Goal: Task Accomplishment & Management: Complete application form

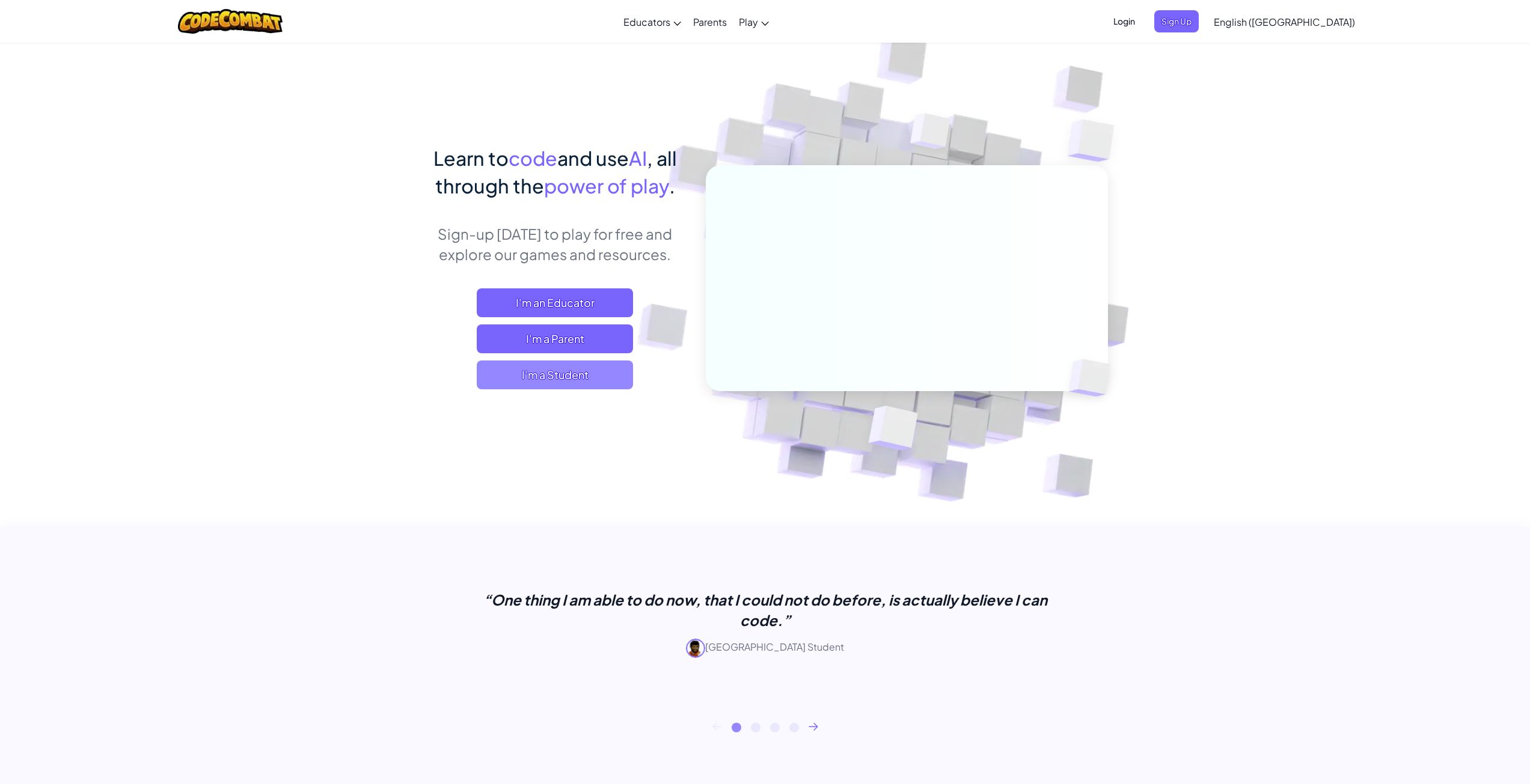
click at [519, 385] on span "I'm a Student" at bounding box center [555, 375] width 157 height 29
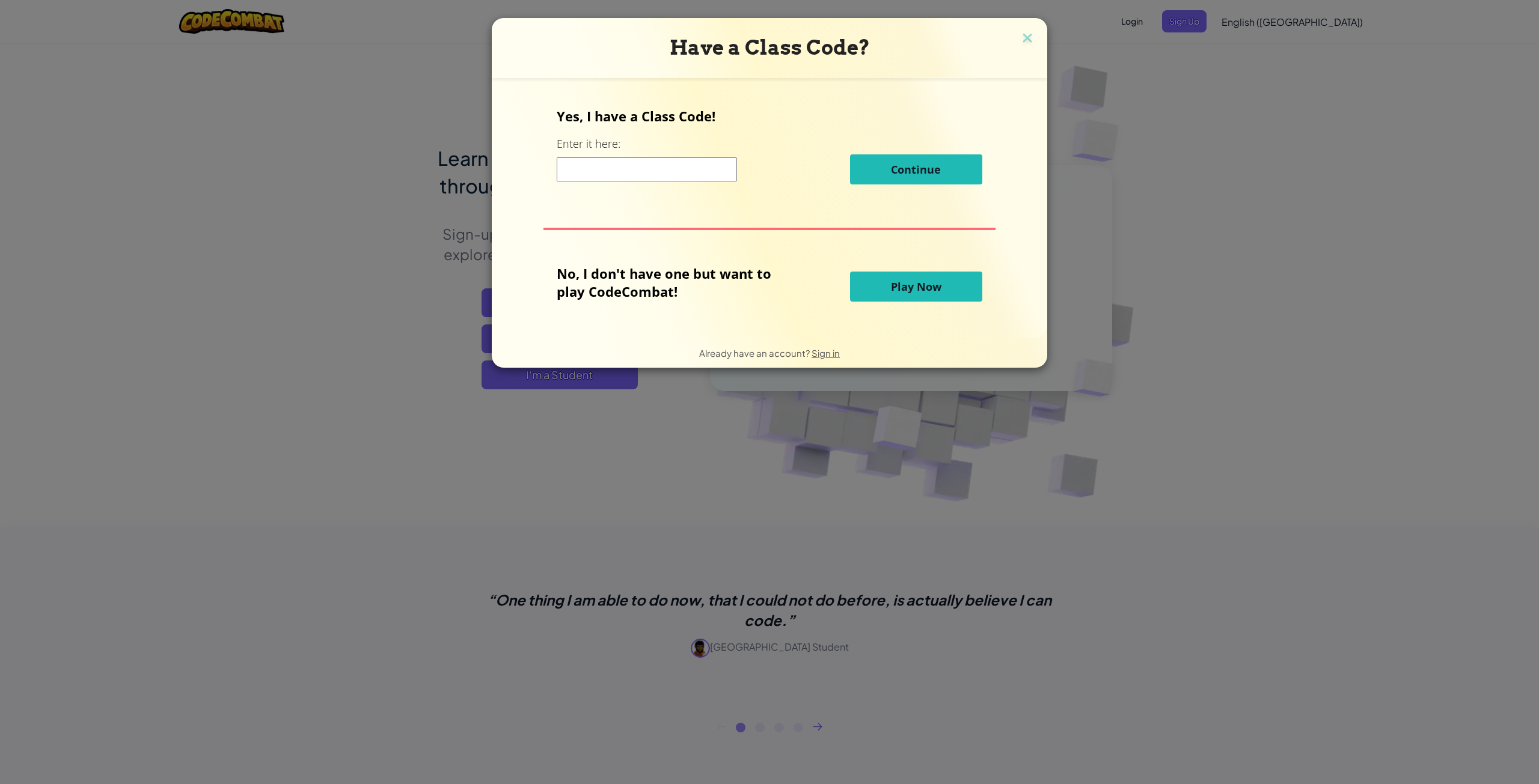
click at [639, 160] on input at bounding box center [647, 169] width 180 height 24
paste input "BigNeckHappy."
type input "BigNeckHappy"
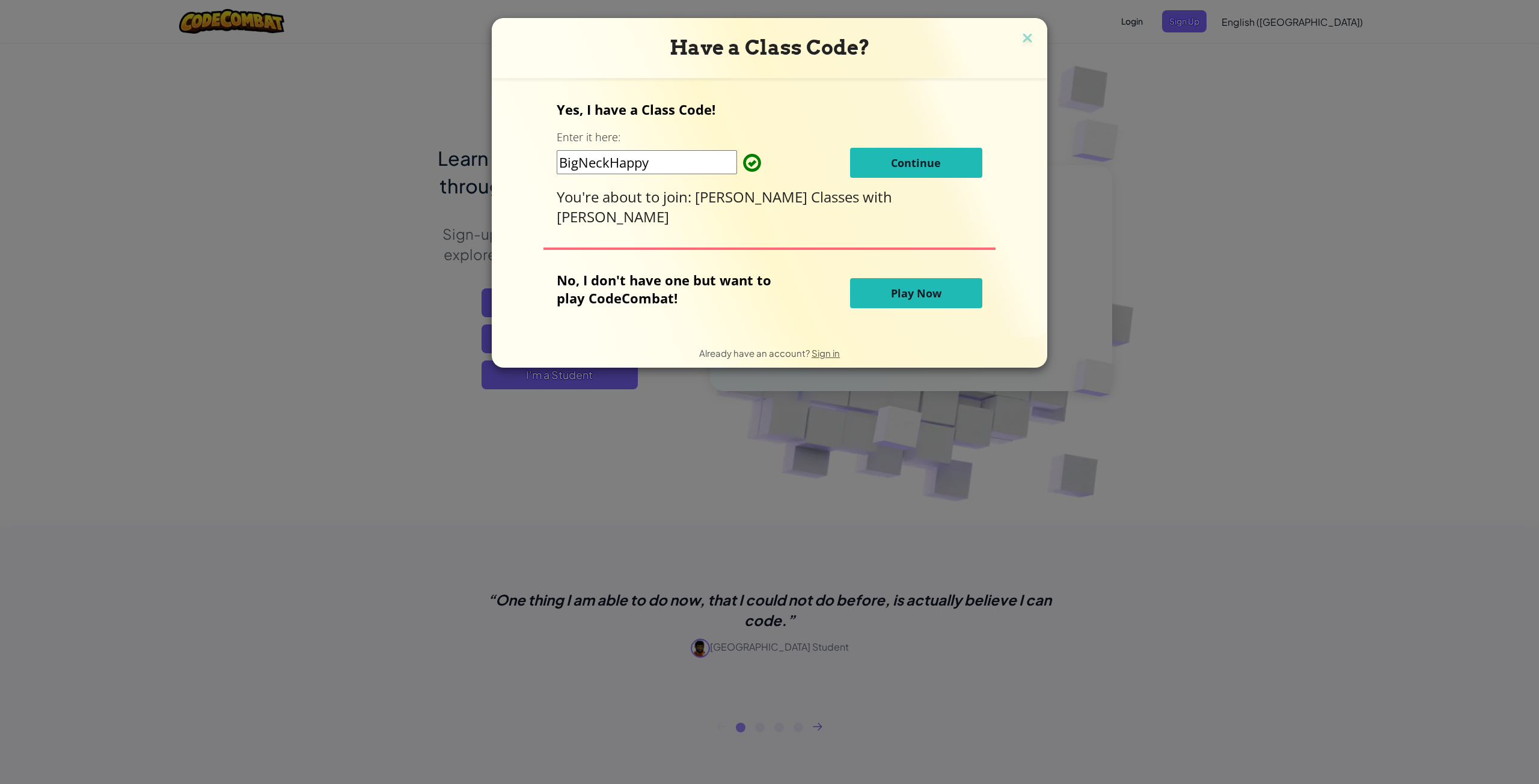
click at [917, 173] on button "Continue" at bounding box center [916, 163] width 132 height 30
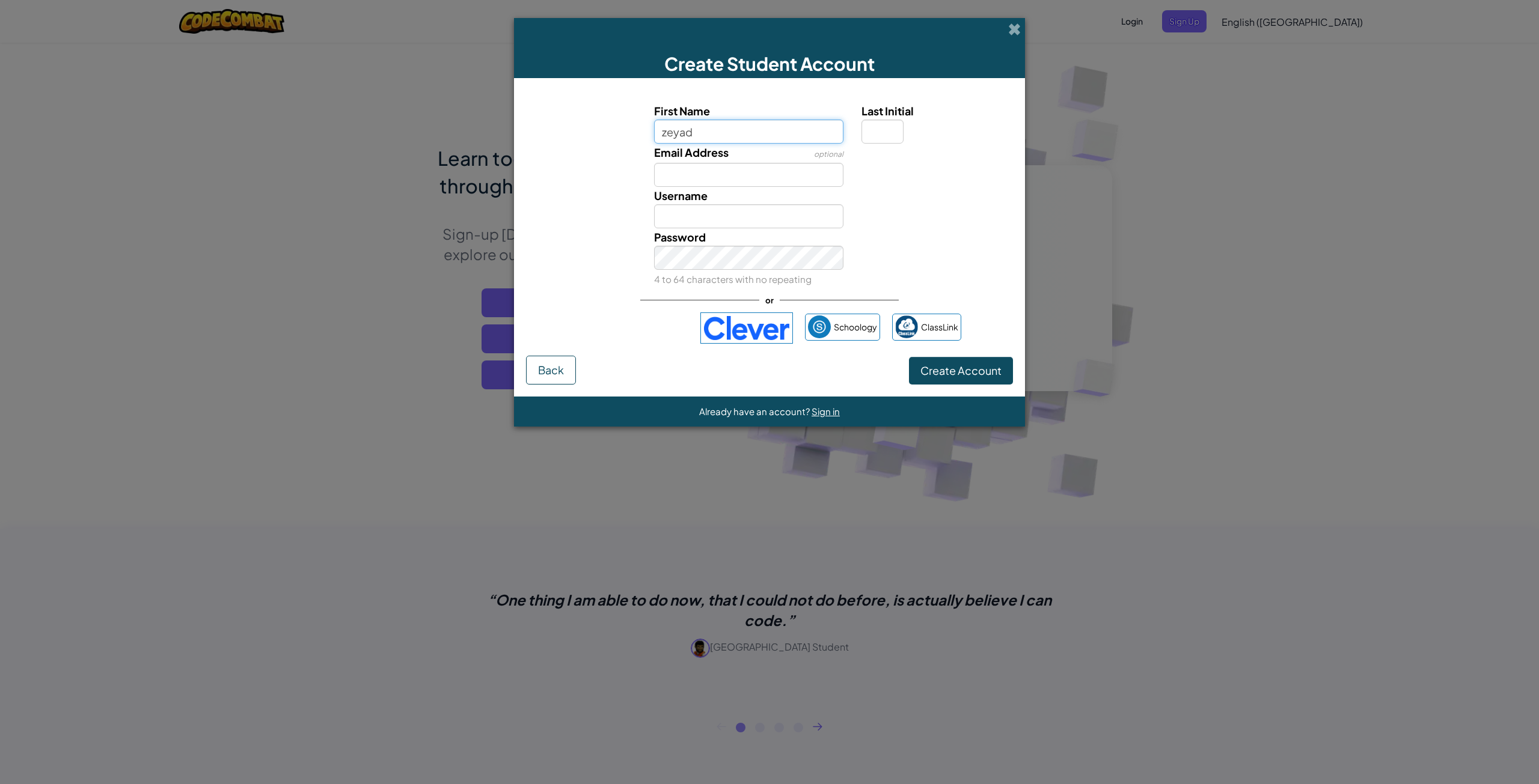
type input "zeyad"
type input "Zeyad"
drag, startPoint x: 772, startPoint y: 175, endPoint x: 780, endPoint y: 176, distance: 8.1
click at [776, 176] on input "Email Address" at bounding box center [748, 174] width 190 height 24
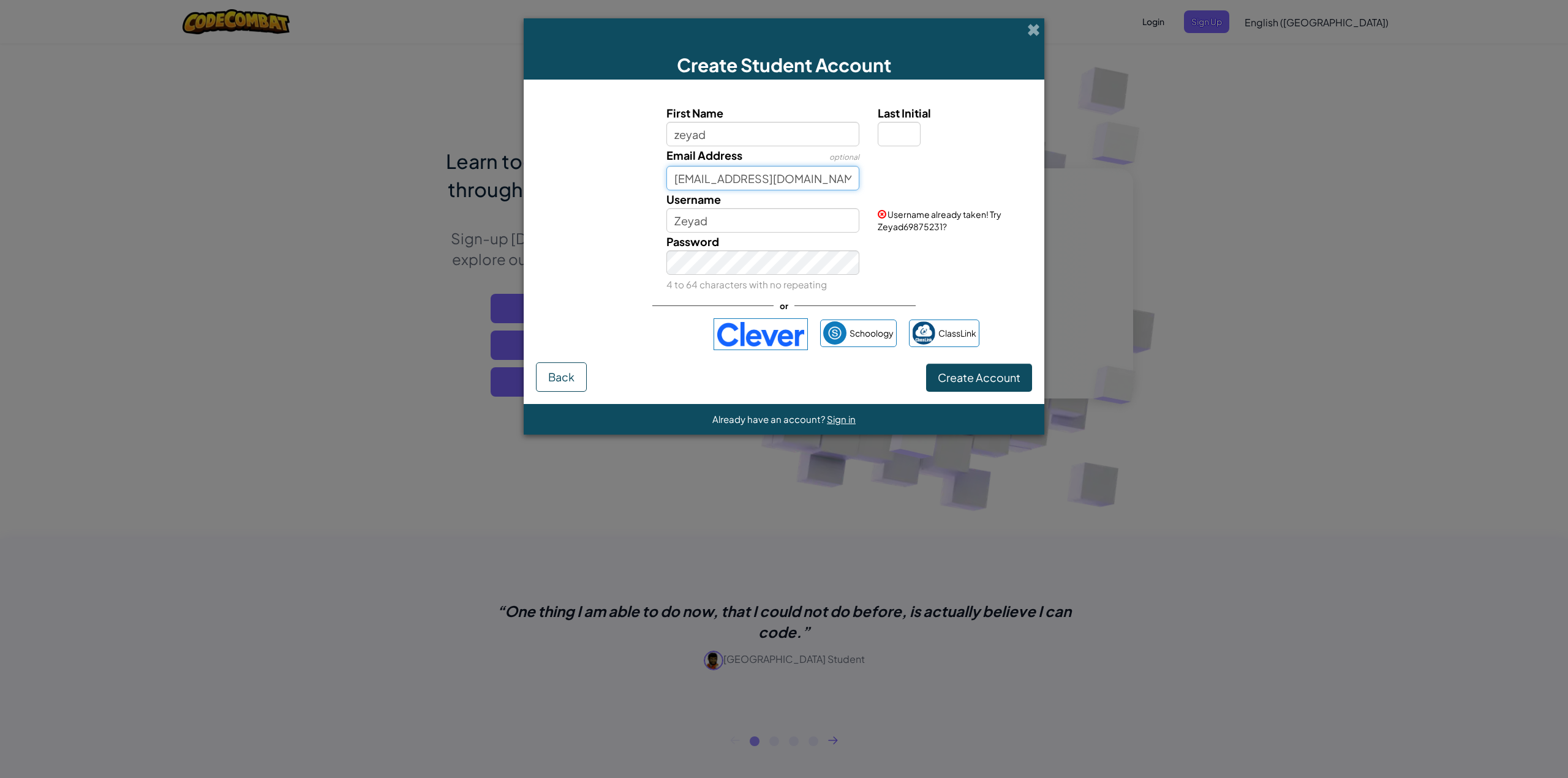
type input "100153358@ccisd.net"
drag, startPoint x: 712, startPoint y: 223, endPoint x: 605, endPoint y: 218, distance: 107.1
click at [605, 218] on div "Username Zeyad Username already taken! Try Zeyad69875231?" at bounding box center [784, 212] width 508 height 42
type input "c"
type input "purrrrkkk"
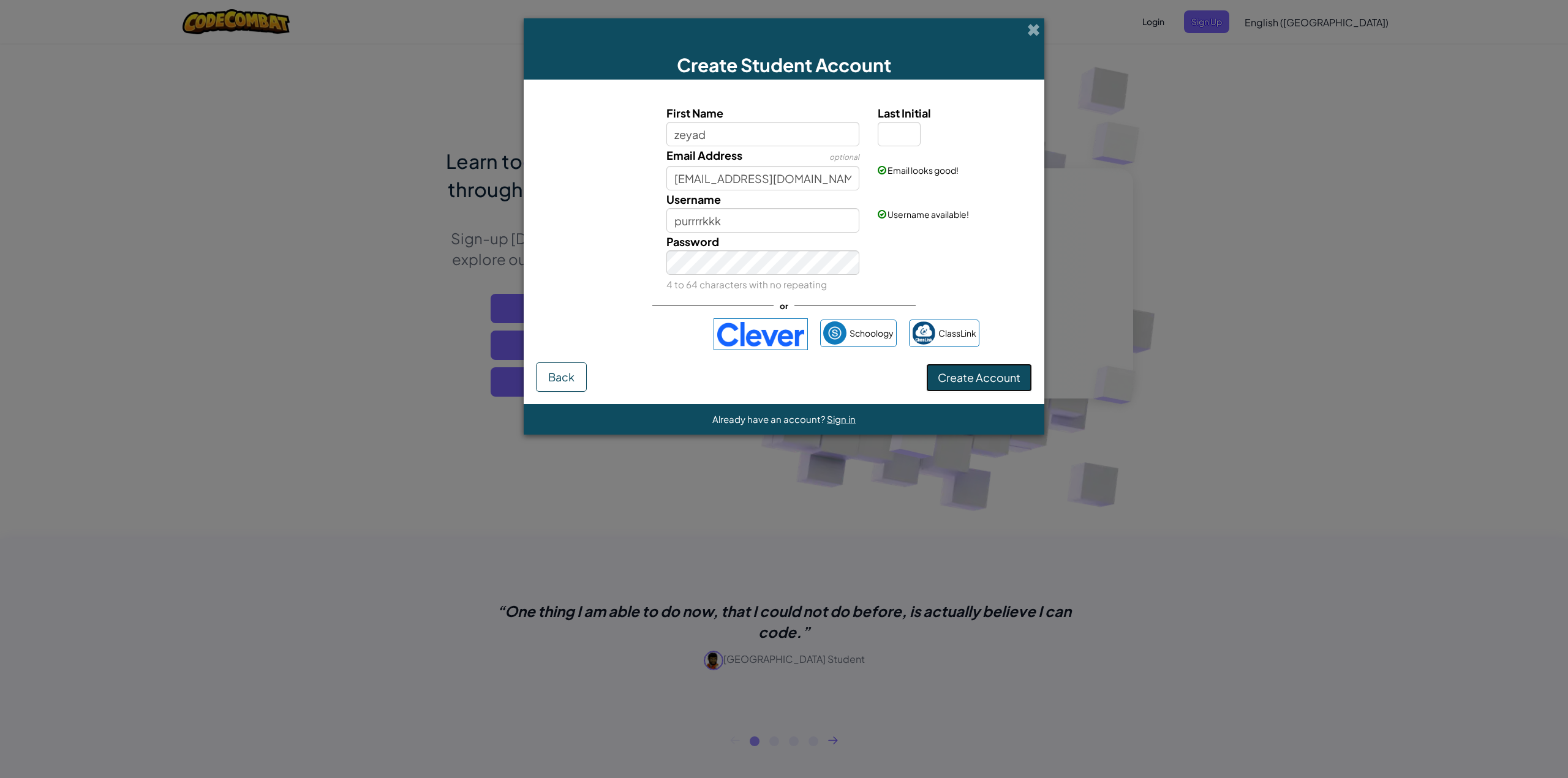
click at [1009, 365] on button "Create Account" at bounding box center [979, 378] width 106 height 28
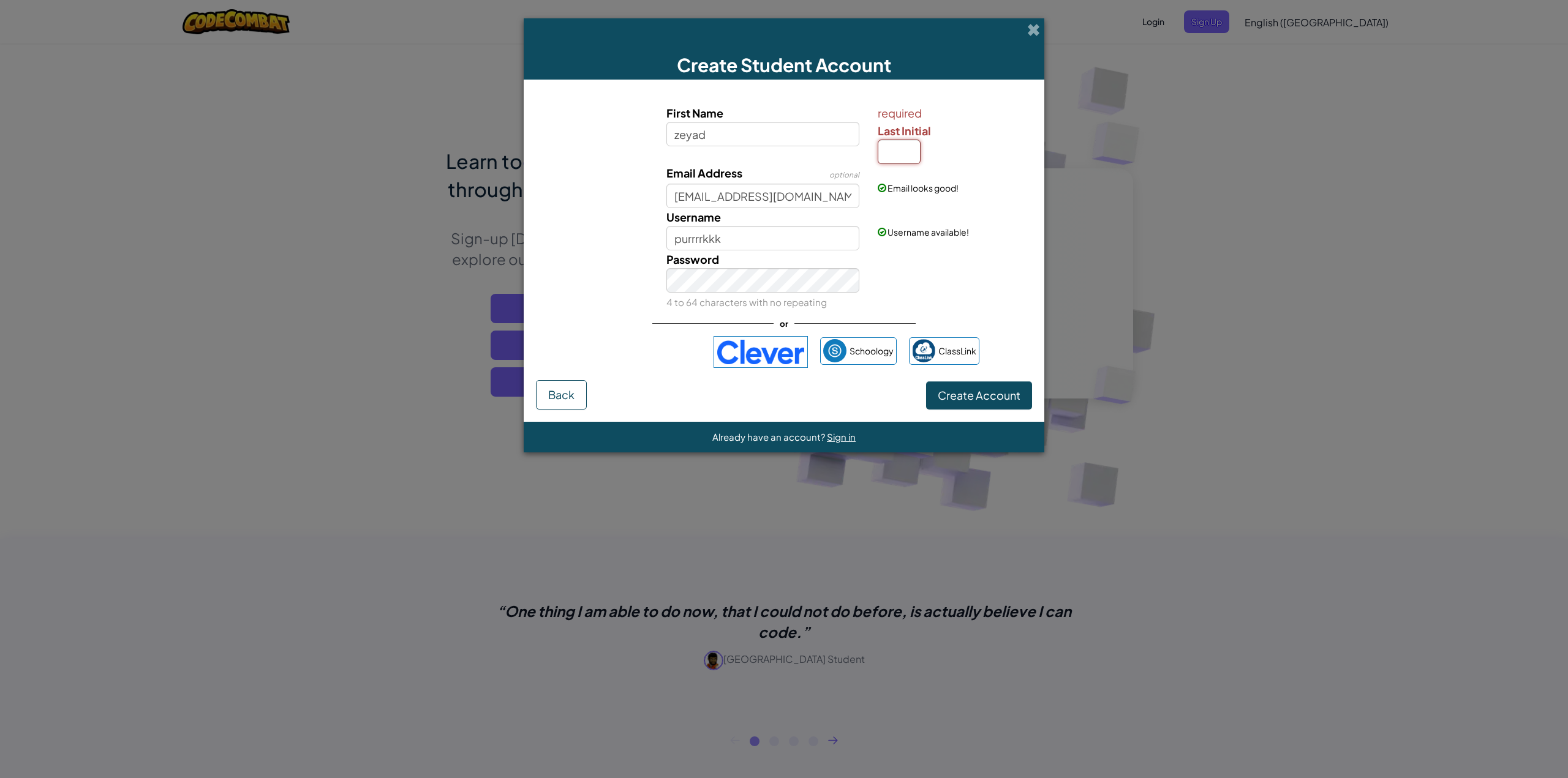
drag, startPoint x: 896, startPoint y: 154, endPoint x: 903, endPoint y: 154, distance: 7.0
click at [898, 154] on input "Last Initial" at bounding box center [899, 151] width 43 height 24
type input "A"
click at [959, 384] on button "Create Account" at bounding box center [979, 395] width 106 height 28
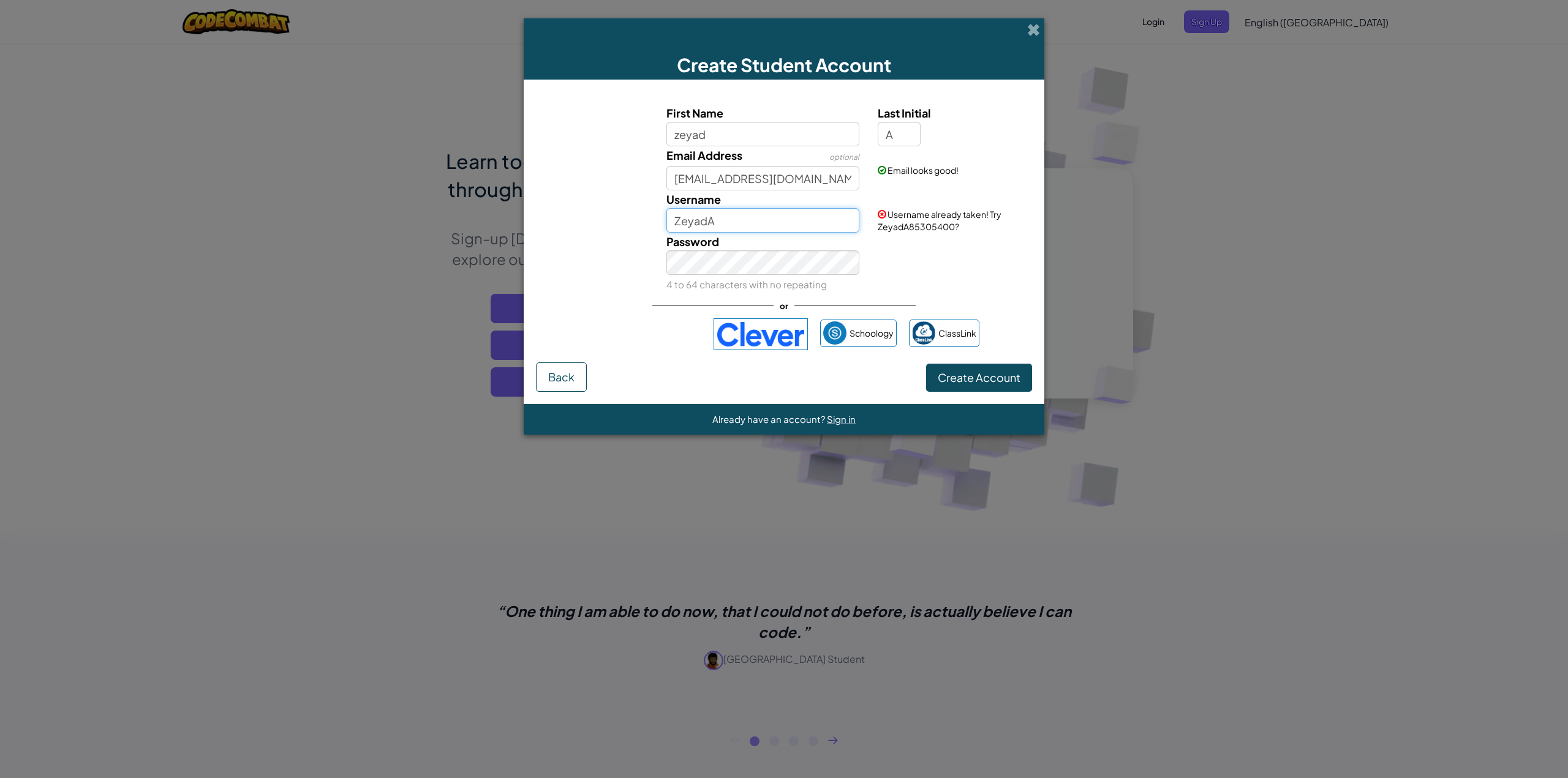
drag, startPoint x: 752, startPoint y: 214, endPoint x: 677, endPoint y: 221, distance: 75.3
click at [670, 219] on input "ZeyadA" at bounding box center [763, 220] width 194 height 24
drag, startPoint x: 934, startPoint y: 227, endPoint x: 885, endPoint y: 219, distance: 49.6
click at [882, 223] on div "Username already taken! Try ZeyadA85305400?" at bounding box center [953, 212] width 170 height 42
drag, startPoint x: 758, startPoint y: 221, endPoint x: 640, endPoint y: 225, distance: 118.1
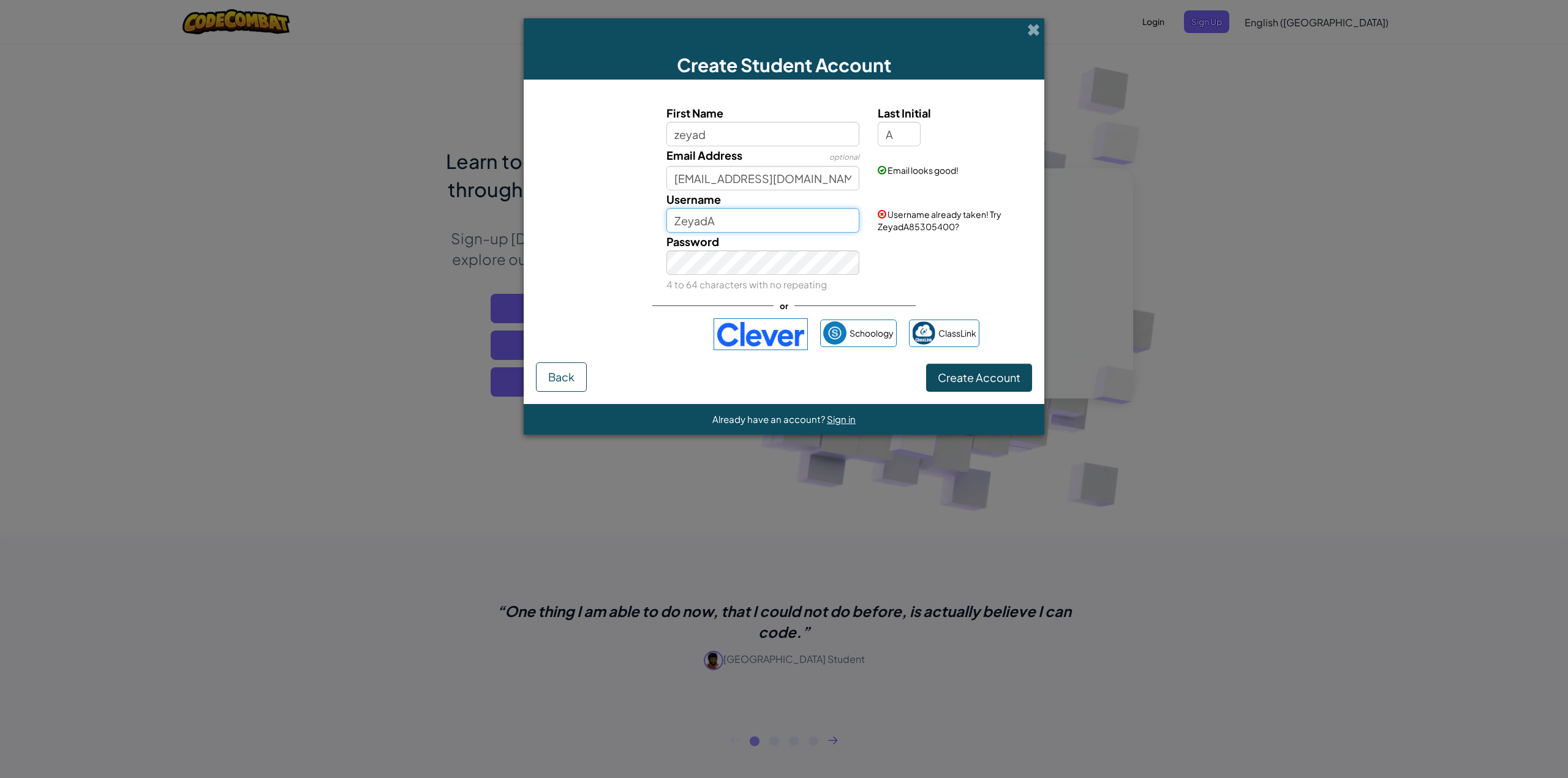
click at [633, 225] on div "Username ZeyadA Username already taken! Try ZeyadA85305400?" at bounding box center [784, 212] width 508 height 42
paste input "eyadA85305400?"
drag, startPoint x: 674, startPoint y: 218, endPoint x: 695, endPoint y: 238, distance: 29.0
click at [675, 219] on input "eyadA85305400?" at bounding box center [763, 220] width 194 height 24
type input "zeyadA85305400?"
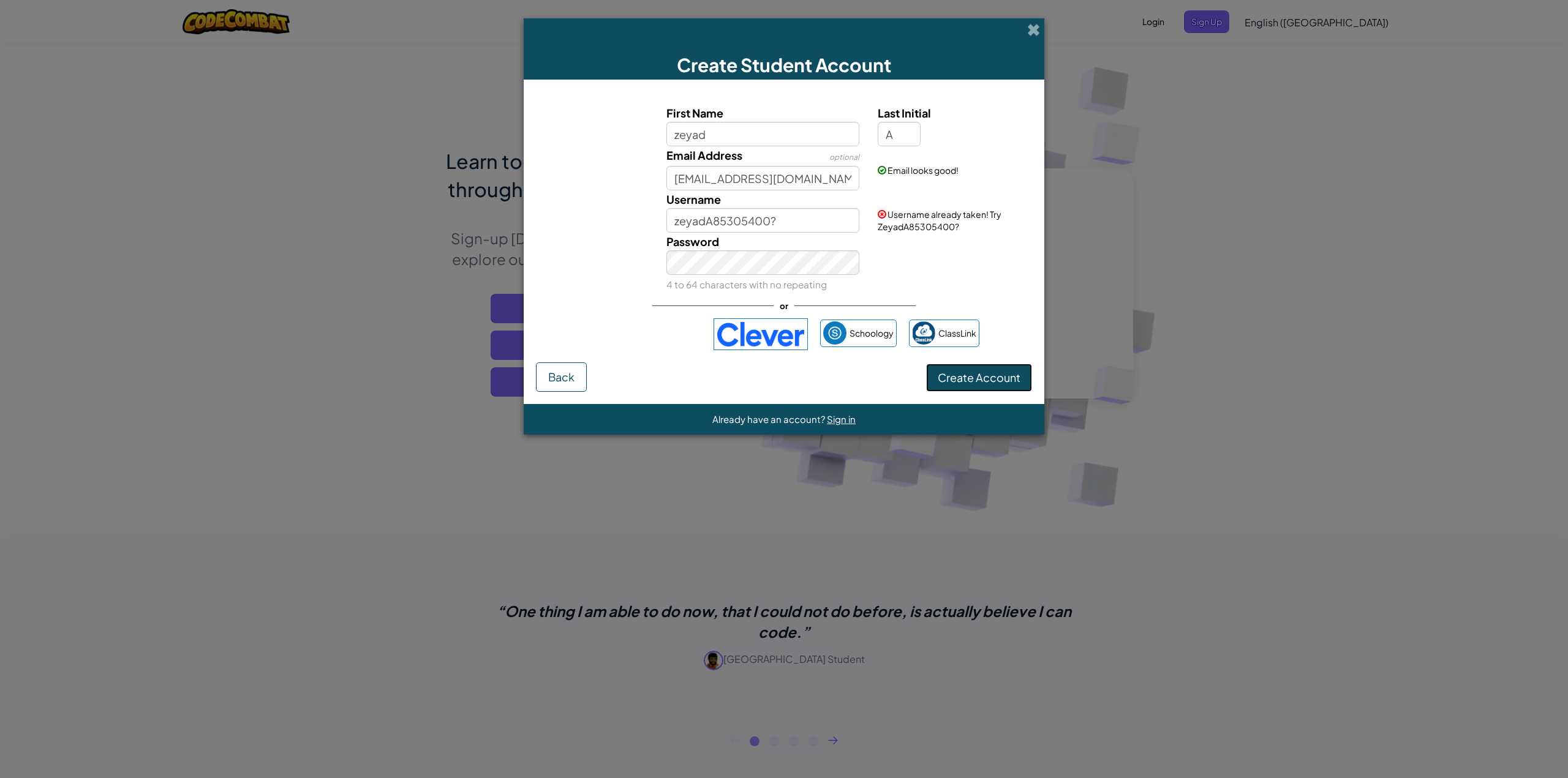
click at [945, 382] on button "Create Account" at bounding box center [979, 378] width 106 height 28
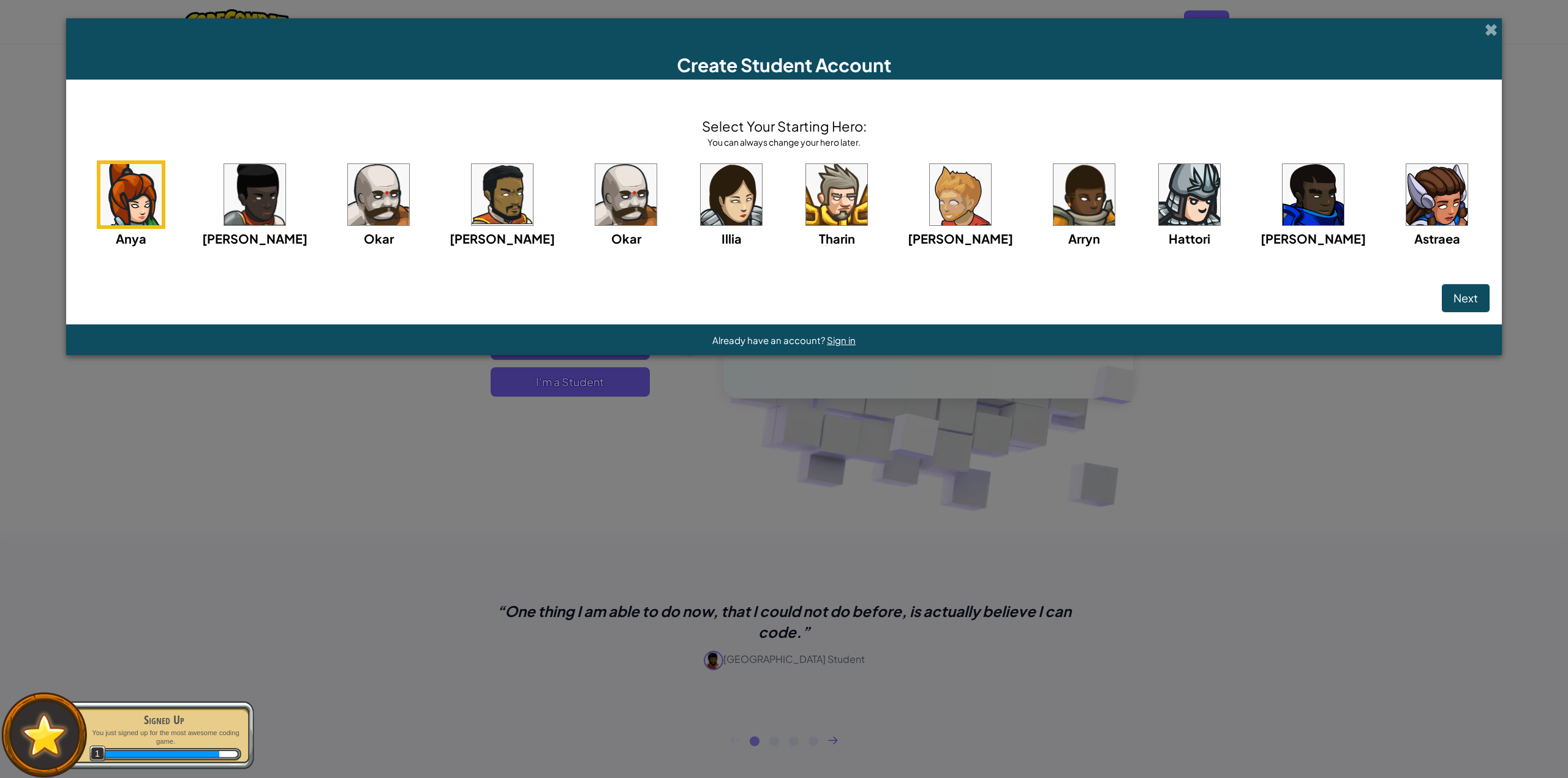
click at [1282, 205] on img at bounding box center [1313, 194] width 61 height 61
click at [1185, 209] on div "Hattori" at bounding box center [1189, 204] width 68 height 88
drag, startPoint x: 1375, startPoint y: 300, endPoint x: 1378, endPoint y: 295, distance: 5.8
click at [1442, 300] on button "Next" at bounding box center [1465, 298] width 47 height 28
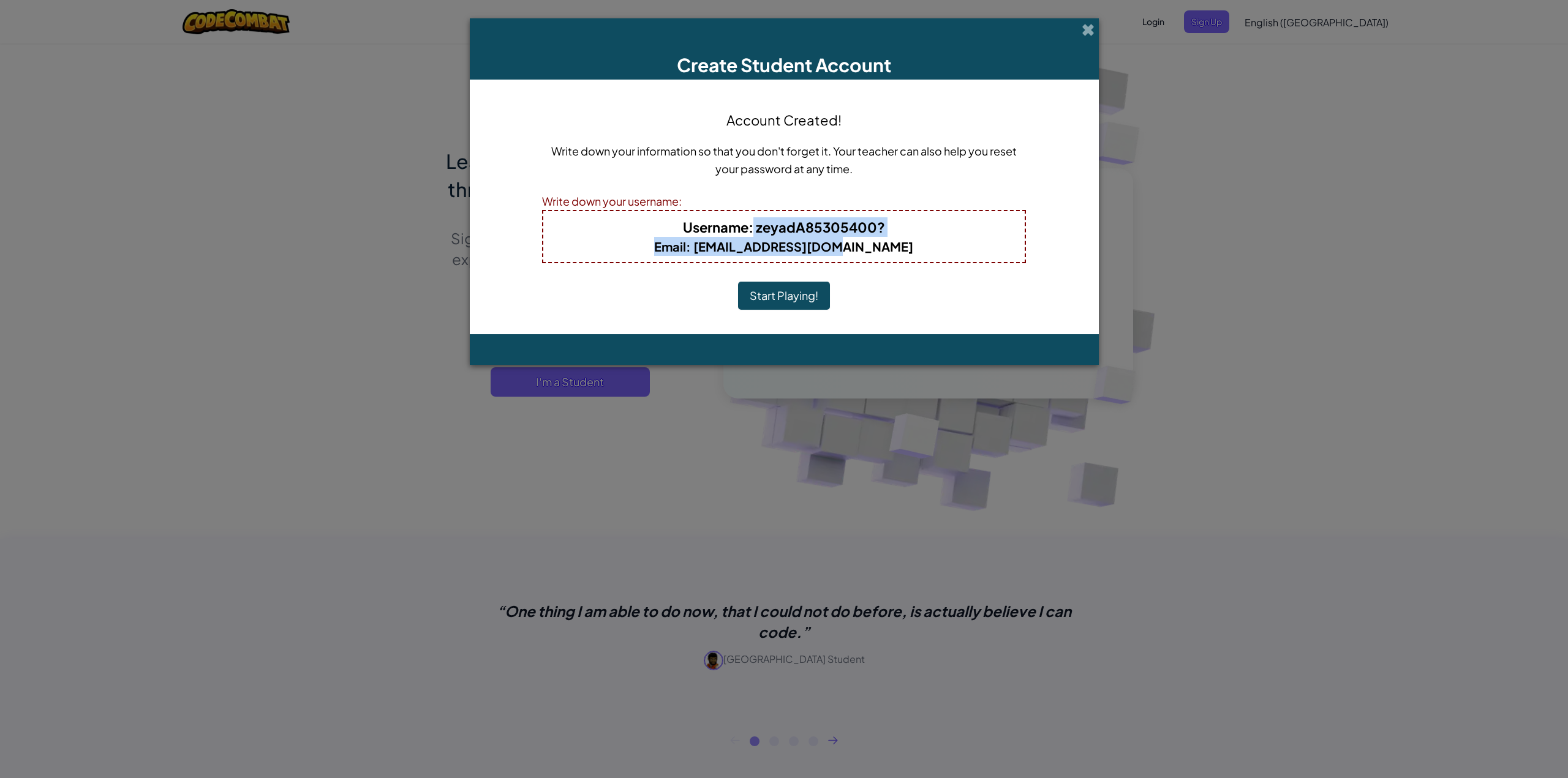
drag, startPoint x: 754, startPoint y: 232, endPoint x: 1070, endPoint y: 263, distance: 317.5
click at [1070, 263] on div "Account Created! Write down your information so that you don't forget it. Your …" at bounding box center [784, 206] width 629 height 254
copy div "zeyadA85305400? Email : 100153358@ccisd.net"
drag, startPoint x: 1222, startPoint y: 157, endPoint x: 1230, endPoint y: 163, distance: 10.0
click at [1222, 162] on div "Create Student Account Account Created! Write down your information so that you…" at bounding box center [784, 389] width 1568 height 778
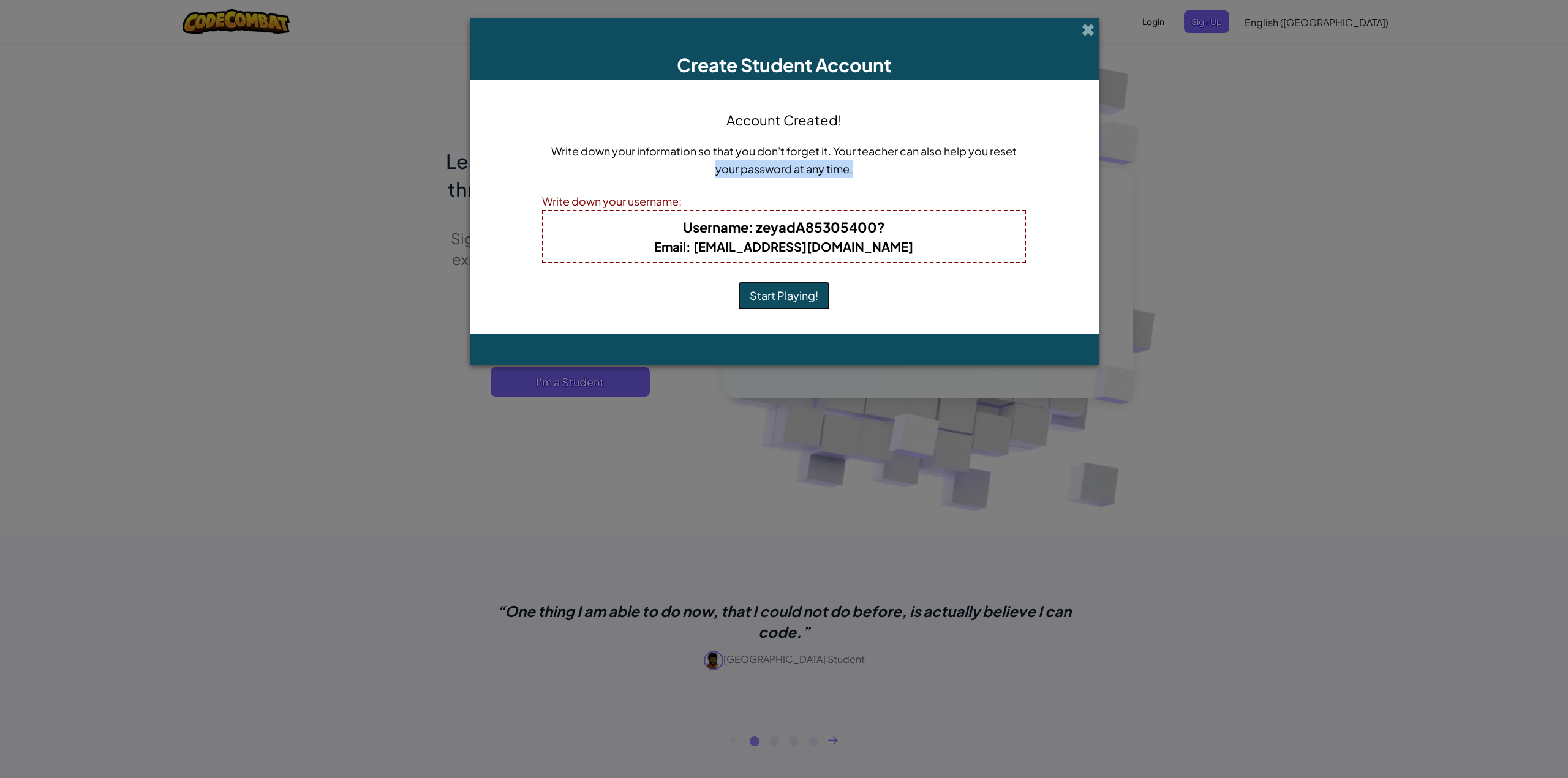
click at [784, 294] on button "Start Playing!" at bounding box center [784, 296] width 92 height 28
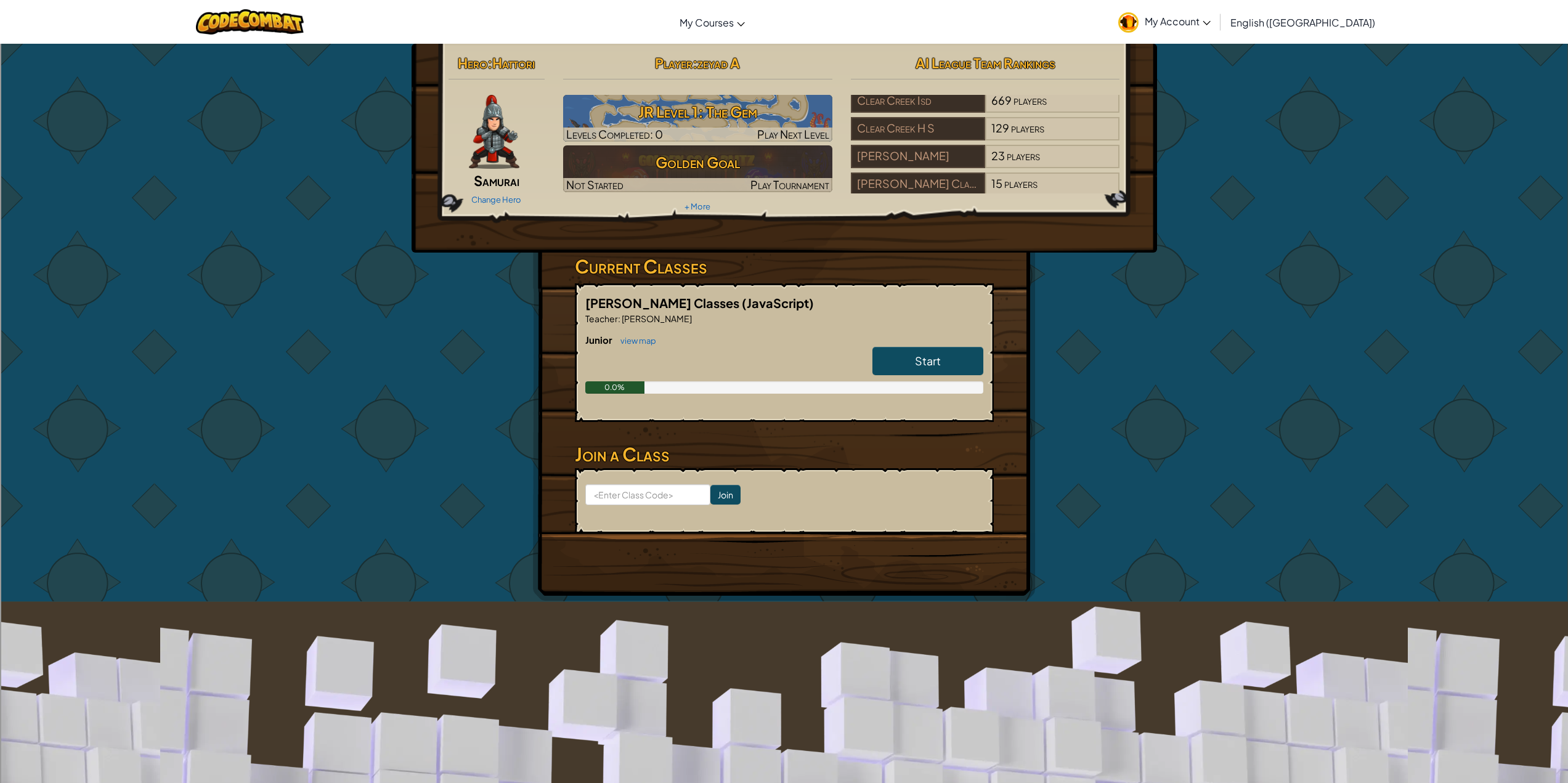
scroll to position [49, 0]
click at [900, 344] on h6 "Junior view map" at bounding box center [784, 340] width 398 height 13
click at [881, 351] on link "Start" at bounding box center [928, 361] width 111 height 28
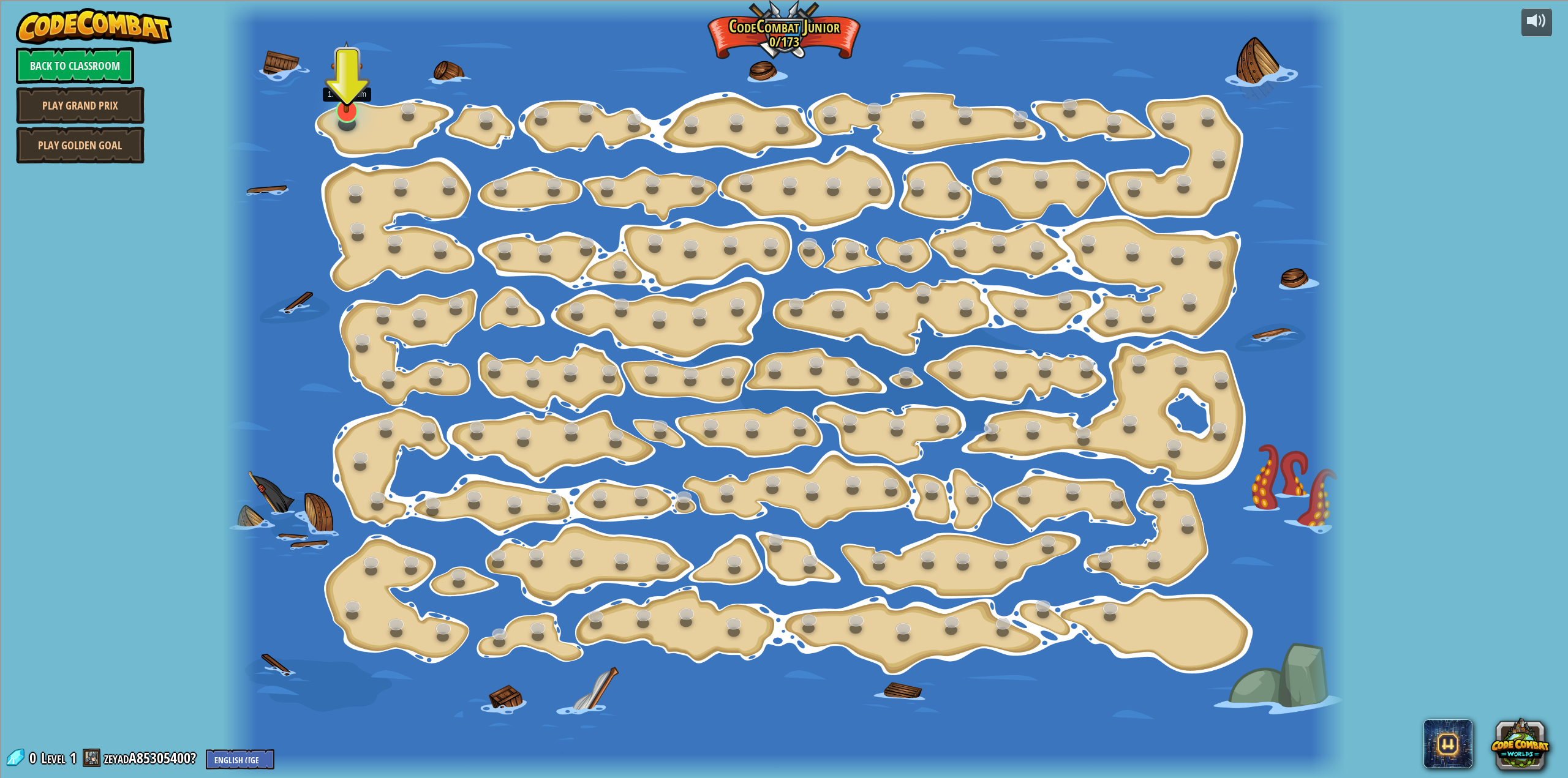
click at [345, 107] on img at bounding box center [346, 77] width 32 height 73
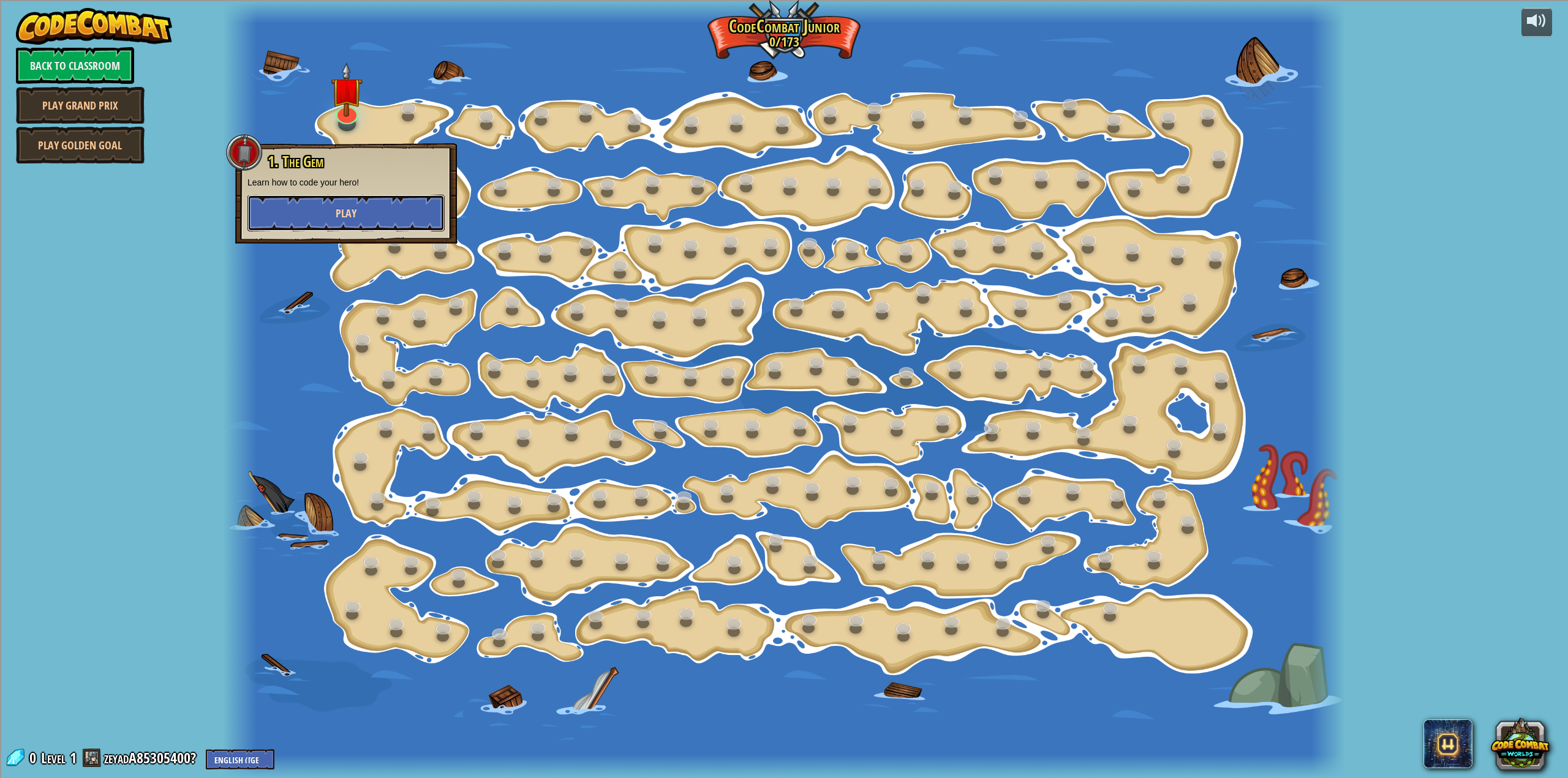
click at [368, 207] on button "Play" at bounding box center [346, 212] width 197 height 37
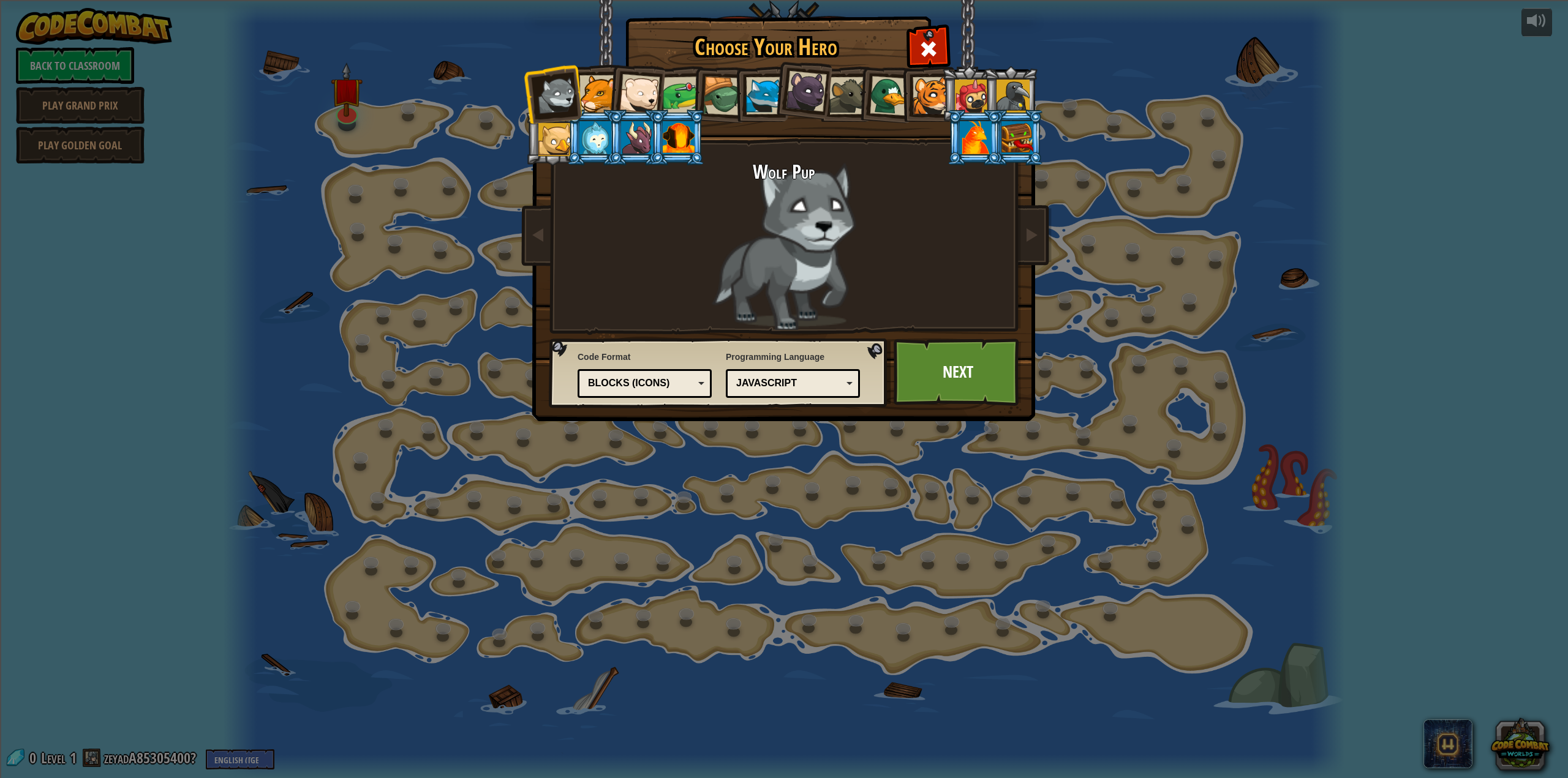
click at [605, 100] on div at bounding box center [598, 94] width 37 height 37
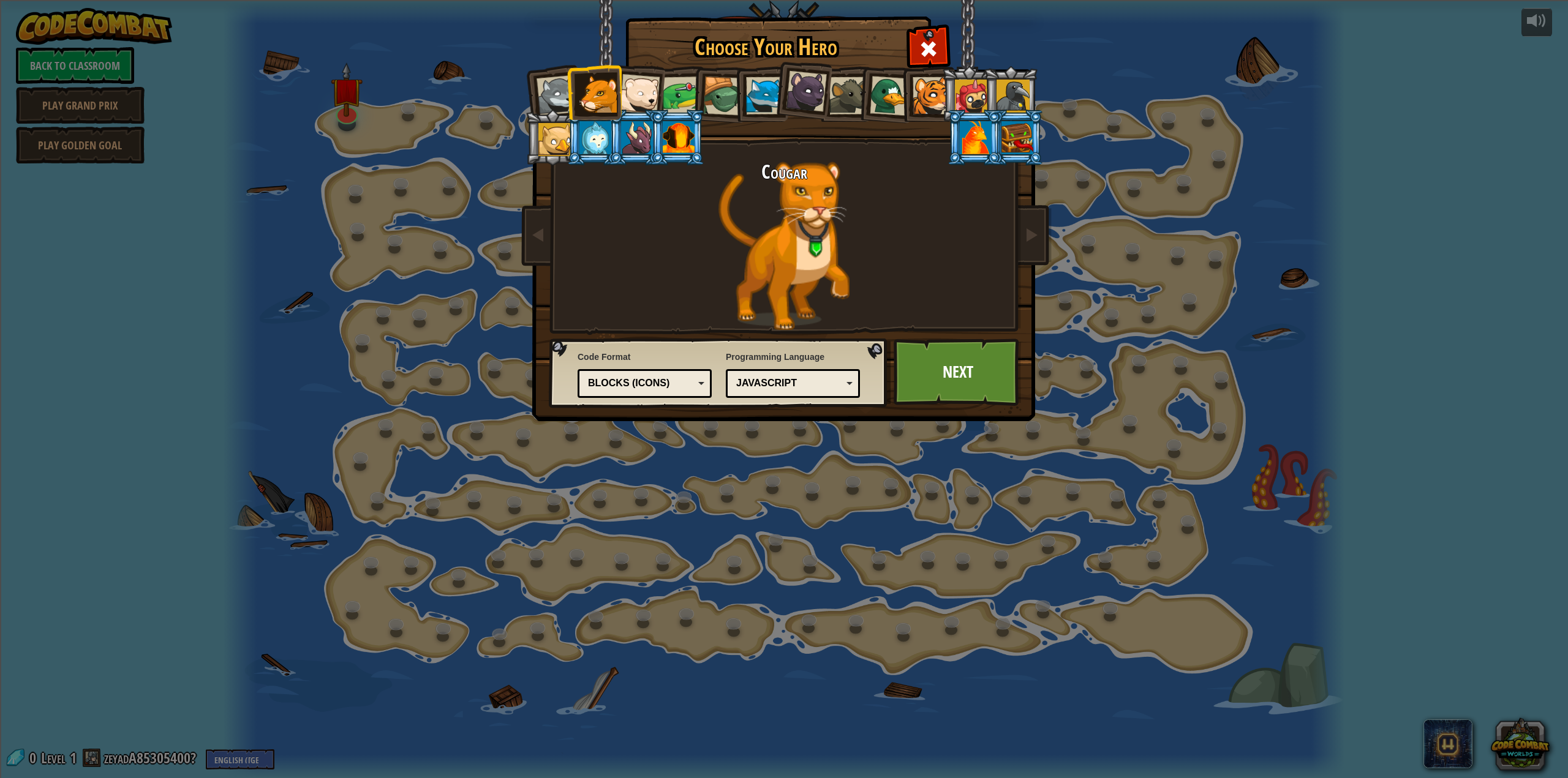
click at [636, 97] on div at bounding box center [640, 94] width 40 height 40
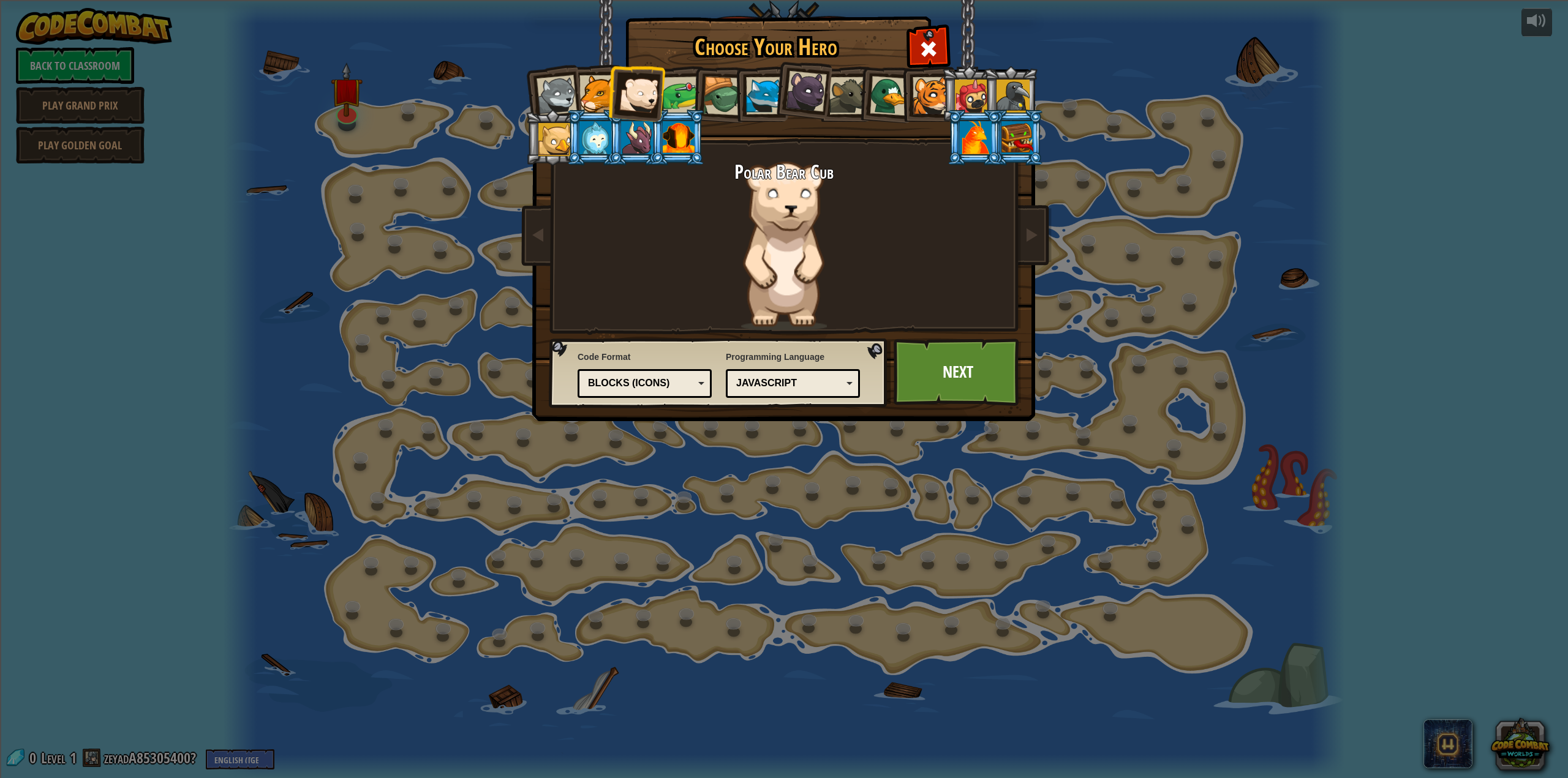
click at [724, 89] on div at bounding box center [723, 96] width 39 height 39
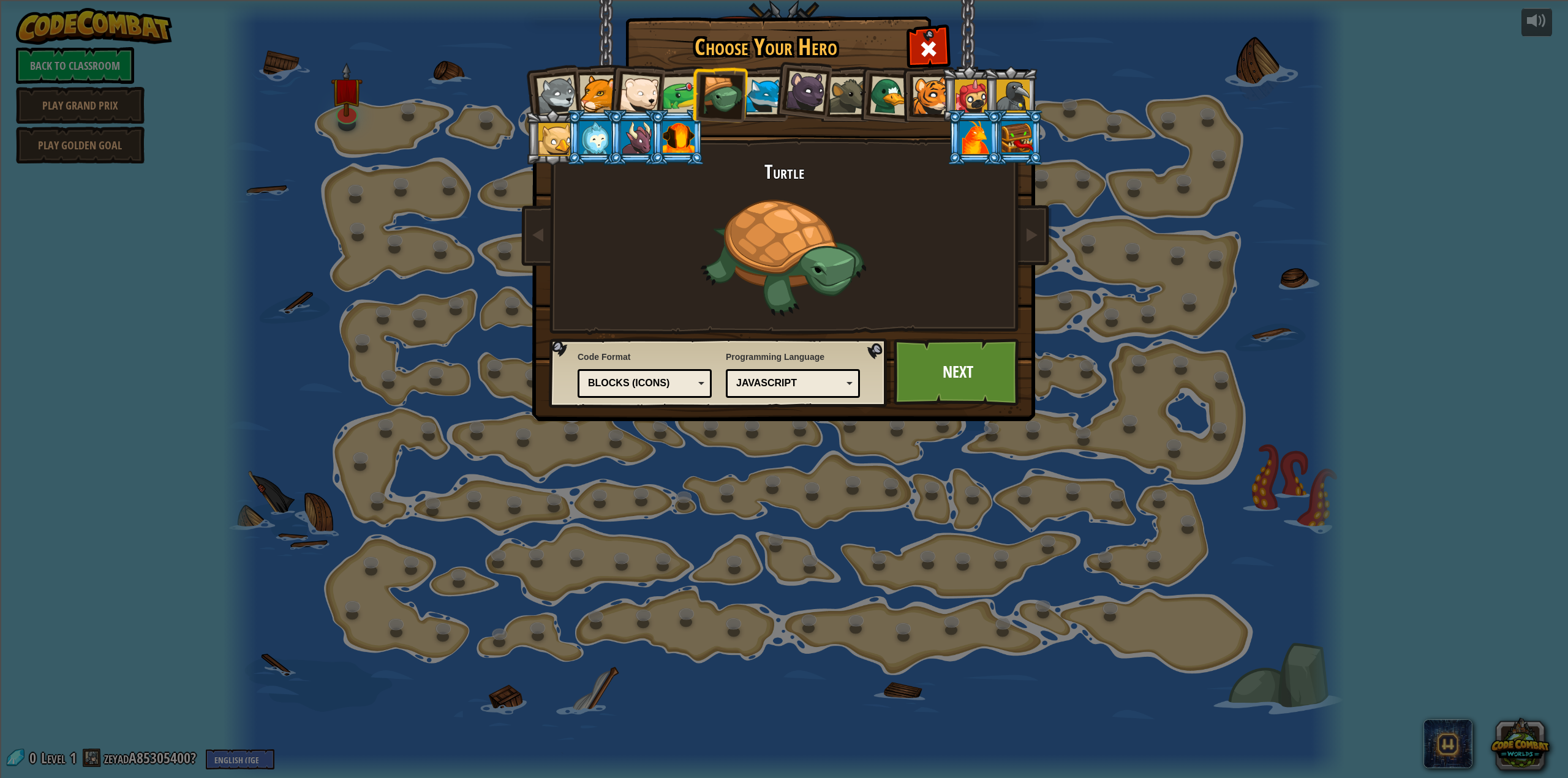
drag, startPoint x: 553, startPoint y: 131, endPoint x: 585, endPoint y: 134, distance: 32.1
click at [555, 131] on div at bounding box center [555, 139] width 33 height 33
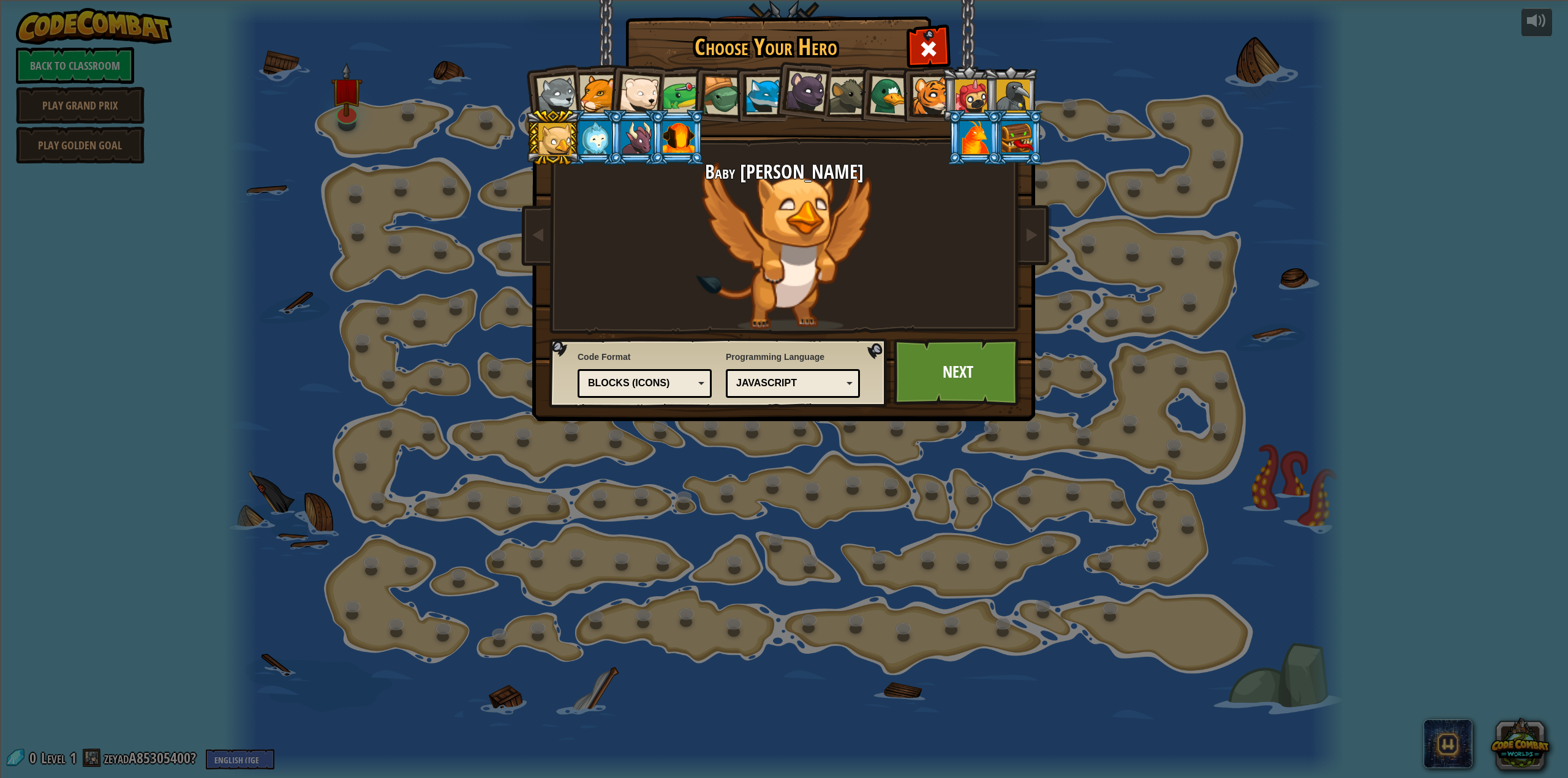
click at [591, 134] on div at bounding box center [595, 138] width 32 height 33
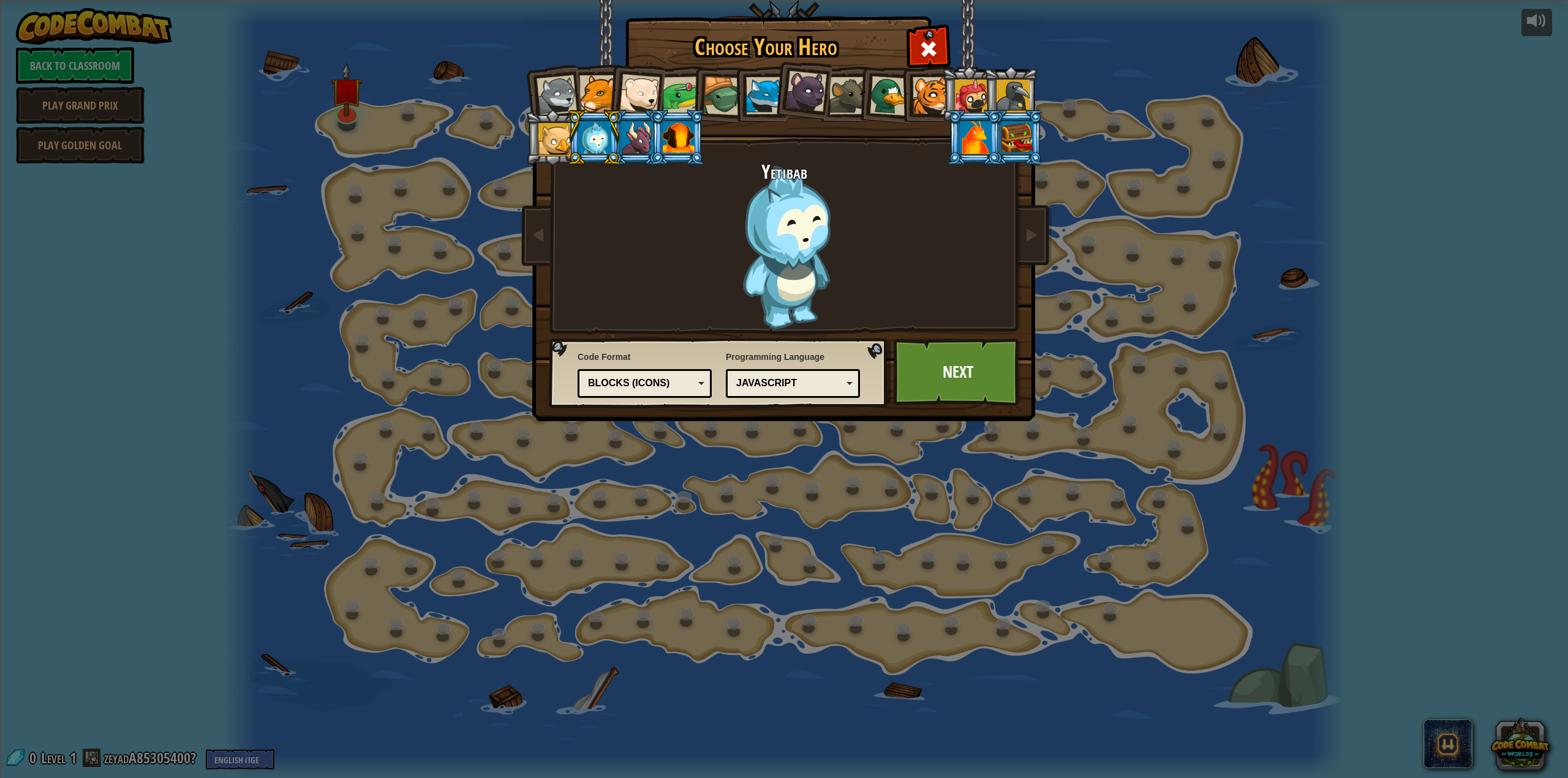
click at [612, 143] on li at bounding box center [594, 138] width 55 height 56
click at [623, 66] on ol at bounding box center [784, 66] width 505 height 0
click at [678, 133] on div at bounding box center [679, 138] width 32 height 33
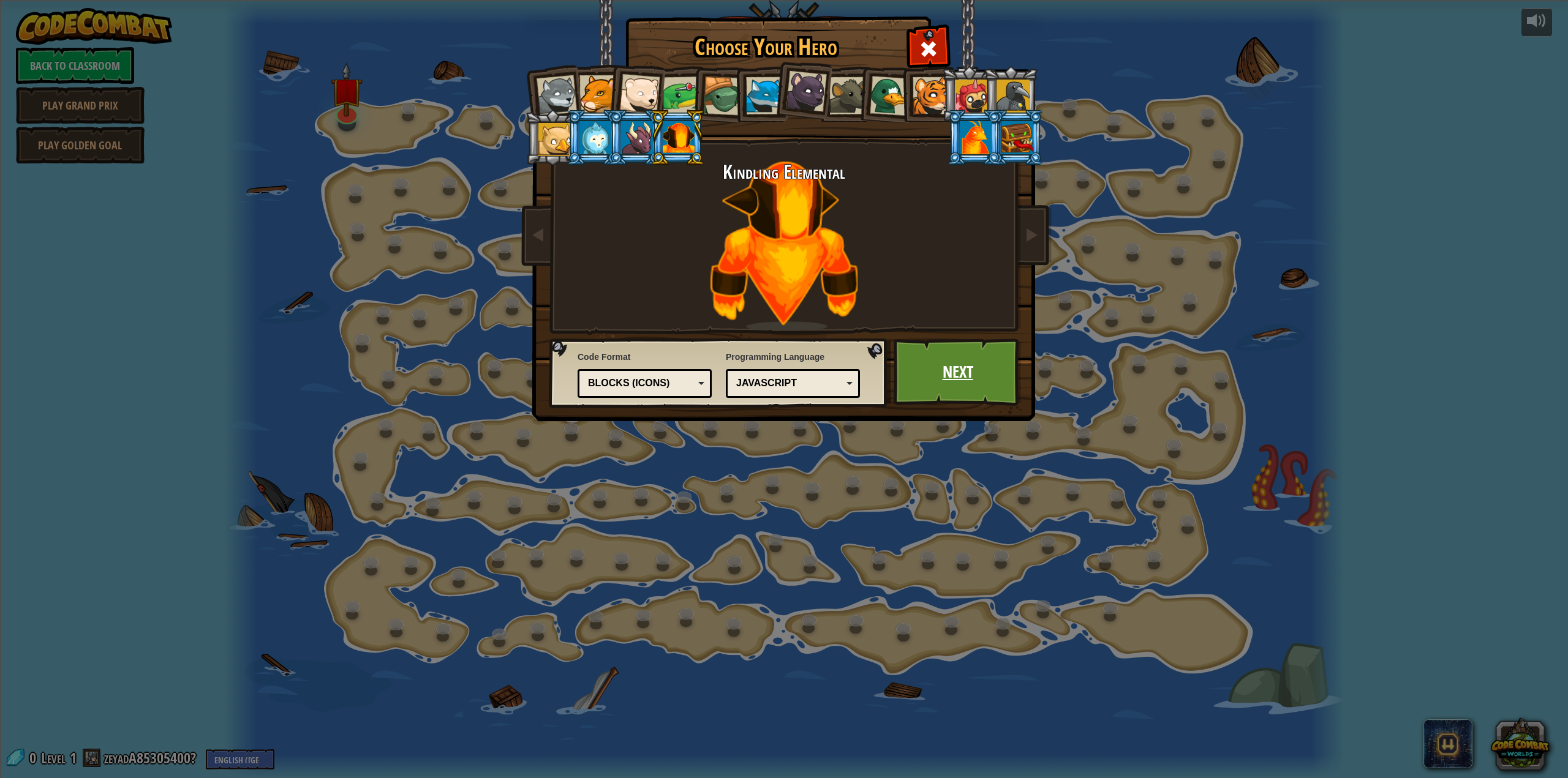
click at [1001, 358] on link "Next" at bounding box center [957, 372] width 128 height 68
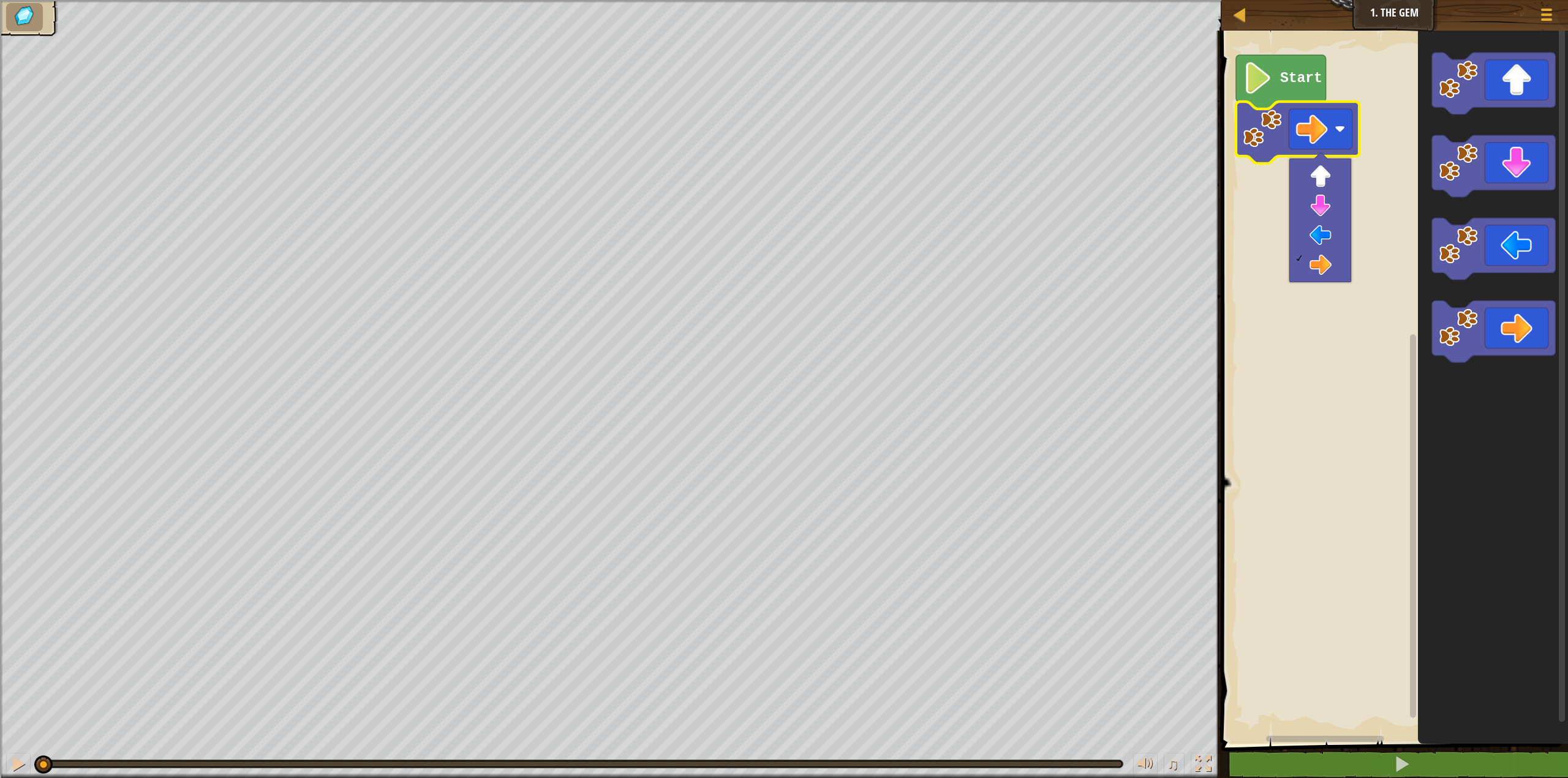
click at [1265, 133] on image "Blockly Workspace" at bounding box center [1262, 128] width 39 height 39
click at [1266, 136] on image "Blockly Workspace" at bounding box center [1262, 128] width 39 height 39
click at [1264, 103] on icon "Blockly Workspace" at bounding box center [1281, 82] width 90 height 54
click at [1267, 93] on image "Blockly Workspace" at bounding box center [1258, 78] width 30 height 32
click at [1265, 98] on icon "Blockly Workspace" at bounding box center [1281, 82] width 90 height 54
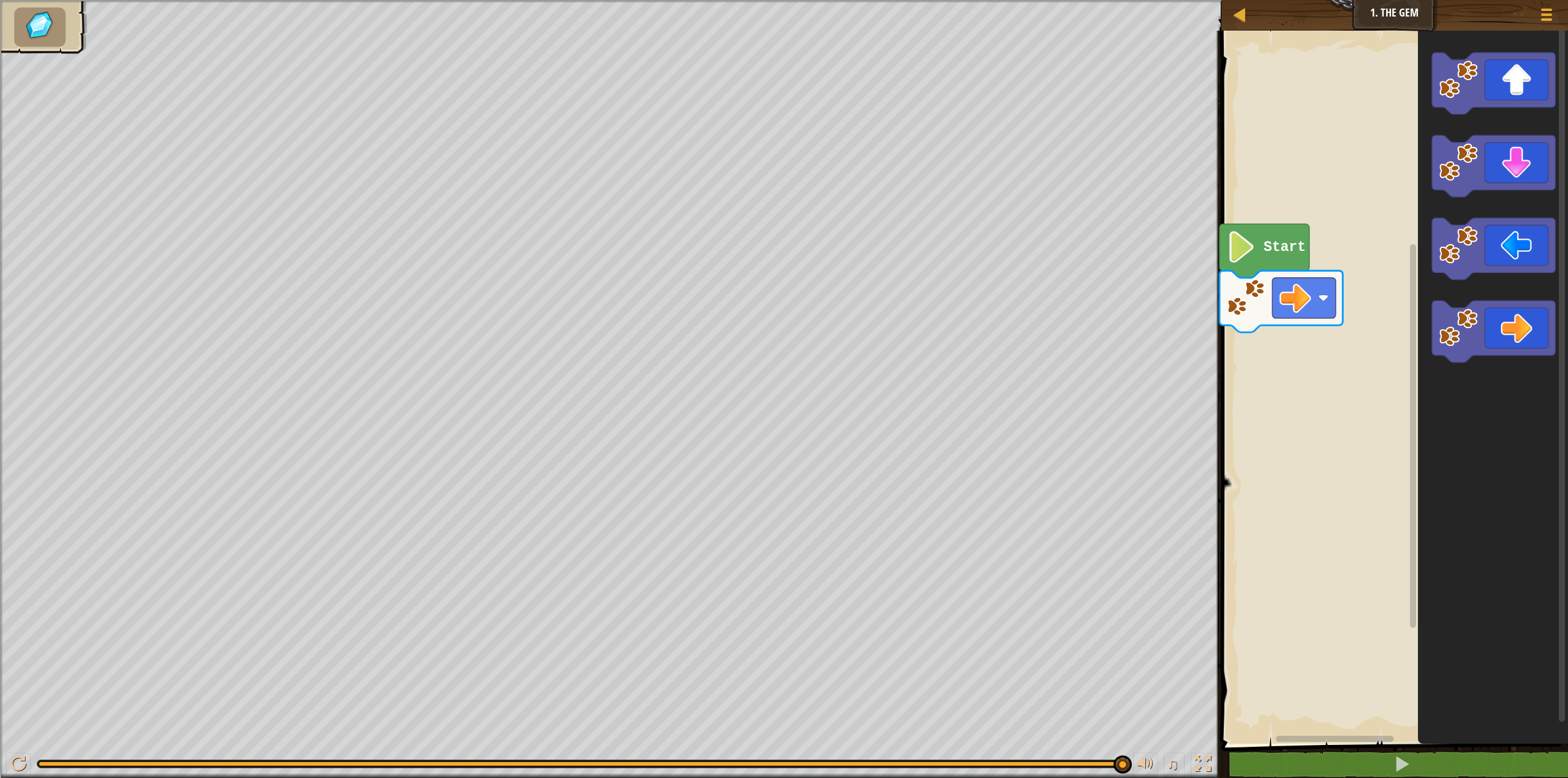
click at [1462, 272] on g "Blockly Workspace" at bounding box center [1493, 248] width 123 height 61
click at [1258, 379] on div "Start" at bounding box center [1393, 384] width 350 height 720
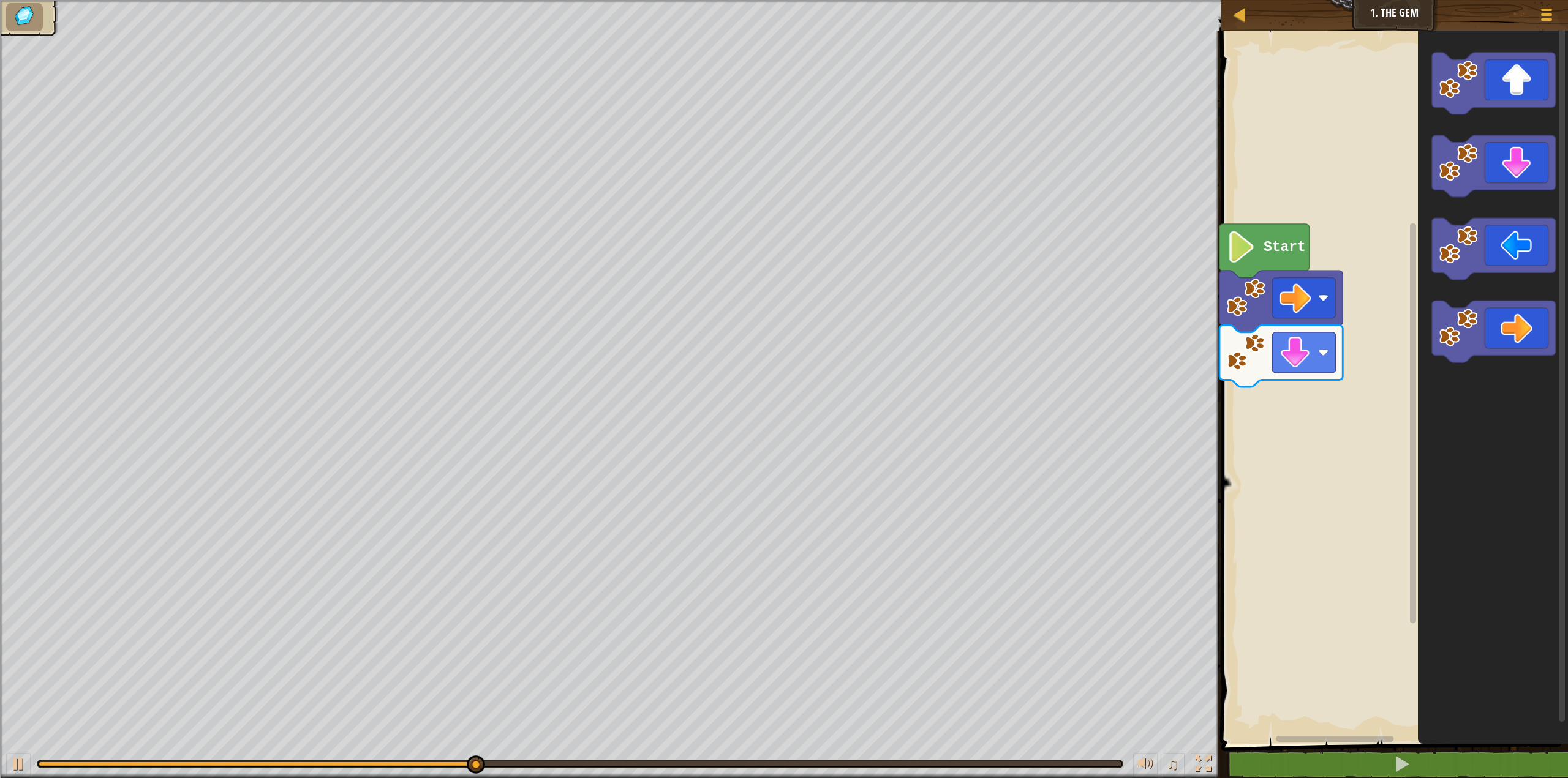
click at [1307, 379] on div "Start" at bounding box center [1393, 384] width 350 height 720
click at [1241, 426] on div "Start" at bounding box center [1393, 384] width 350 height 720
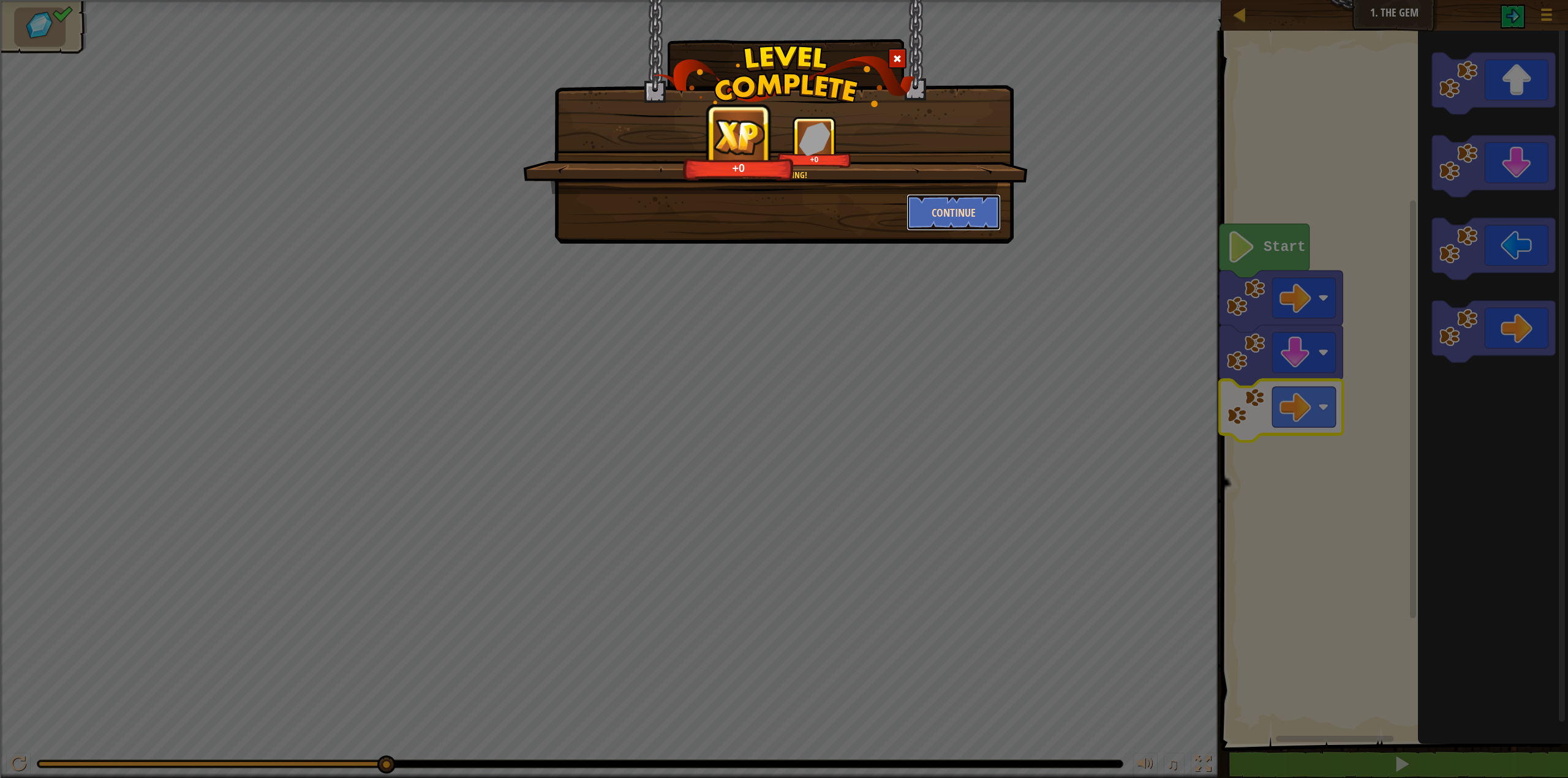
click at [928, 218] on button "Continue" at bounding box center [954, 212] width 95 height 37
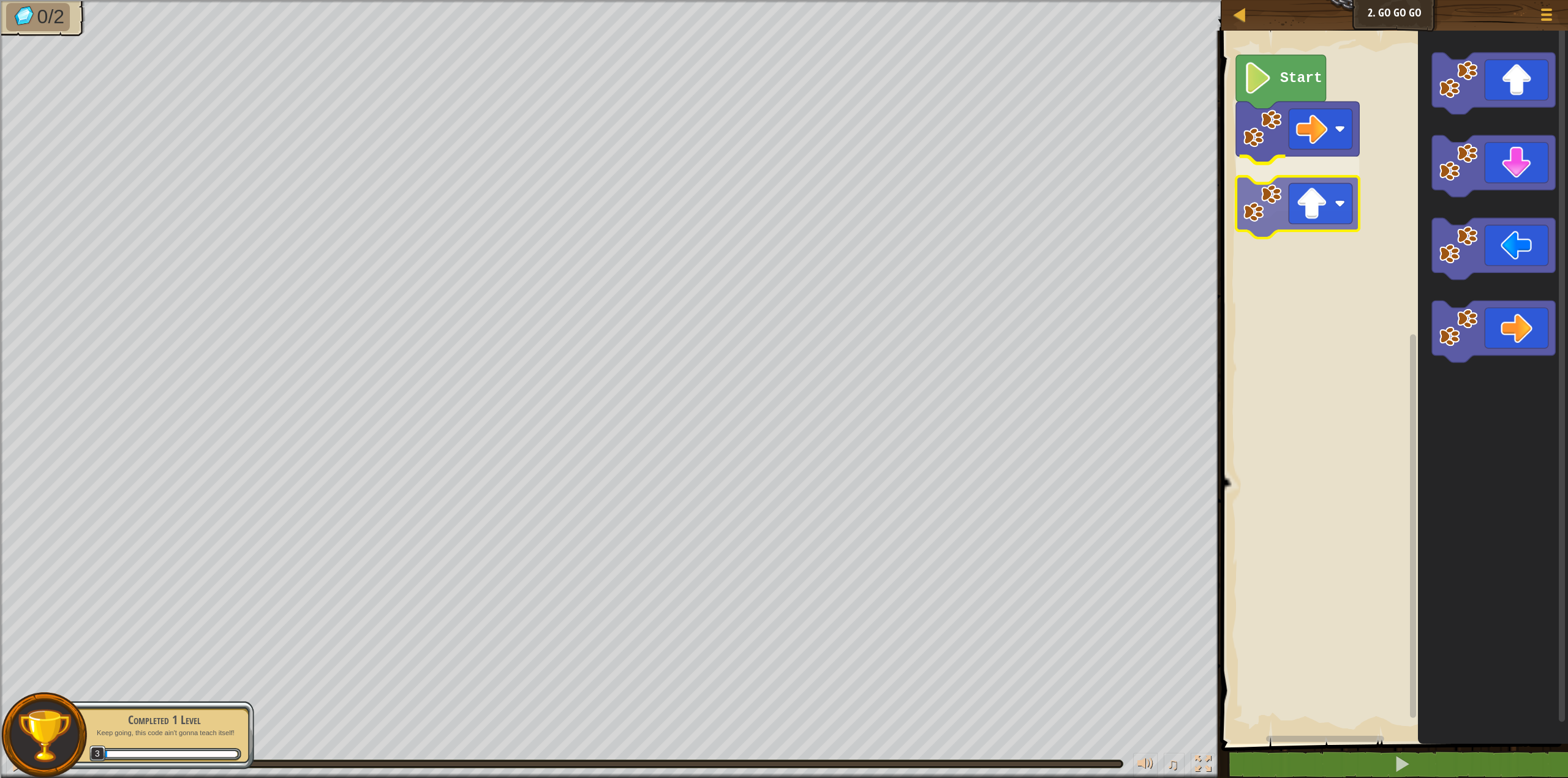
click at [1264, 209] on div "Start" at bounding box center [1393, 384] width 350 height 720
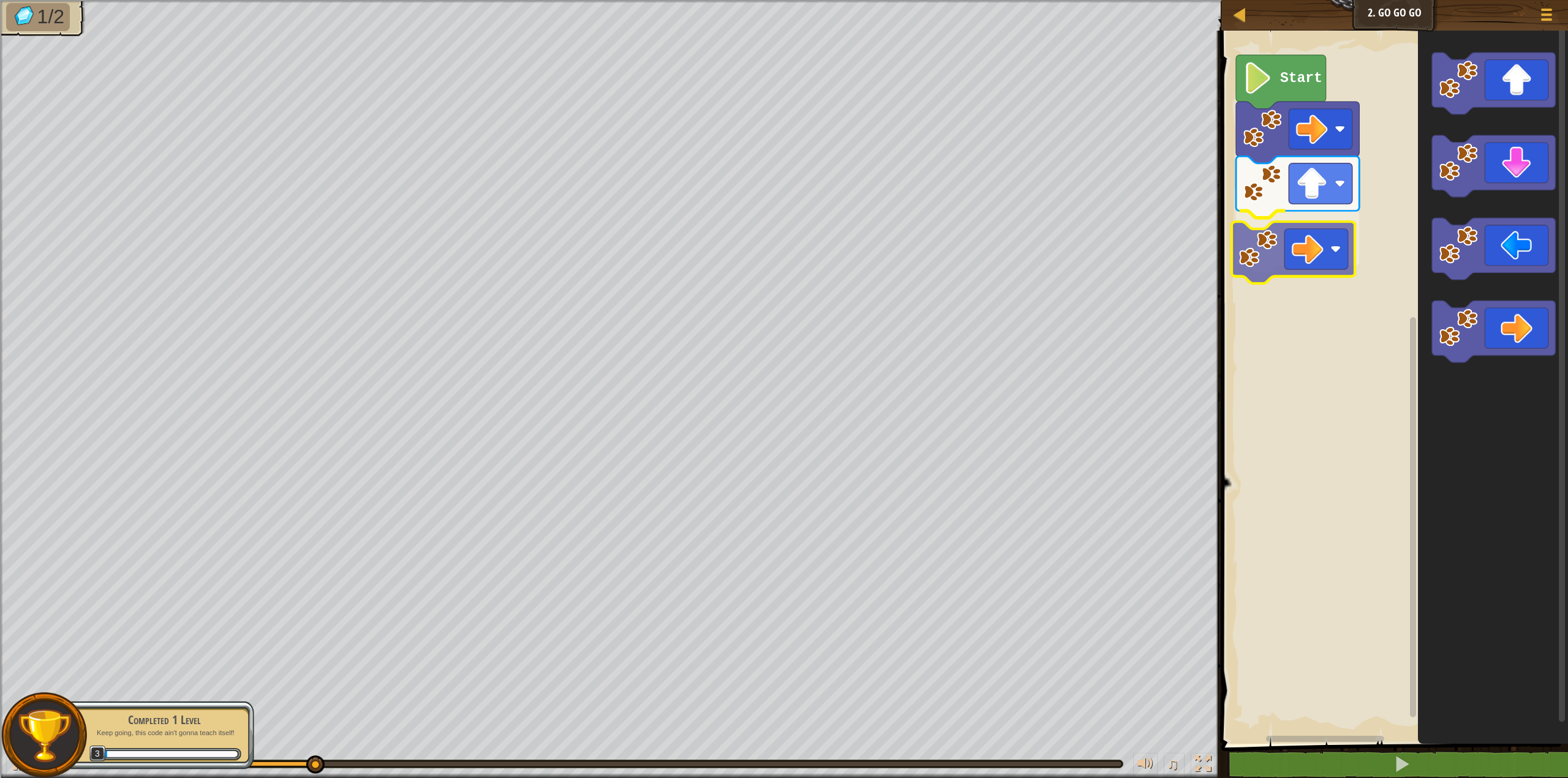
click at [1262, 254] on div "Start" at bounding box center [1393, 384] width 350 height 720
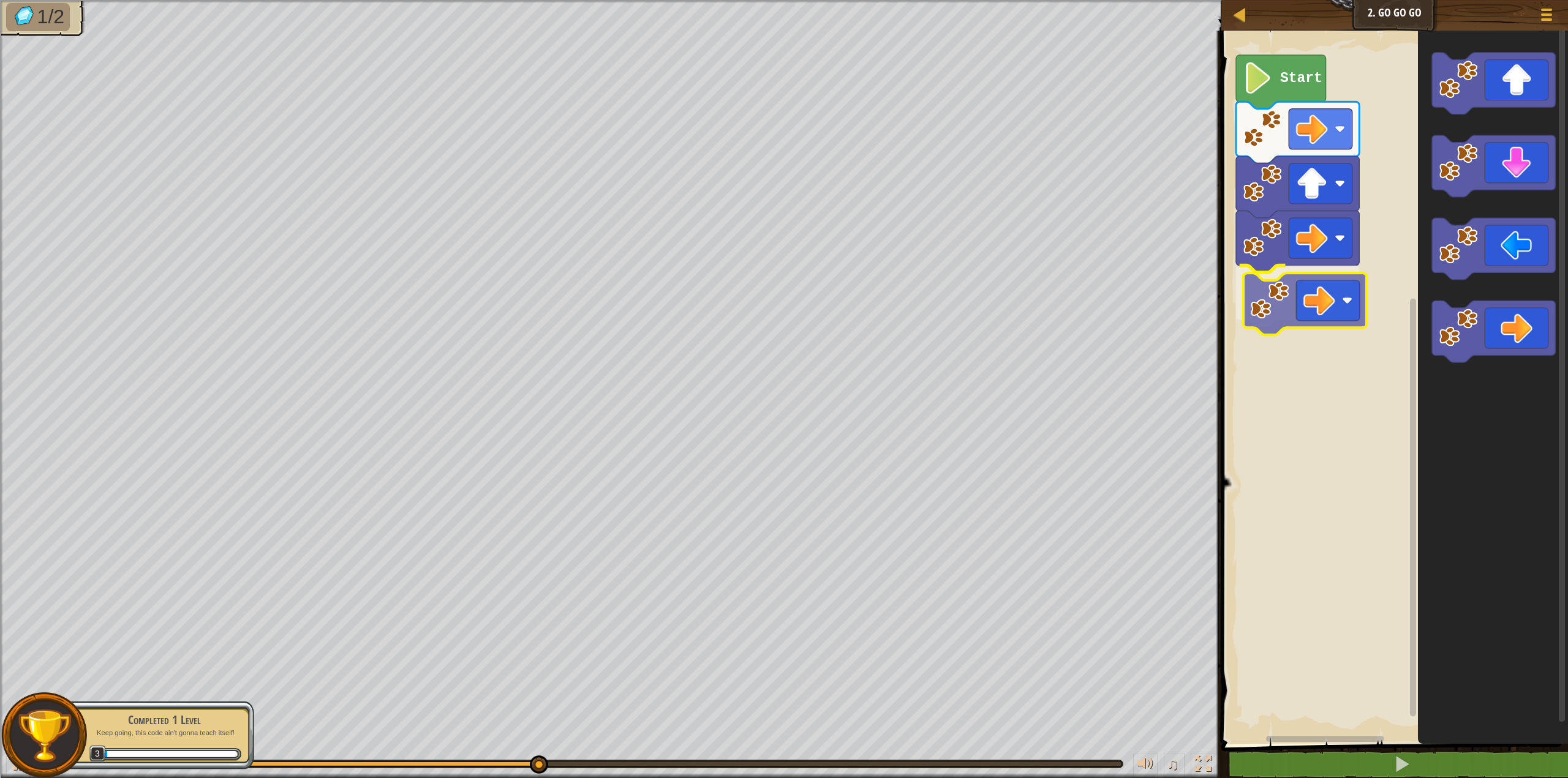
click at [1270, 291] on div "Start" at bounding box center [1393, 384] width 350 height 720
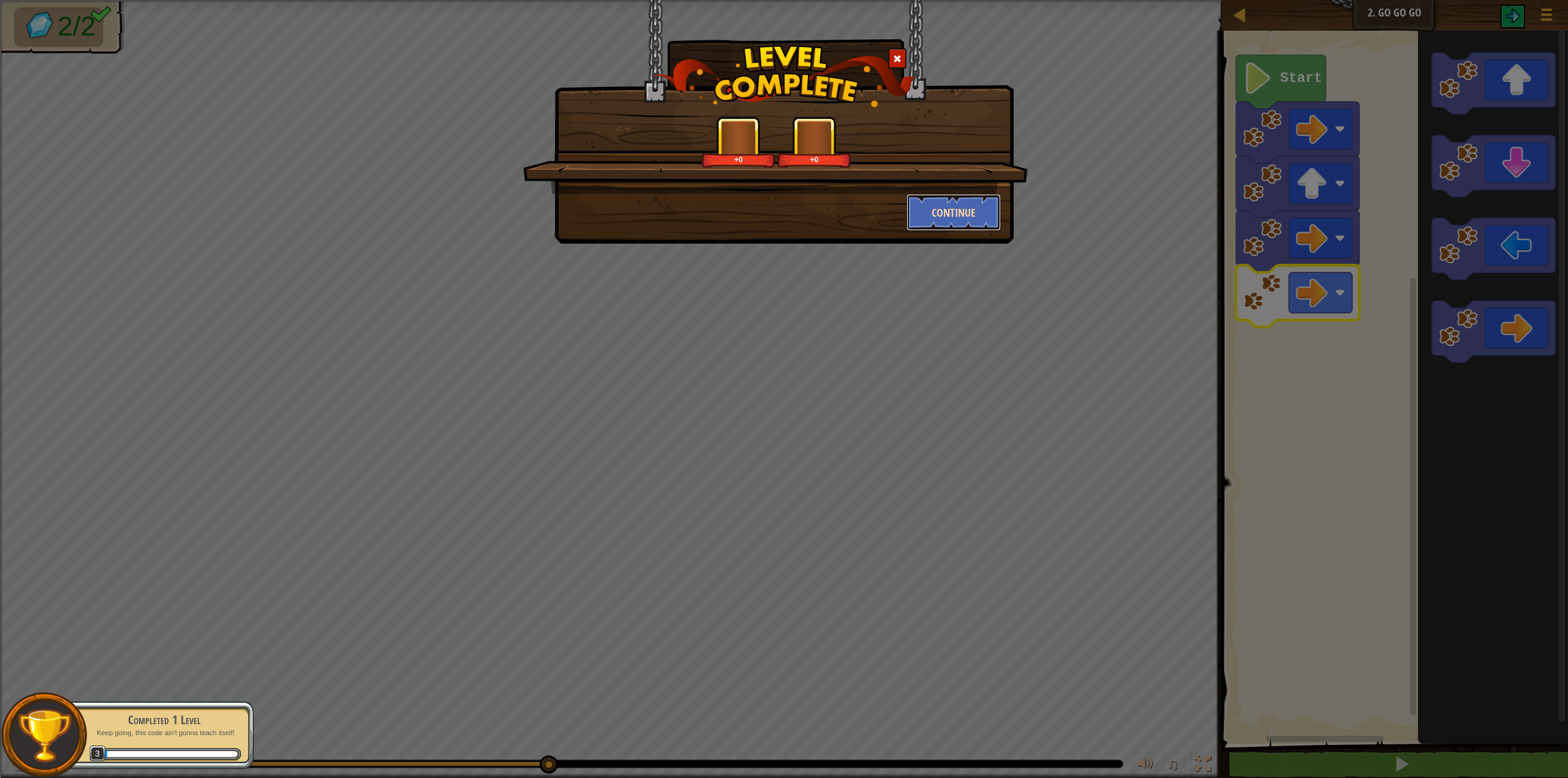
click at [966, 208] on button "Continue" at bounding box center [954, 212] width 95 height 37
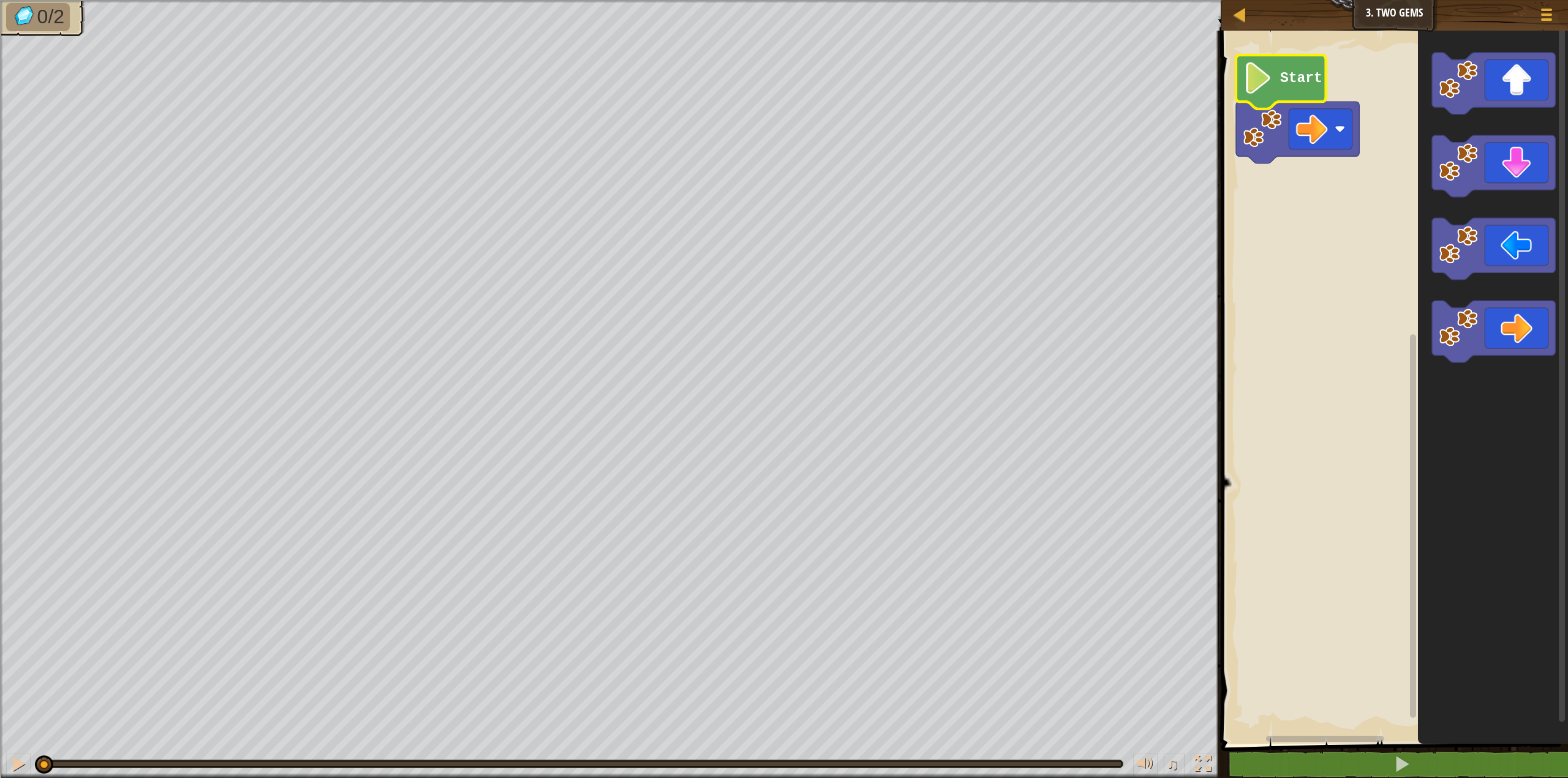
click at [1314, 73] on text "Start" at bounding box center [1301, 79] width 42 height 16
click at [1290, 200] on div "Start" at bounding box center [1393, 384] width 350 height 720
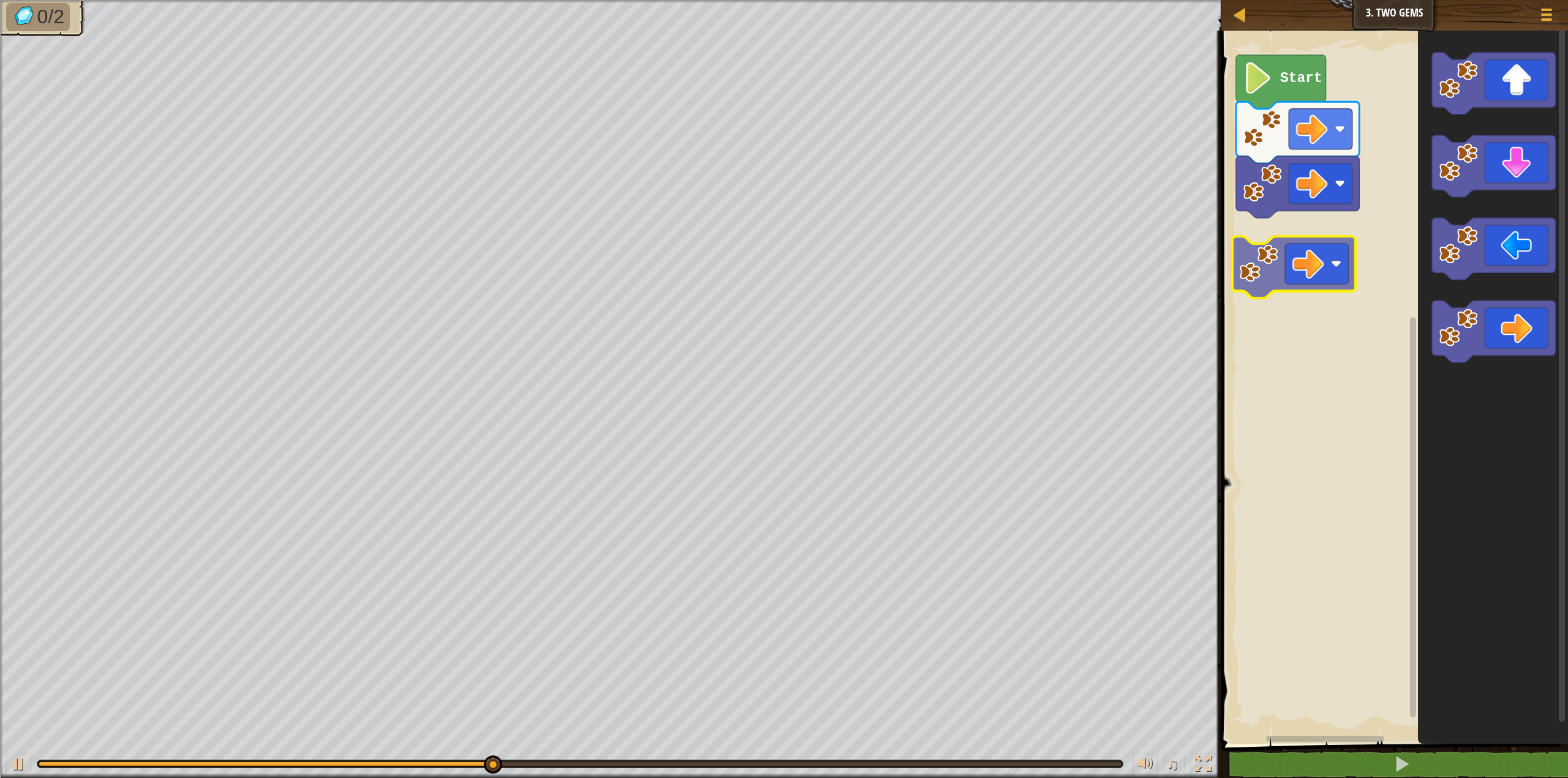
click at [1256, 266] on div "Start" at bounding box center [1393, 384] width 350 height 720
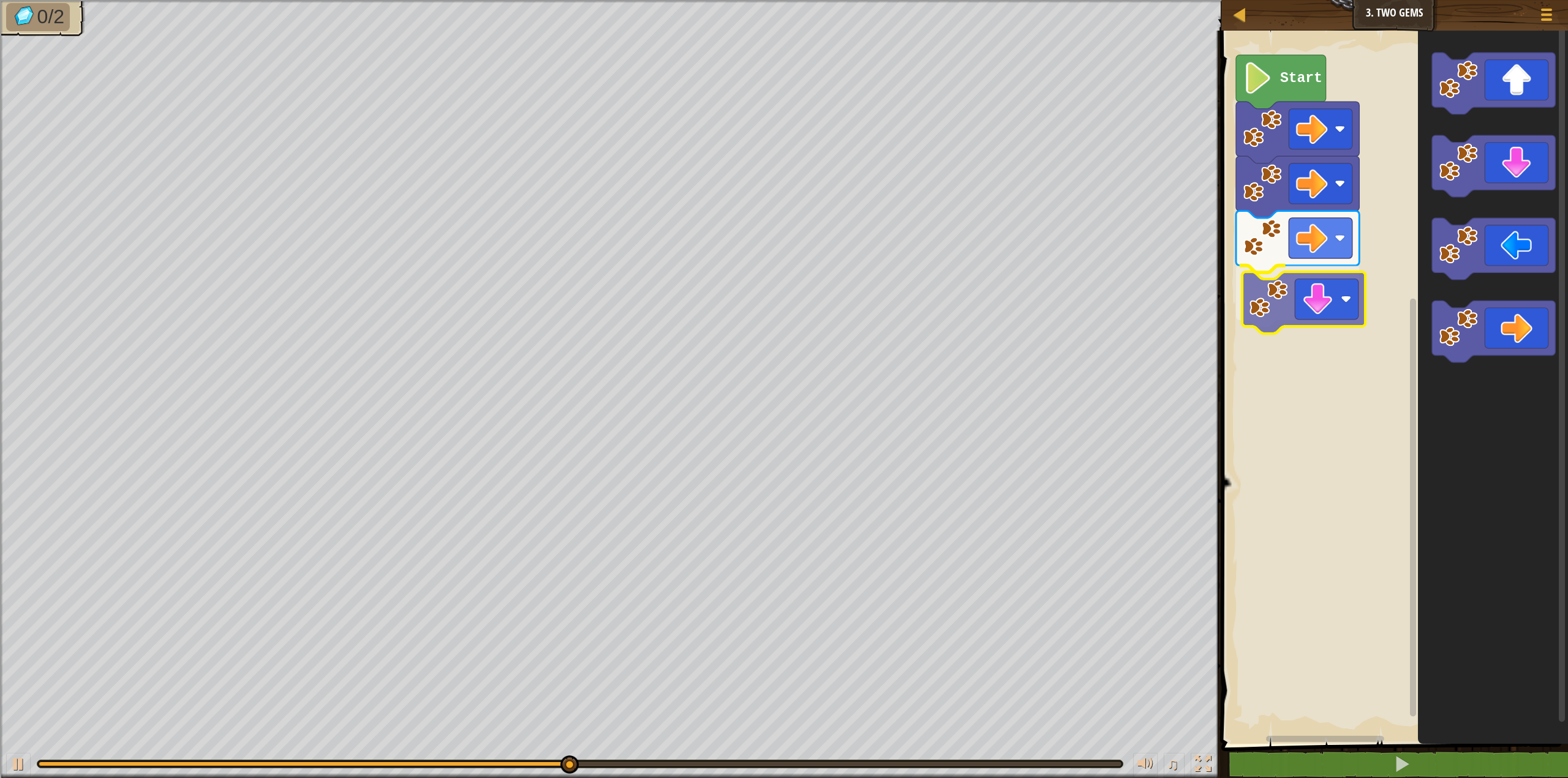
click at [1275, 307] on div "Start" at bounding box center [1393, 384] width 350 height 720
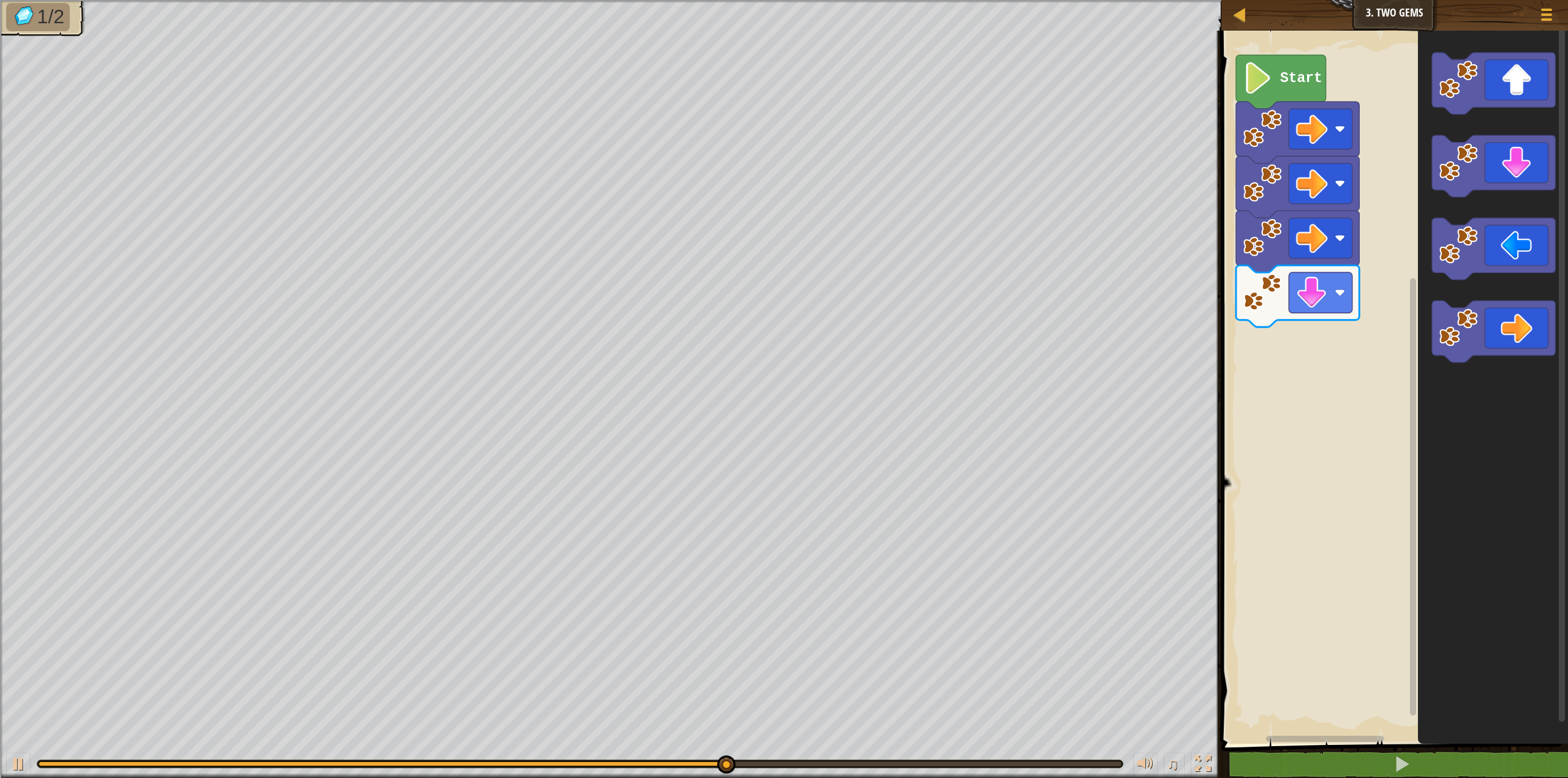
click at [1391, 266] on div "Start" at bounding box center [1393, 384] width 350 height 720
click at [1433, 138] on g "Blockly Workspace" at bounding box center [1493, 208] width 123 height 310
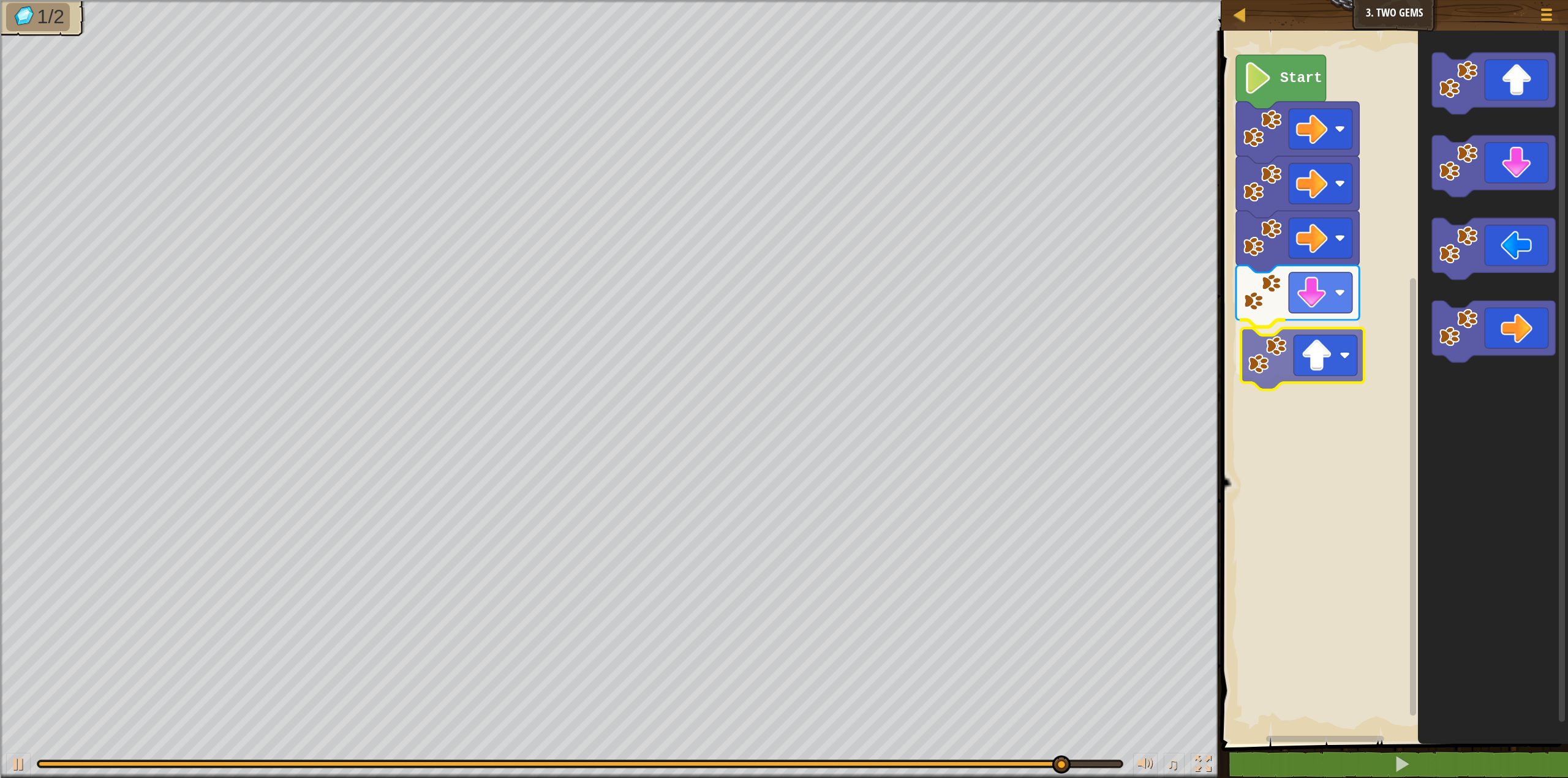
click at [1261, 368] on div "Start" at bounding box center [1393, 384] width 350 height 720
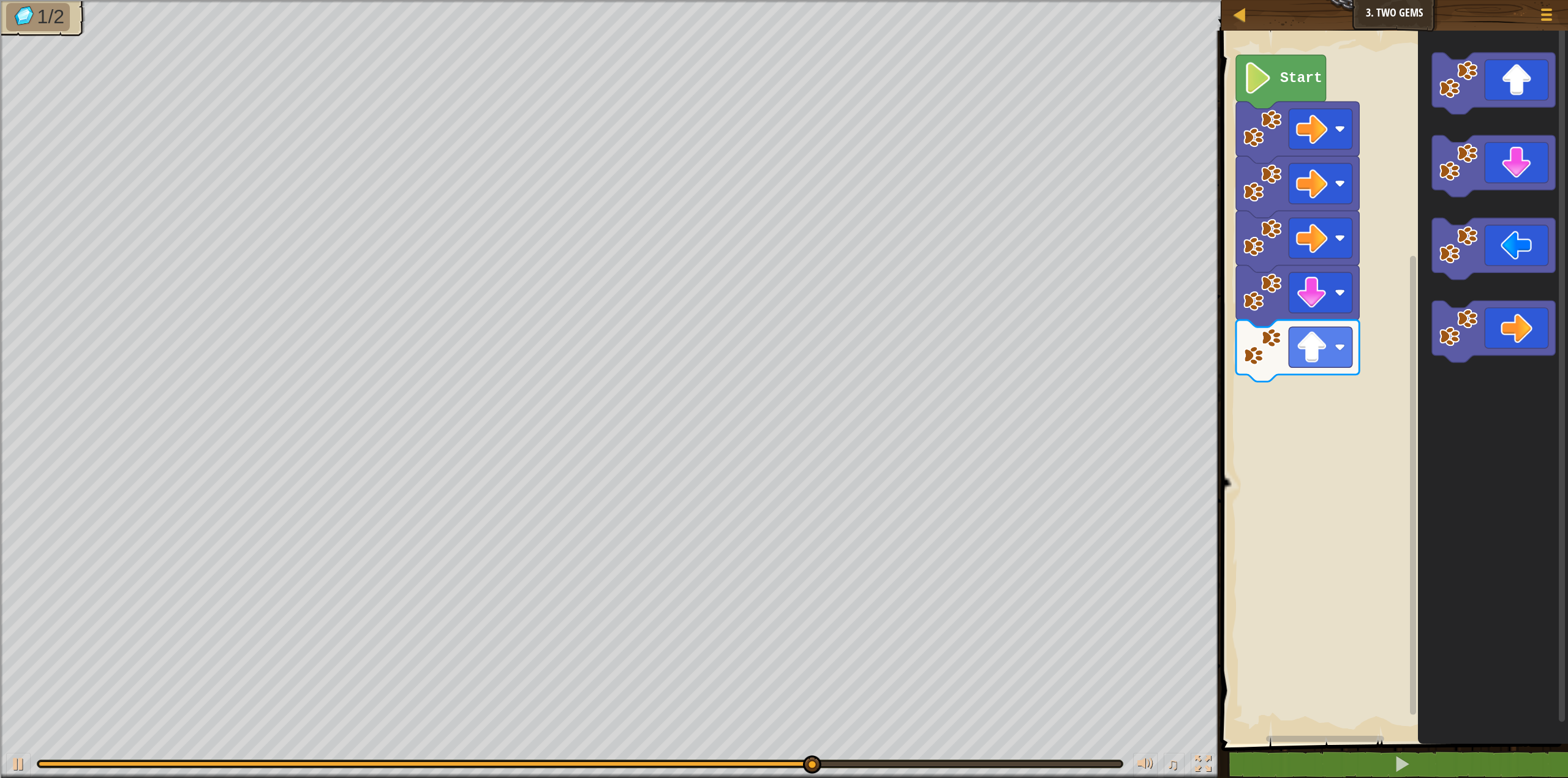
click at [1373, 279] on div "Start" at bounding box center [1393, 384] width 350 height 720
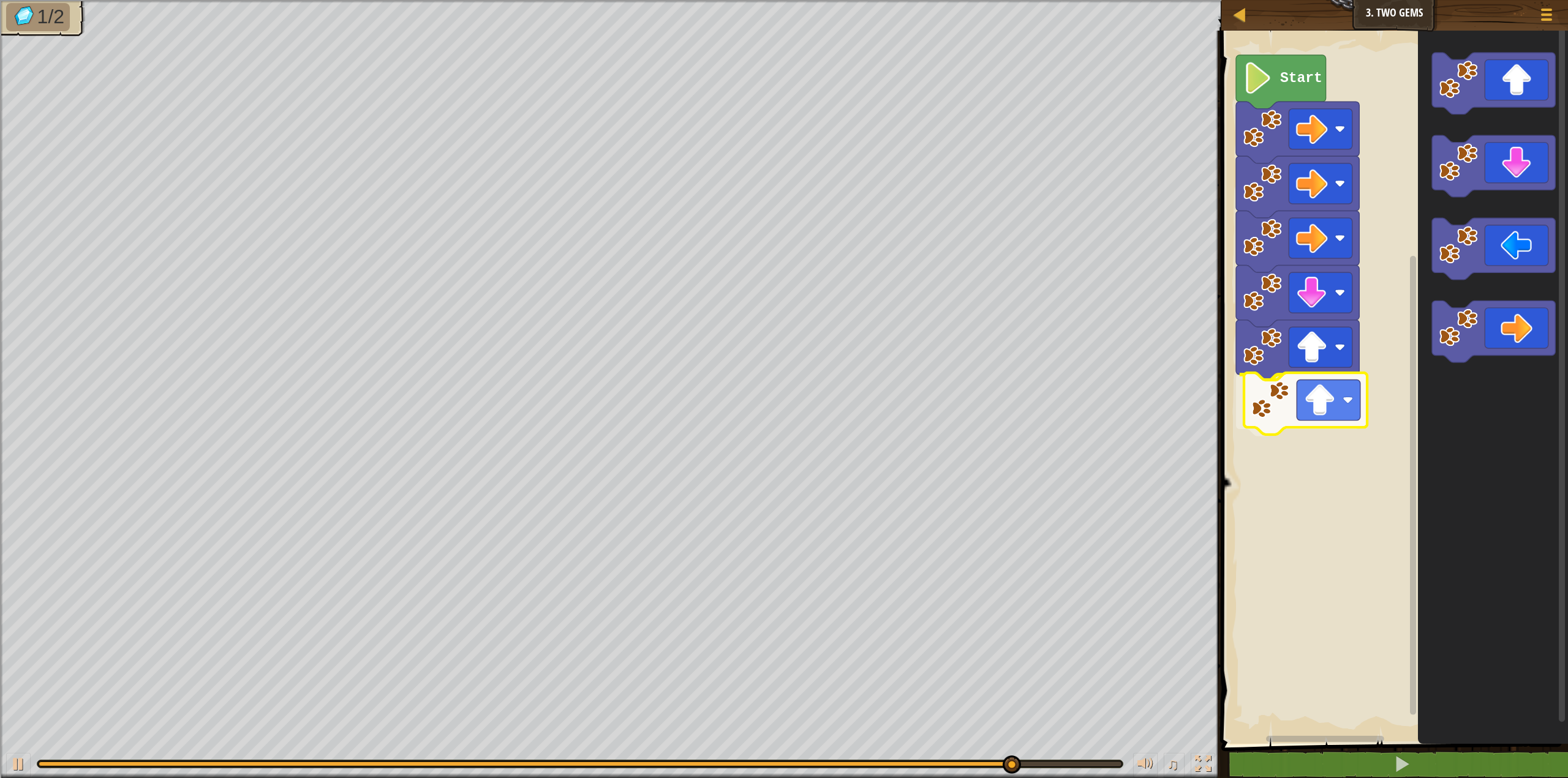
click at [1265, 405] on div "Start" at bounding box center [1393, 384] width 350 height 720
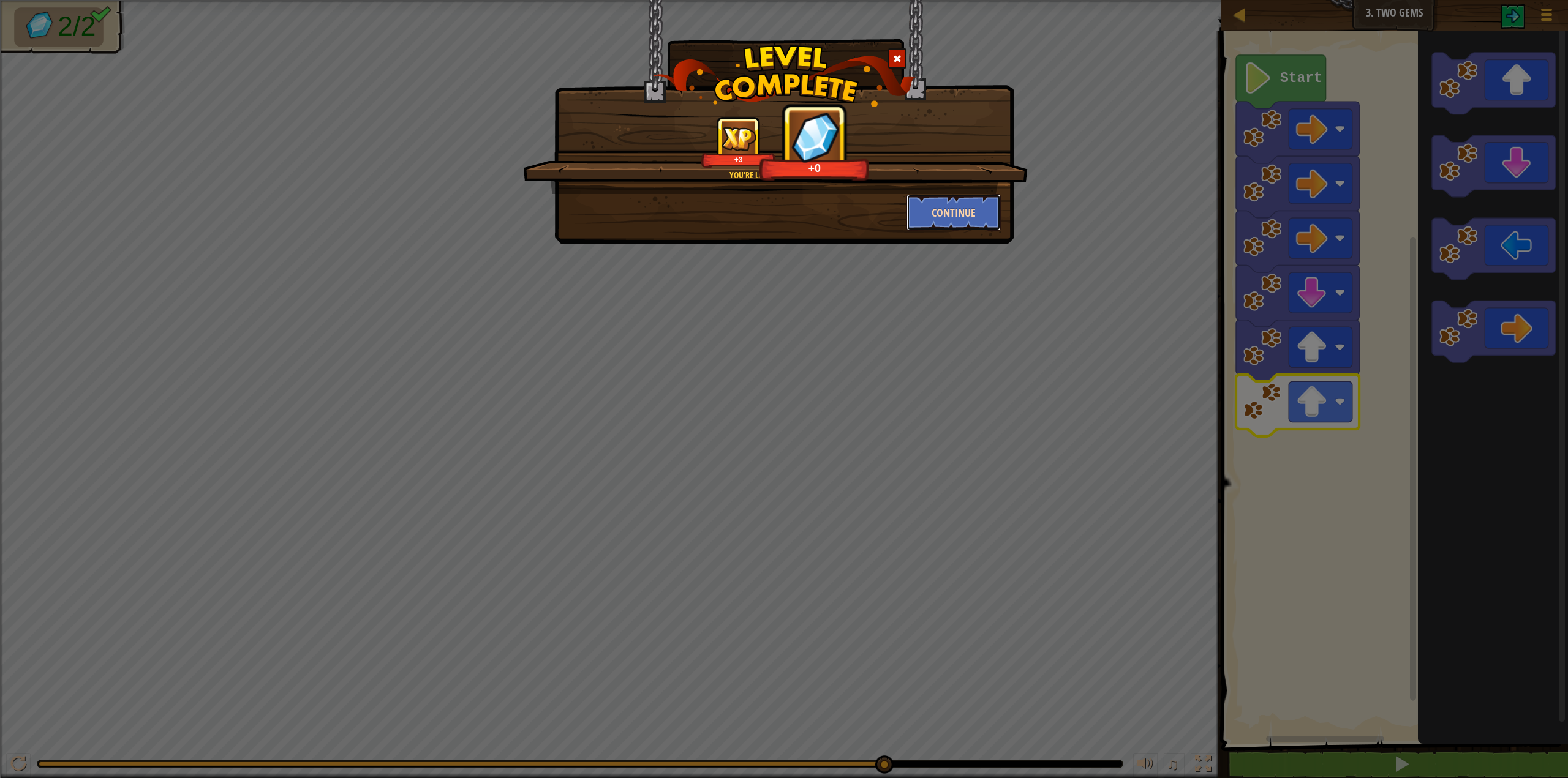
click at [971, 200] on button "Continue" at bounding box center [954, 212] width 95 height 37
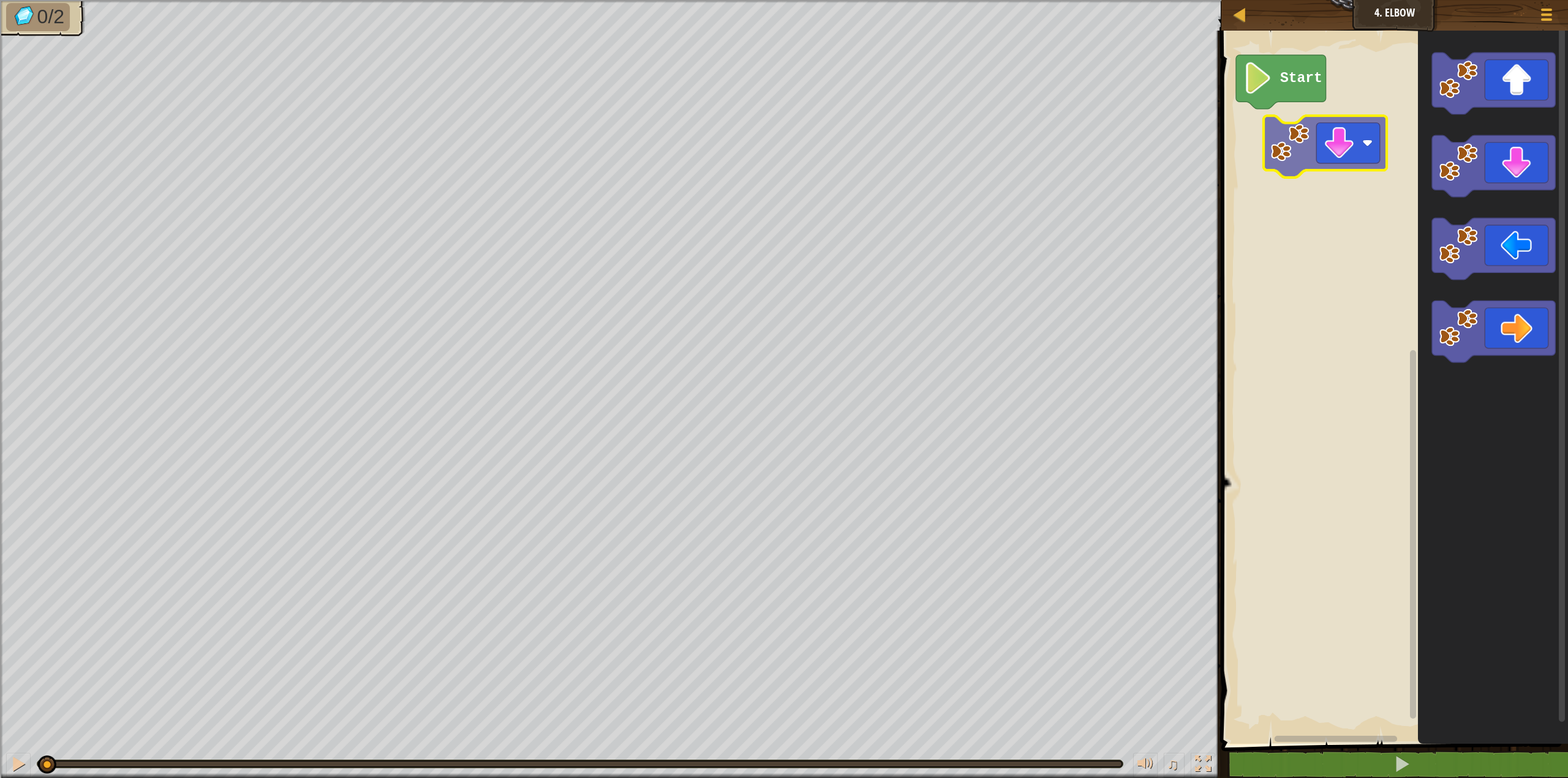
click at [1260, 148] on div "Start" at bounding box center [1393, 384] width 350 height 720
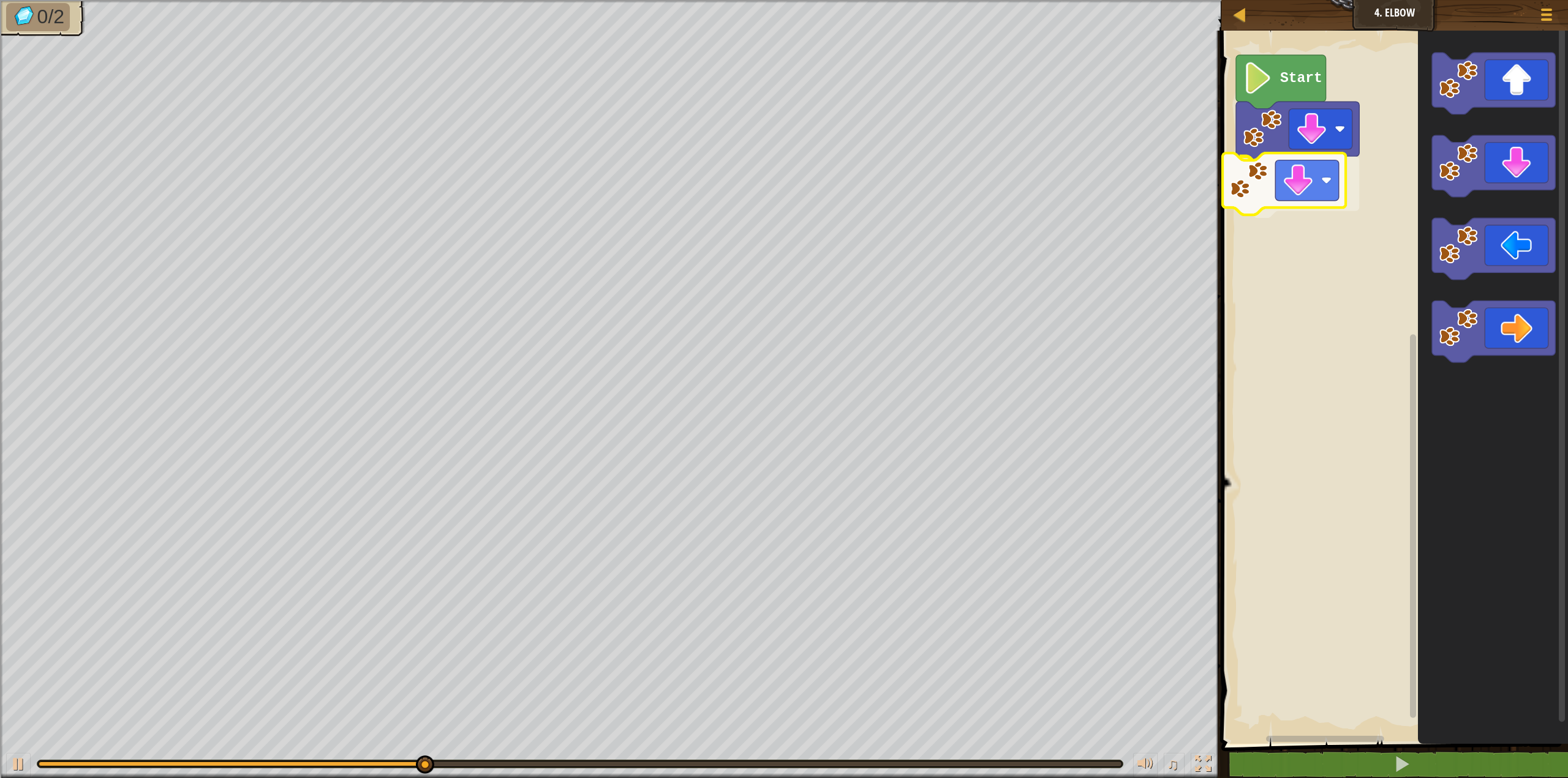
click at [1261, 237] on div "Start" at bounding box center [1393, 384] width 350 height 720
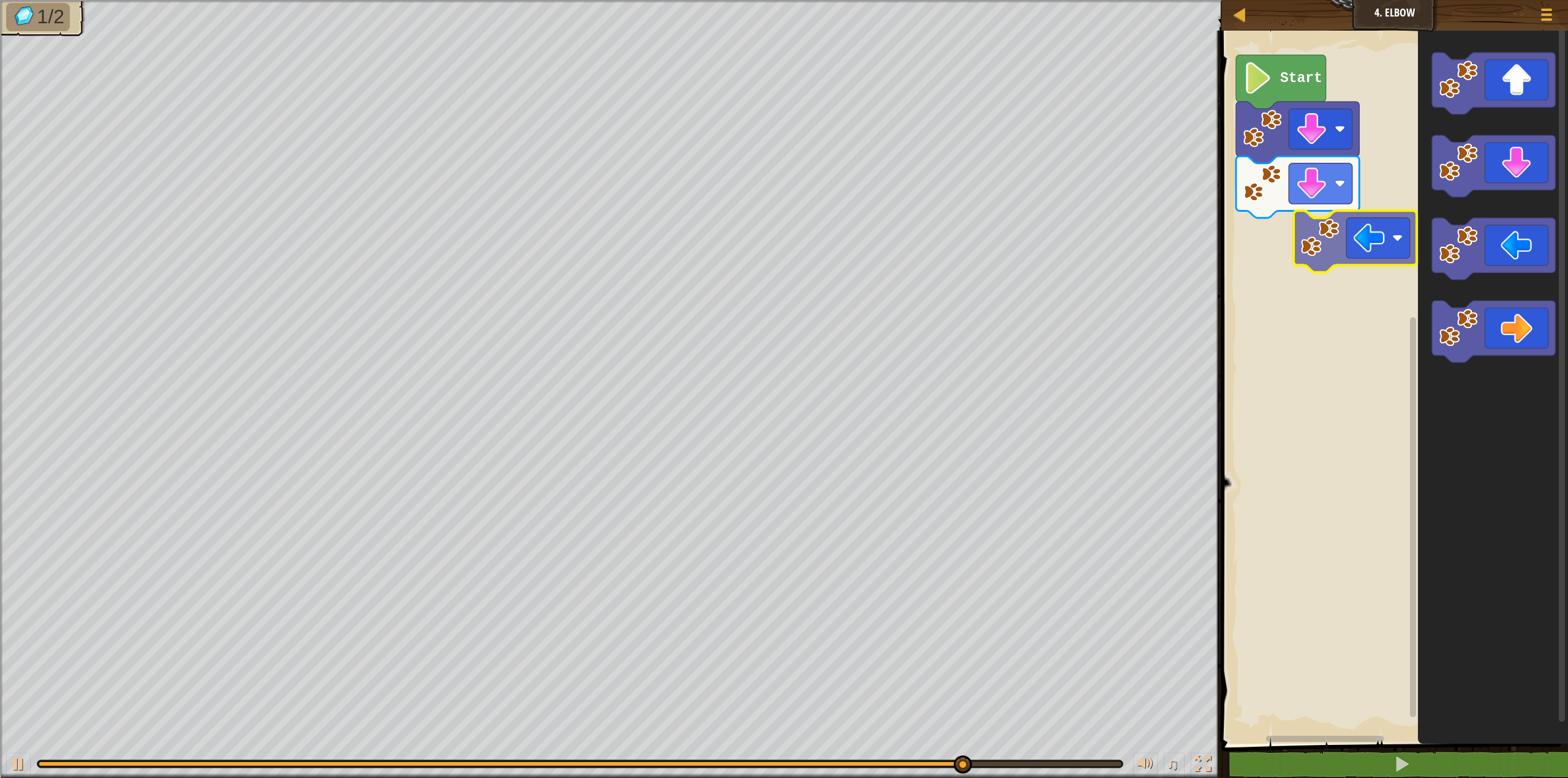
click at [1289, 237] on div "Start" at bounding box center [1393, 384] width 350 height 720
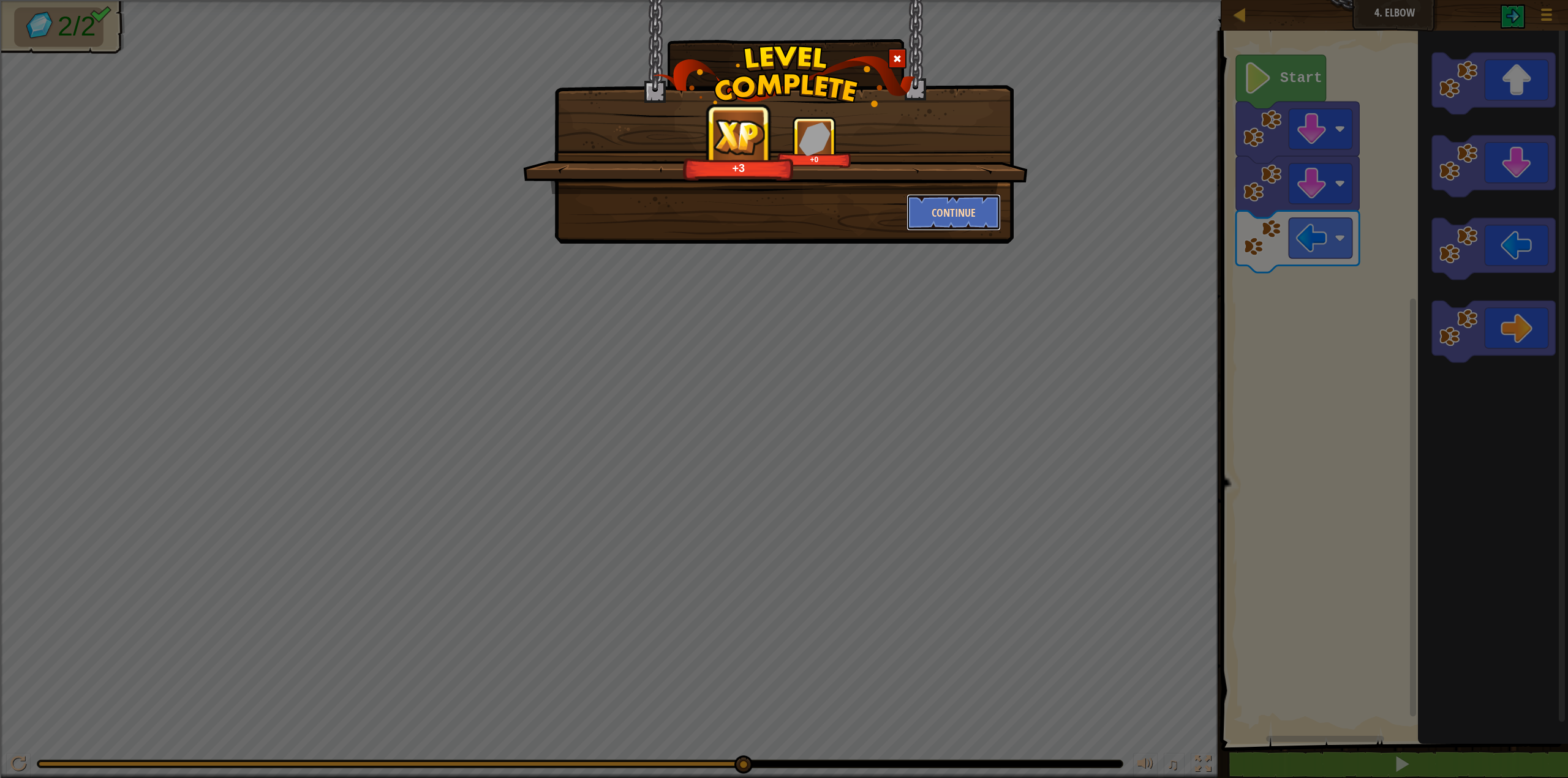
click at [939, 218] on button "Continue" at bounding box center [954, 212] width 95 height 37
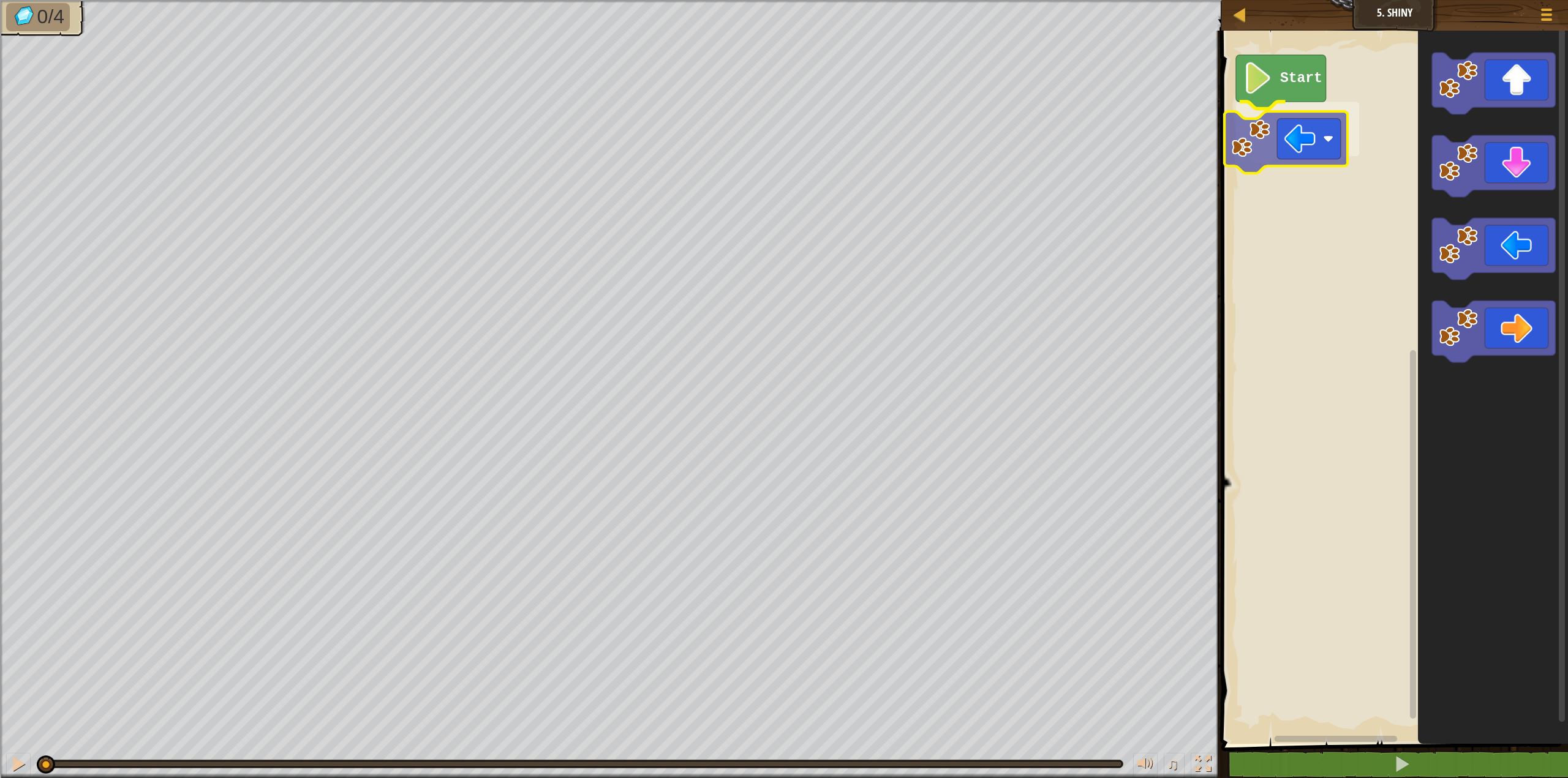
click at [1238, 149] on div "Start" at bounding box center [1393, 384] width 350 height 720
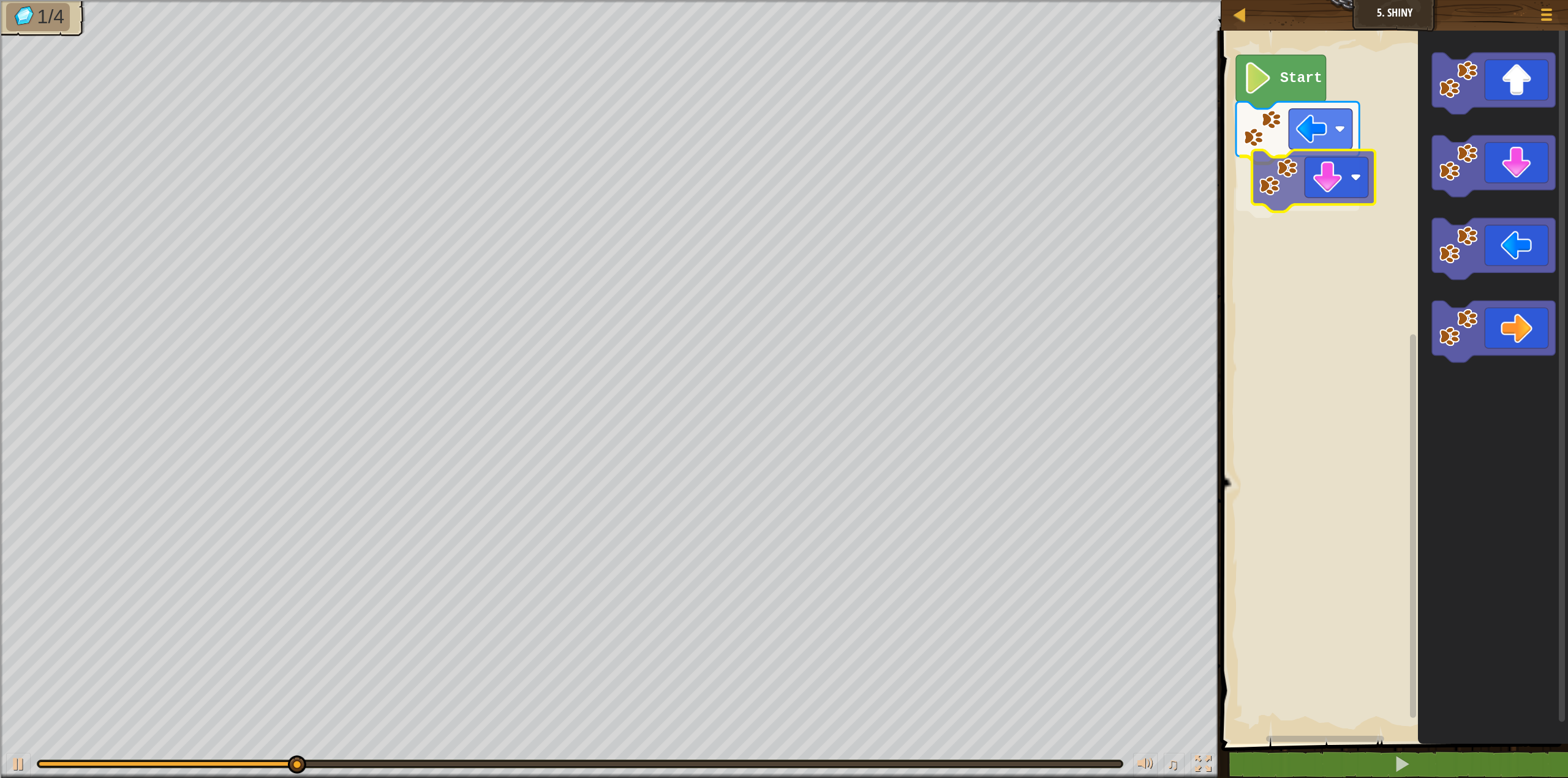
click at [1271, 210] on div "Start" at bounding box center [1393, 384] width 350 height 720
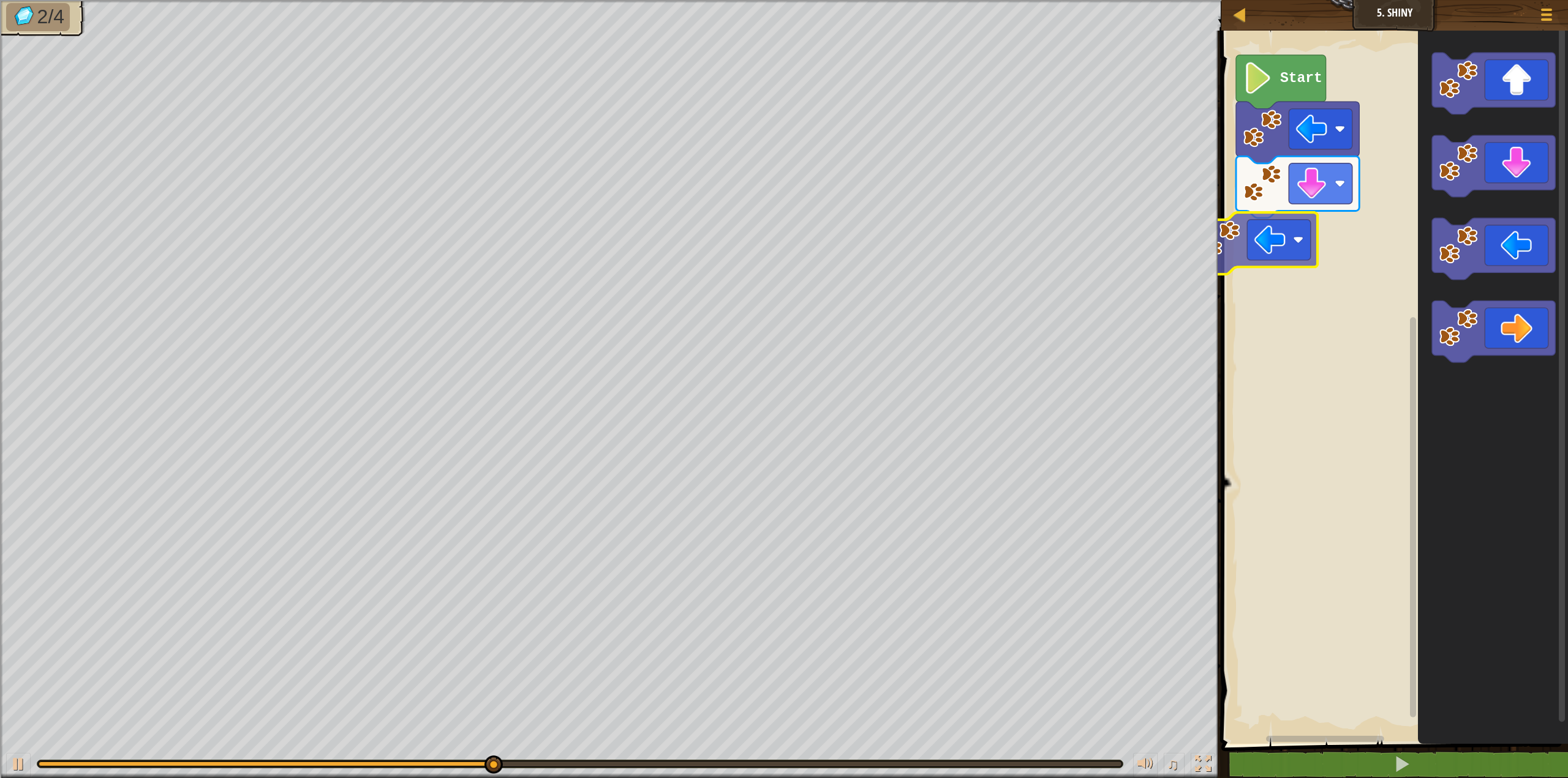
click at [1240, 268] on div "Start" at bounding box center [1393, 384] width 350 height 720
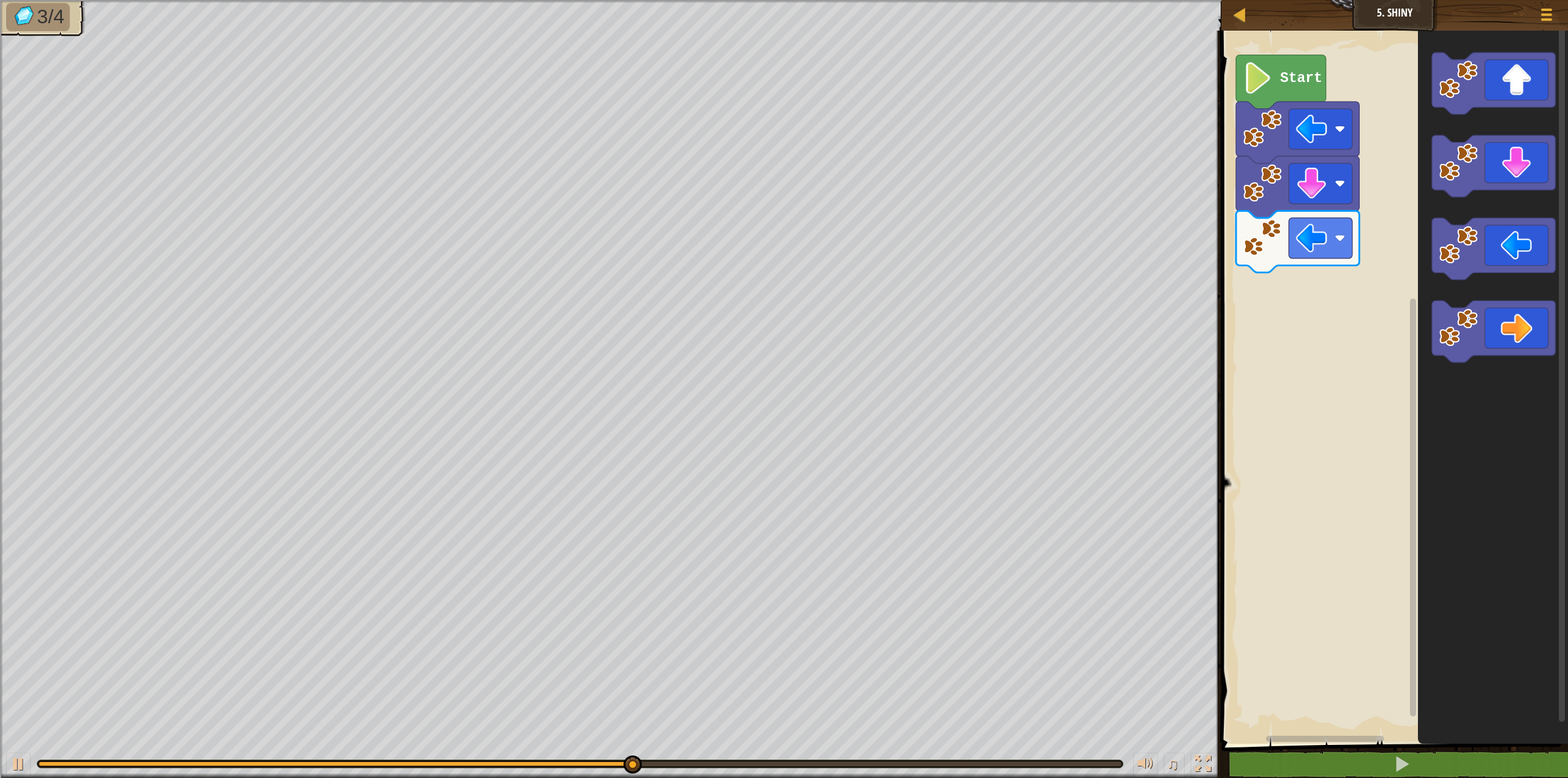
click at [1358, 220] on div "Start" at bounding box center [1393, 384] width 350 height 720
click at [1256, 317] on div "Start" at bounding box center [1393, 384] width 350 height 720
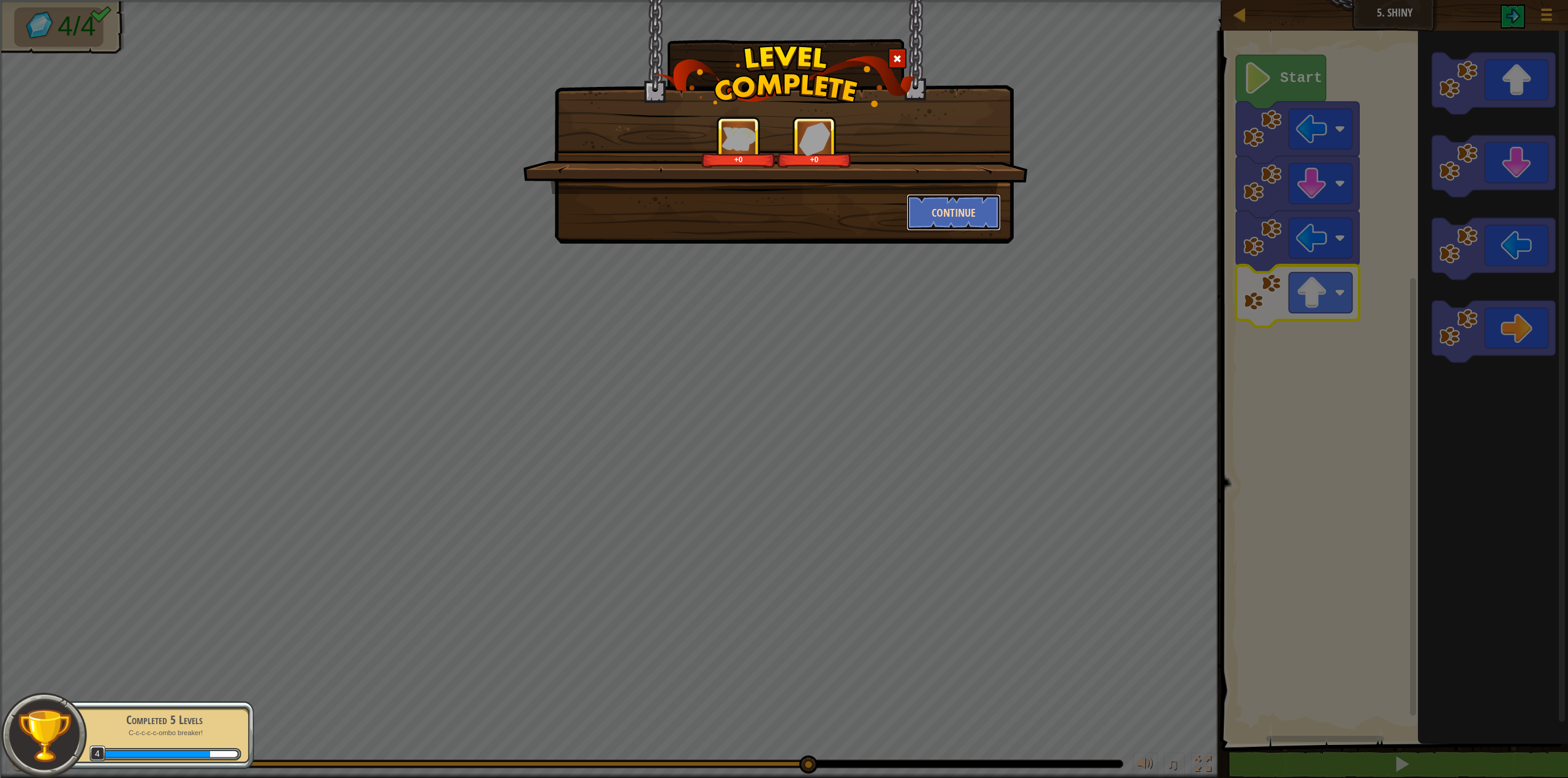
click at [966, 216] on button "Continue" at bounding box center [954, 212] width 95 height 37
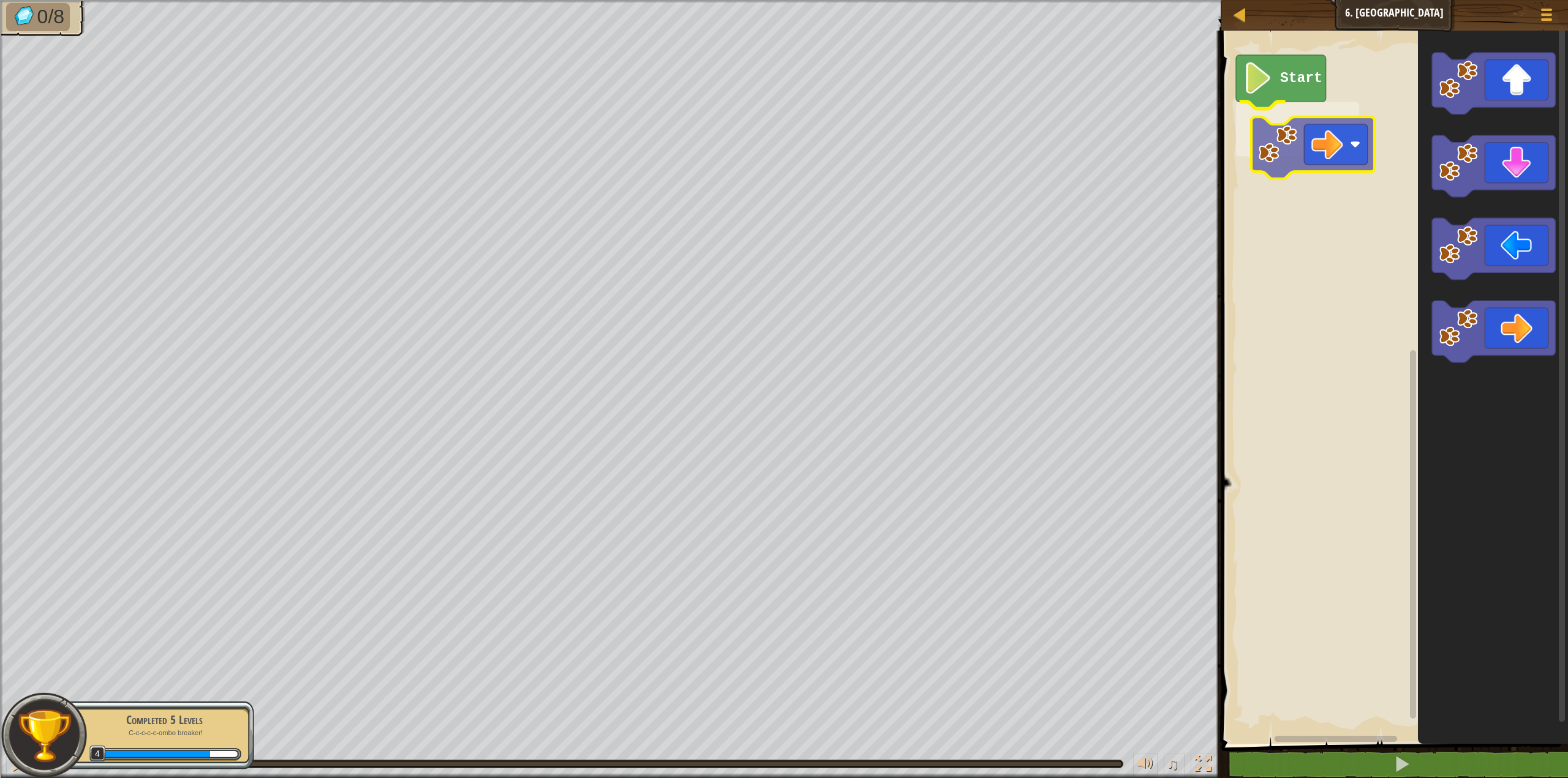
click at [1279, 137] on div "Start" at bounding box center [1393, 384] width 350 height 720
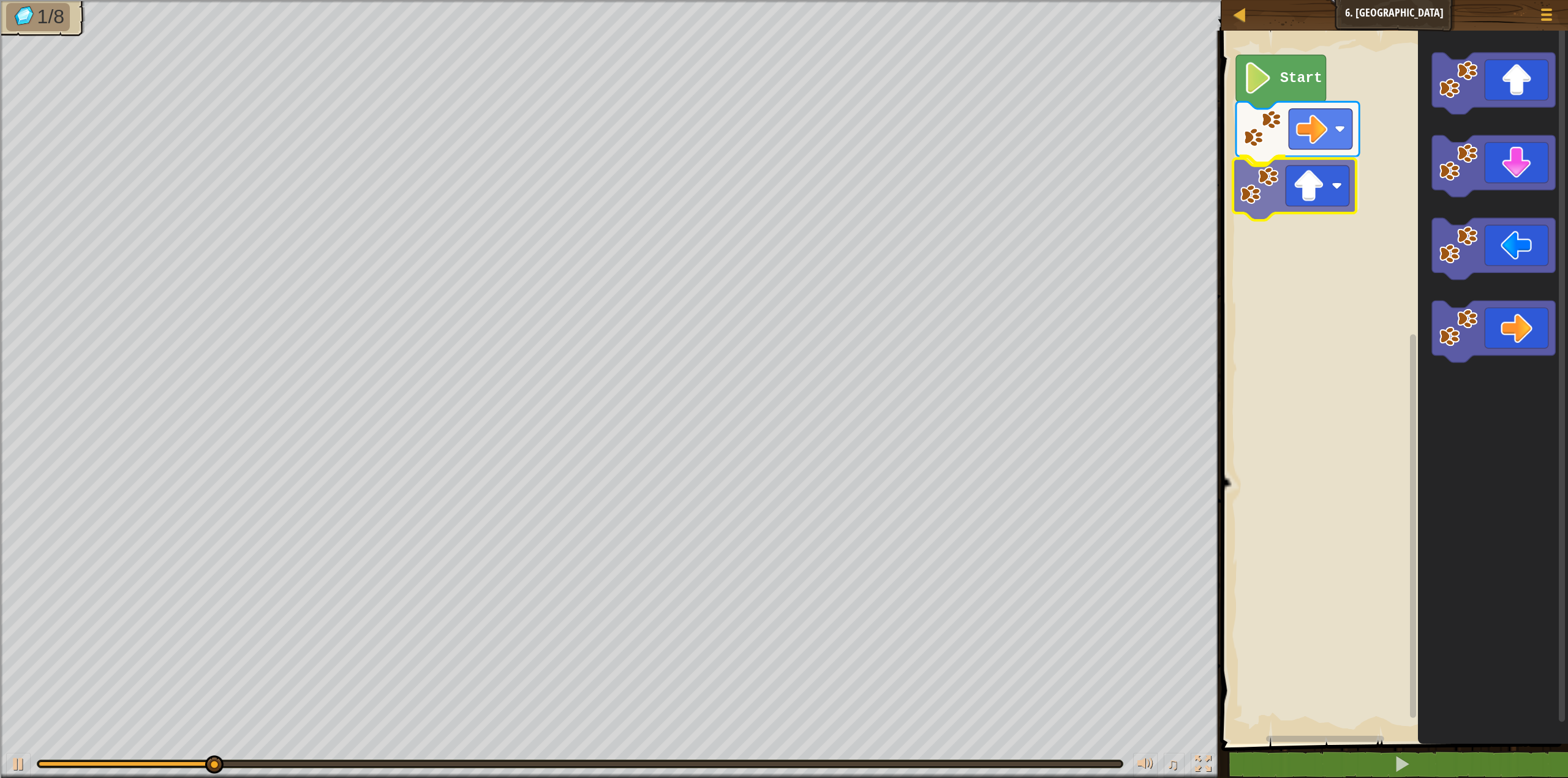
click at [1256, 195] on div "Start" at bounding box center [1393, 384] width 350 height 720
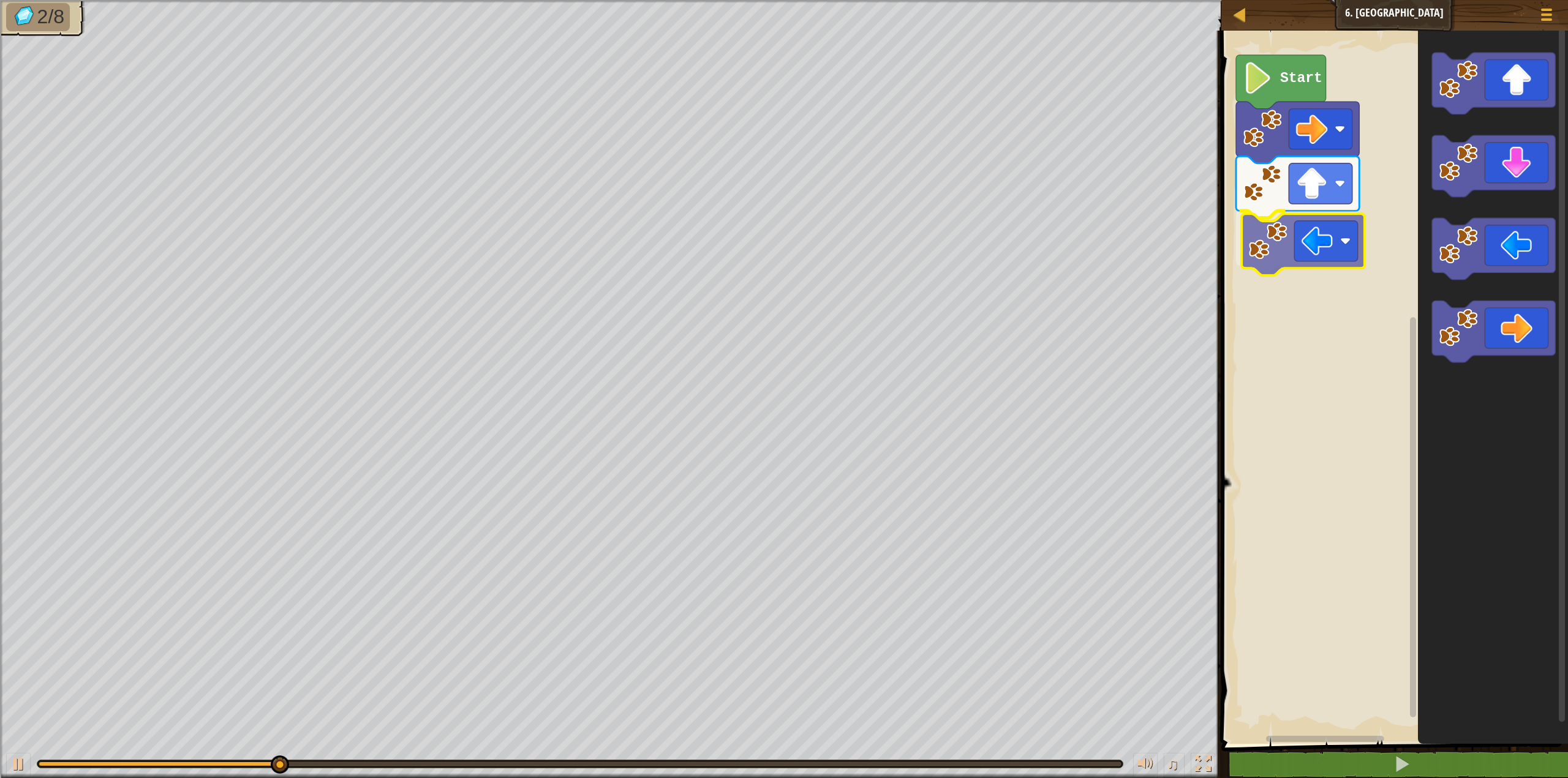
click at [1258, 234] on div "Start" at bounding box center [1393, 384] width 350 height 720
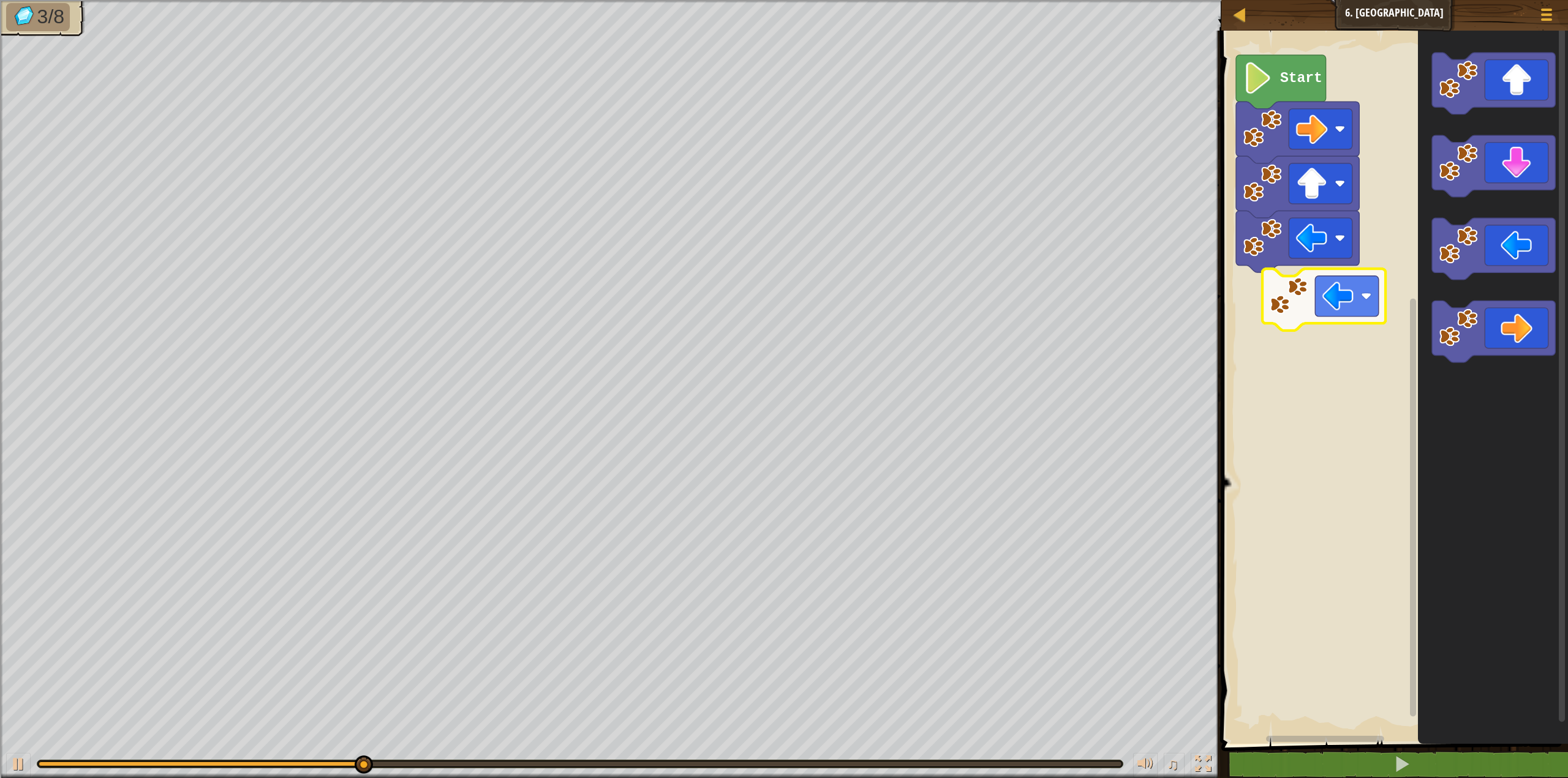
click at [1249, 325] on div "Start" at bounding box center [1393, 384] width 350 height 720
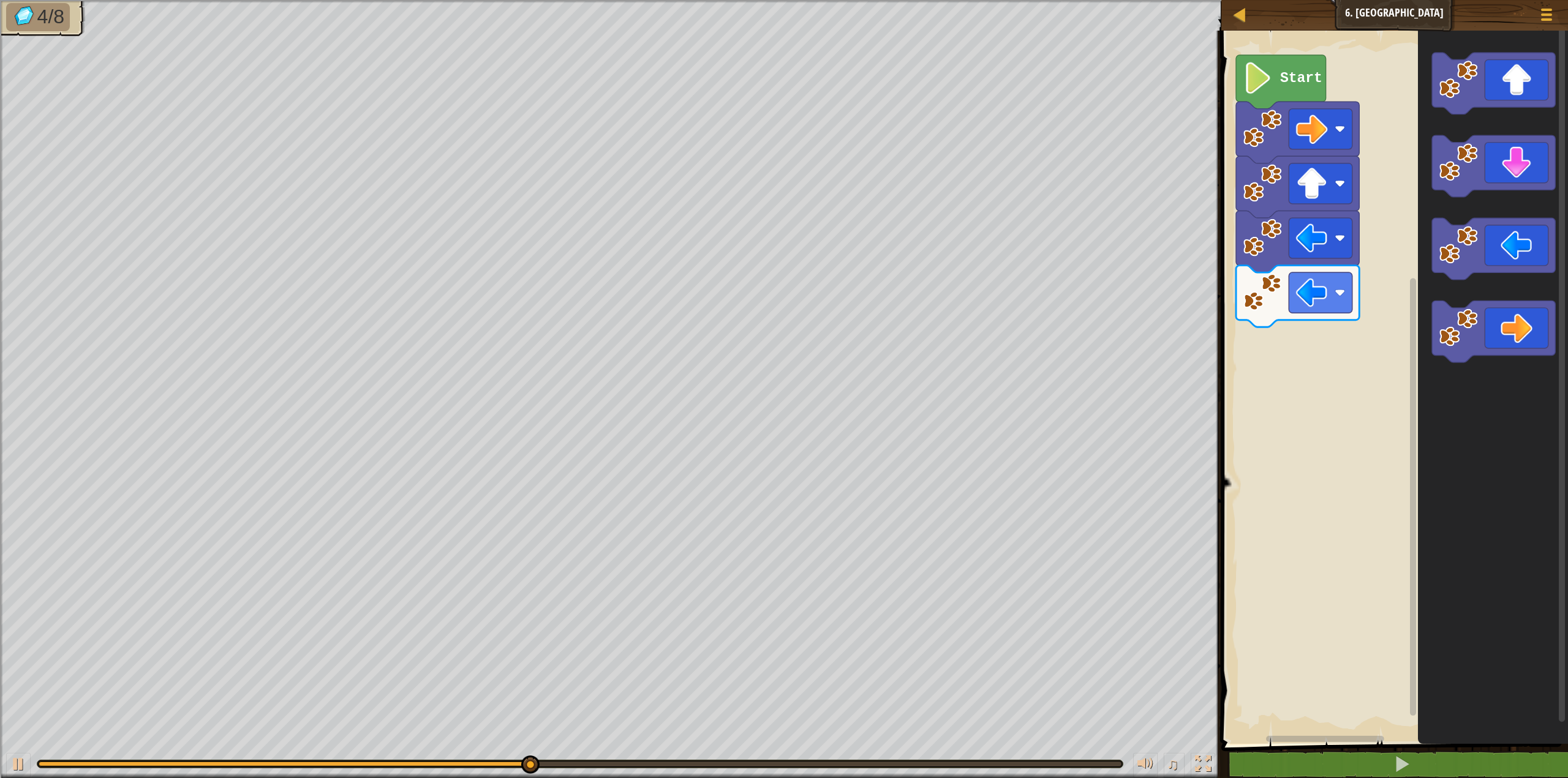
click at [1356, 305] on div "Start" at bounding box center [1393, 384] width 350 height 720
click at [1414, 272] on div "Start" at bounding box center [1393, 384] width 350 height 720
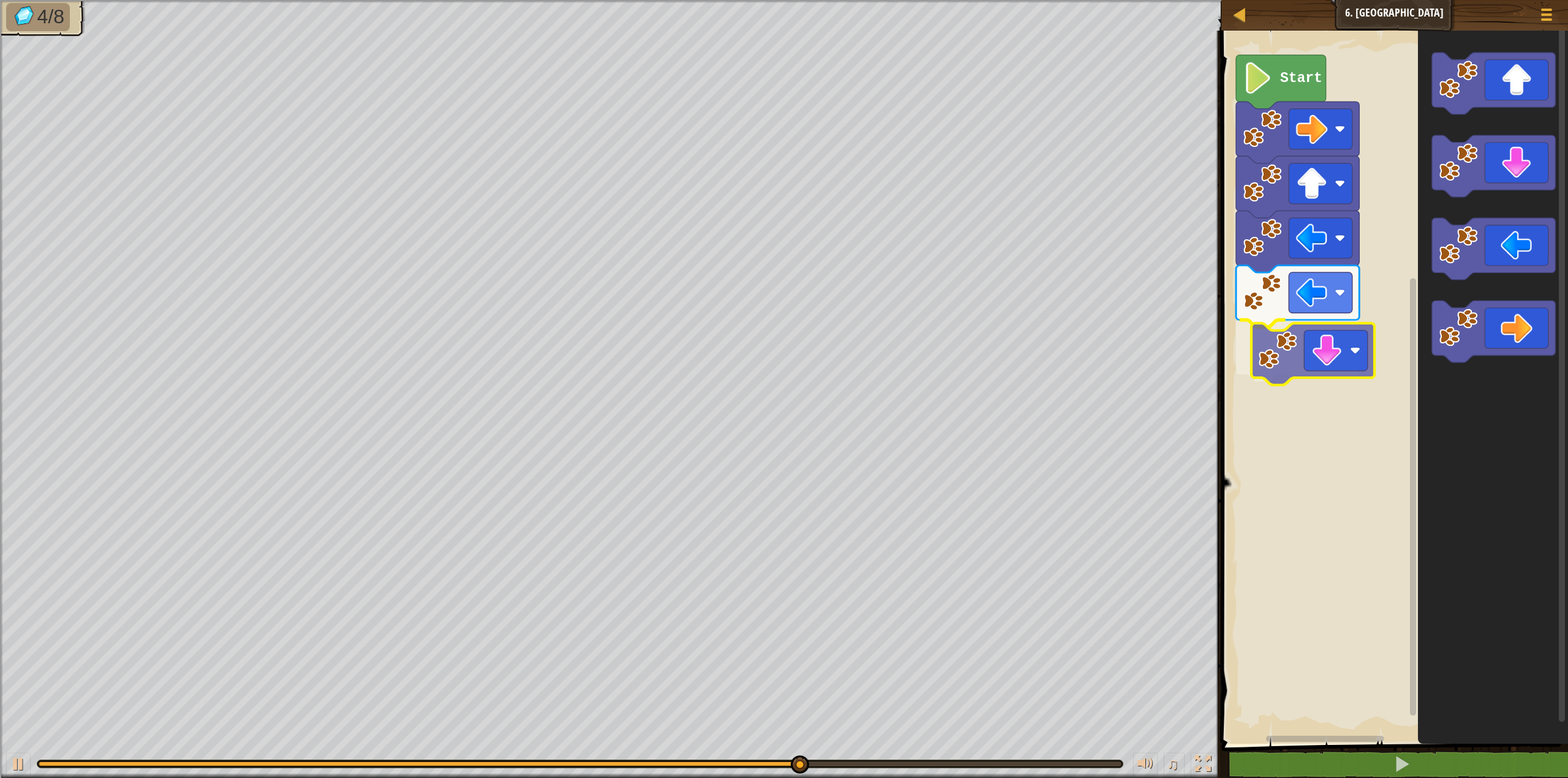
click at [1275, 361] on div "Start" at bounding box center [1393, 384] width 350 height 720
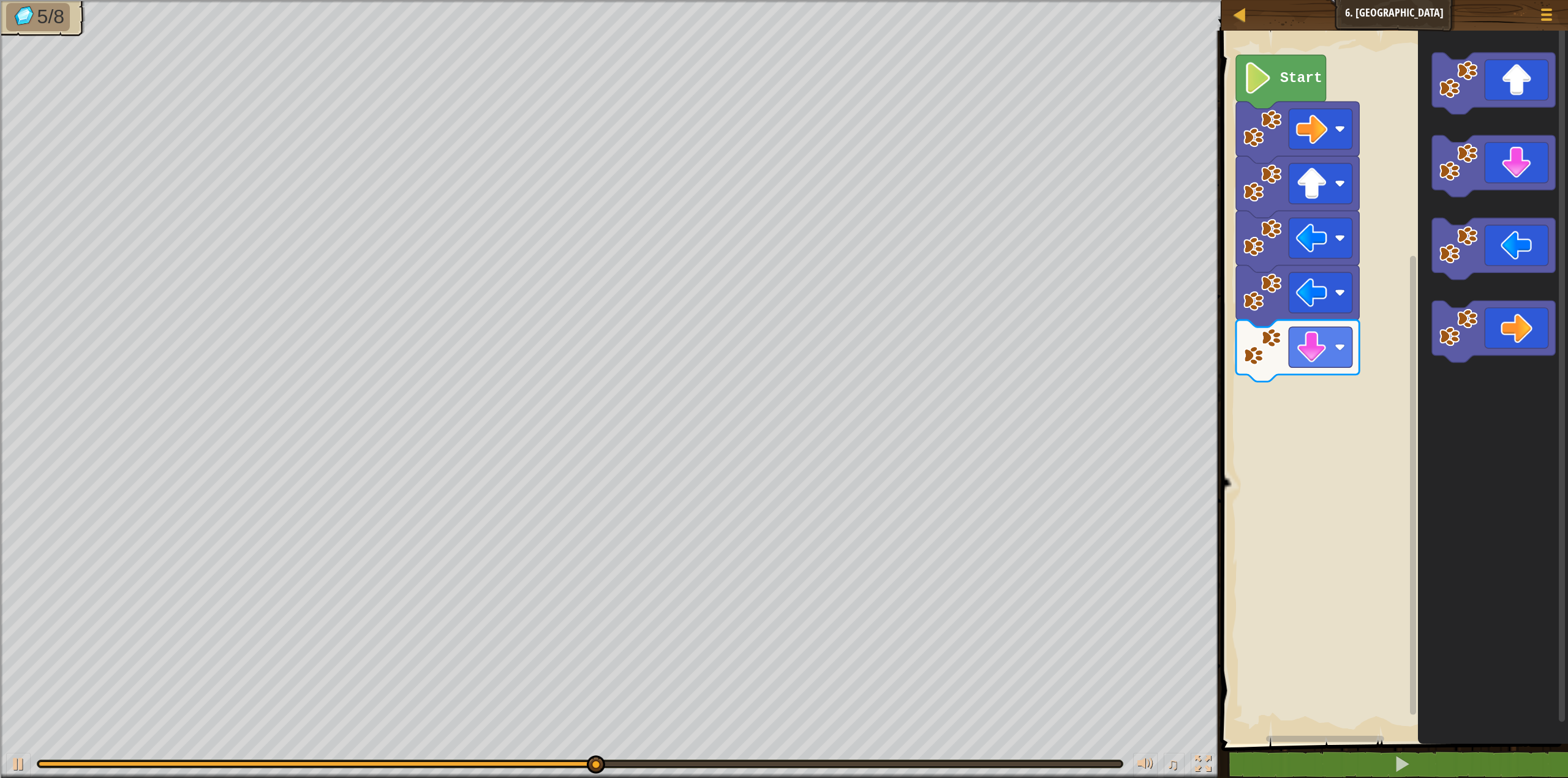
click at [1399, 298] on div "Start" at bounding box center [1393, 384] width 350 height 720
click at [1372, 322] on div "Start" at bounding box center [1393, 384] width 350 height 720
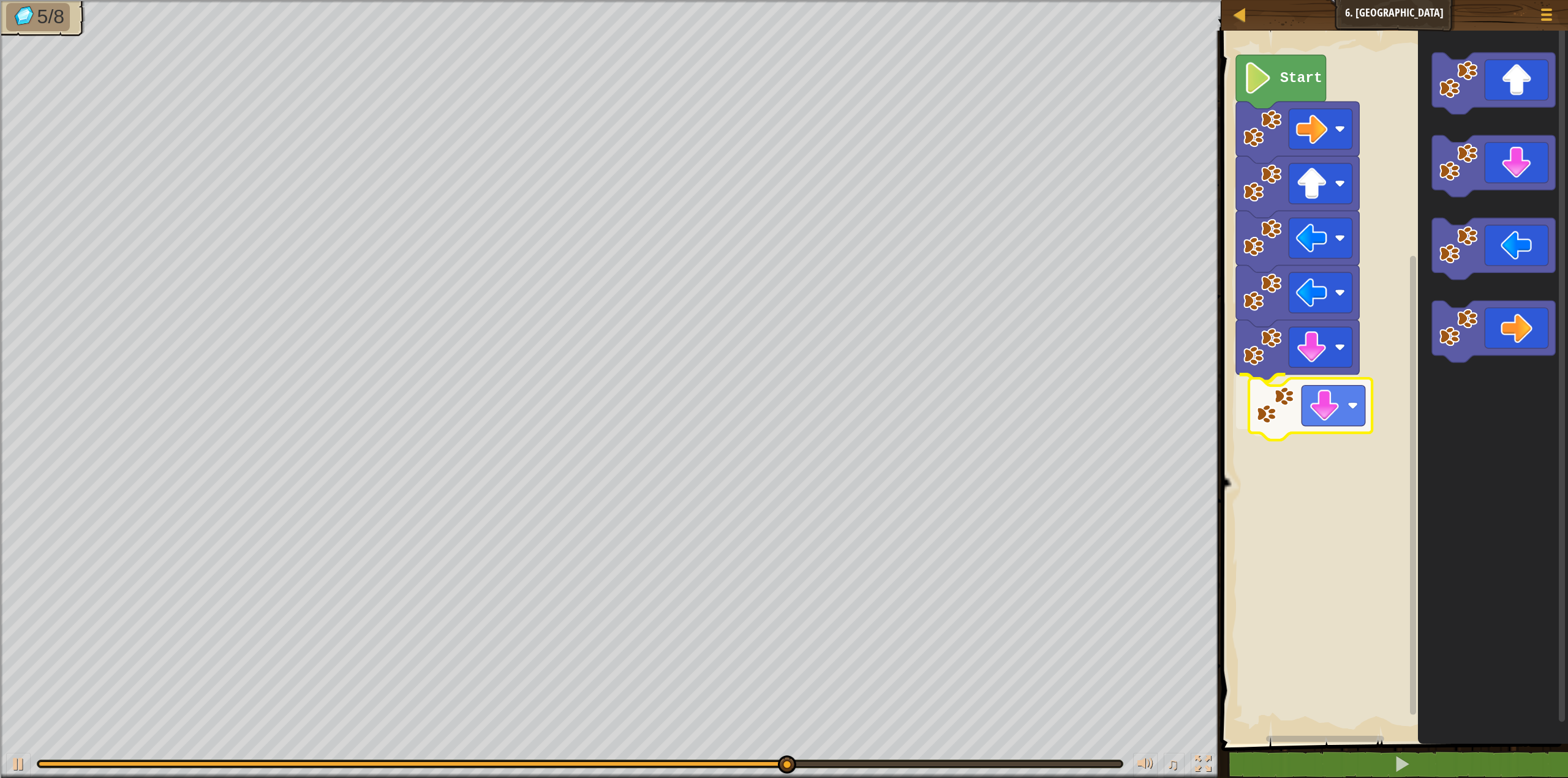
click at [1281, 419] on div "Start" at bounding box center [1393, 384] width 350 height 720
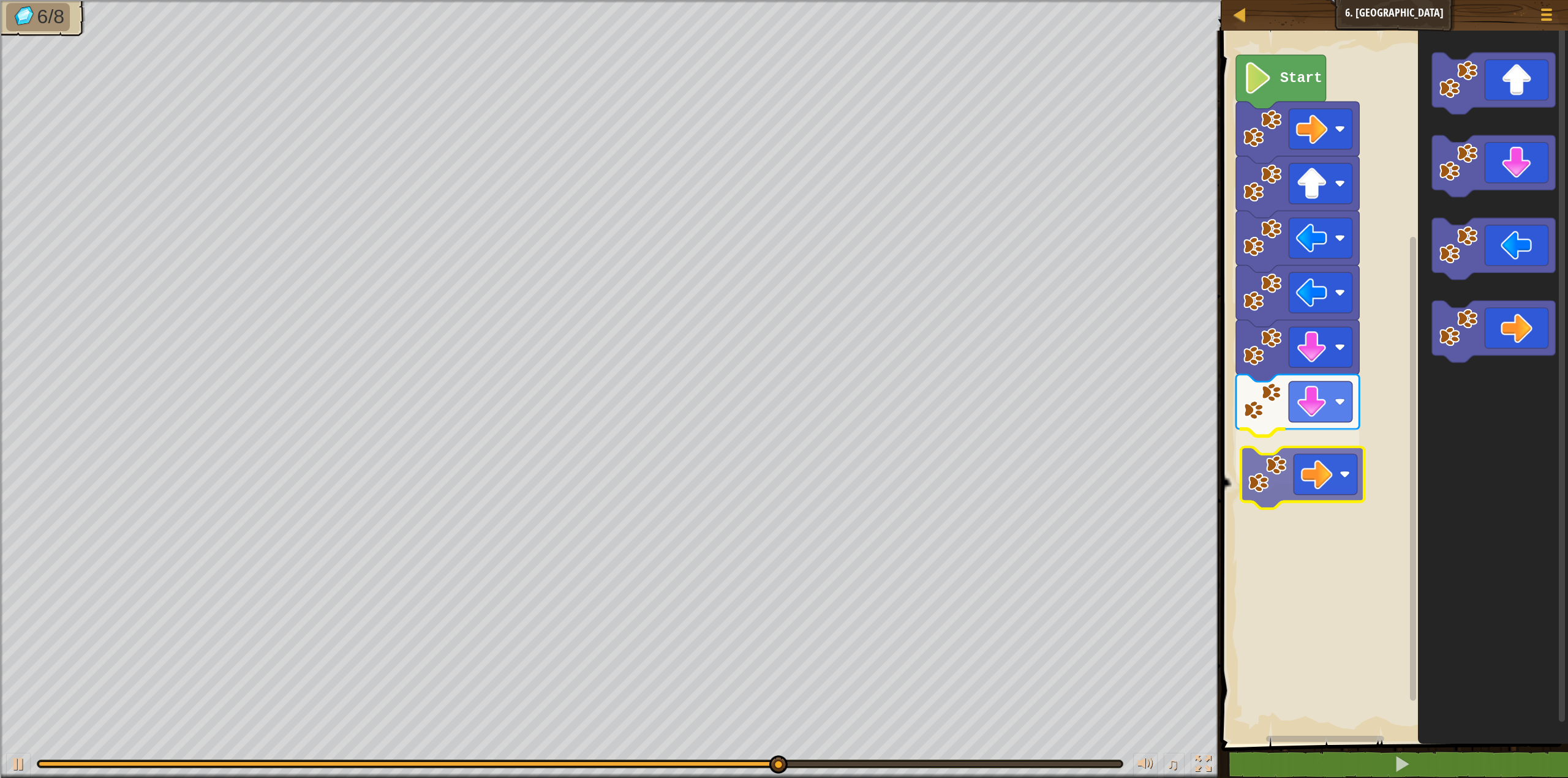
click at [1247, 492] on div "Start" at bounding box center [1393, 384] width 350 height 720
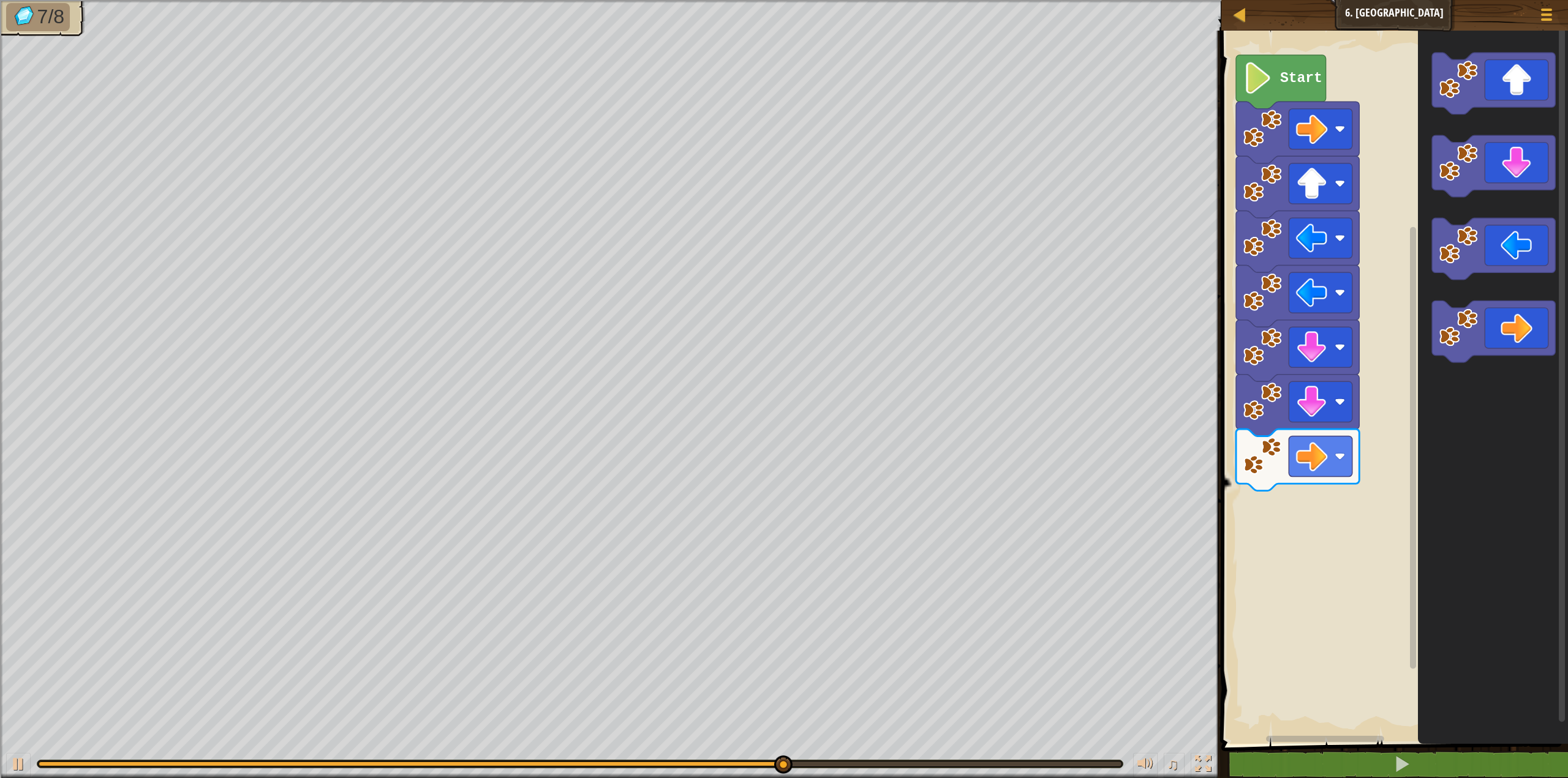
click at [1407, 412] on div "Start" at bounding box center [1393, 384] width 350 height 720
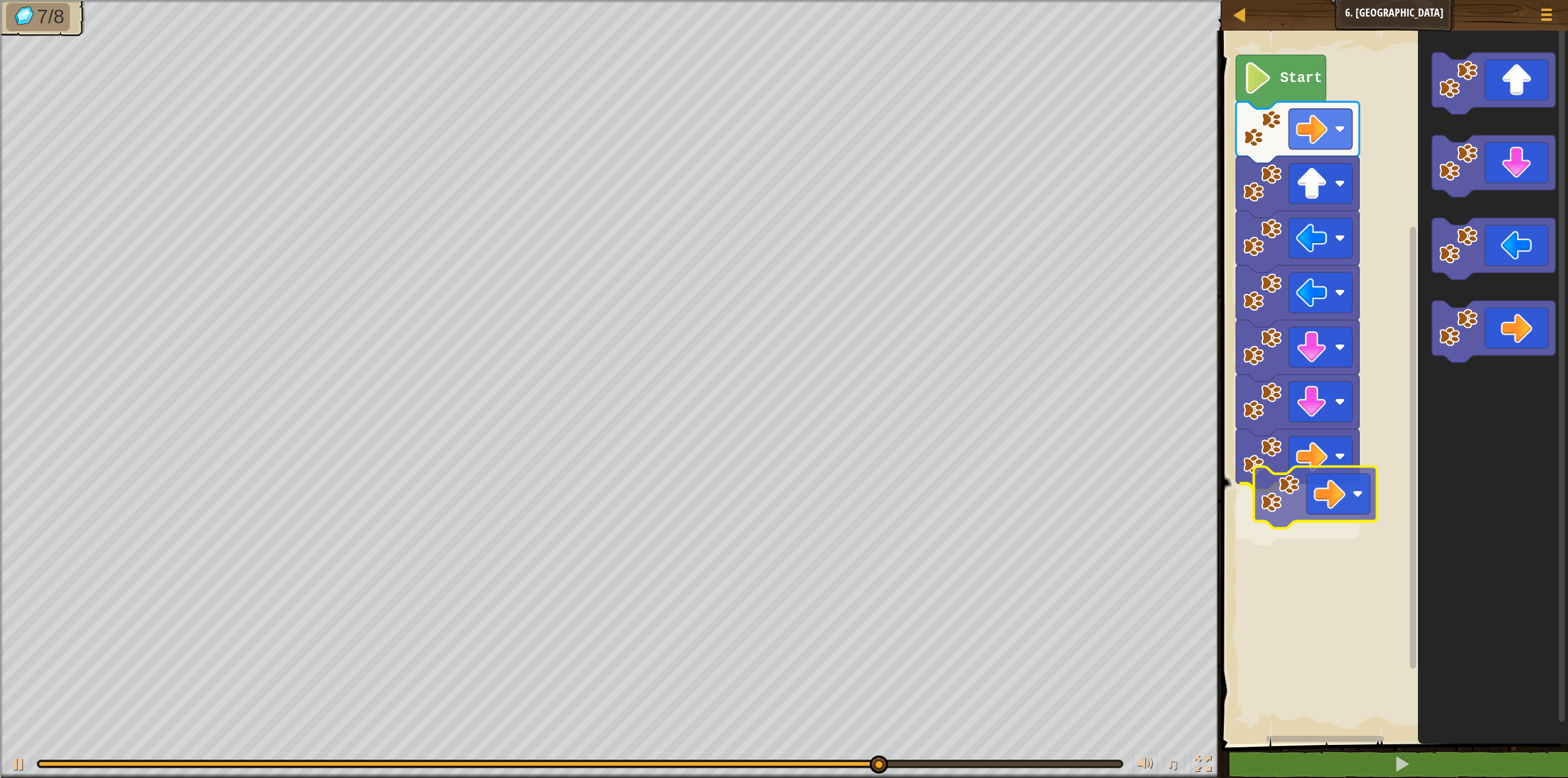
click at [1261, 543] on div "Start" at bounding box center [1393, 384] width 350 height 720
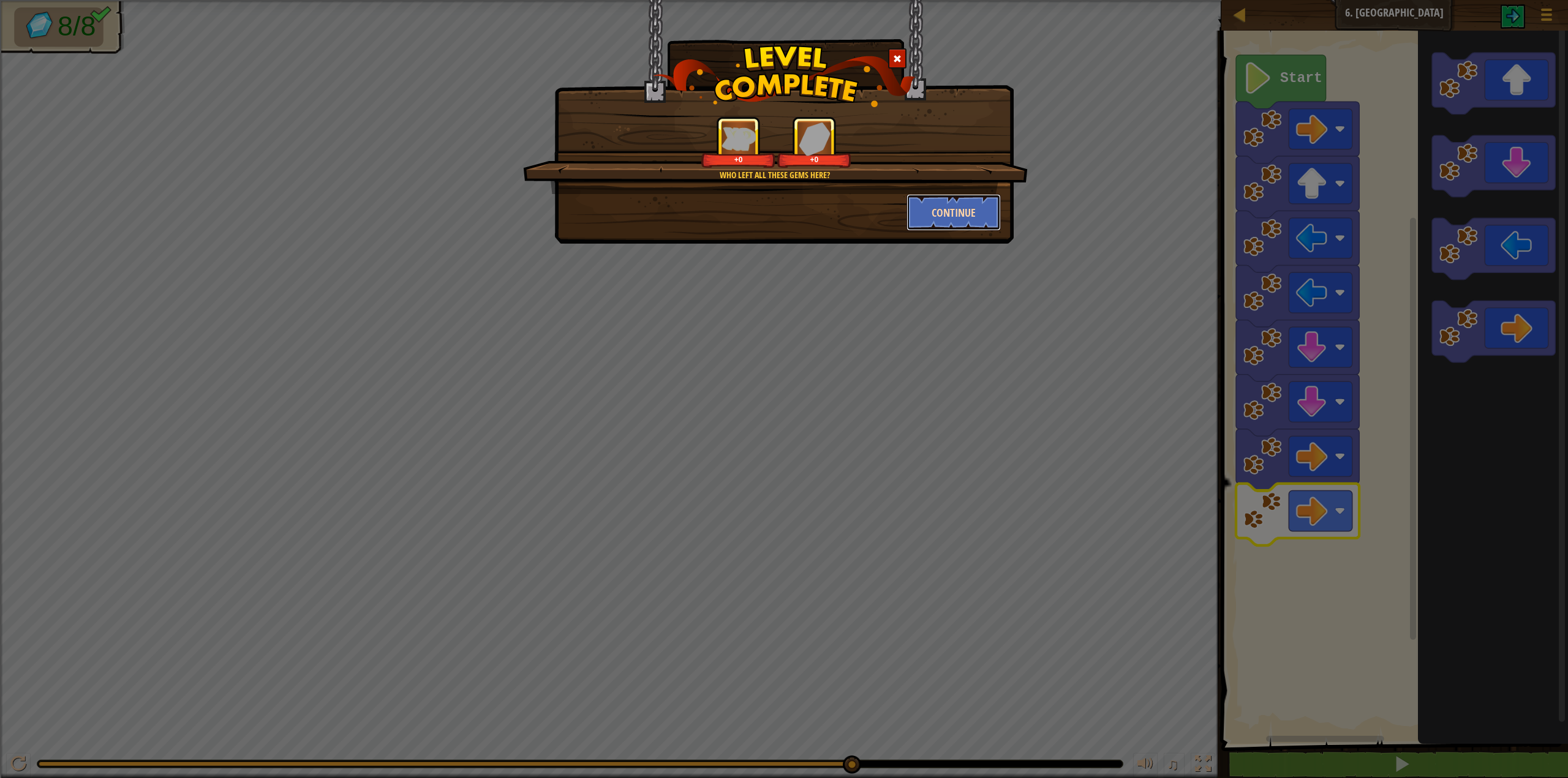
click at [959, 218] on button "Continue" at bounding box center [954, 212] width 95 height 37
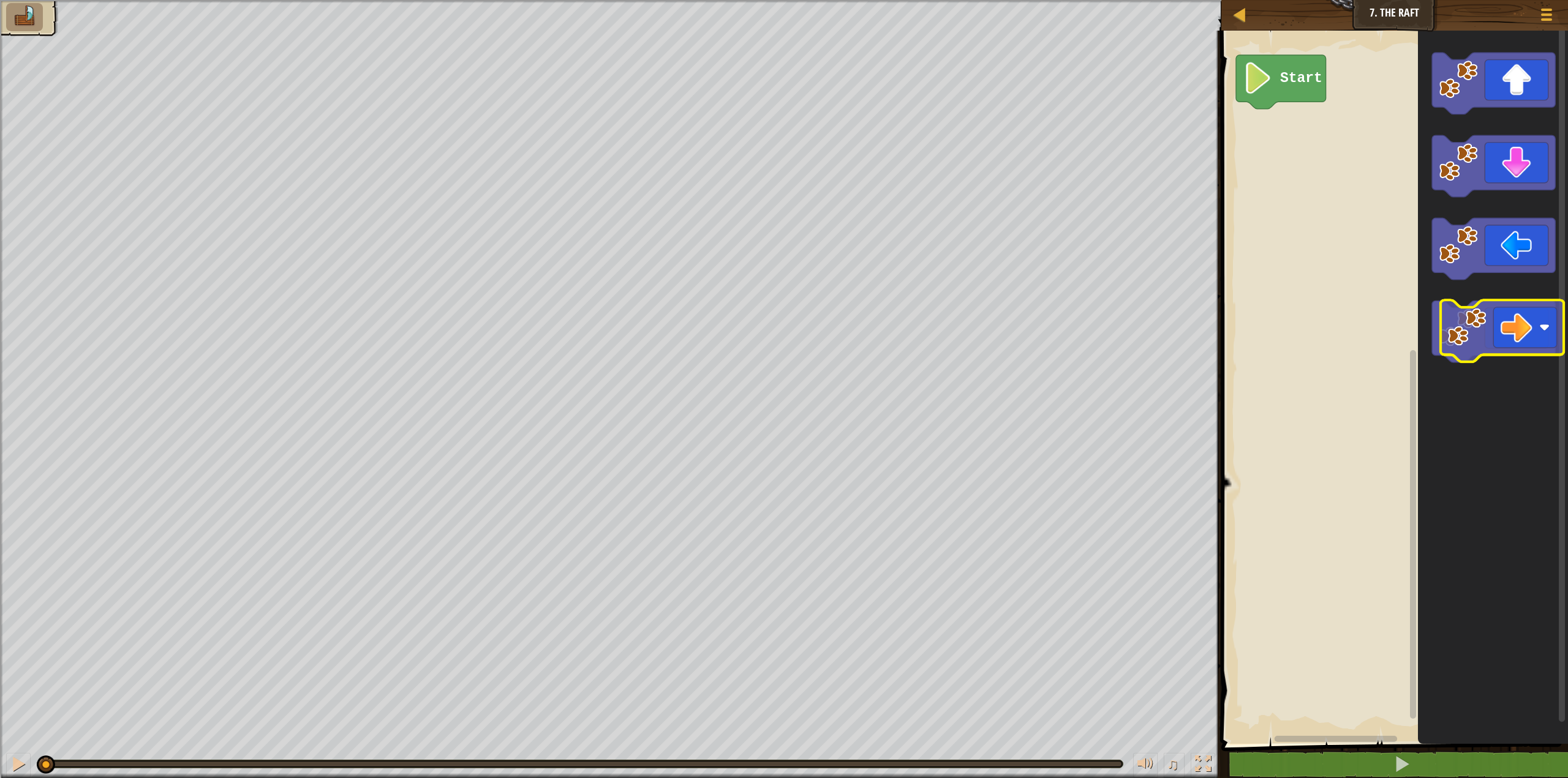
click at [1465, 328] on image "Blockly Workspace" at bounding box center [1458, 328] width 39 height 39
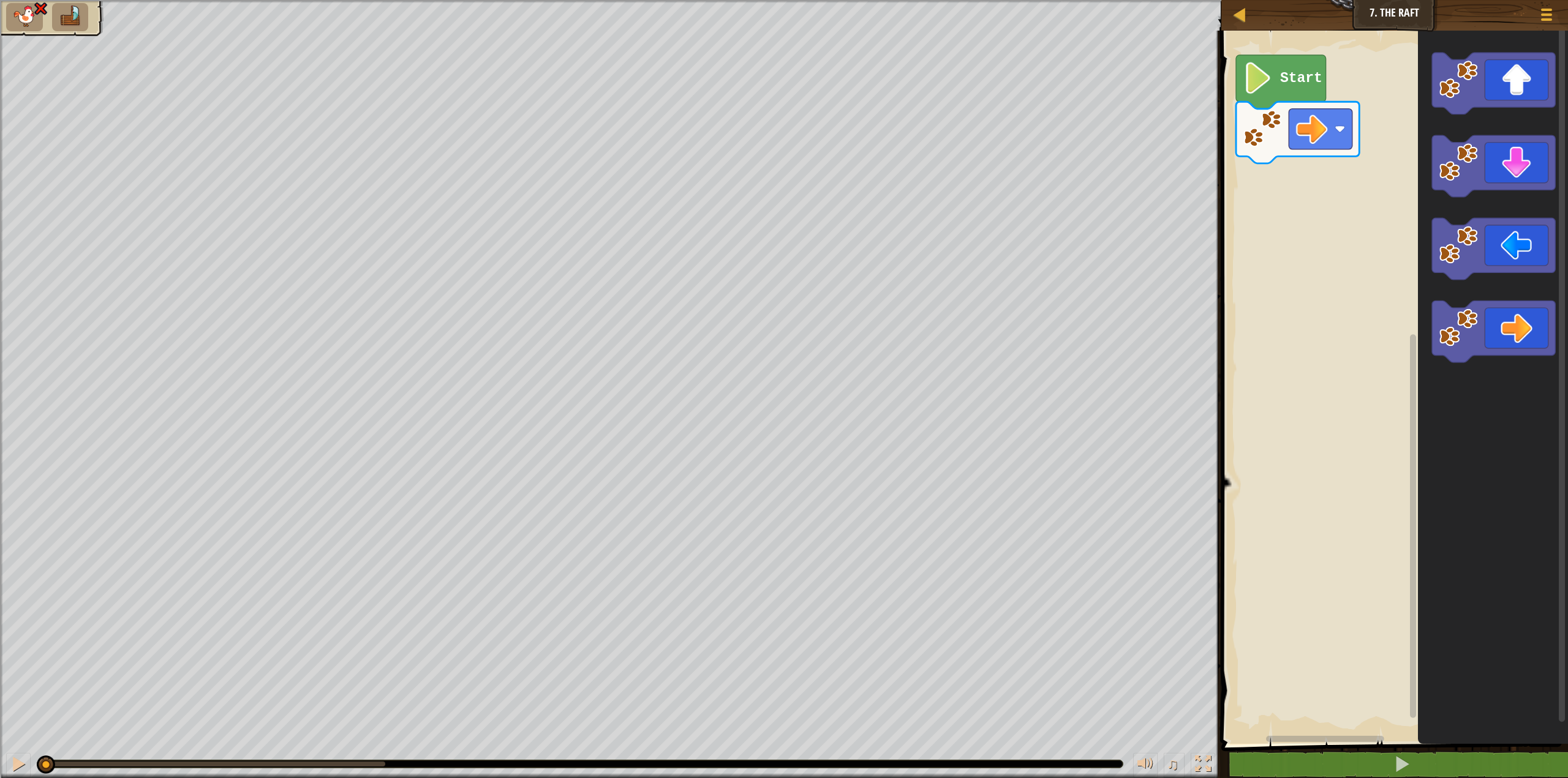
drag, startPoint x: 386, startPoint y: 760, endPoint x: 0, endPoint y: 800, distance: 388.1
click at [0, 188] on html "Map Junior 7. The Raft Game Menu 1 הההההההההההההההההההההההההההההההההההההההההההה…" at bounding box center [784, 94] width 1568 height 188
click at [1363, 152] on div "Start" at bounding box center [1393, 384] width 350 height 720
click at [1274, 145] on div "Start" at bounding box center [1393, 384] width 350 height 720
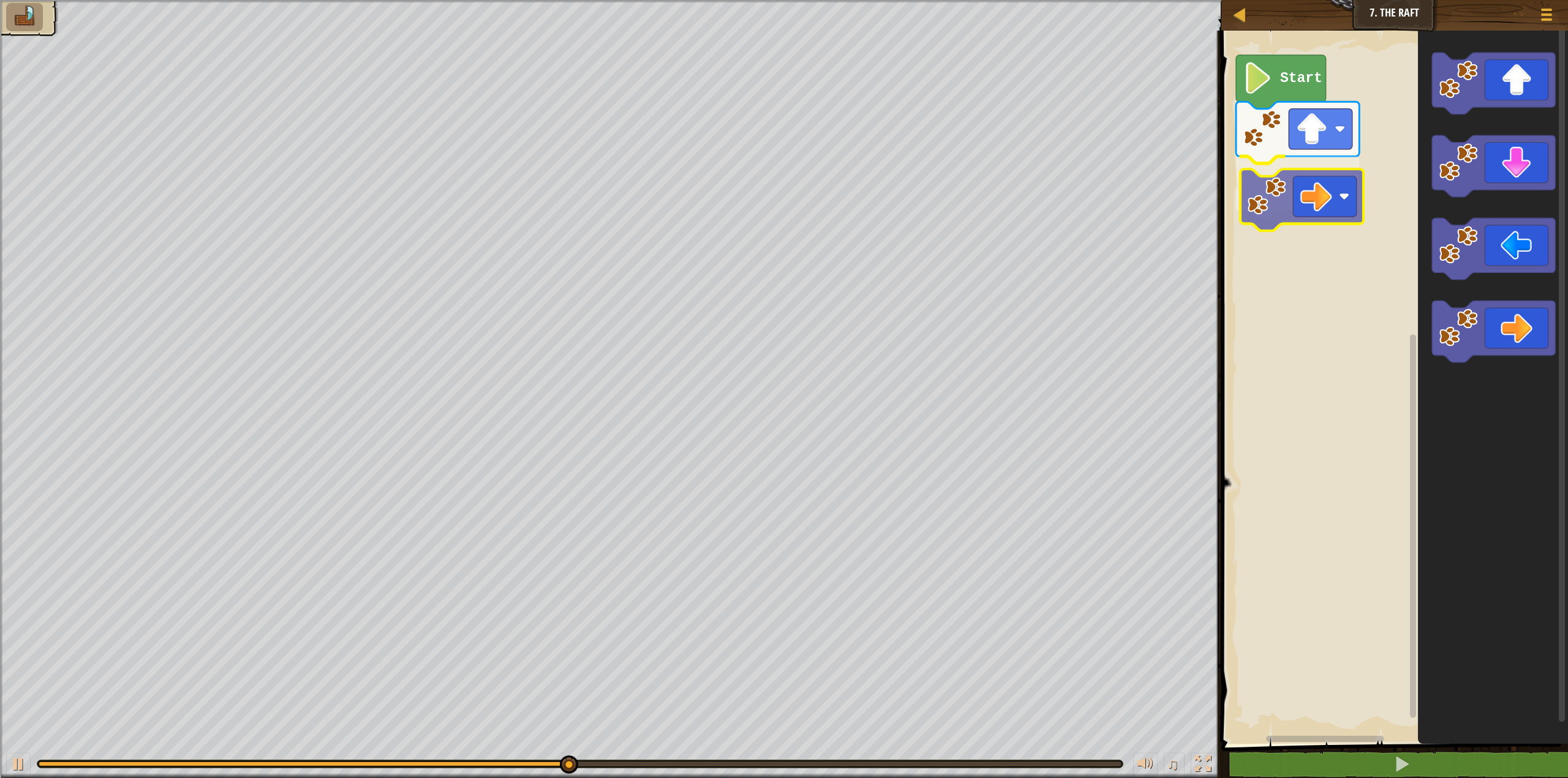
click at [1277, 201] on div "Start" at bounding box center [1393, 384] width 350 height 720
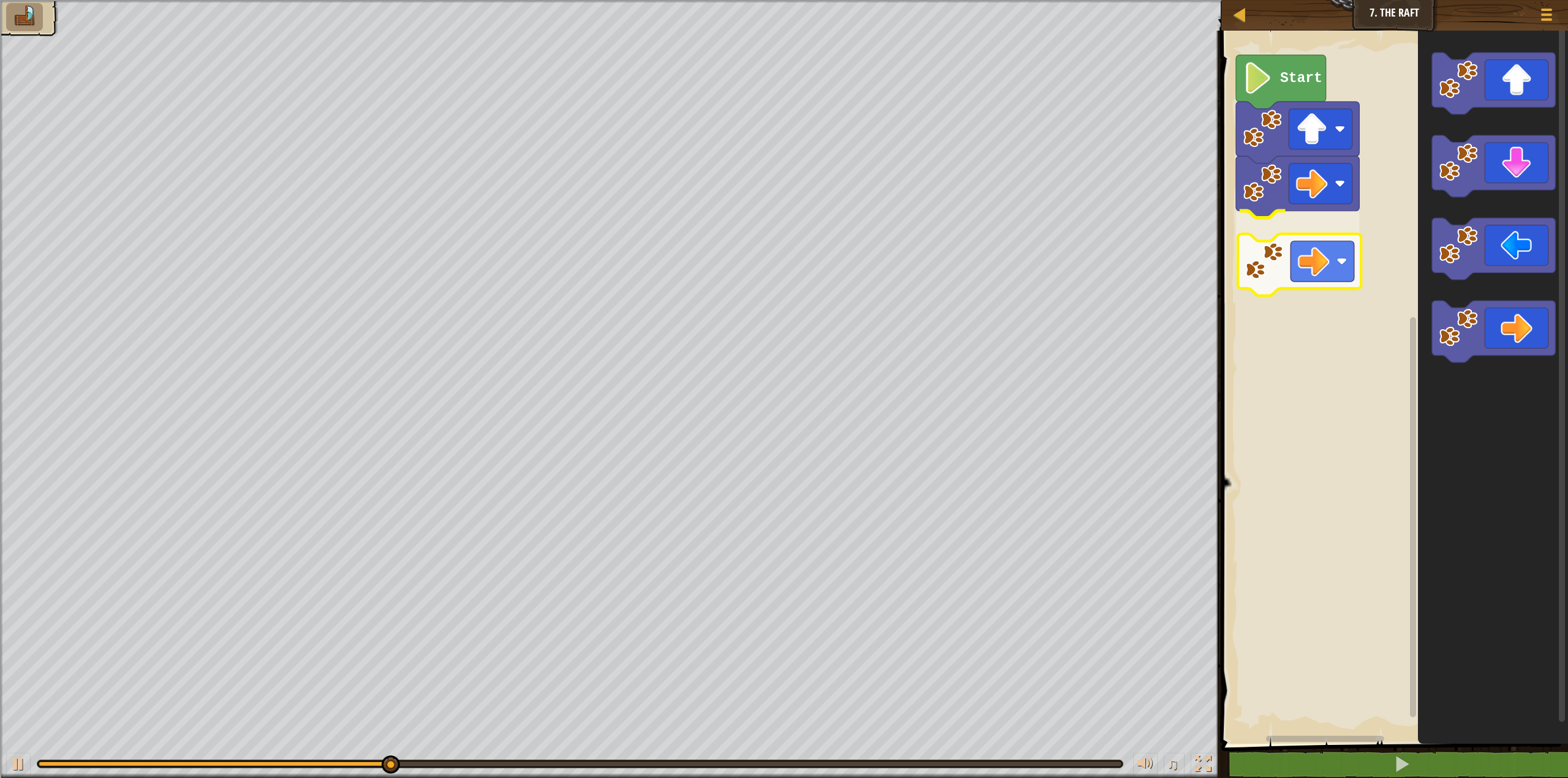
click at [1243, 258] on div "Start" at bounding box center [1393, 384] width 350 height 720
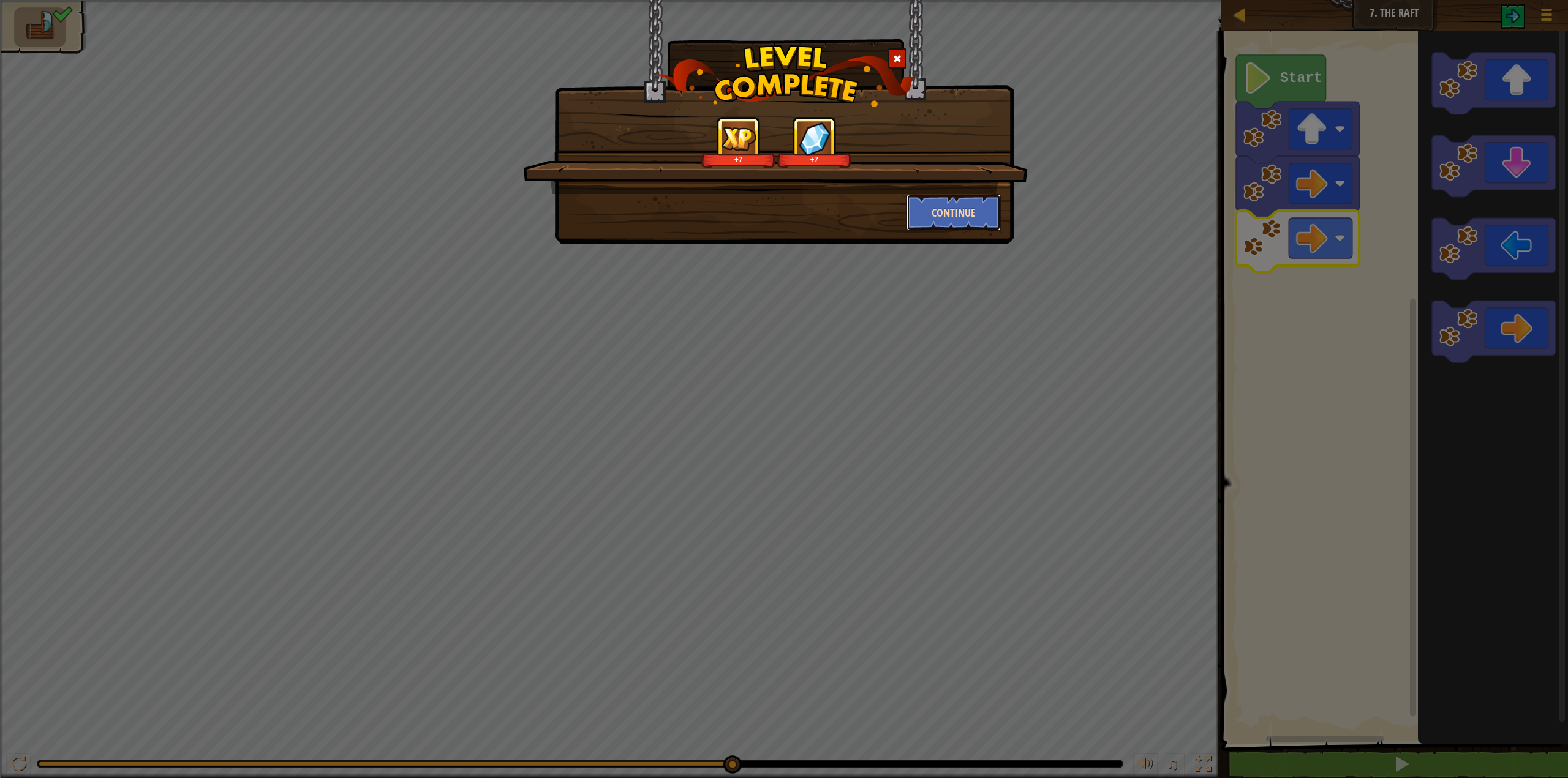
click at [971, 206] on button "Continue" at bounding box center [954, 212] width 95 height 37
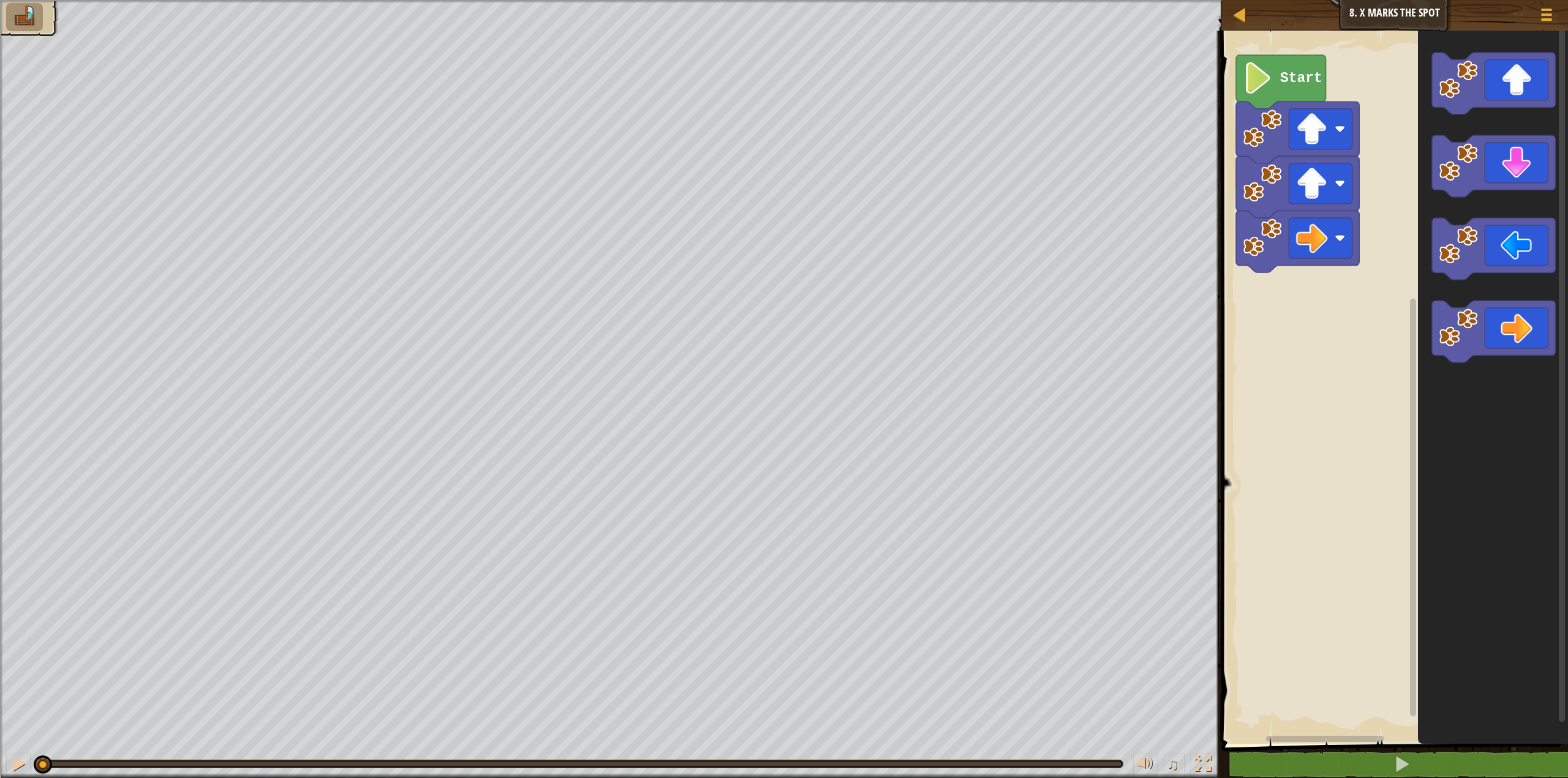
click at [1293, 93] on icon "Blockly Workspace" at bounding box center [1281, 82] width 90 height 54
click at [1286, 89] on icon "Blockly Workspace" at bounding box center [1281, 82] width 90 height 54
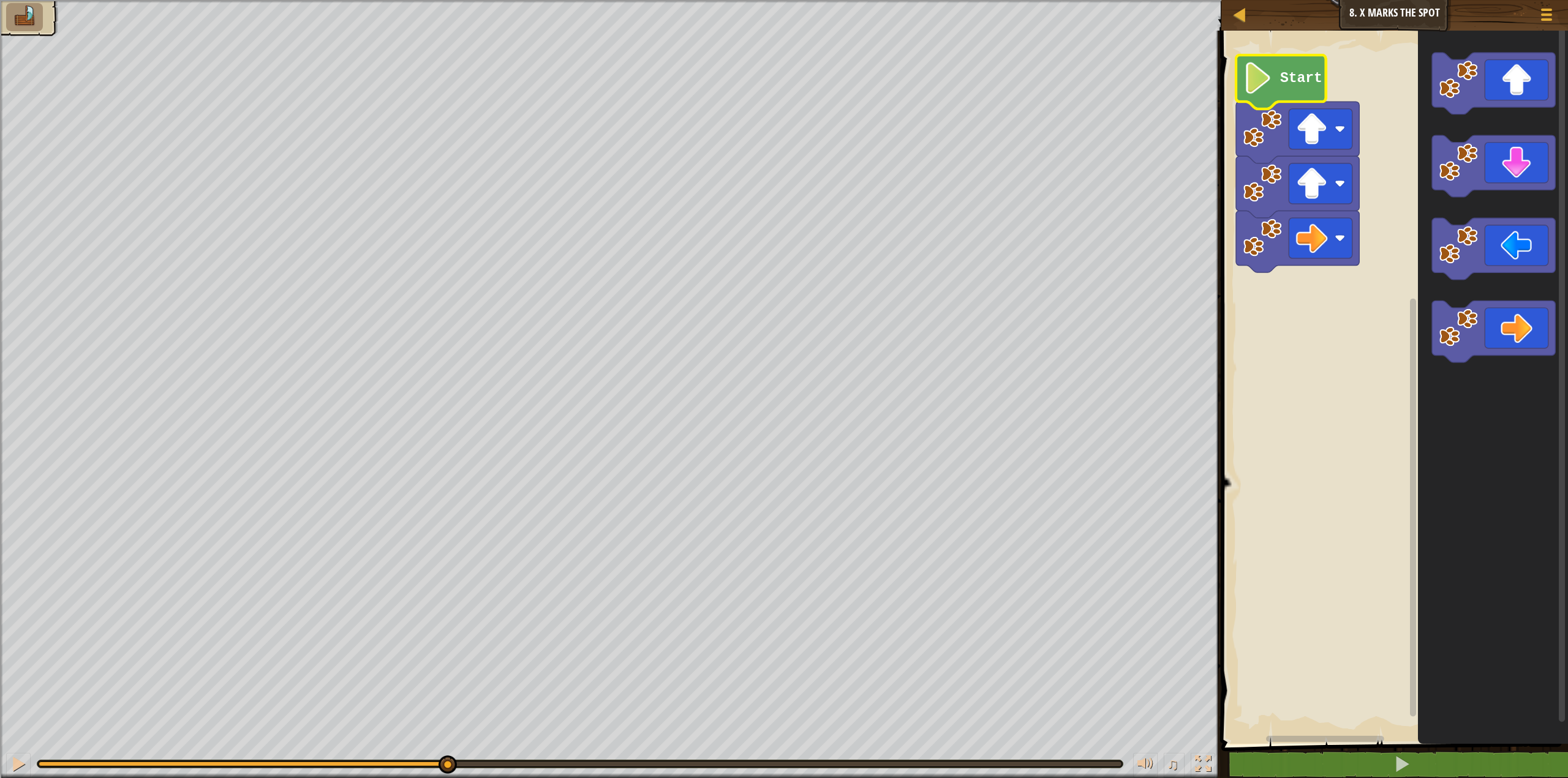
drag, startPoint x: 53, startPoint y: 762, endPoint x: 458, endPoint y: 744, distance: 405.4
click at [458, 744] on div "♫" at bounding box center [610, 761] width 1221 height 37
click at [1240, 307] on div "Start" at bounding box center [1393, 384] width 350 height 720
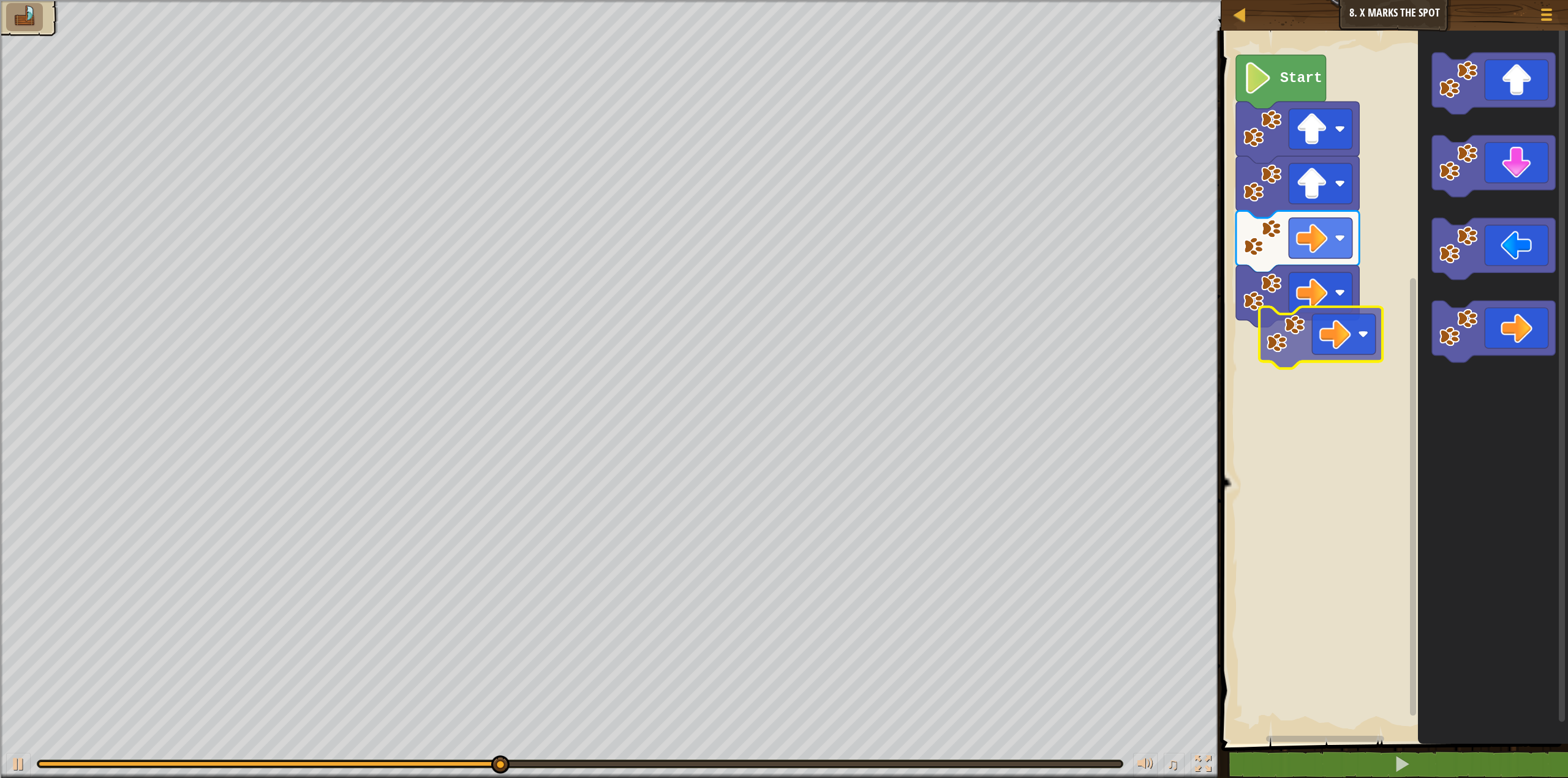
click at [1268, 356] on div "Start" at bounding box center [1393, 384] width 350 height 720
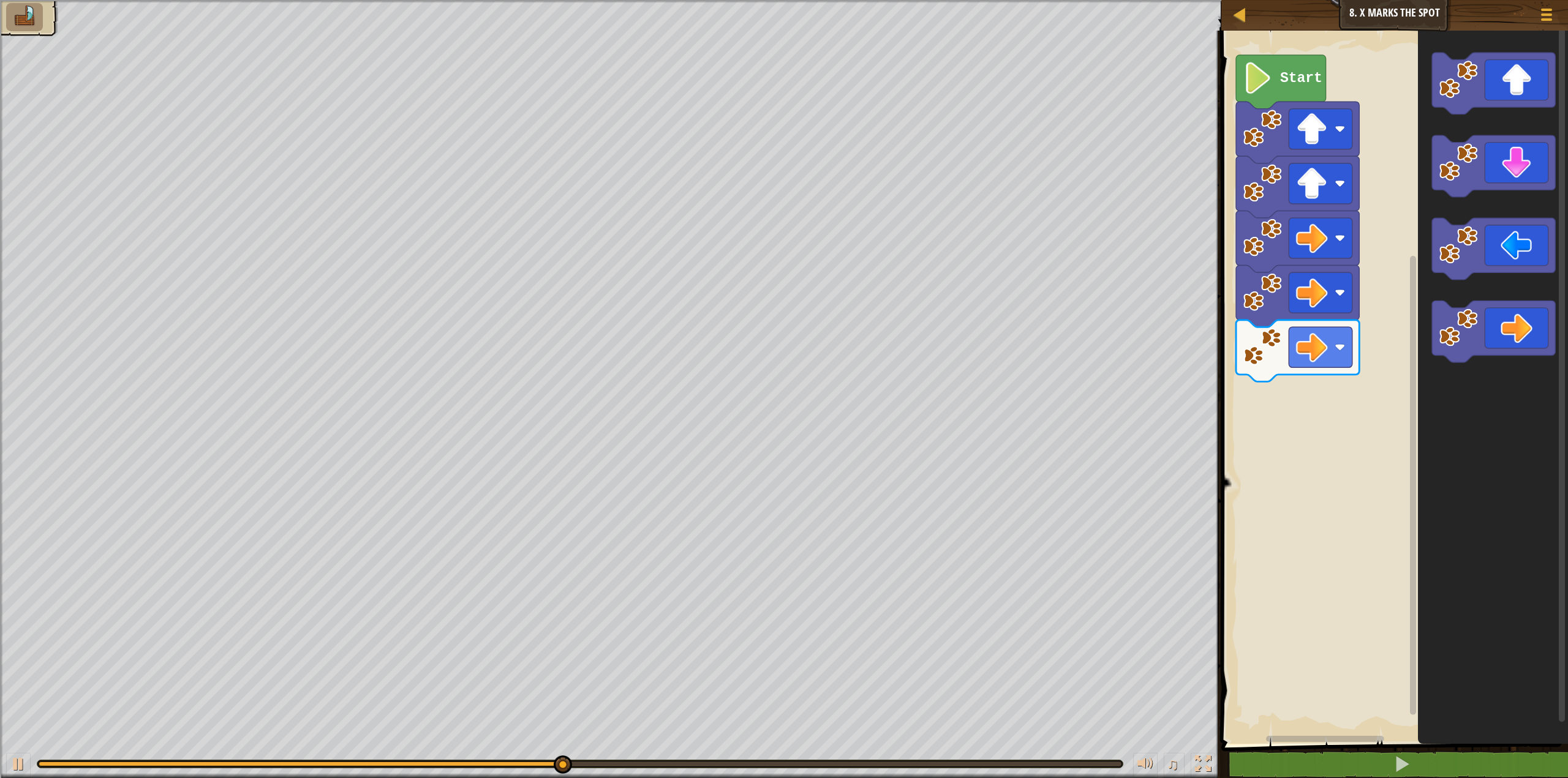
click at [1361, 361] on div "Start" at bounding box center [1393, 384] width 350 height 720
click at [1388, 316] on div "Start" at bounding box center [1393, 384] width 350 height 720
click at [1412, 302] on div "Start" at bounding box center [1393, 384] width 350 height 720
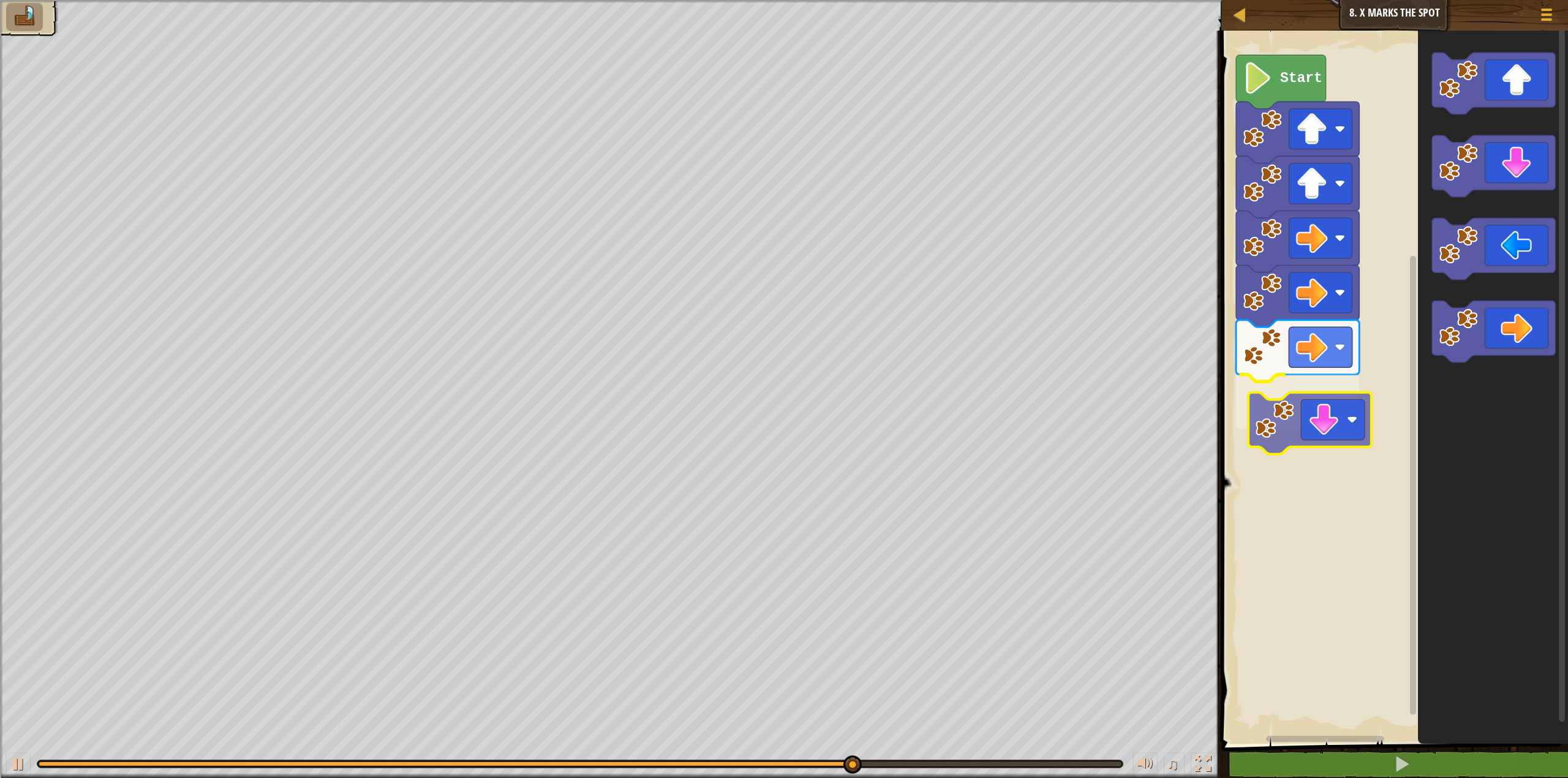
click at [1260, 425] on div "Start" at bounding box center [1393, 384] width 350 height 720
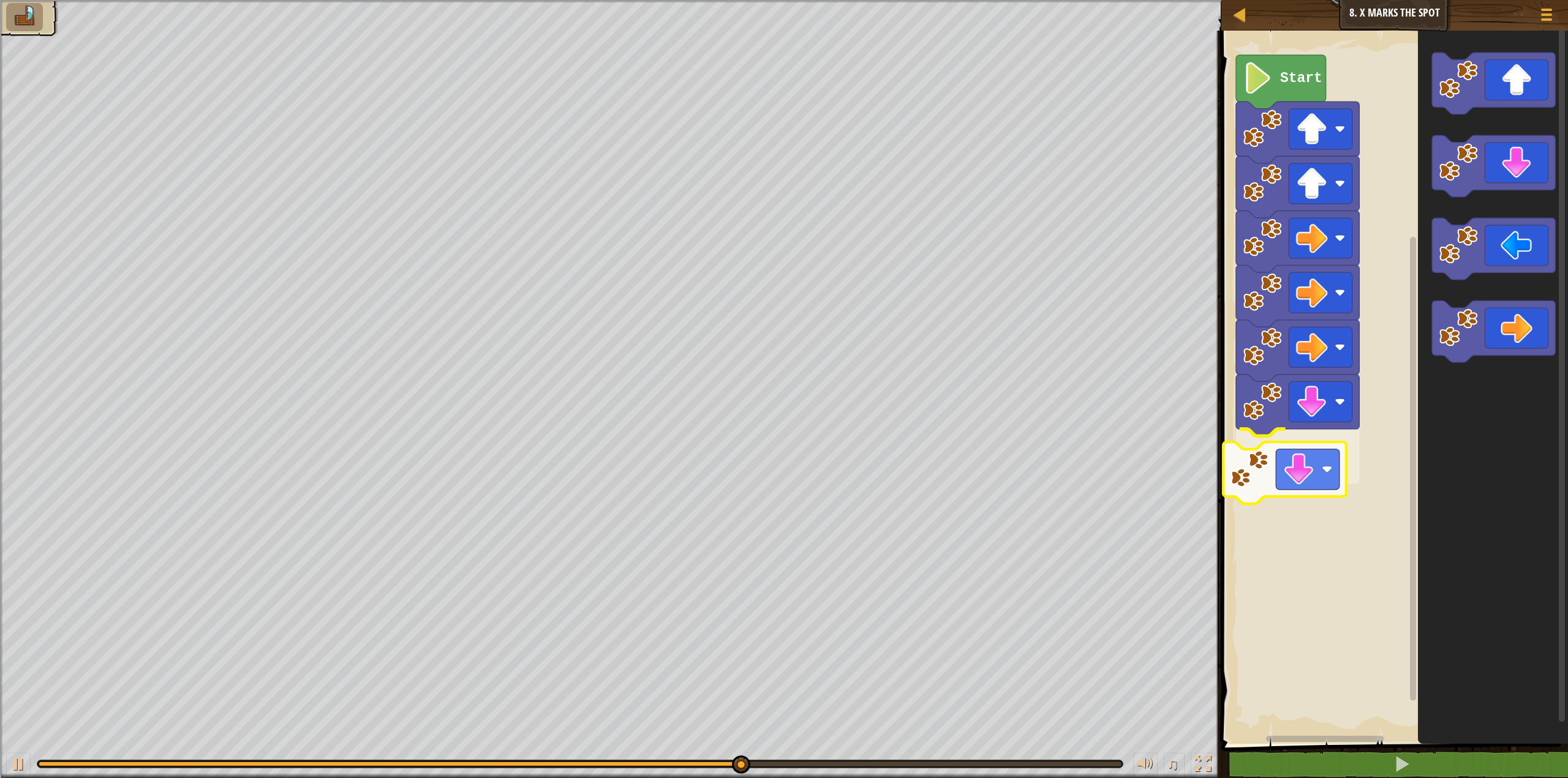
click at [1263, 485] on div "Start" at bounding box center [1393, 384] width 350 height 720
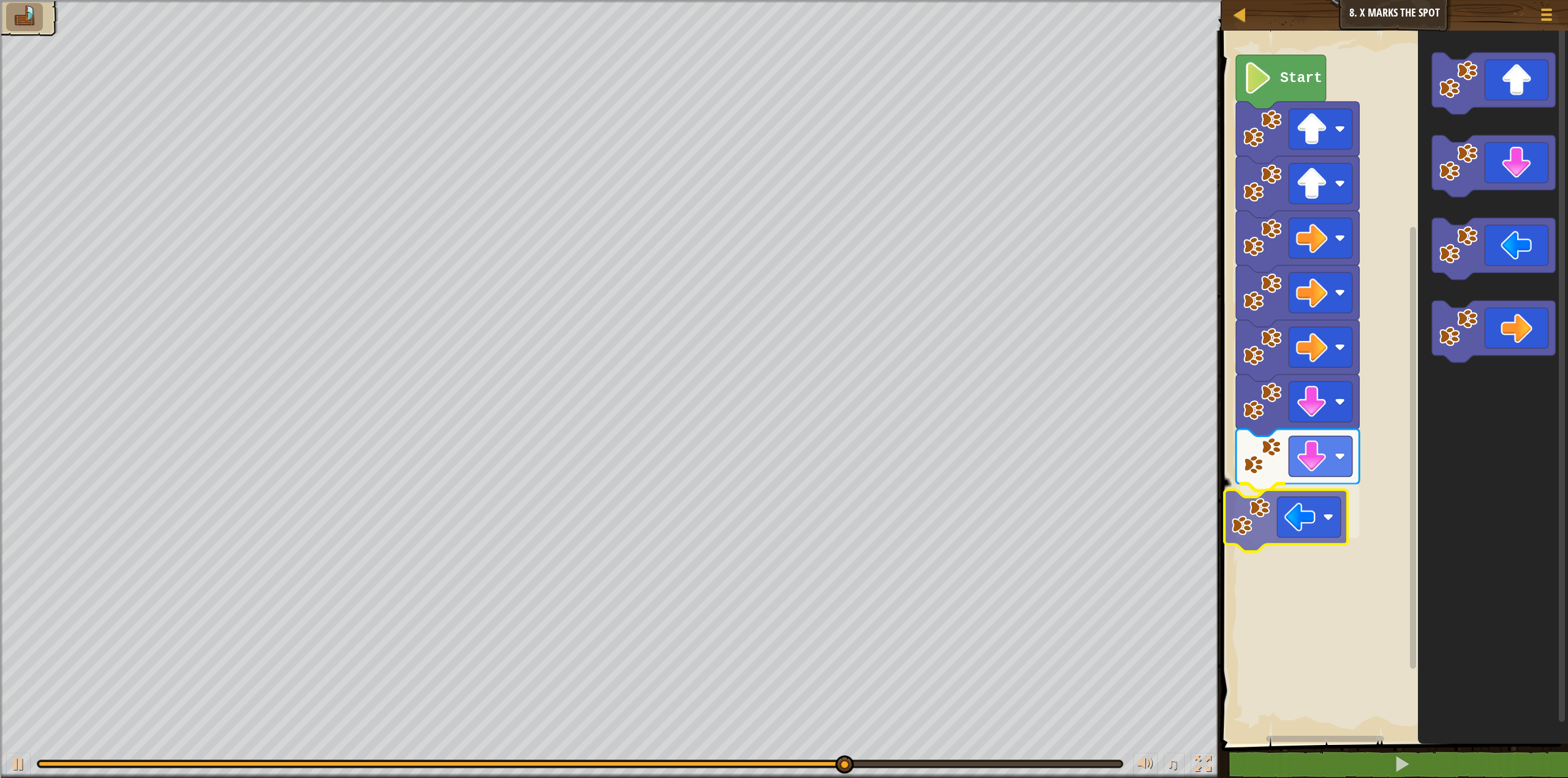
click at [1247, 541] on div "Start" at bounding box center [1393, 384] width 350 height 720
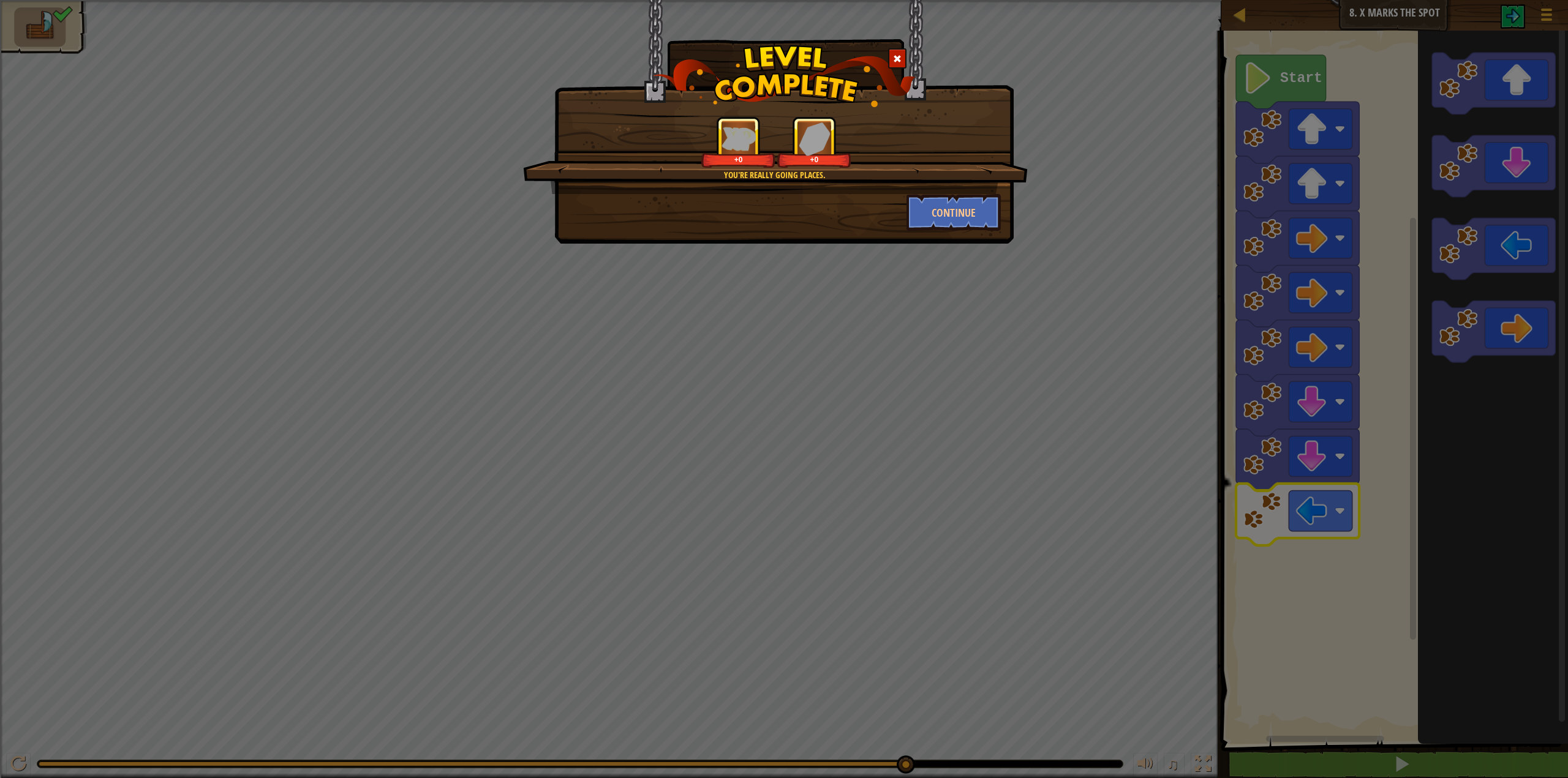
click at [948, 232] on div "You're really going places. +0 +0 Continue" at bounding box center [784, 121] width 459 height 244
click at [949, 221] on button "Continue" at bounding box center [954, 212] width 95 height 37
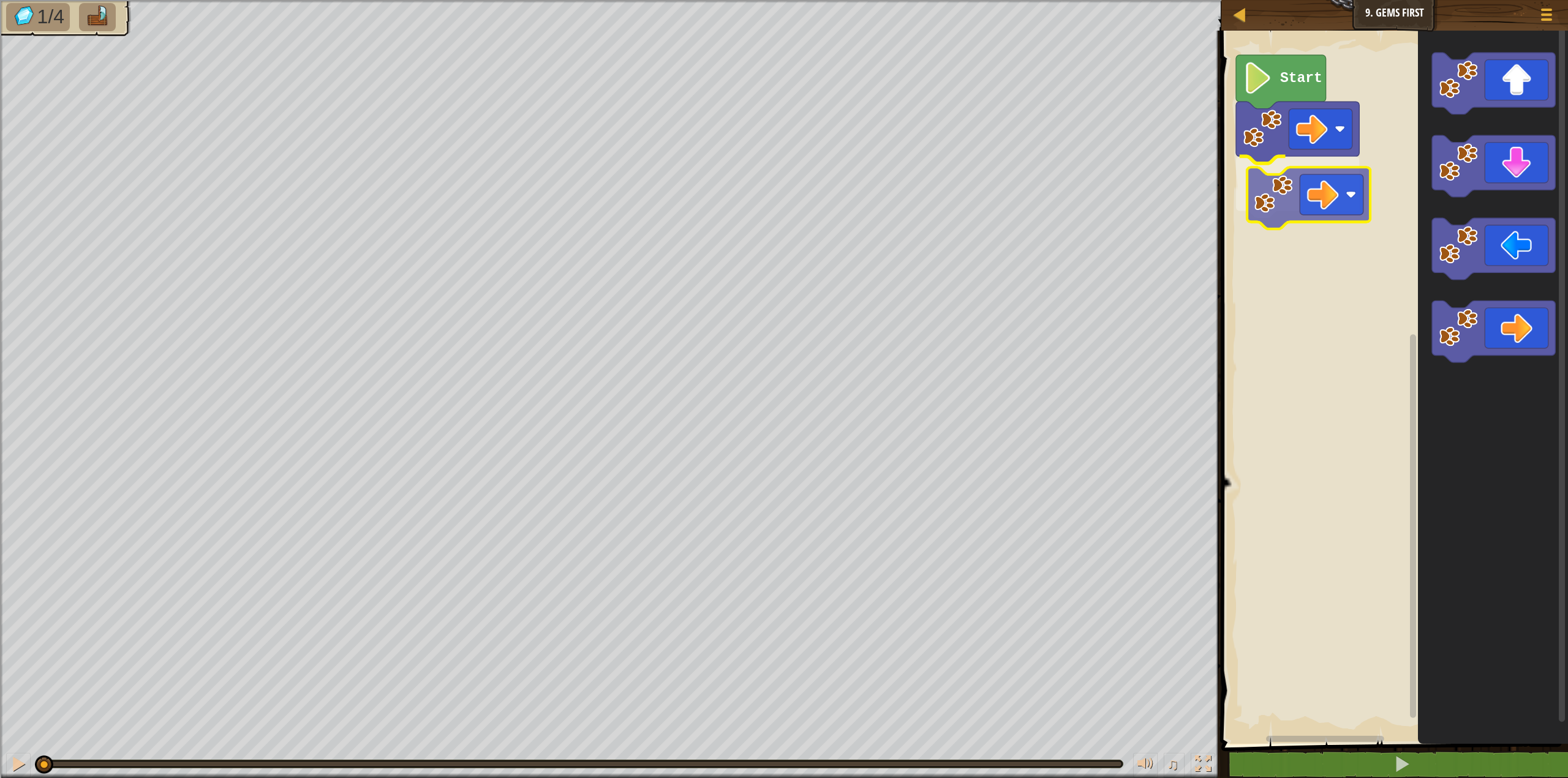
click at [1287, 204] on div "Start" at bounding box center [1393, 384] width 350 height 720
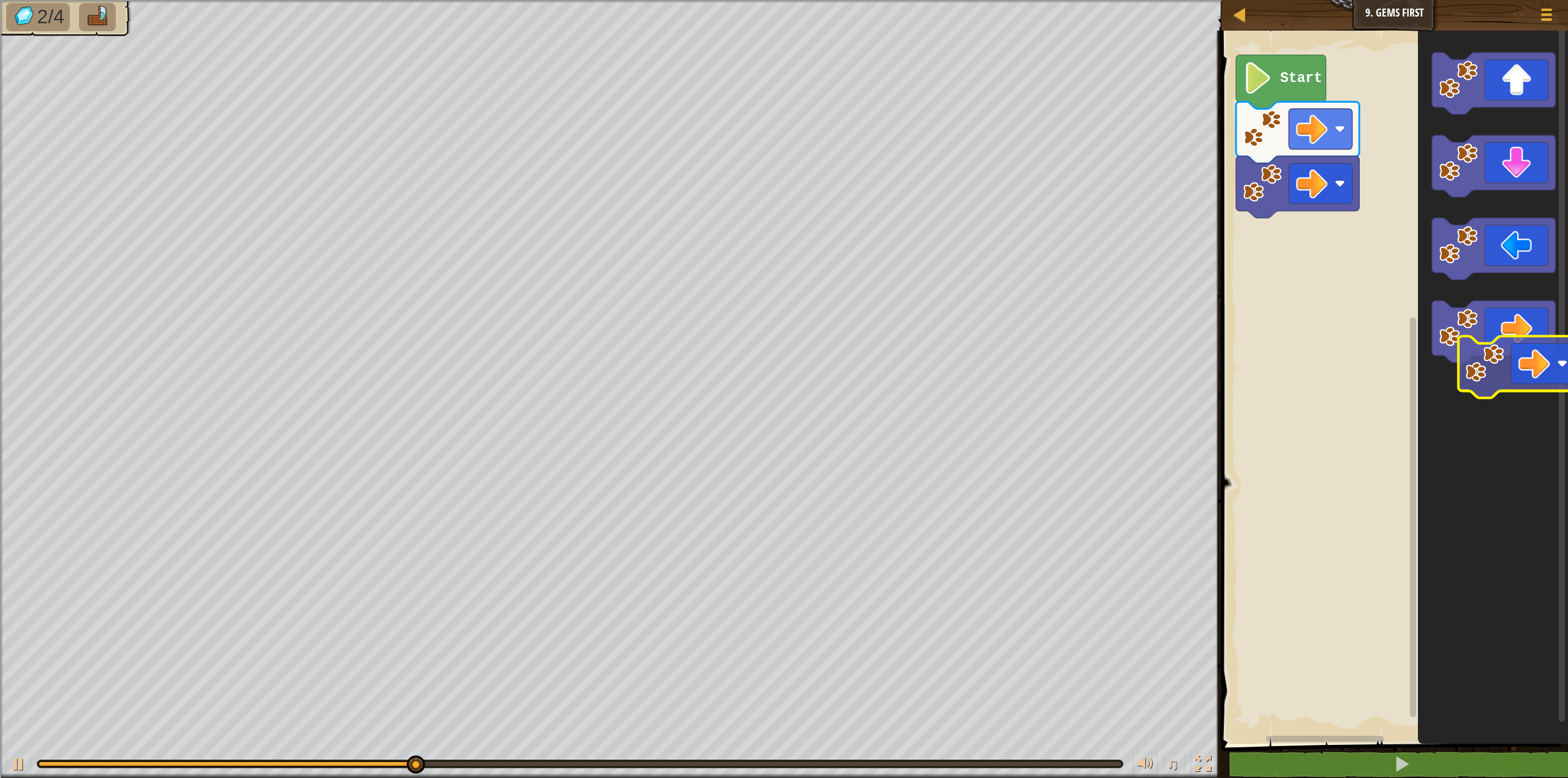
click at [1503, 370] on icon "Blockly Workspace" at bounding box center [1493, 384] width 150 height 720
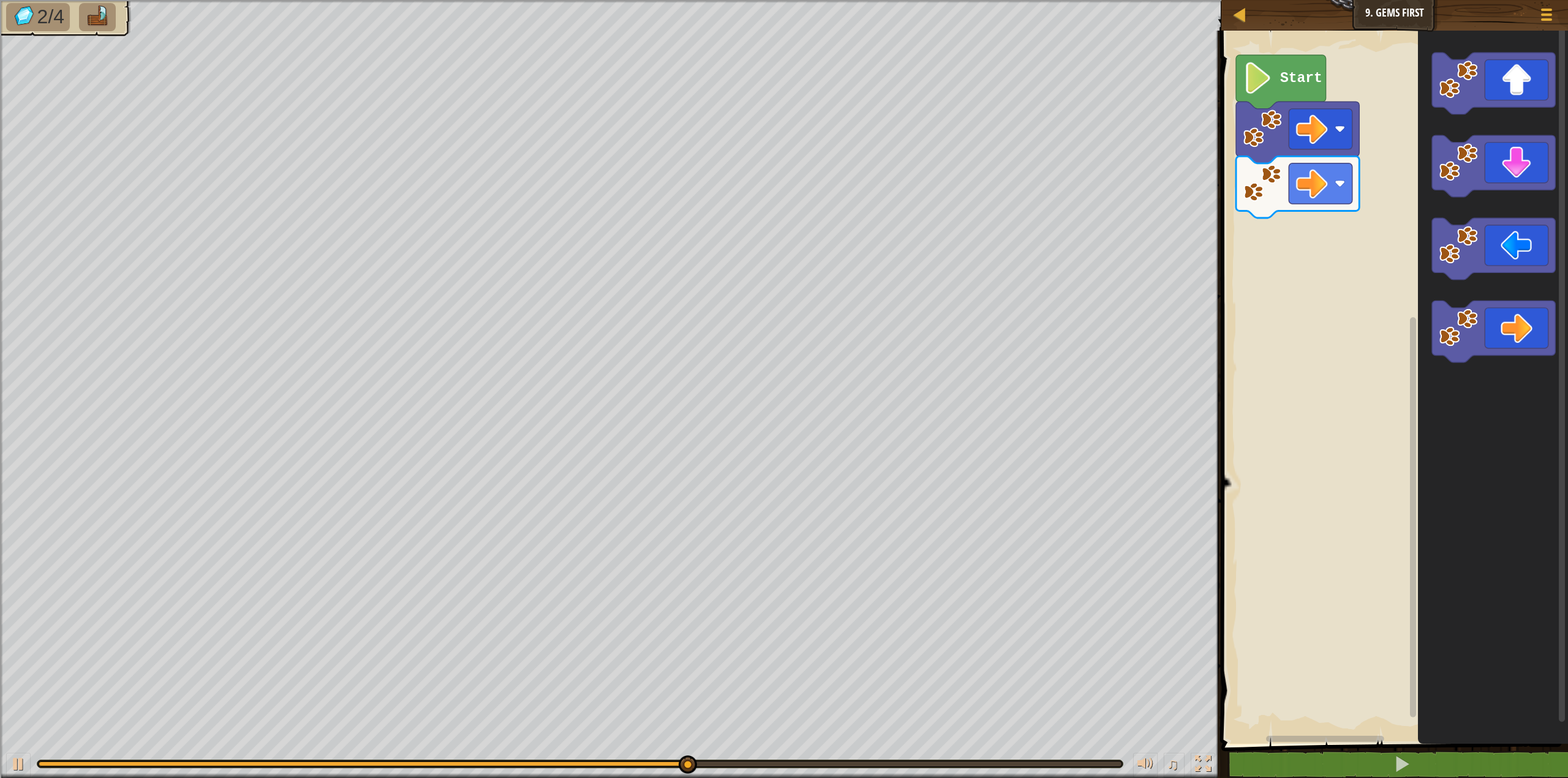
click at [1313, 292] on div "Start" at bounding box center [1393, 384] width 350 height 720
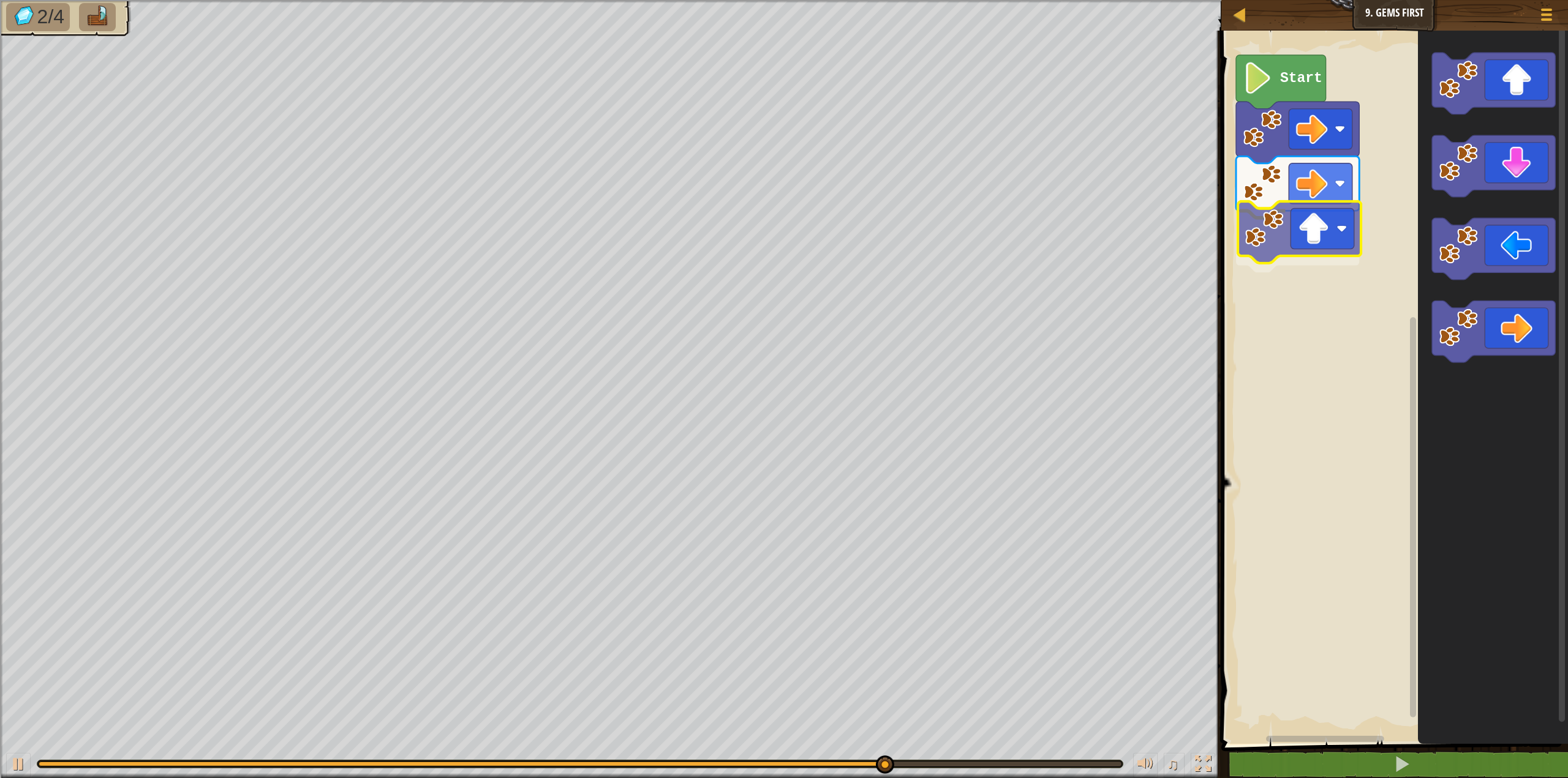
click at [1297, 220] on div "Start" at bounding box center [1393, 384] width 350 height 720
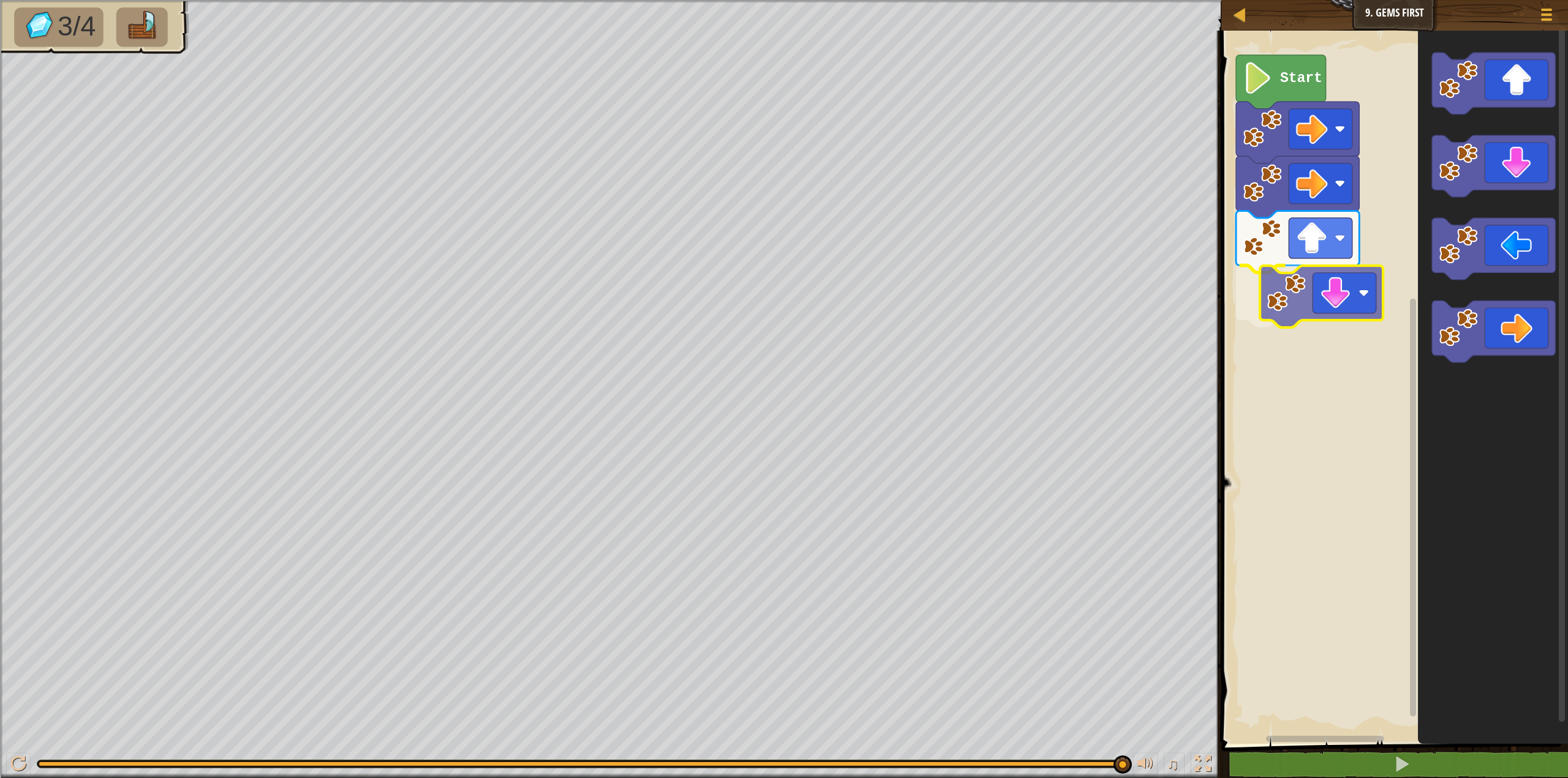
click at [1279, 295] on div "Start" at bounding box center [1393, 384] width 350 height 720
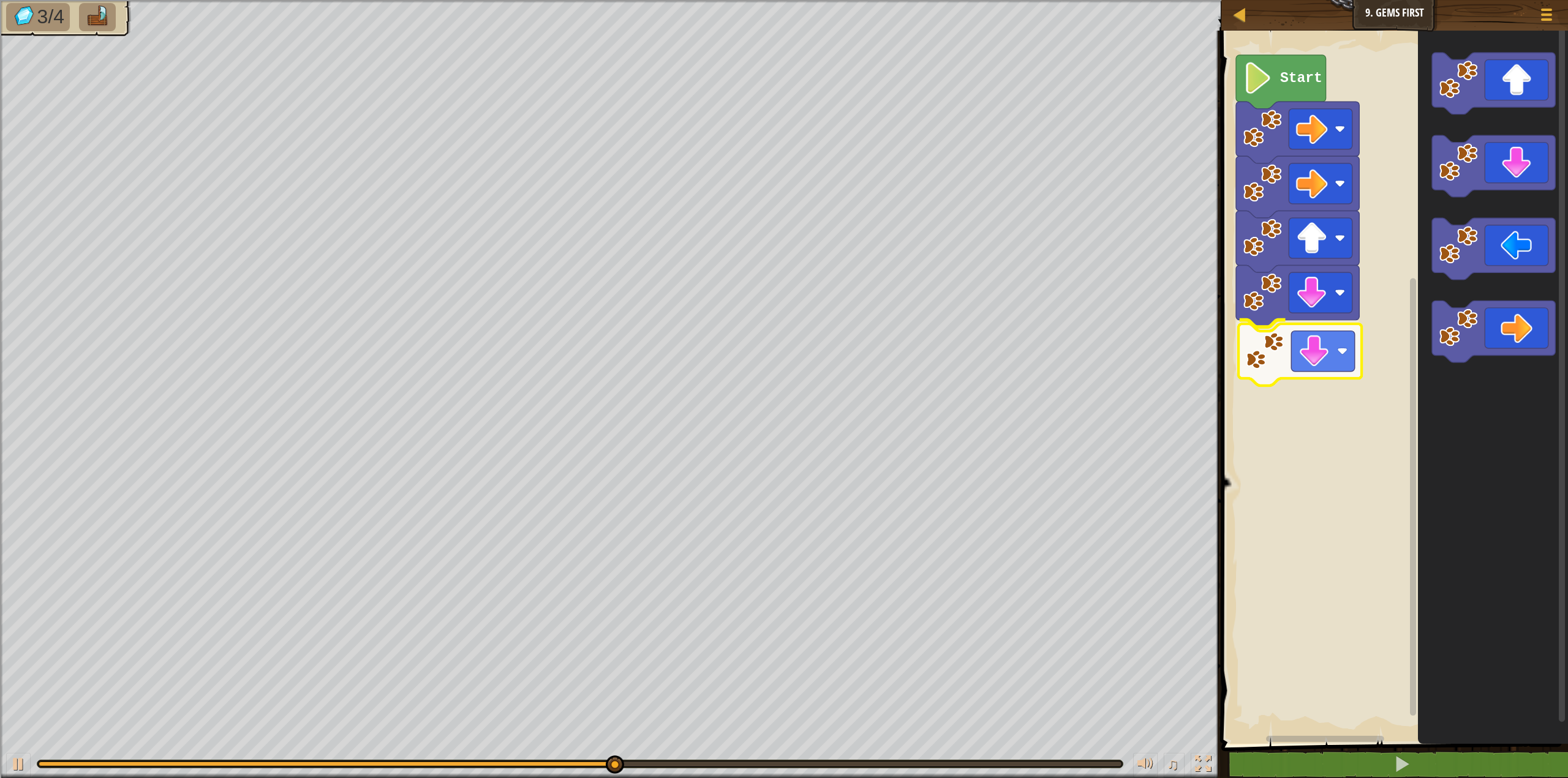
click at [1244, 363] on div "Start" at bounding box center [1393, 384] width 350 height 720
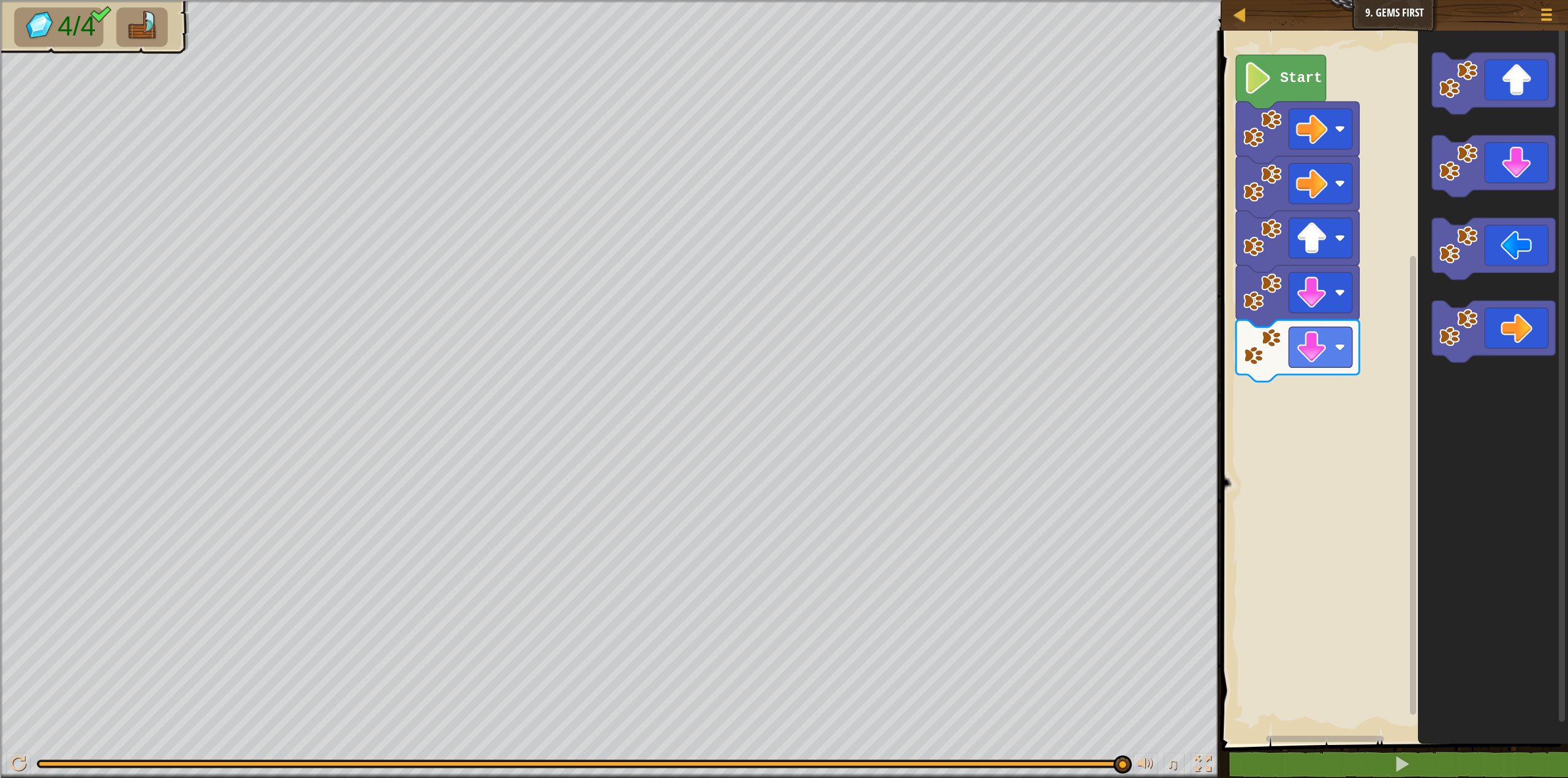
click at [1303, 293] on div "Start" at bounding box center [1393, 384] width 350 height 720
click at [1342, 312] on div "Start" at bounding box center [1393, 384] width 350 height 720
click at [1275, 436] on div "Start" at bounding box center [1393, 384] width 350 height 720
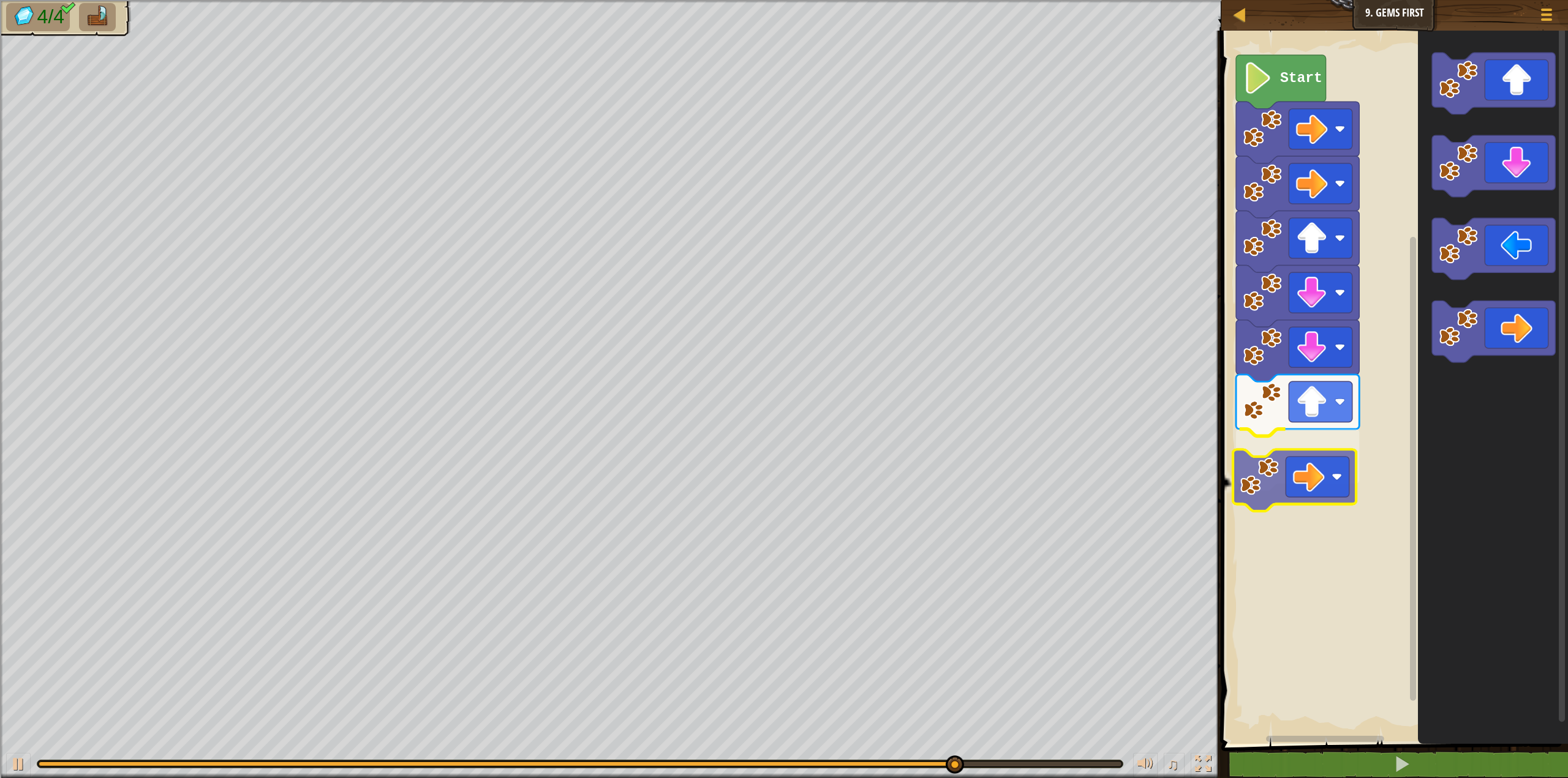
click at [1280, 478] on div "Start" at bounding box center [1393, 384] width 350 height 720
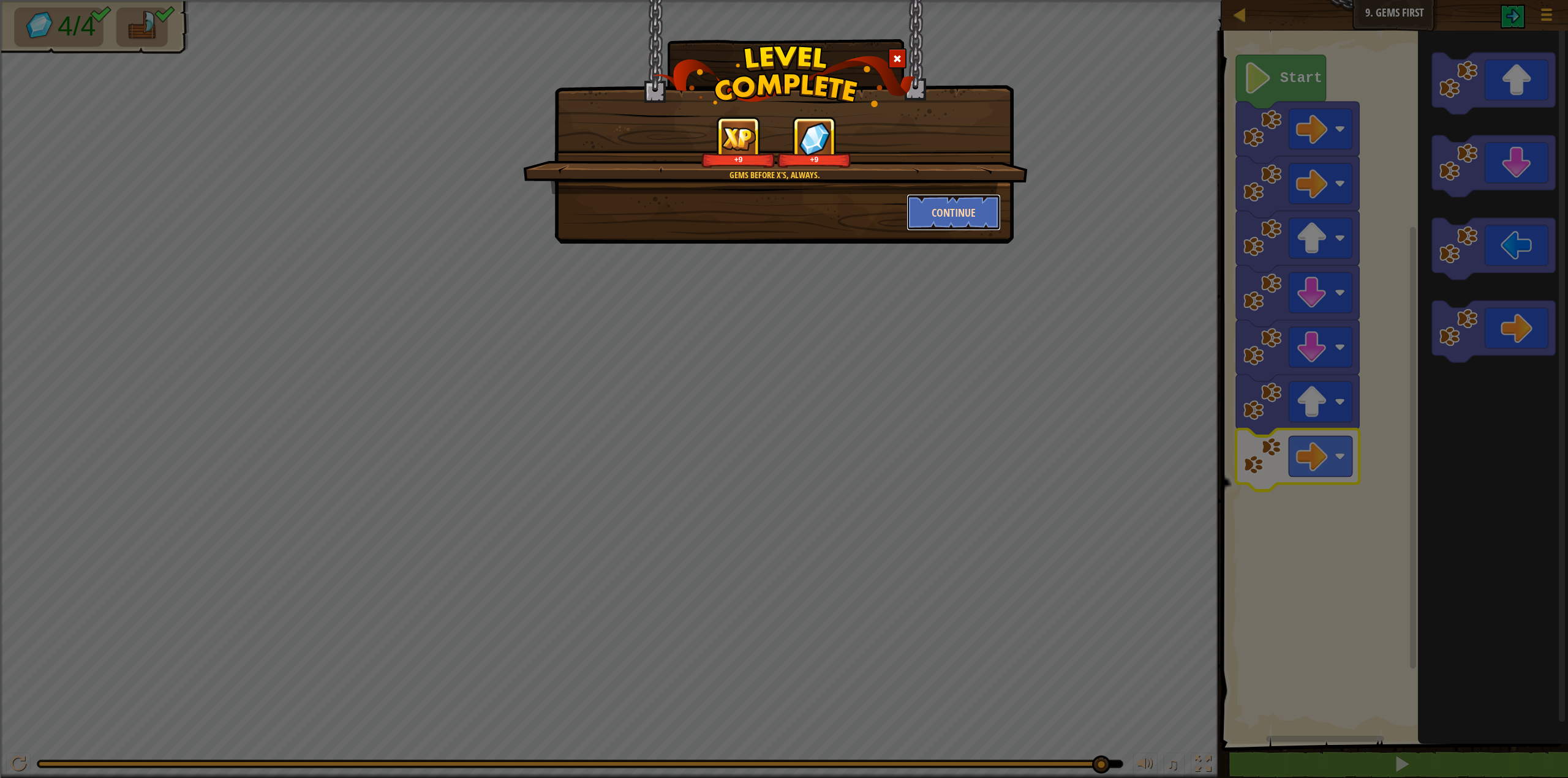
click at [980, 220] on button "Continue" at bounding box center [954, 212] width 95 height 37
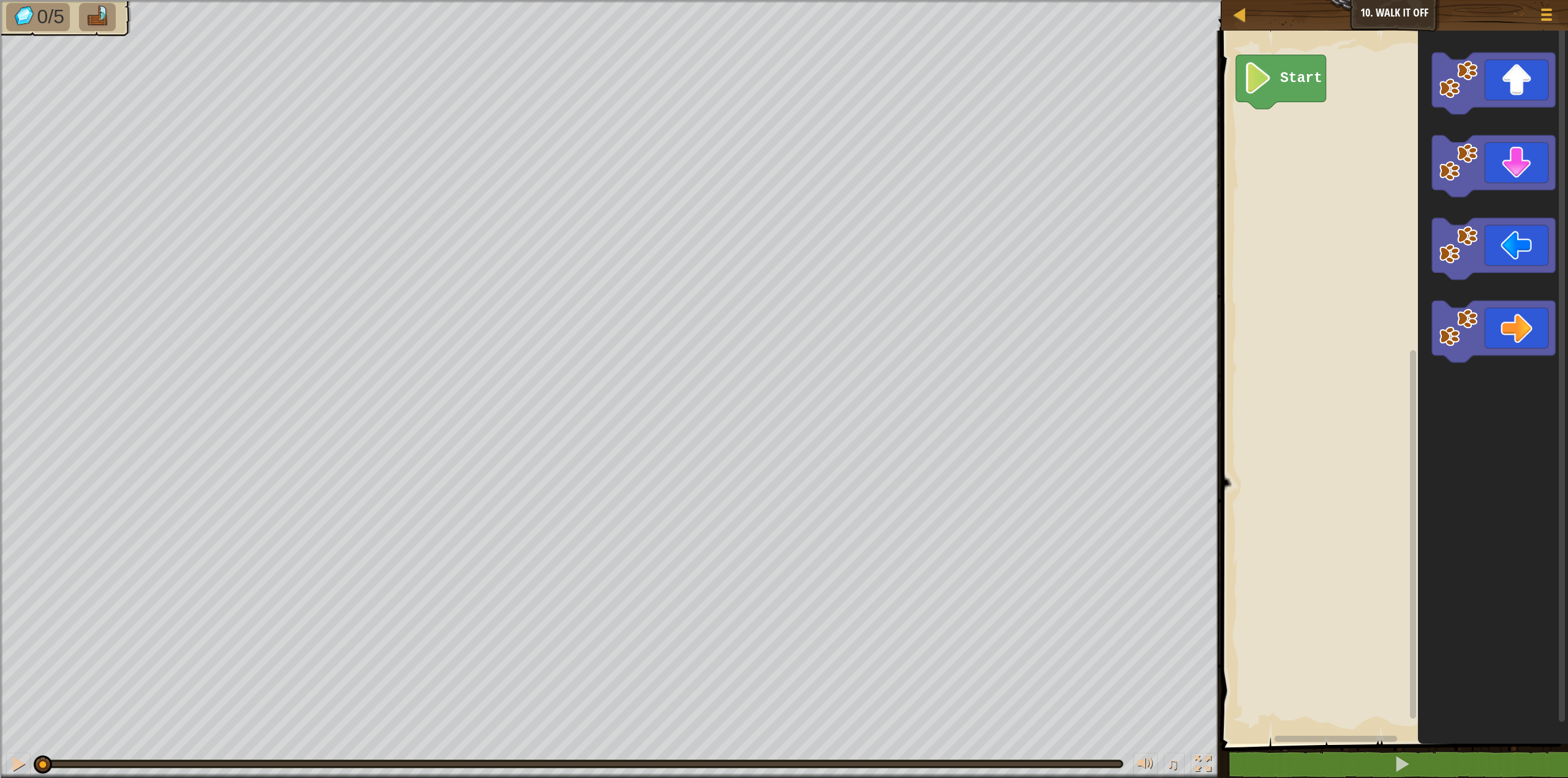
click at [1246, 135] on div "Start" at bounding box center [1393, 384] width 350 height 720
click at [1223, 159] on div "Start" at bounding box center [1393, 384] width 350 height 720
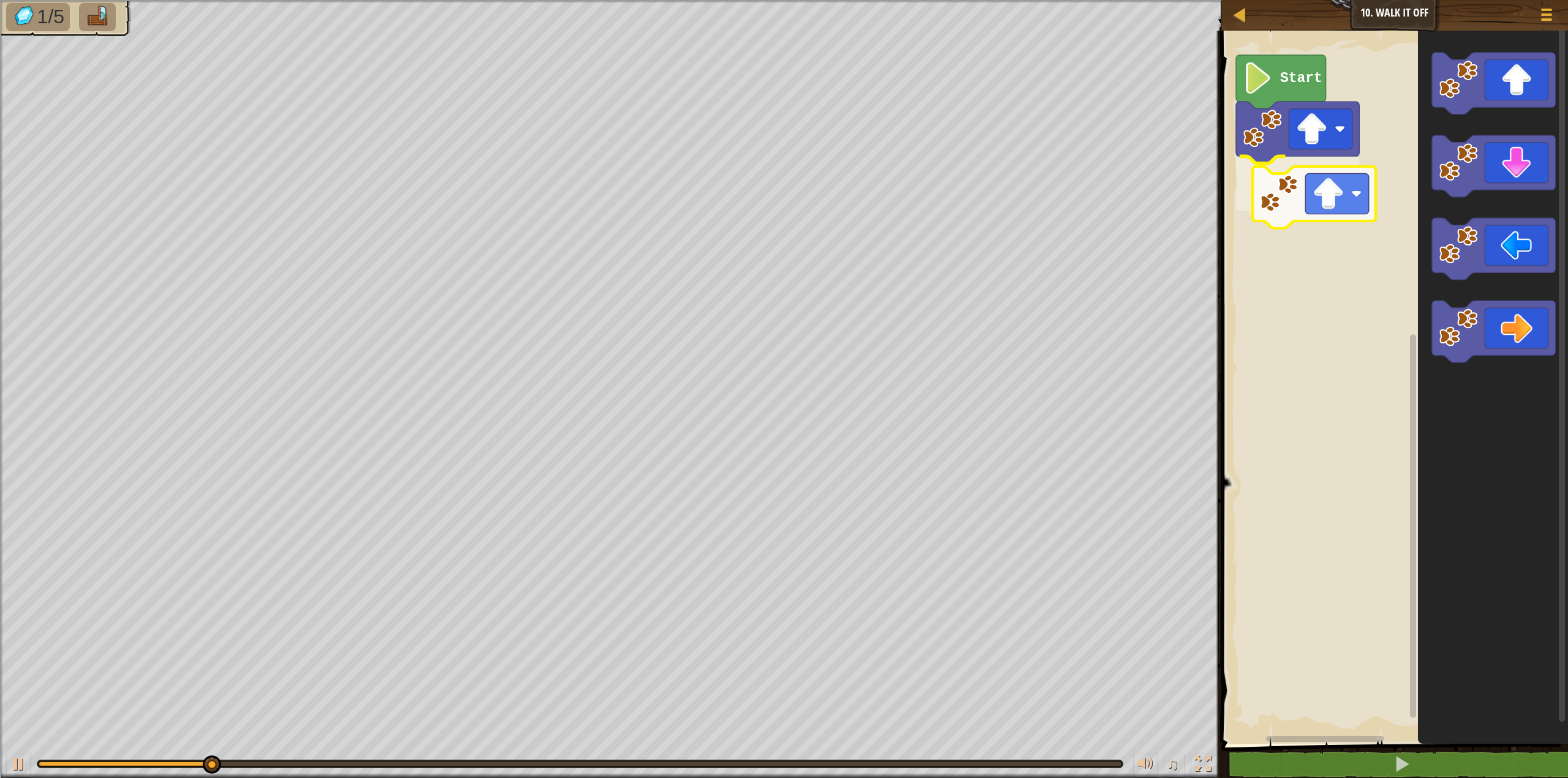
click at [1258, 203] on div "Start" at bounding box center [1393, 384] width 350 height 720
click at [1320, 191] on div "Start" at bounding box center [1393, 384] width 350 height 720
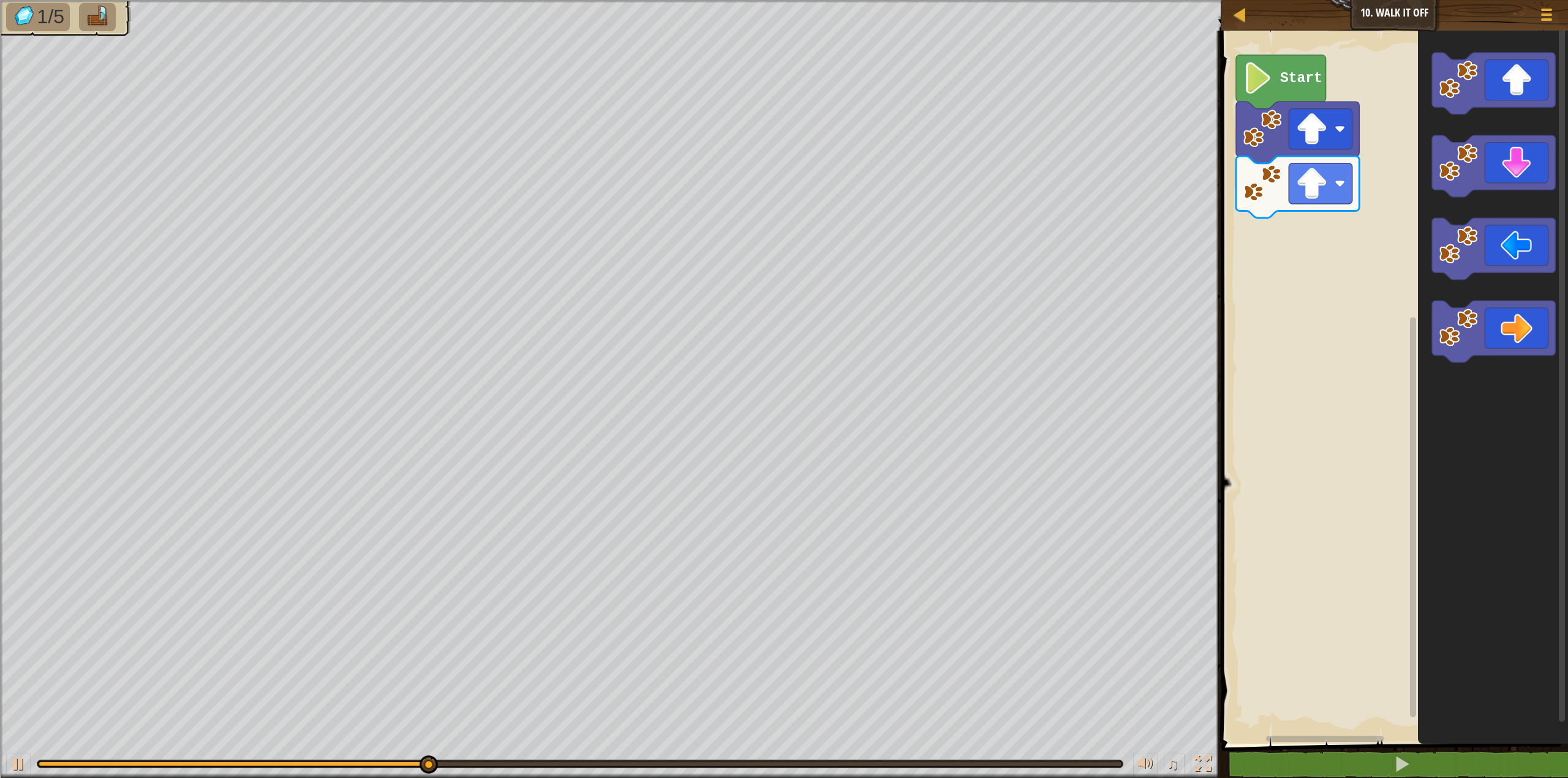
click at [1343, 189] on div "Start" at bounding box center [1393, 384] width 350 height 720
click at [1436, 107] on g "Blockly Workspace" at bounding box center [1493, 83] width 123 height 61
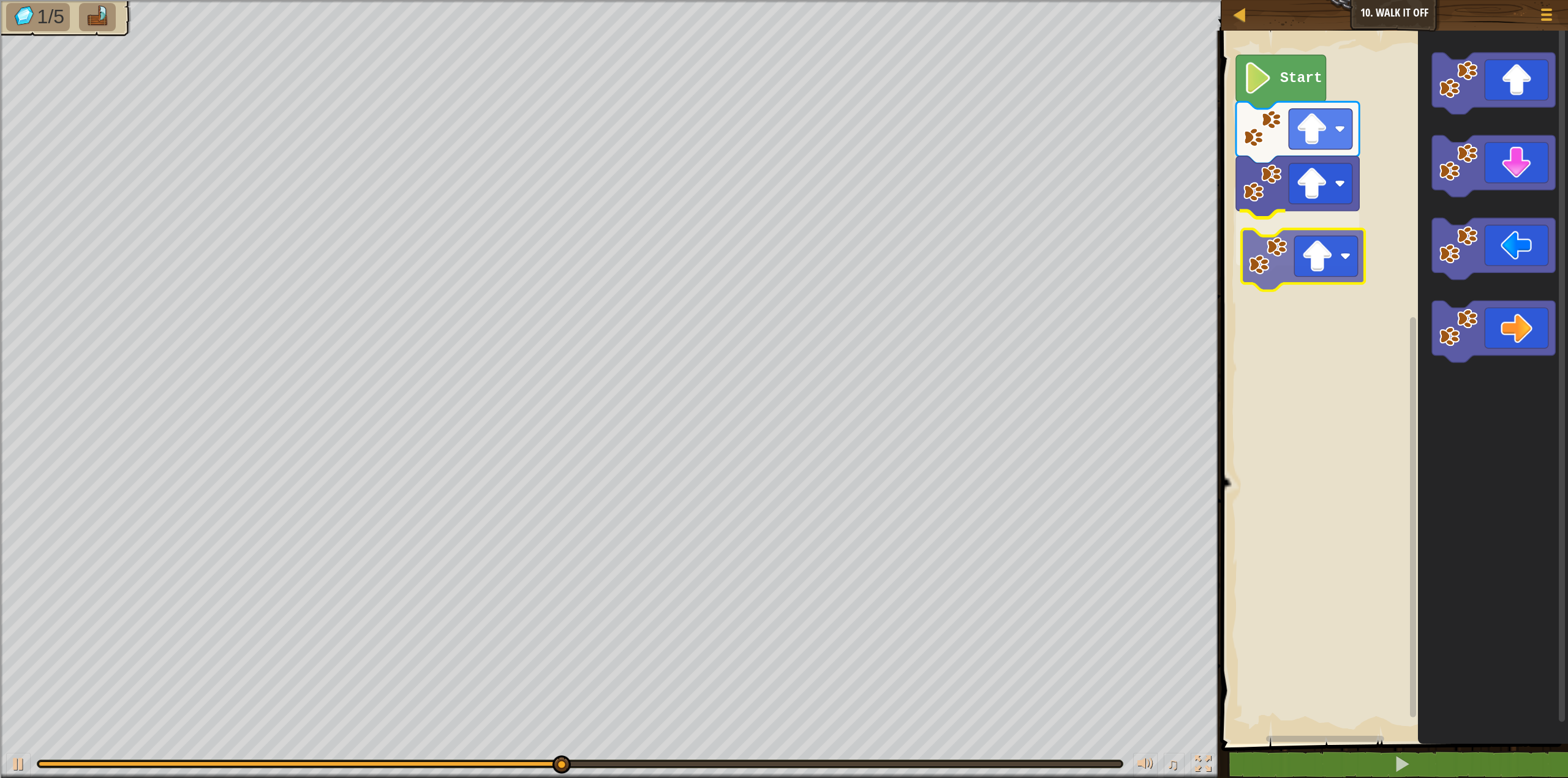
click at [1253, 260] on div "Start" at bounding box center [1393, 384] width 350 height 720
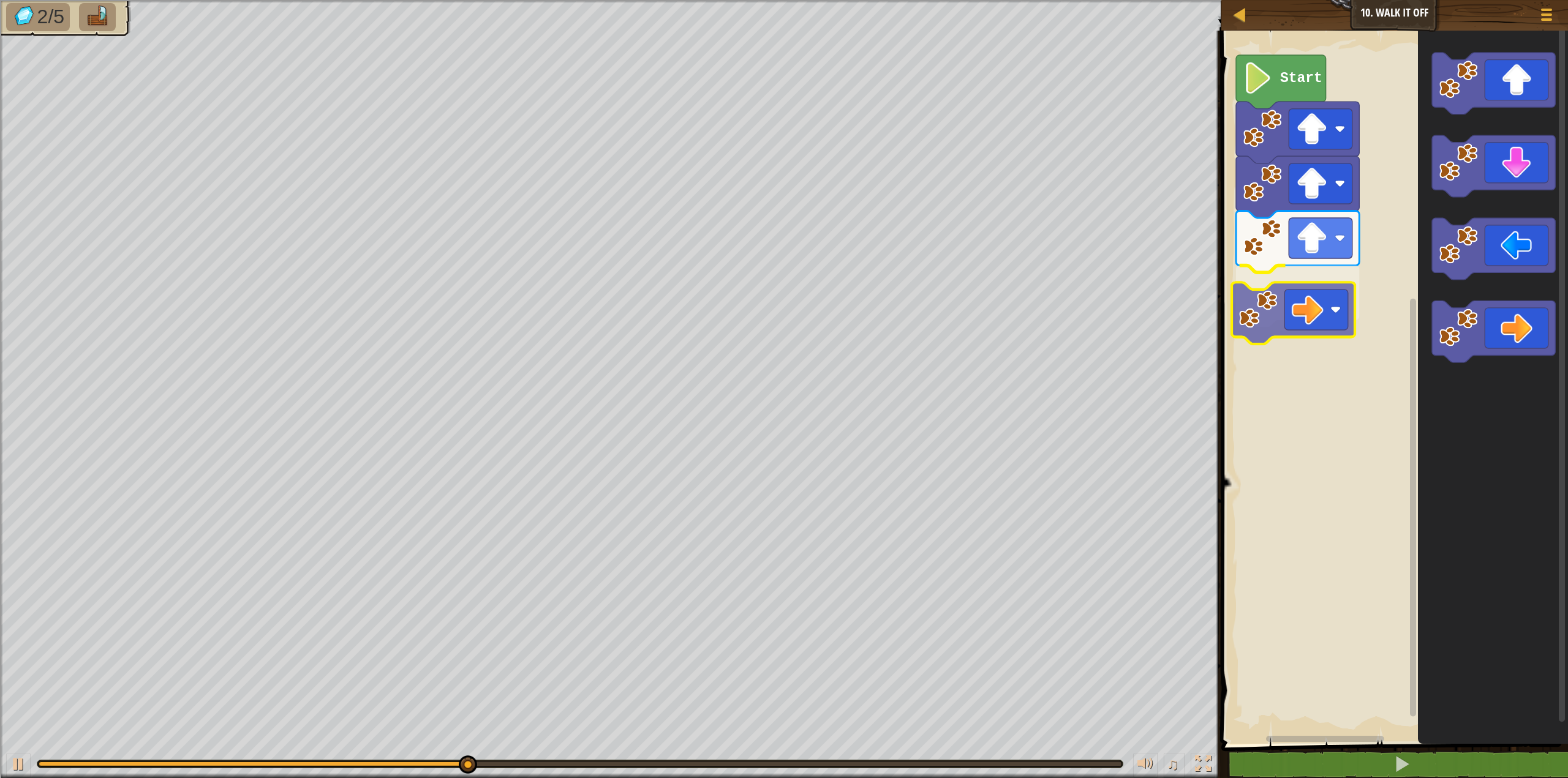
click at [1258, 290] on div "Start" at bounding box center [1393, 384] width 350 height 720
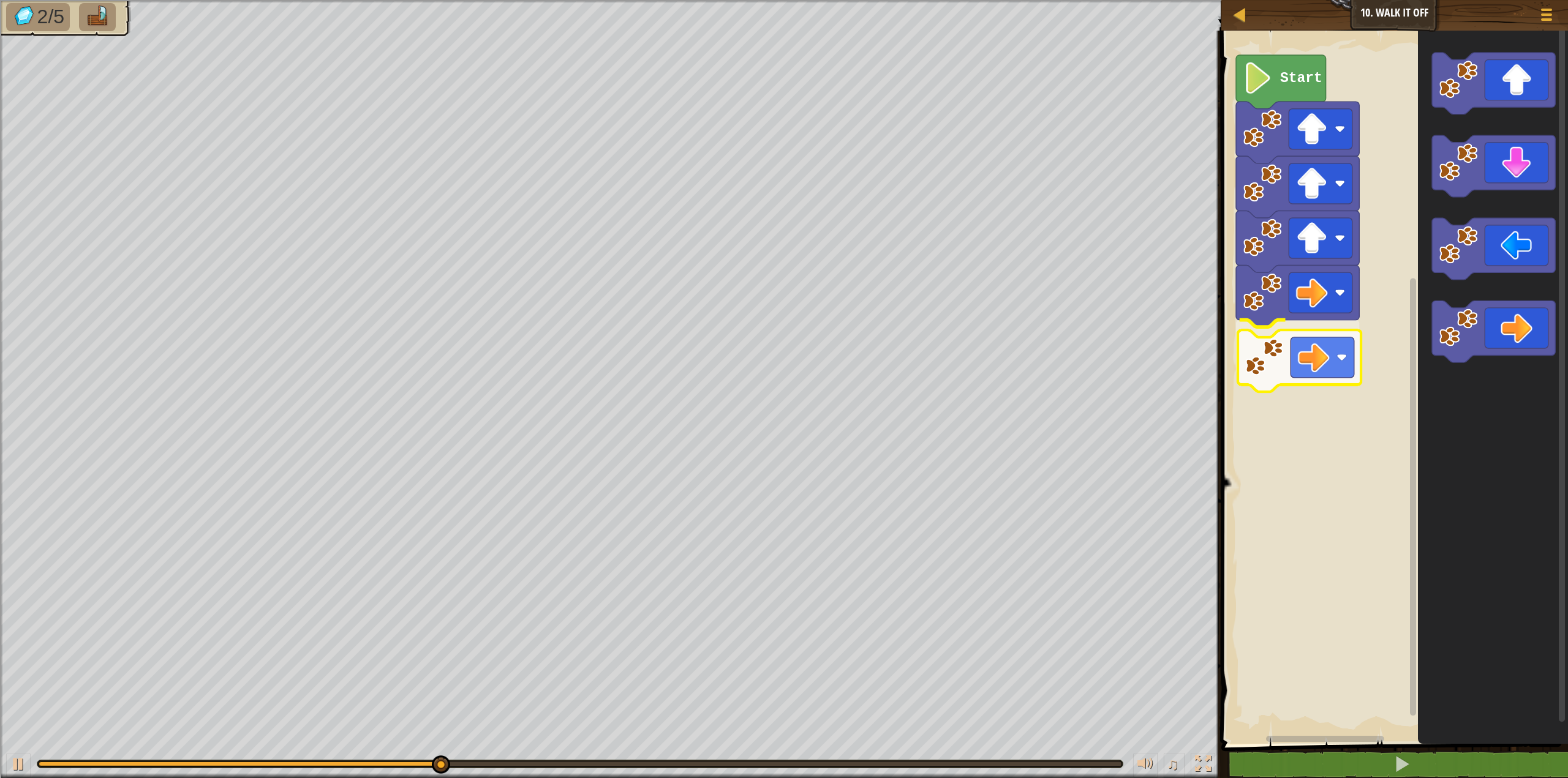
click at [1273, 366] on div "Start" at bounding box center [1393, 384] width 350 height 720
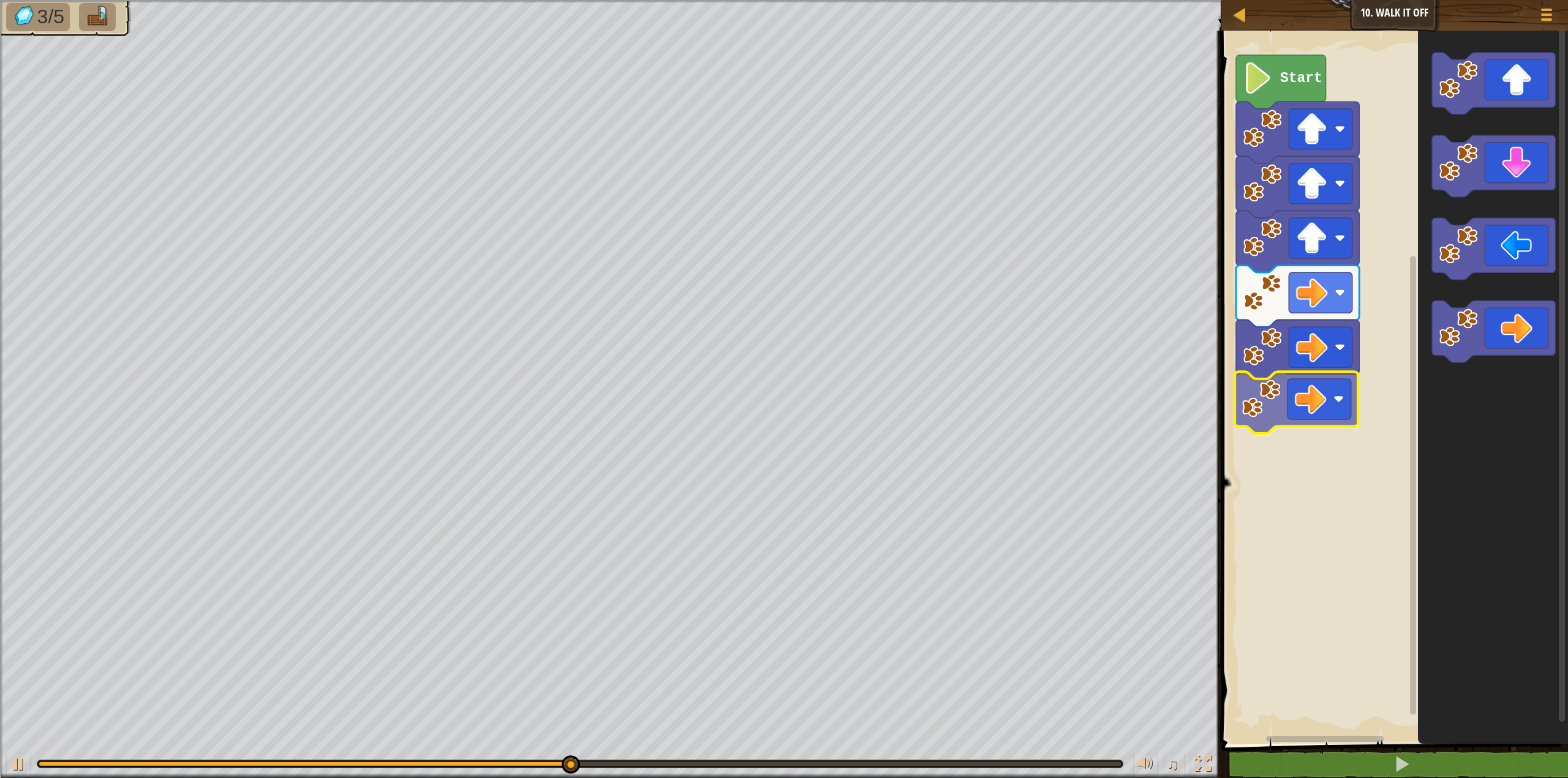
click at [1282, 412] on div "Start" at bounding box center [1393, 384] width 350 height 720
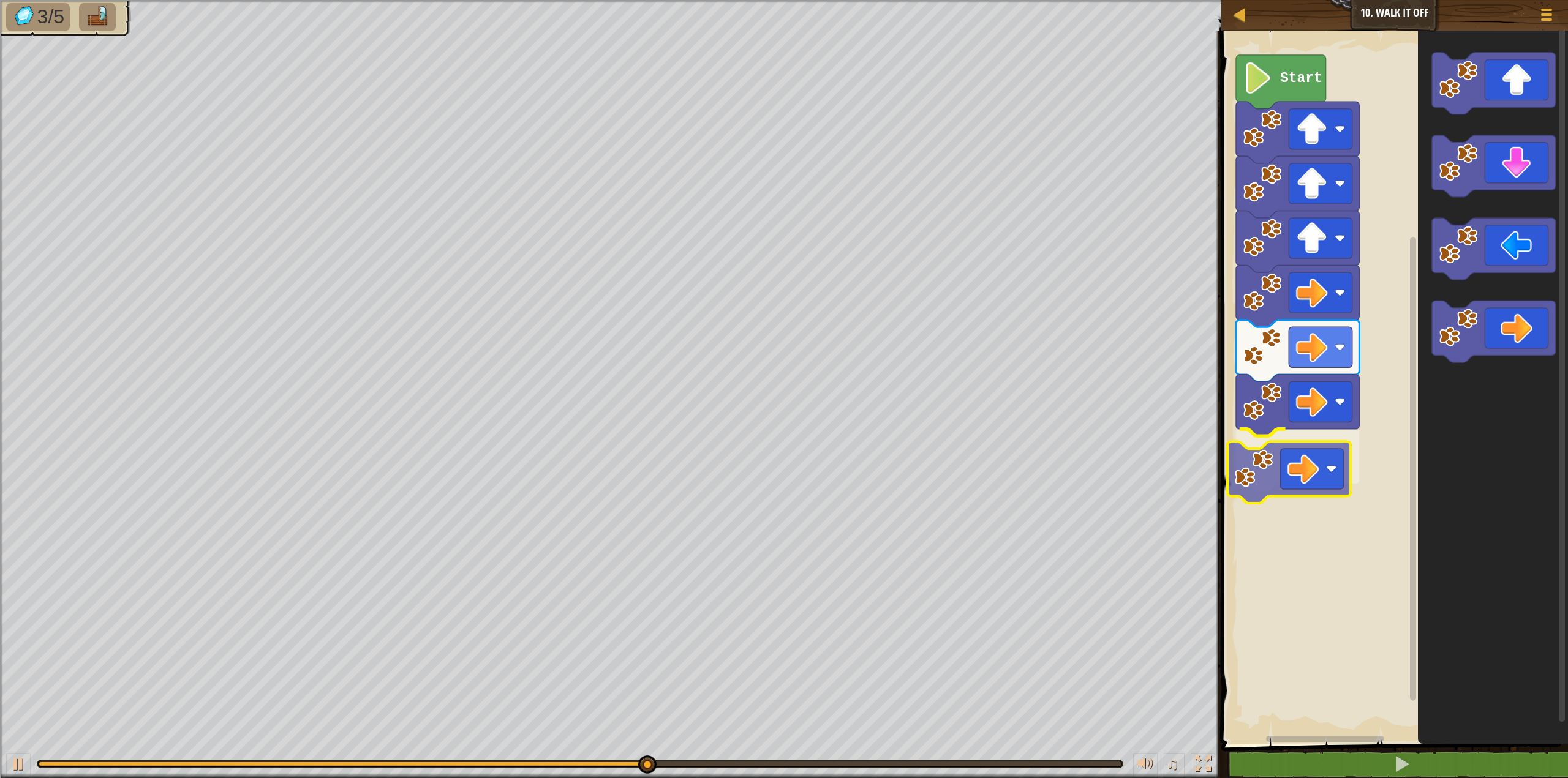
click at [1273, 482] on div "Start" at bounding box center [1393, 384] width 350 height 720
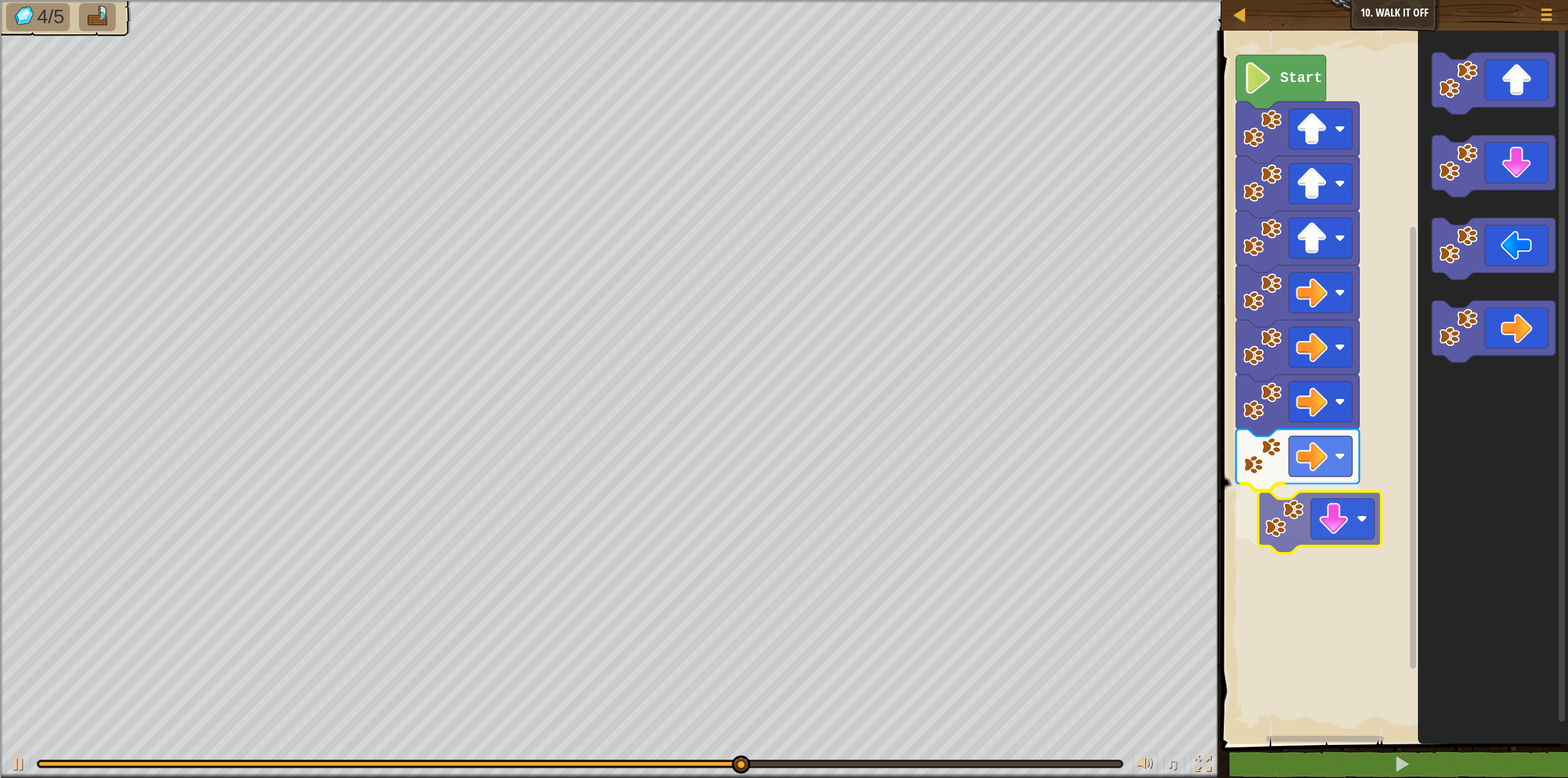
click at [1276, 534] on div "Start" at bounding box center [1393, 384] width 350 height 720
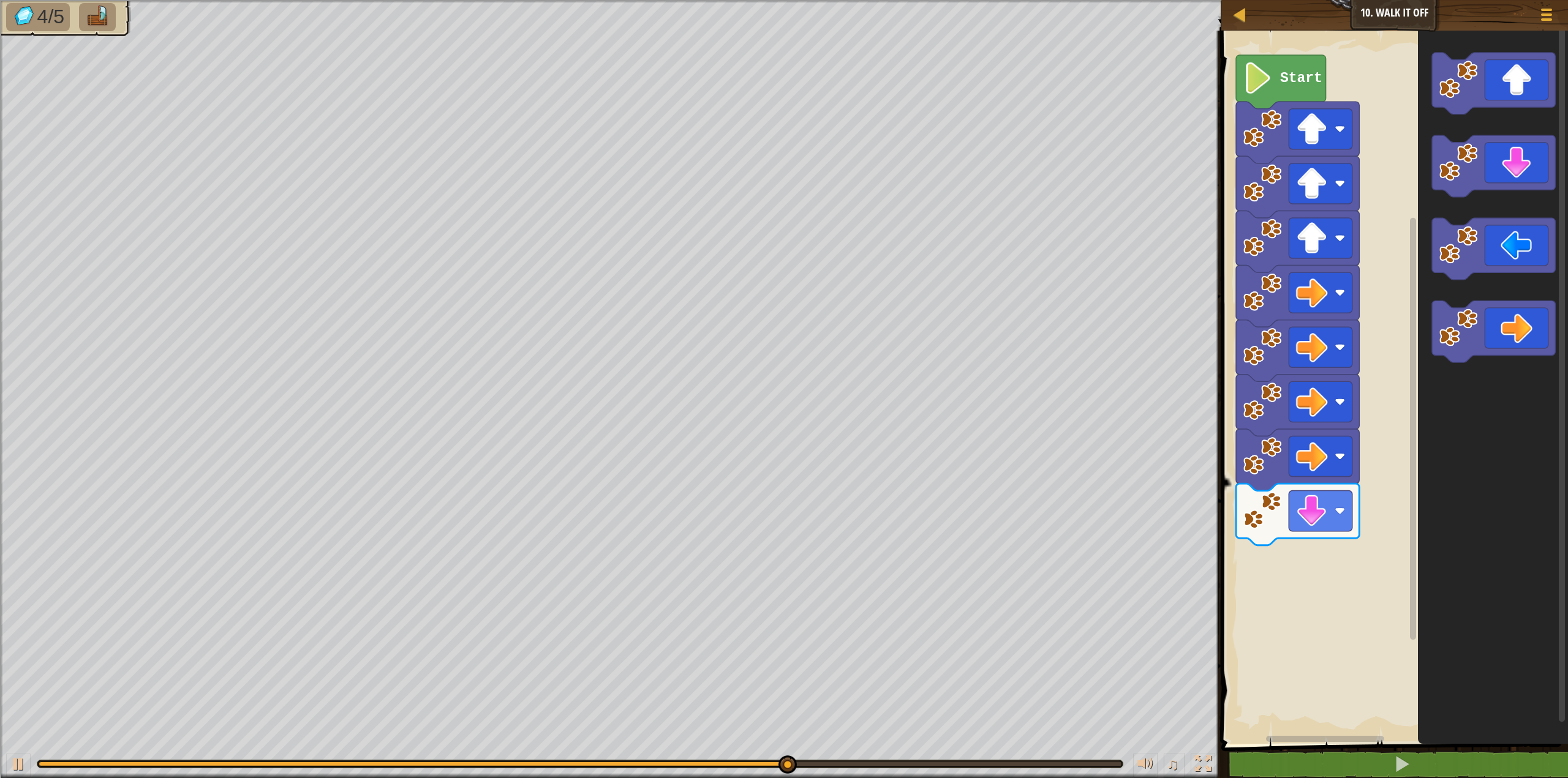
click at [1417, 272] on div "Start" at bounding box center [1393, 384] width 350 height 720
click at [1391, 328] on div "Start" at bounding box center [1393, 384] width 350 height 720
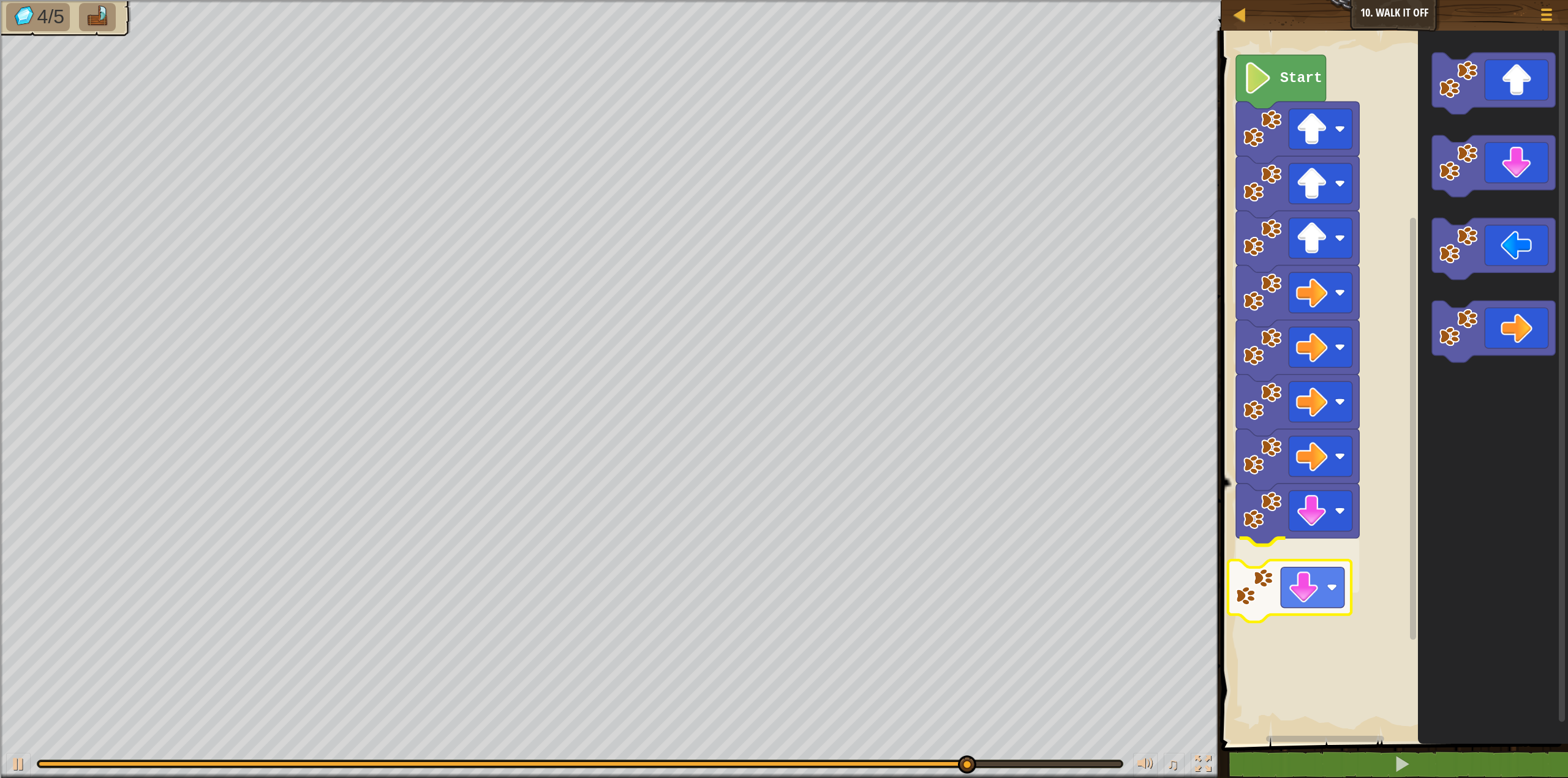
click at [1281, 576] on div "Start" at bounding box center [1393, 384] width 350 height 720
click at [1415, 361] on div "Start" at bounding box center [1393, 384] width 350 height 720
click at [1380, 492] on div "Start" at bounding box center [1393, 384] width 350 height 720
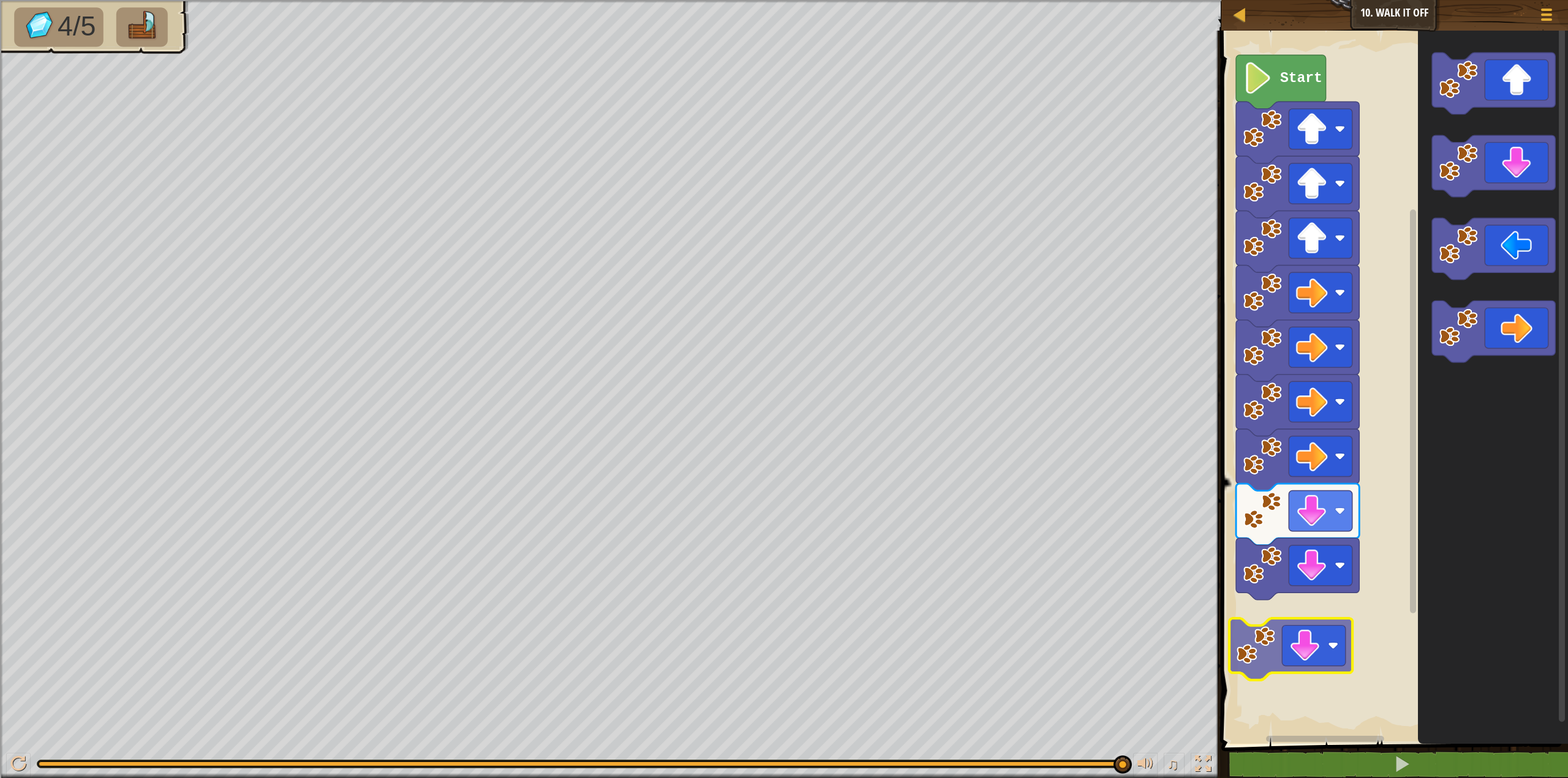
click at [1273, 675] on div "Start" at bounding box center [1393, 384] width 350 height 720
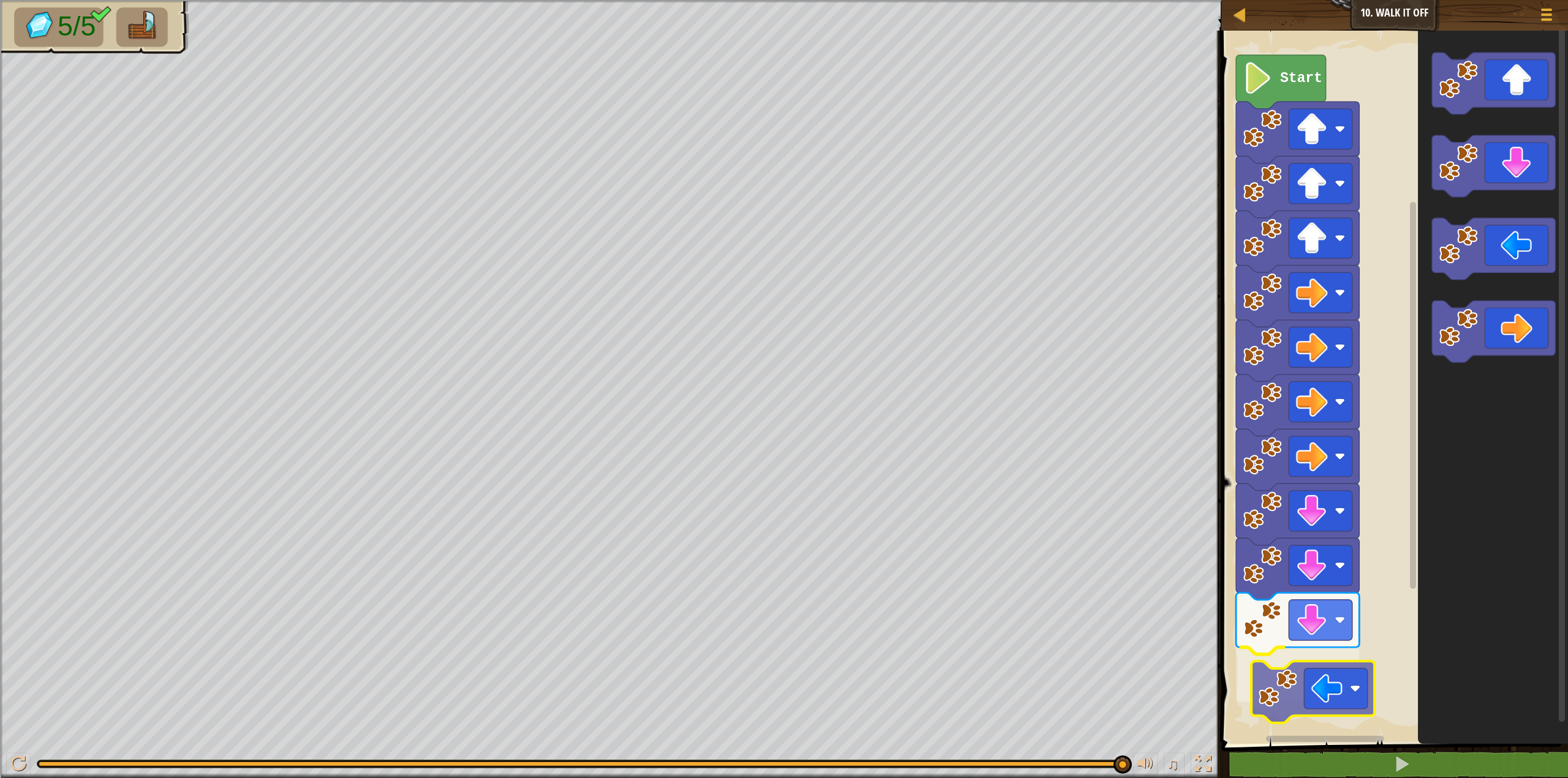
click at [1273, 693] on div "Start" at bounding box center [1393, 384] width 350 height 720
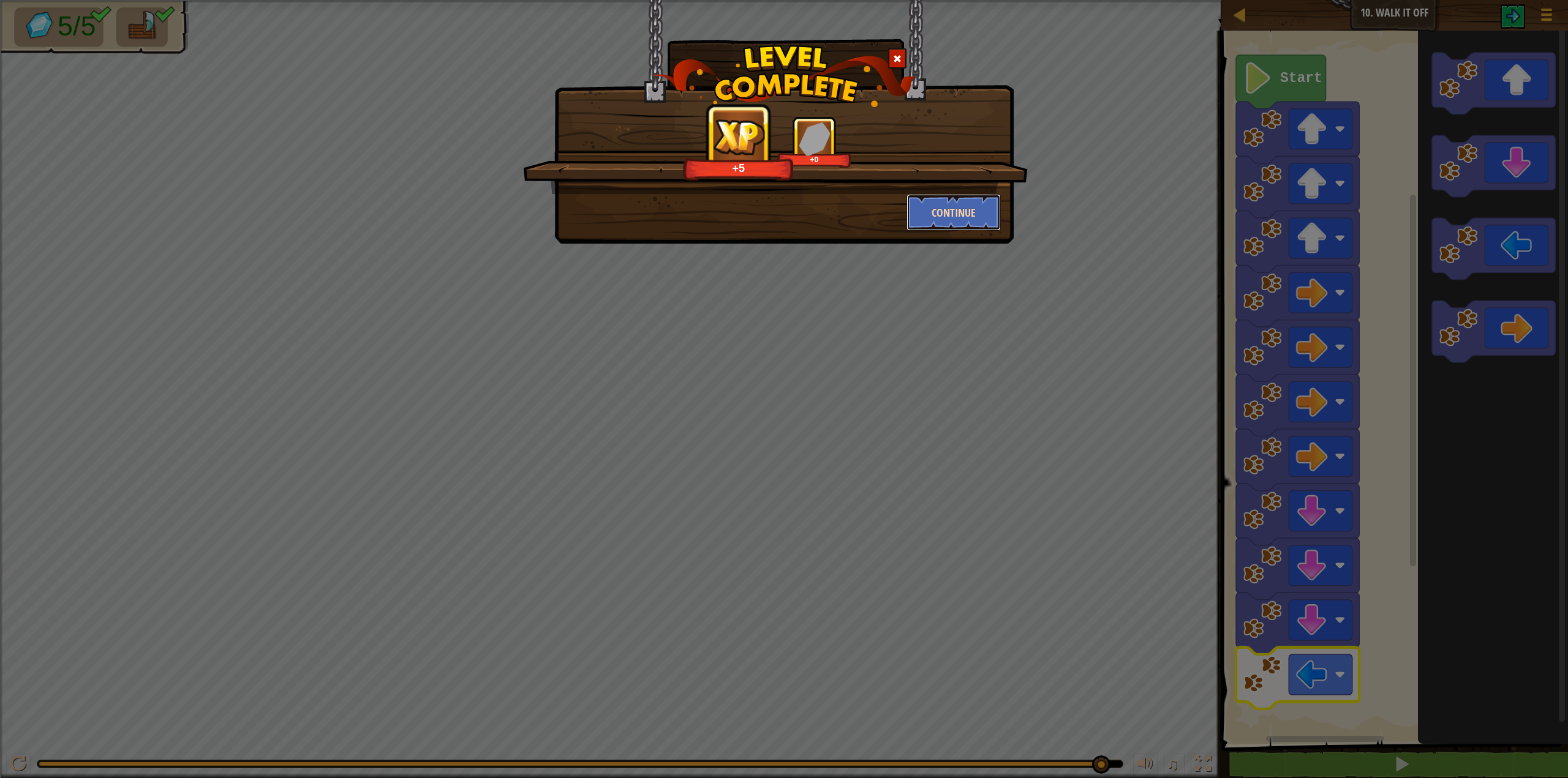
click at [966, 217] on button "Continue" at bounding box center [954, 212] width 95 height 37
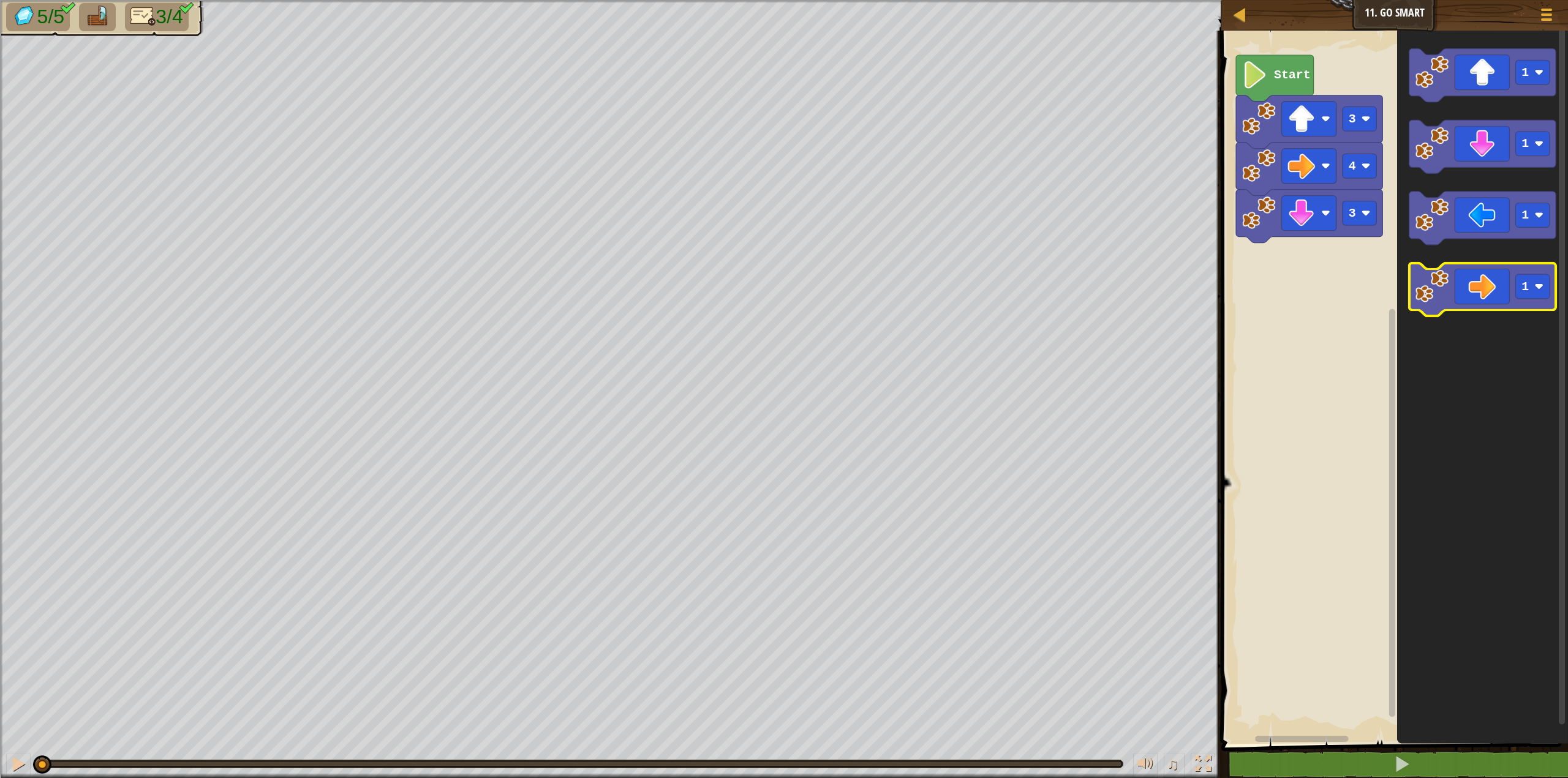
click at [1401, 282] on icon "1 1 1 1" at bounding box center [1482, 384] width 171 height 720
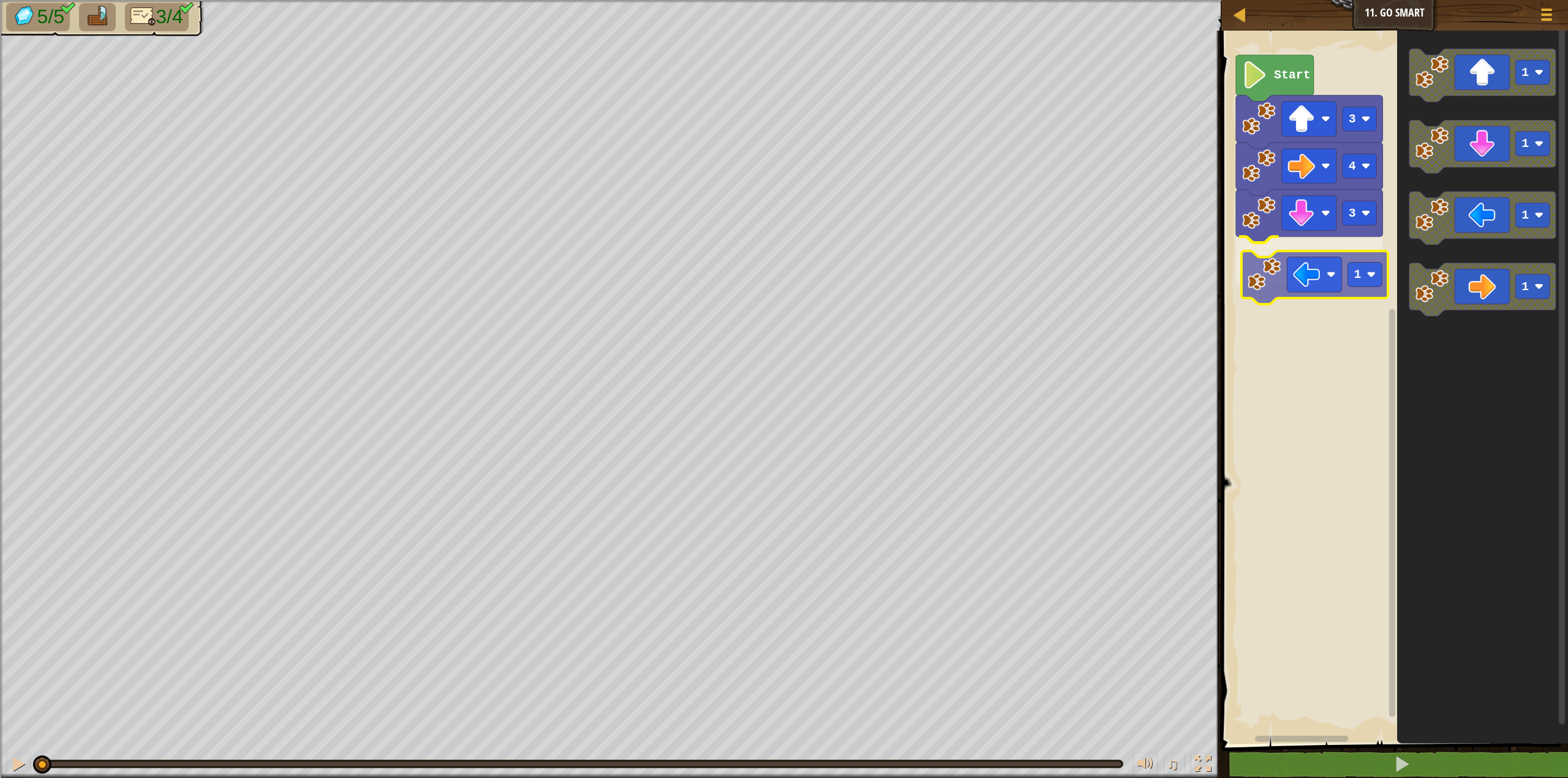
click at [1264, 292] on div "3 1 4 3 Start 1 1 1 1 1" at bounding box center [1393, 384] width 350 height 720
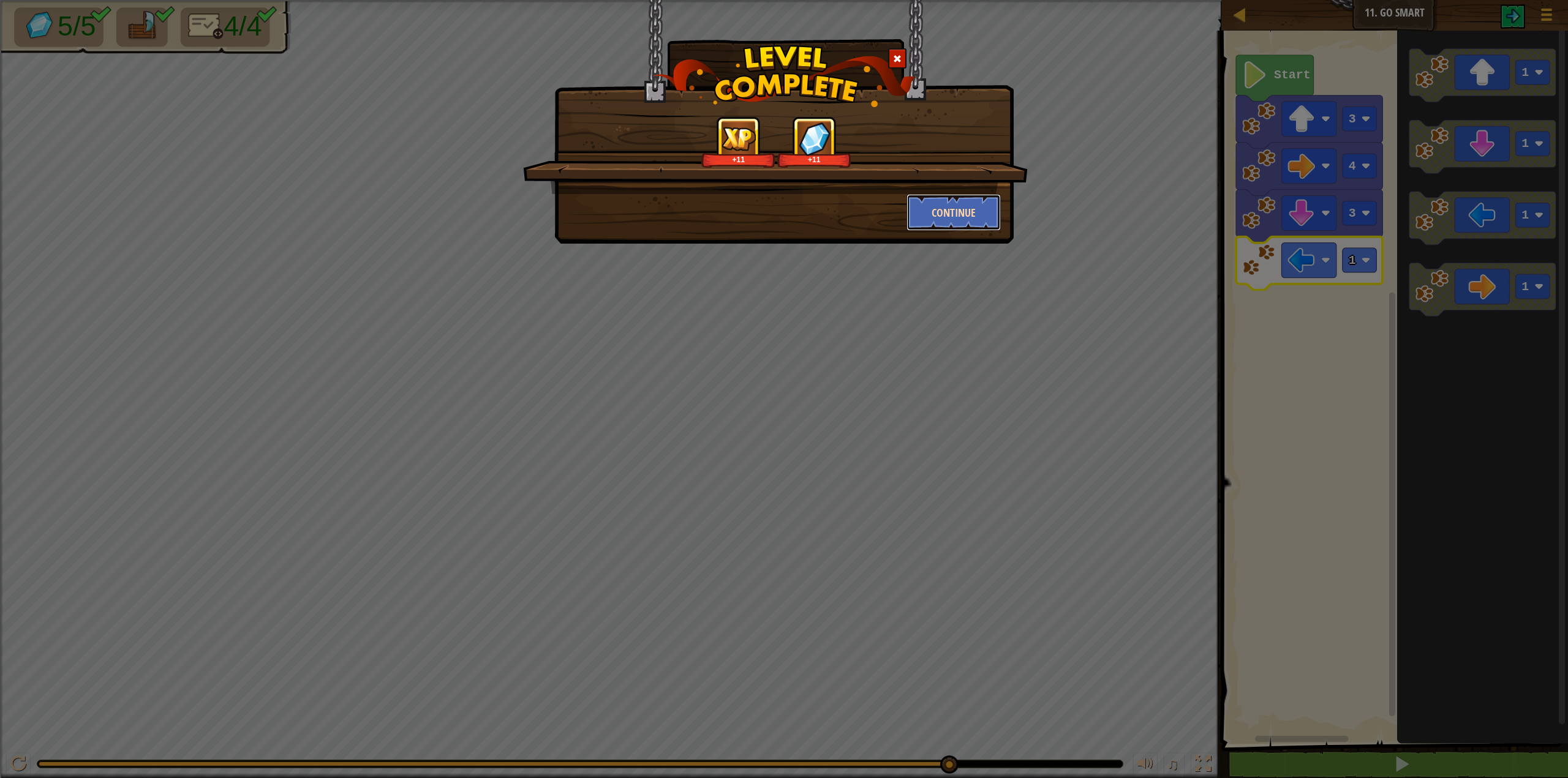
click at [956, 223] on button "Continue" at bounding box center [954, 212] width 95 height 37
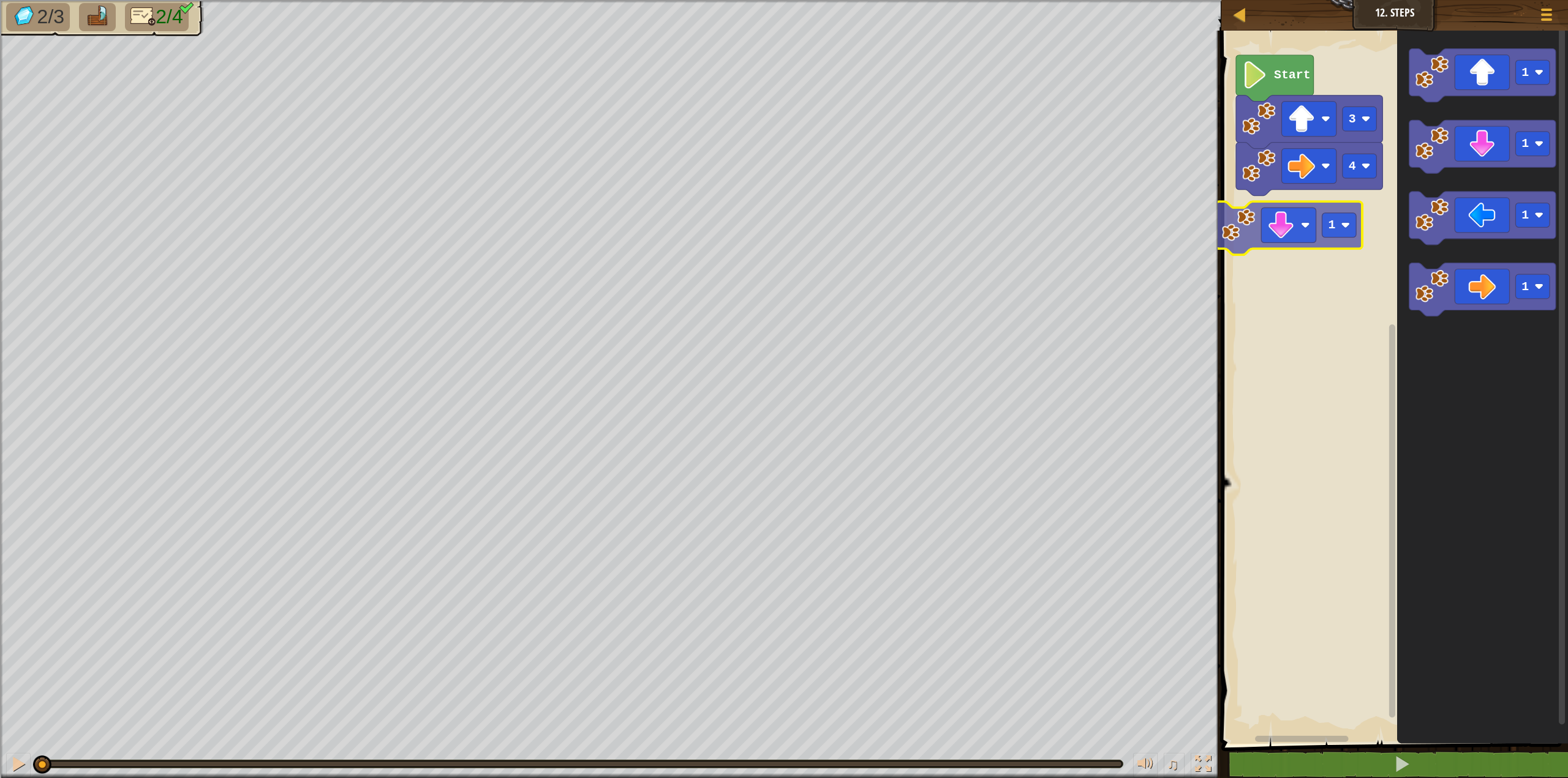
click at [1244, 220] on div "4 3 Start 1 1 1 1 1" at bounding box center [1393, 384] width 350 height 720
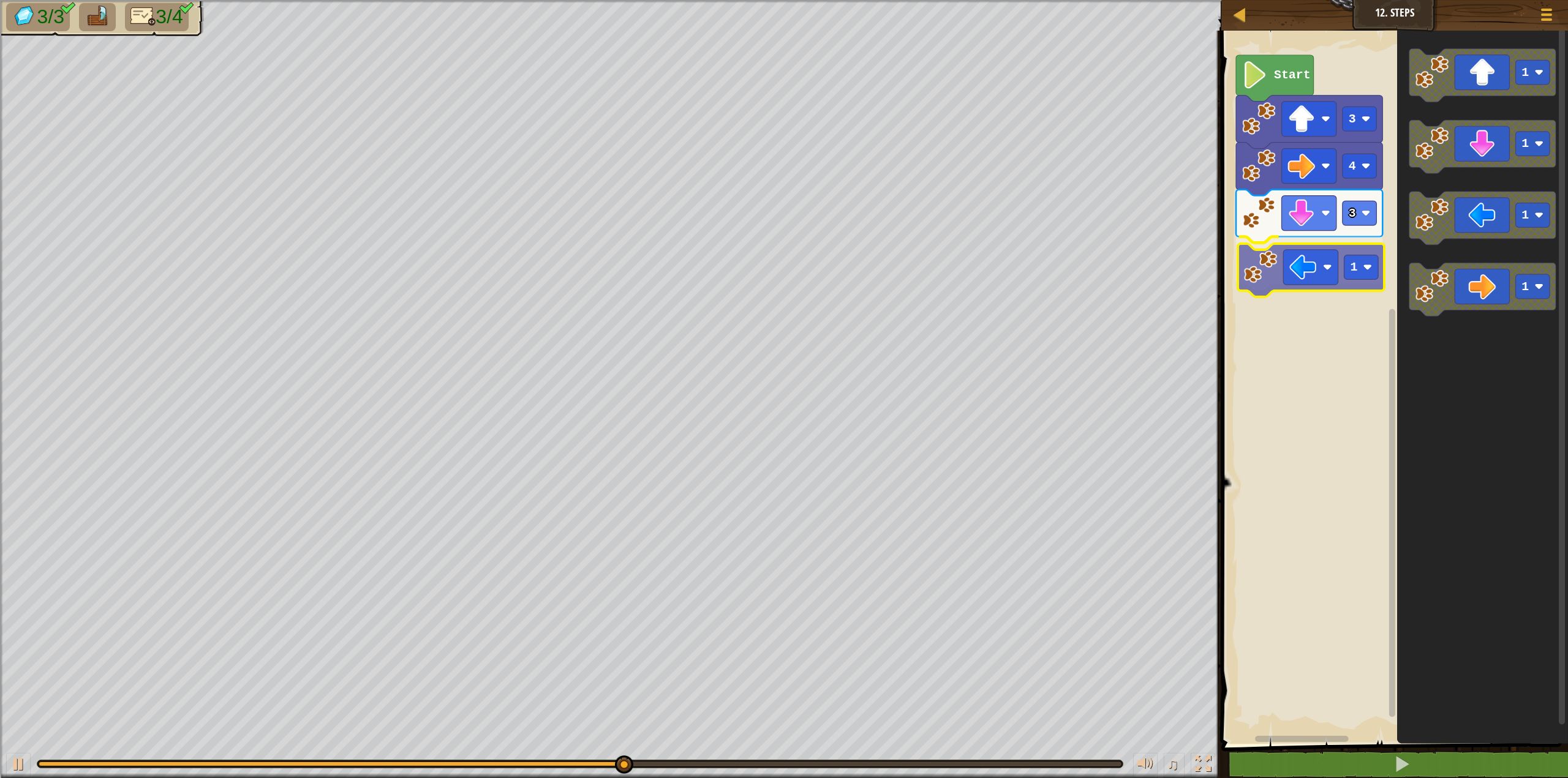
click at [1274, 271] on div "Start 3 4 3 1 1 1 1 1 1" at bounding box center [1393, 384] width 350 height 720
click at [1358, 258] on rect "Blockly Workspace" at bounding box center [1359, 260] width 34 height 24
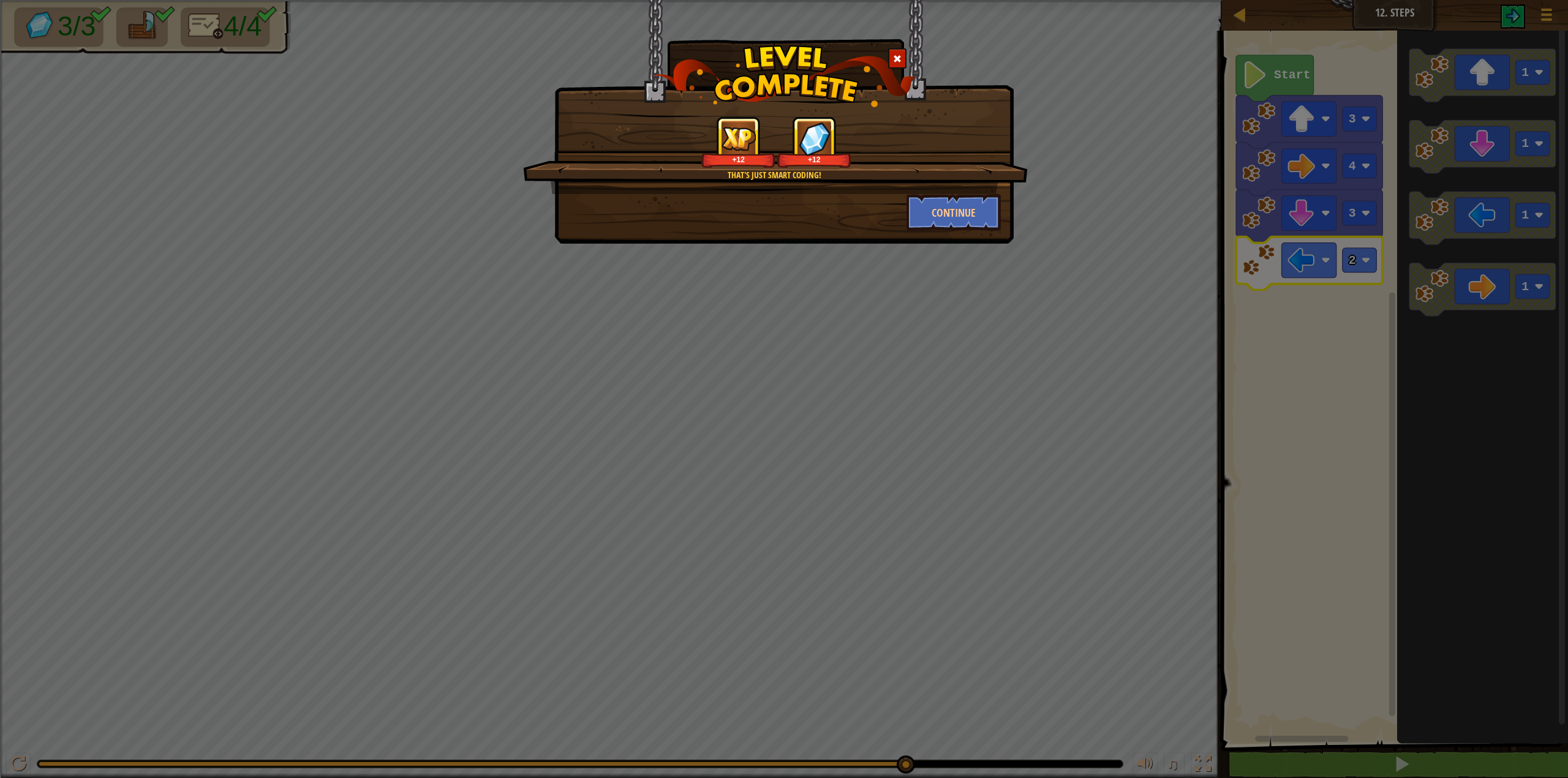
click at [935, 194] on div "That's just smart coding! +12 +12" at bounding box center [775, 156] width 505 height 78
click at [942, 209] on button "Continue" at bounding box center [954, 212] width 95 height 37
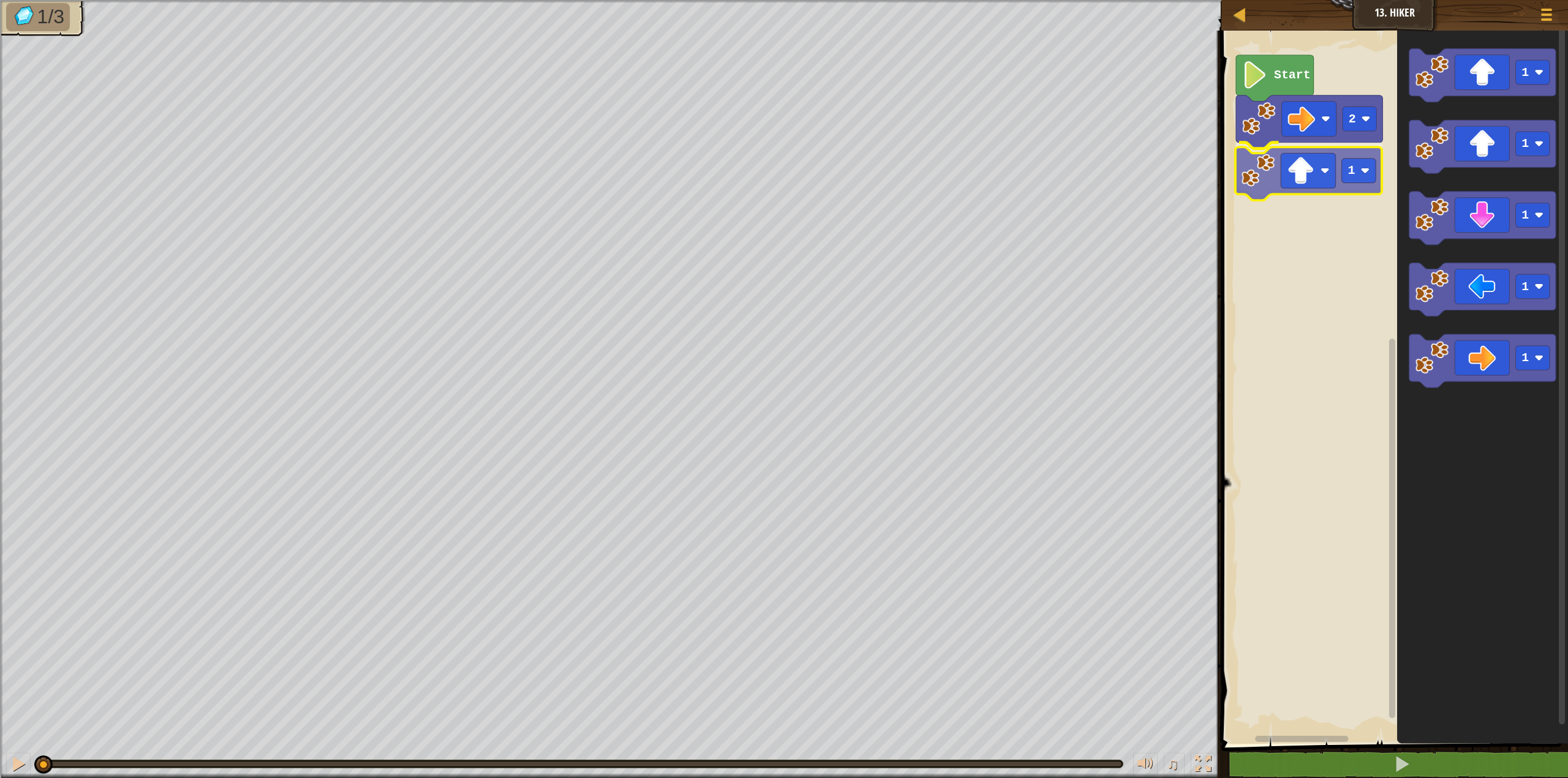
click at [1253, 178] on div "2 1 Start 1 1 1 1 1 1" at bounding box center [1393, 384] width 350 height 720
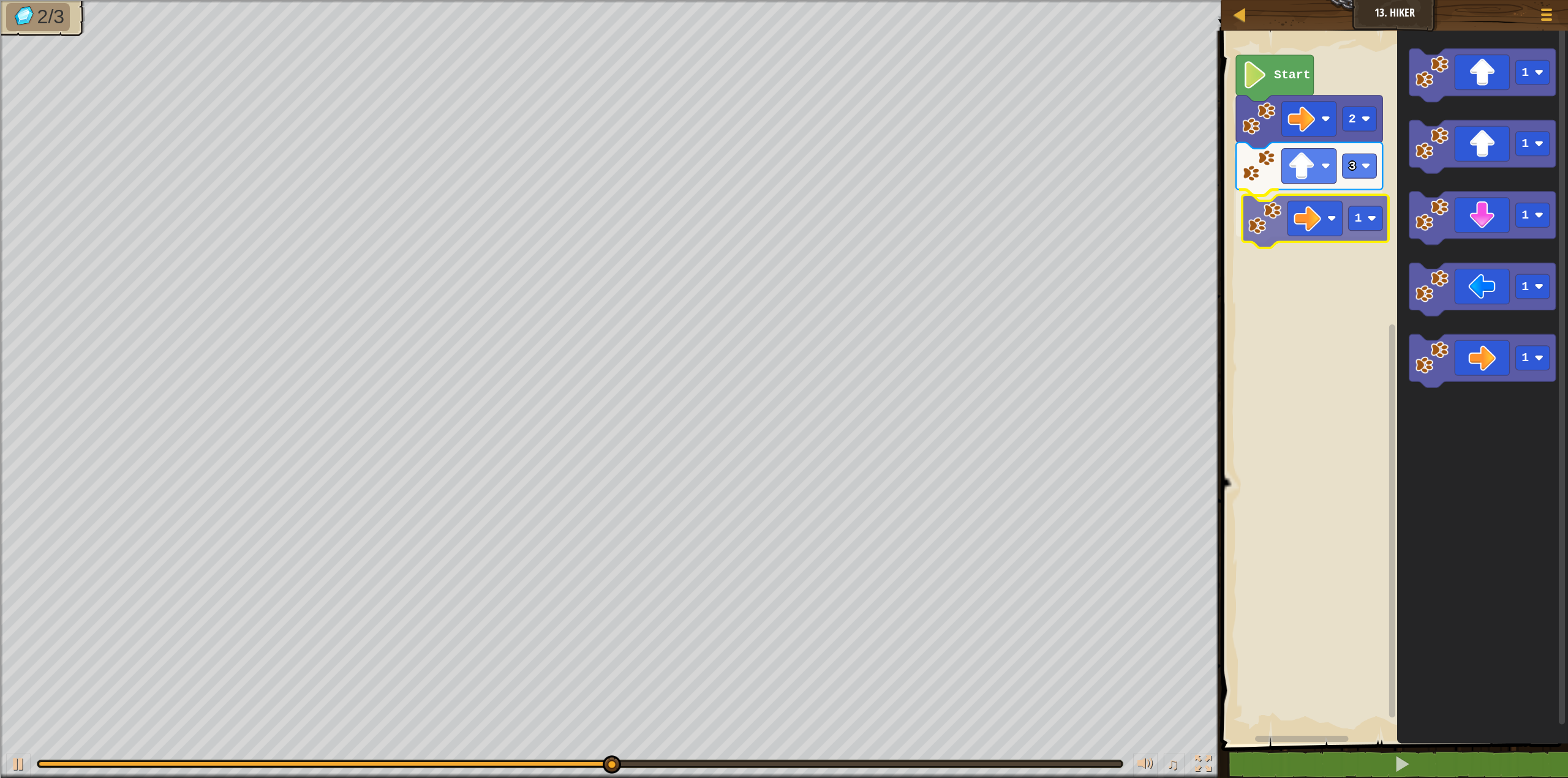
click at [1274, 229] on div "Start 2 3 1 1 1 1 1 1 1" at bounding box center [1393, 384] width 350 height 720
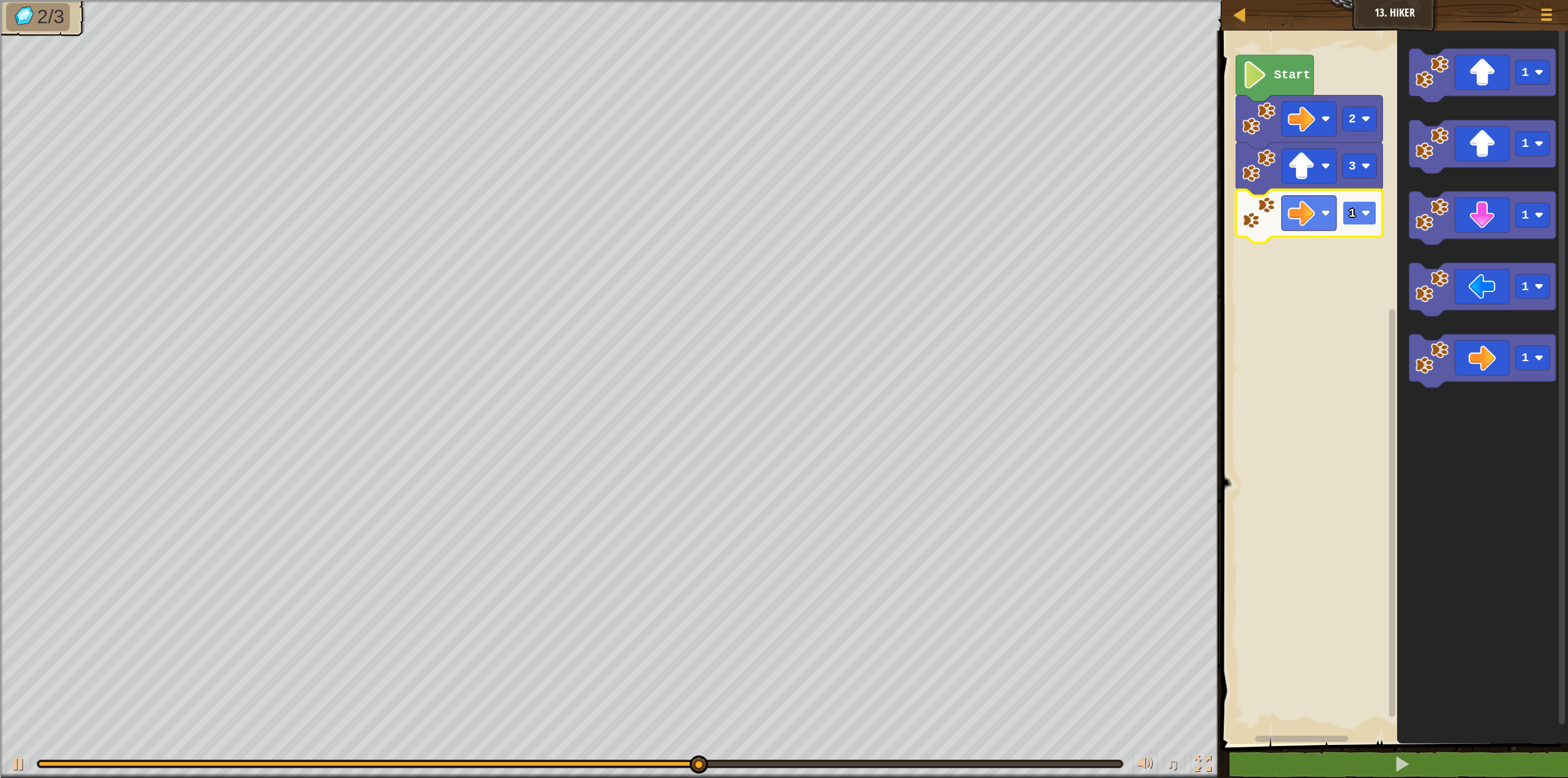
click at [1345, 212] on rect "Blockly Workspace" at bounding box center [1359, 212] width 34 height 24
click at [1356, 217] on g "1" at bounding box center [1359, 212] width 34 height 24
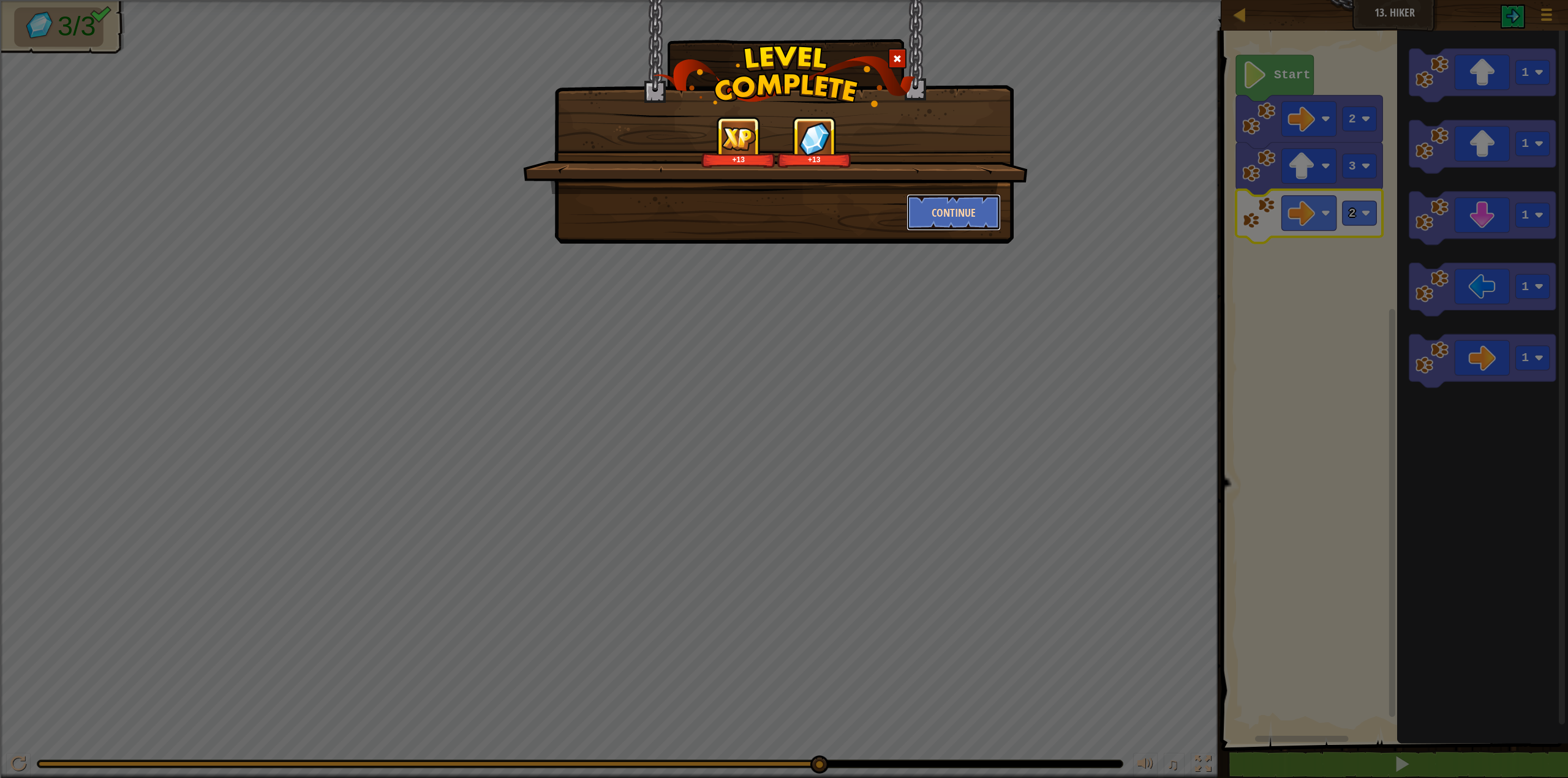
click at [959, 202] on button "Continue" at bounding box center [954, 212] width 95 height 37
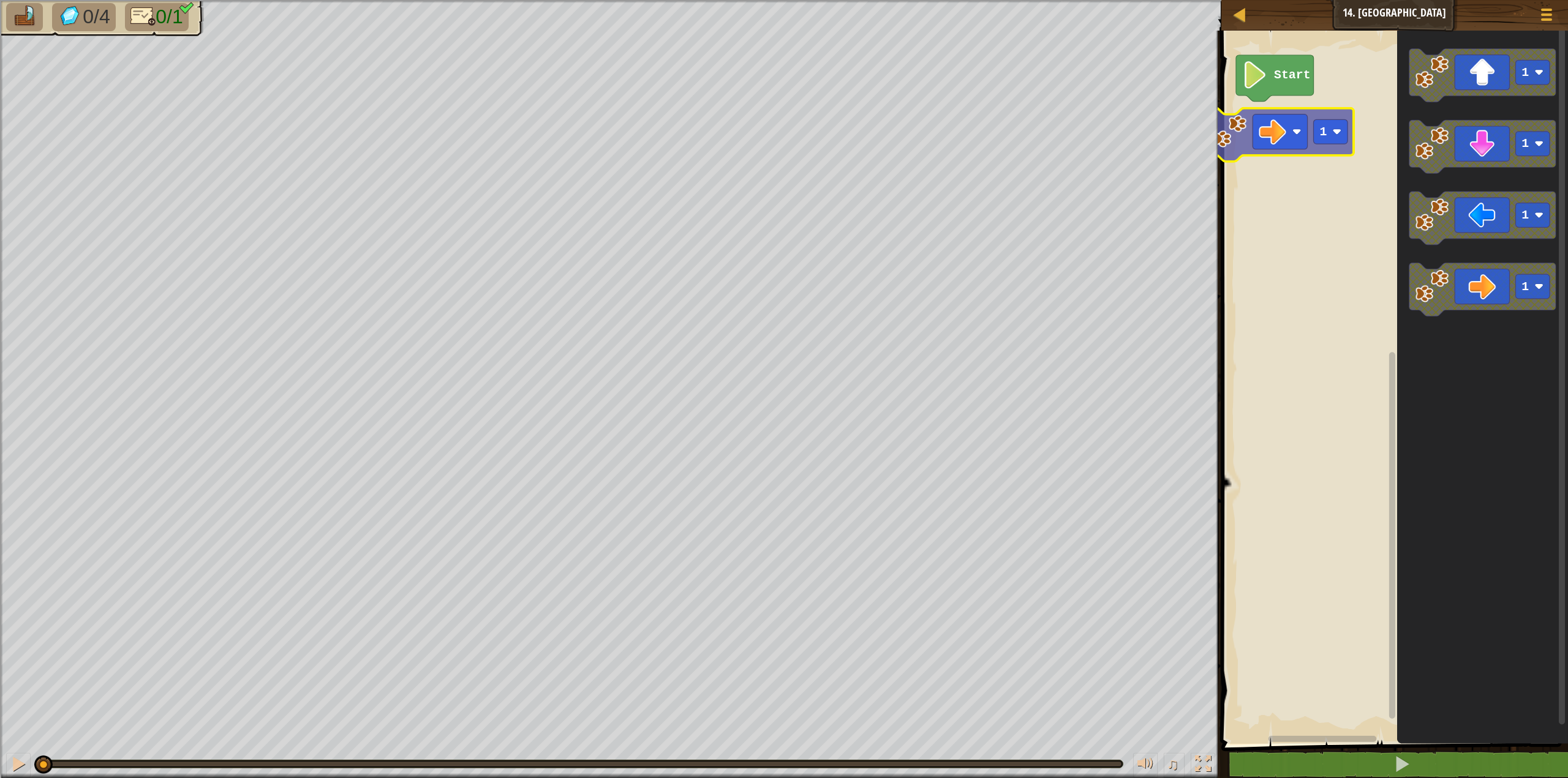
click at [1235, 142] on div "Start 1 1 1 1 1" at bounding box center [1393, 384] width 350 height 720
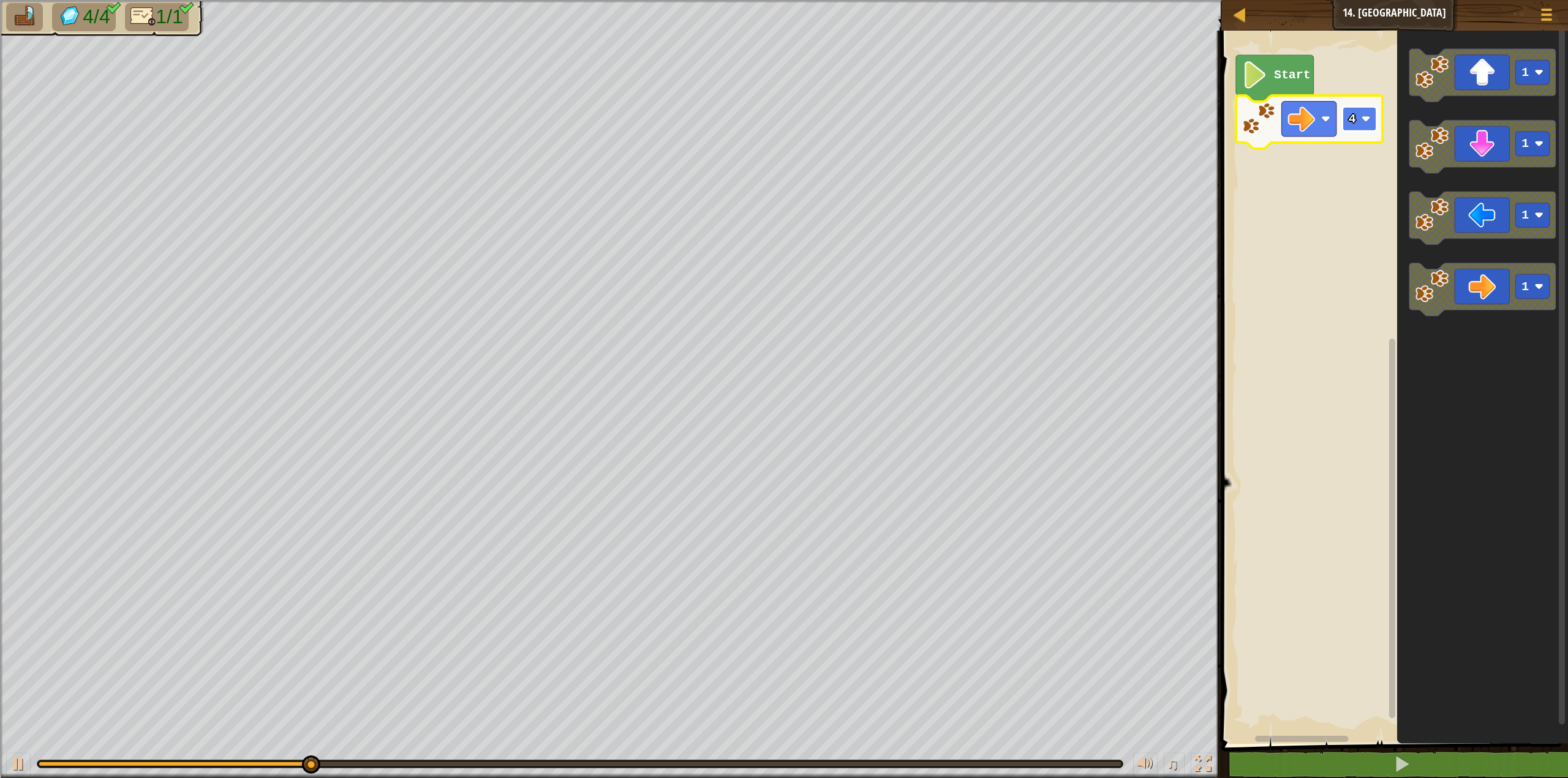
click at [1355, 128] on rect "Blockly Workspace" at bounding box center [1359, 118] width 34 height 24
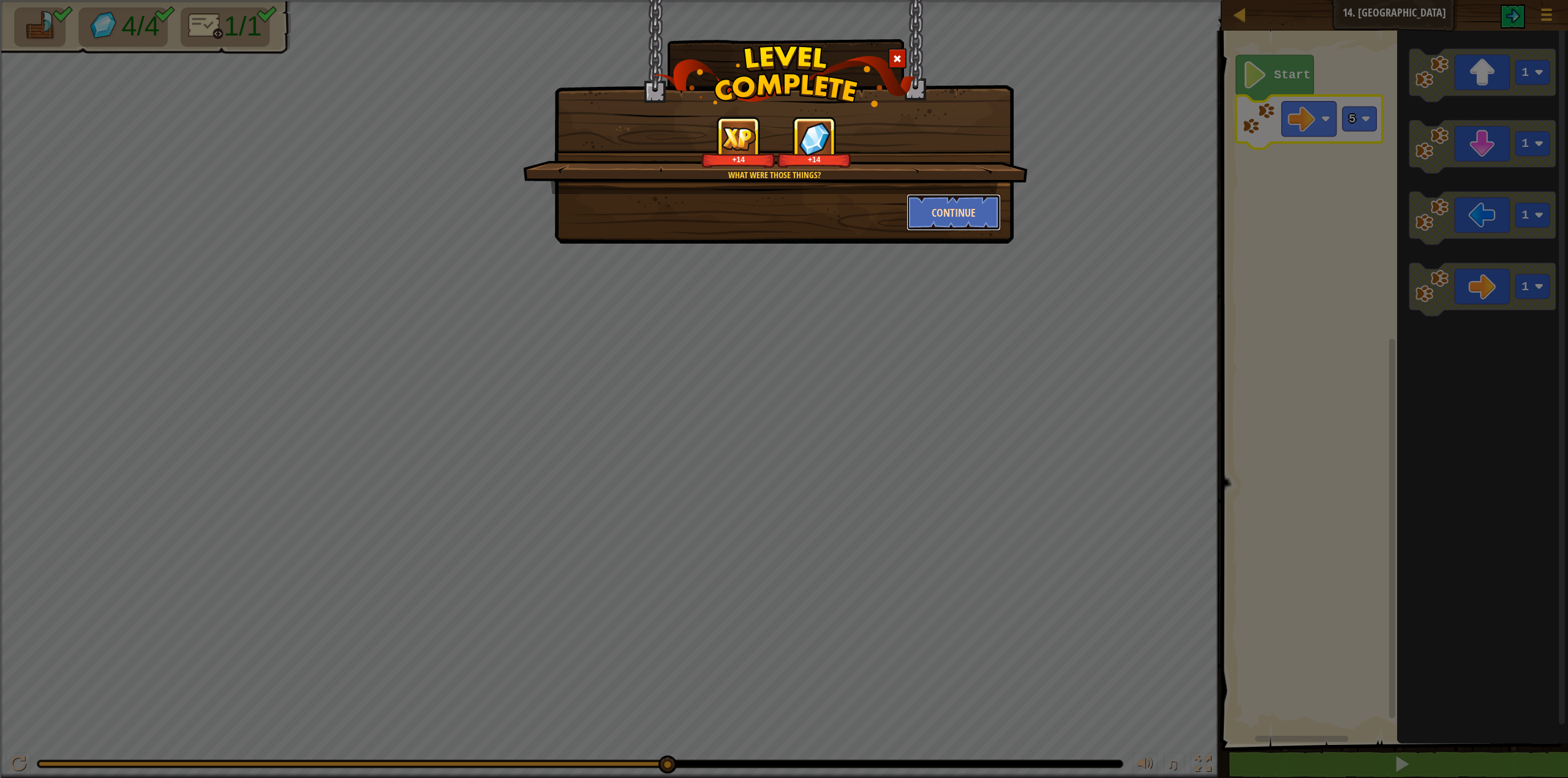
click at [924, 208] on button "Continue" at bounding box center [954, 212] width 95 height 37
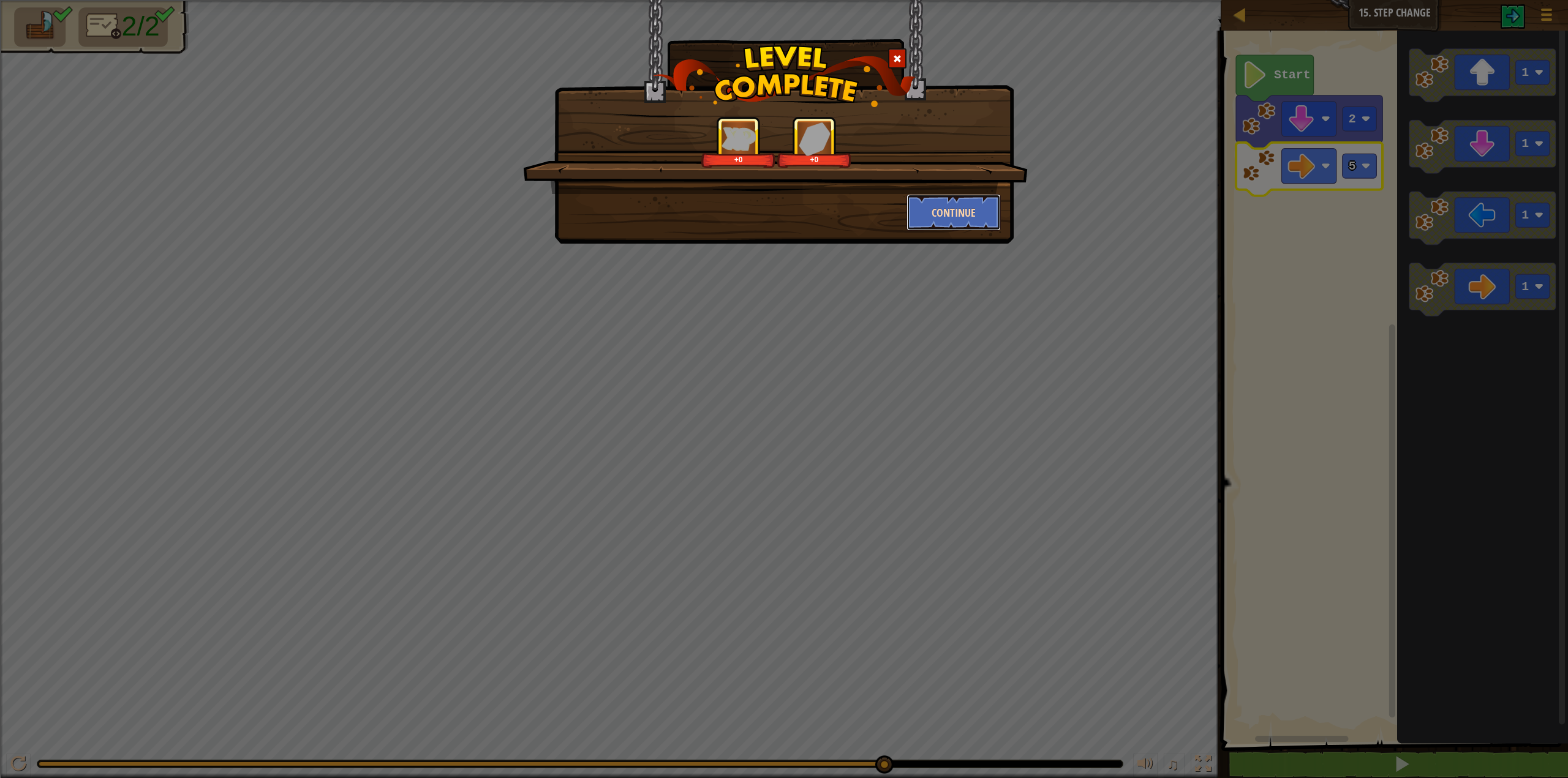
click at [952, 213] on button "Continue" at bounding box center [954, 212] width 95 height 37
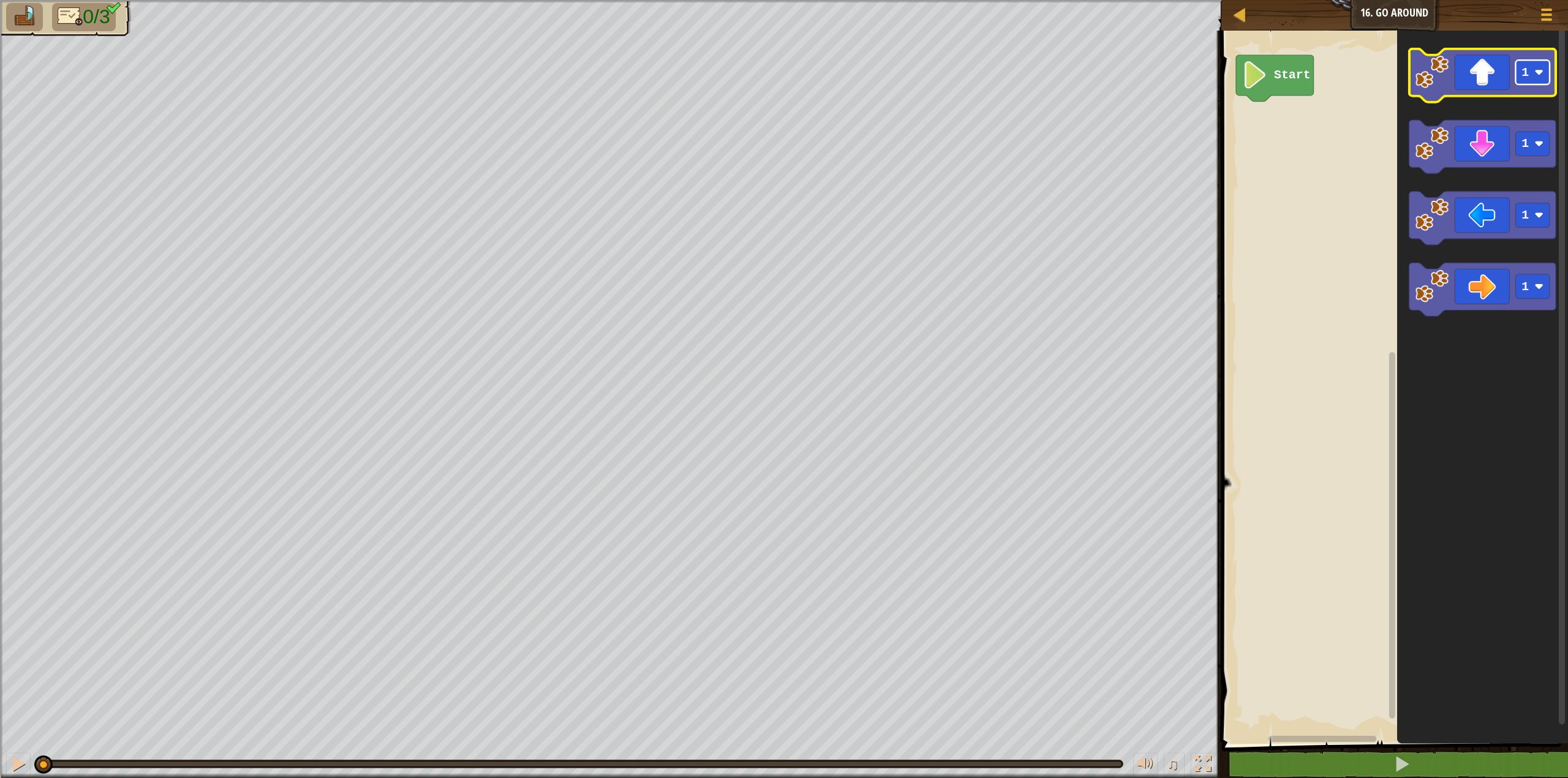
click at [1538, 79] on rect "Blockly Workspace" at bounding box center [1532, 72] width 34 height 24
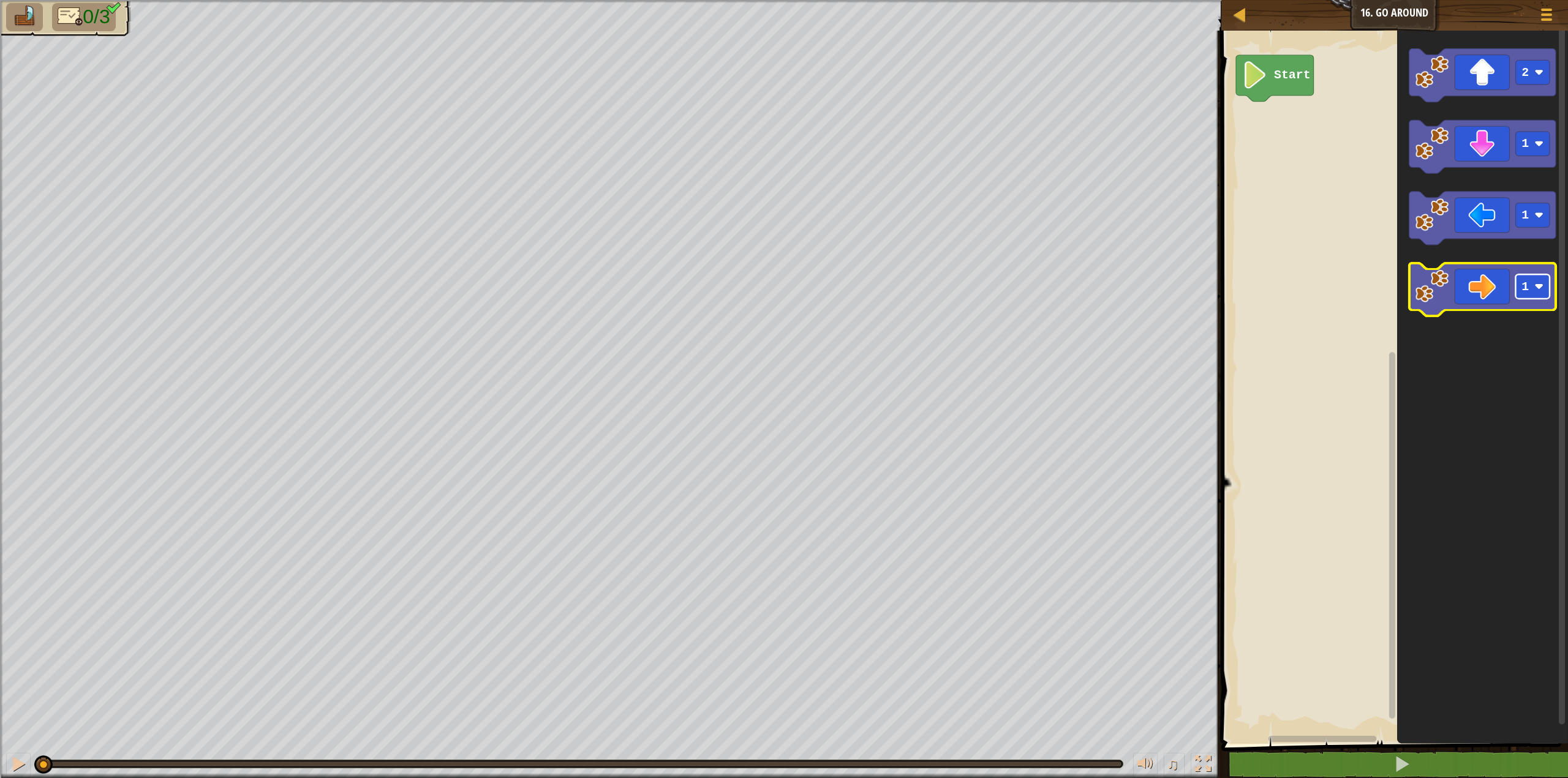
click at [1541, 286] on image "Blockly Workspace" at bounding box center [1539, 287] width 9 height 9
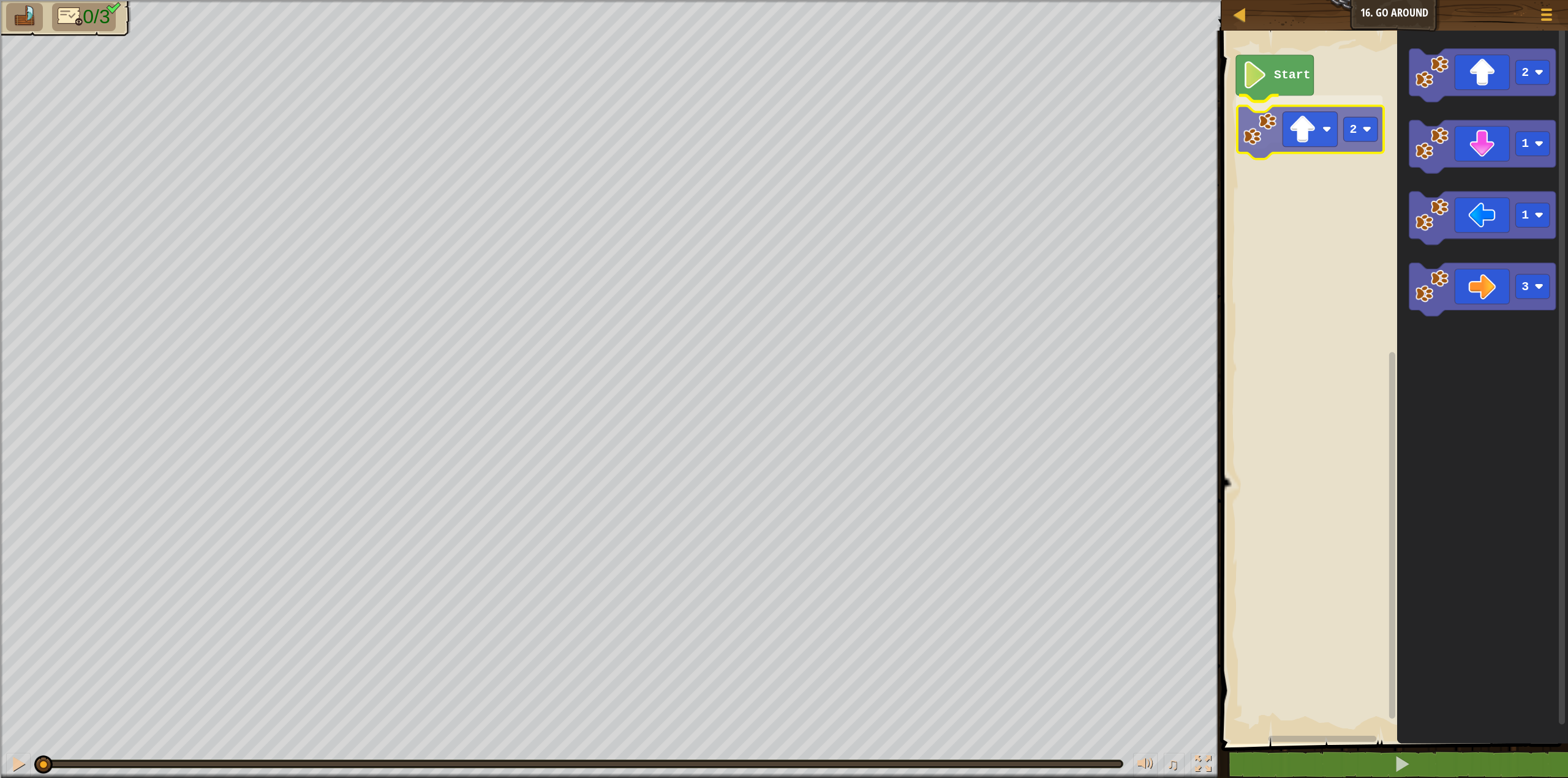
click at [1273, 135] on div "Start 2 2 1 1 3 2" at bounding box center [1393, 384] width 350 height 720
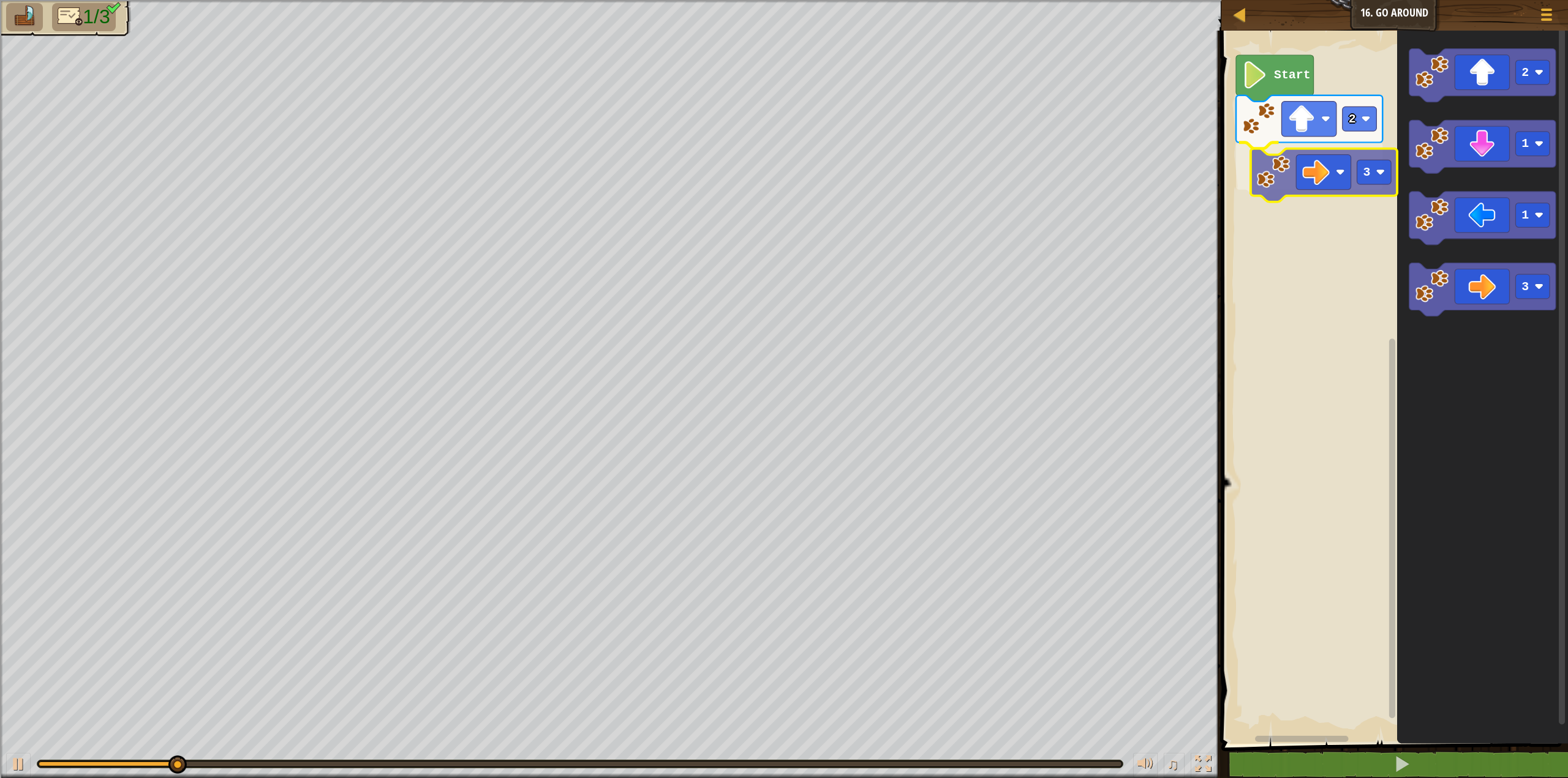
click at [1268, 168] on div "Start 2 3 2 1 1 3 3" at bounding box center [1393, 384] width 350 height 720
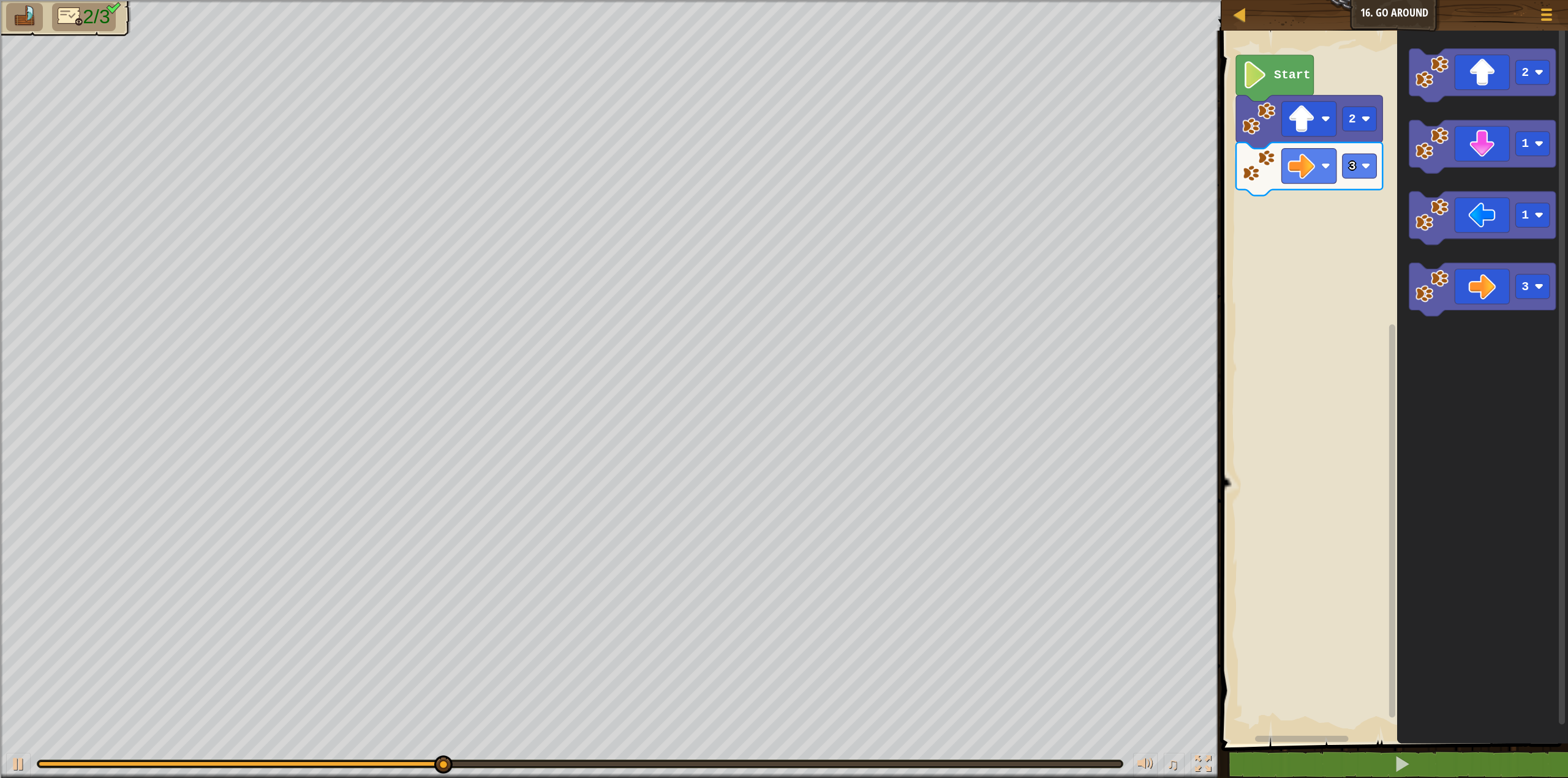
click at [1337, 217] on div "Start 2 3 2 1 1 3" at bounding box center [1393, 384] width 350 height 720
click at [1347, 204] on div "Start 2 3 2 1 1 3" at bounding box center [1393, 384] width 350 height 720
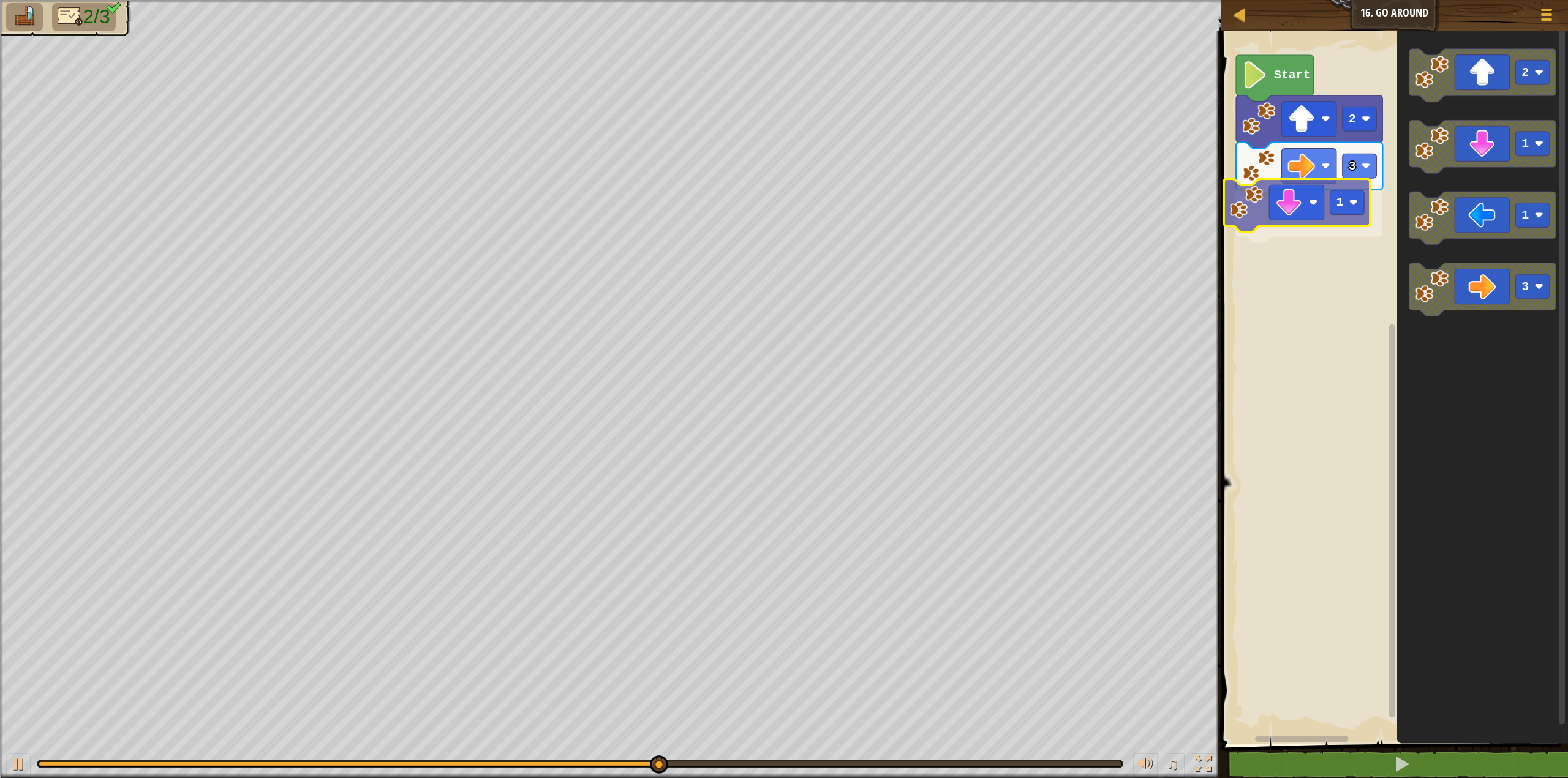
click at [1241, 214] on div "Start 2 3 1 2 1 1 3 1" at bounding box center [1393, 384] width 350 height 720
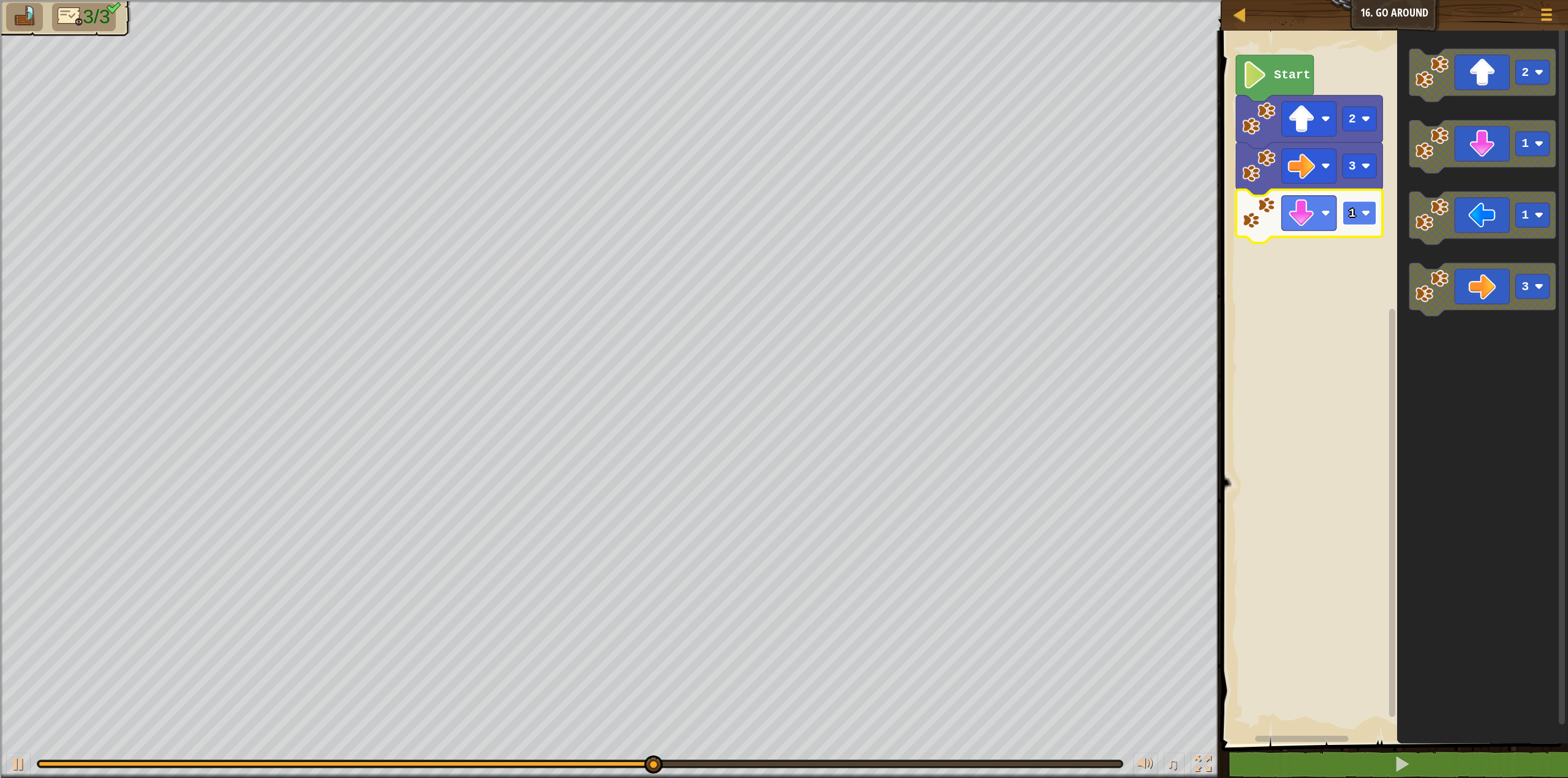
click at [1367, 219] on rect "Blockly Workspace" at bounding box center [1359, 212] width 34 height 24
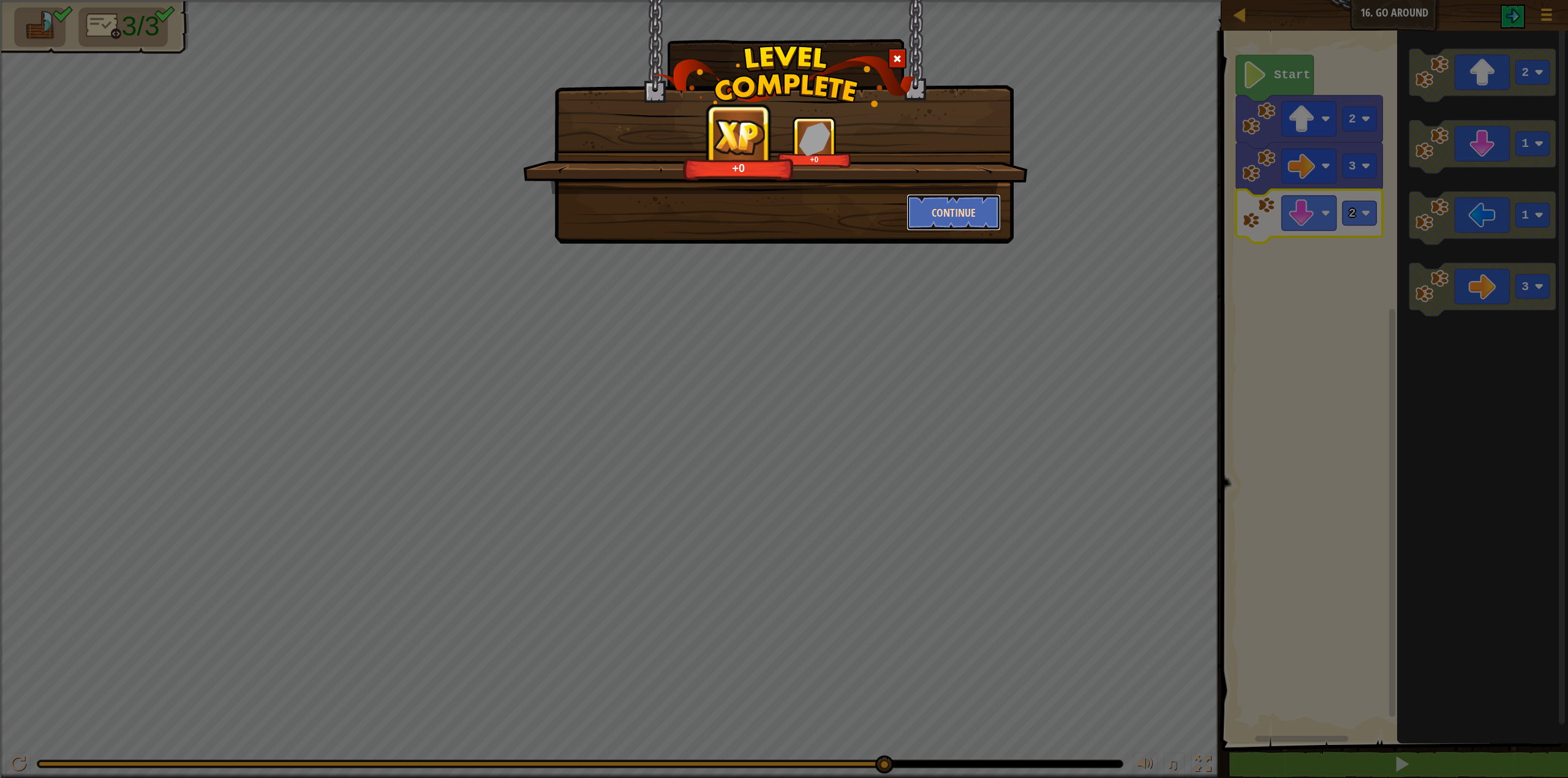
click at [917, 218] on button "Continue" at bounding box center [954, 212] width 95 height 37
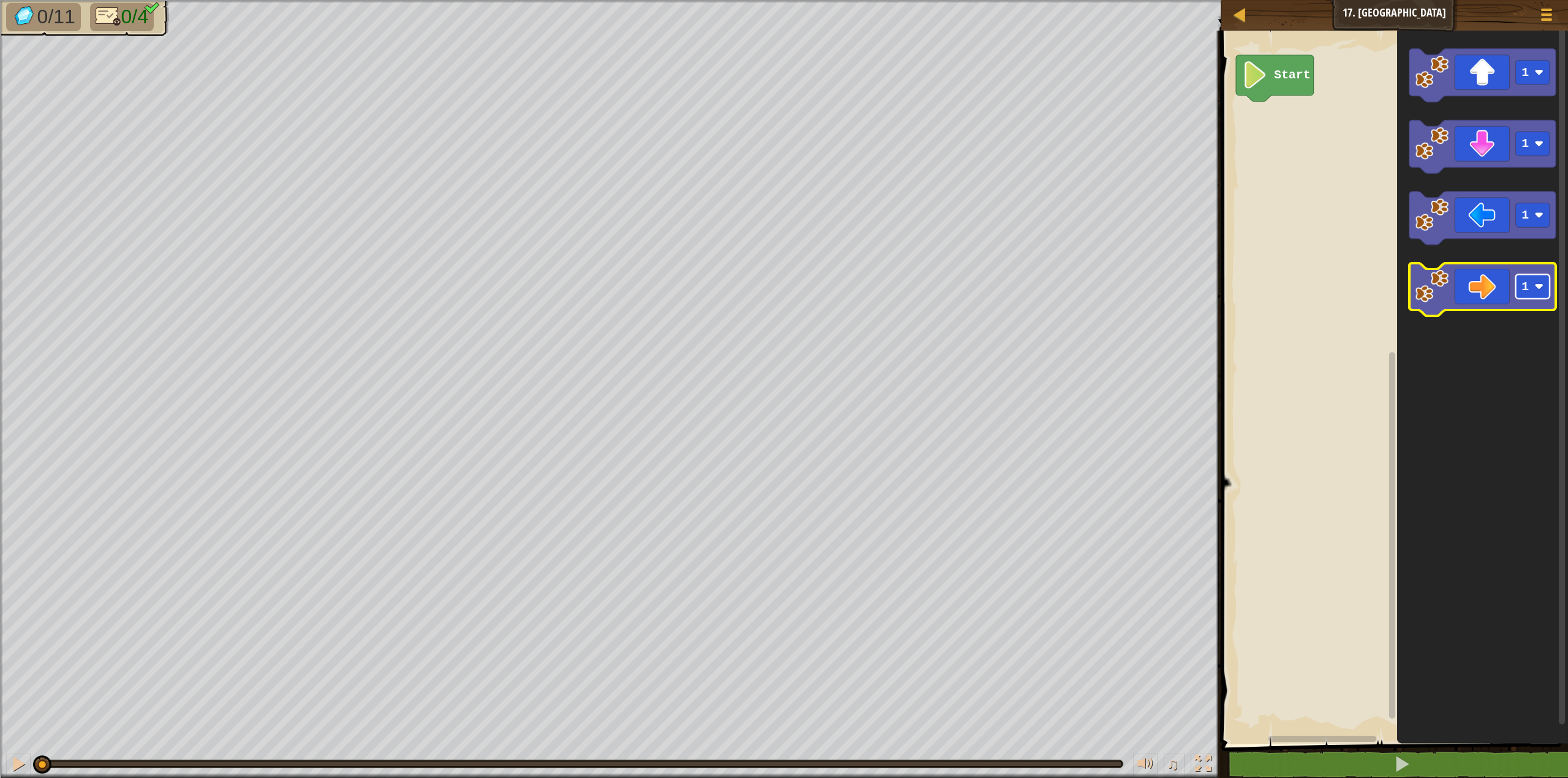
click at [1535, 295] on rect "Blockly Workspace" at bounding box center [1532, 286] width 34 height 24
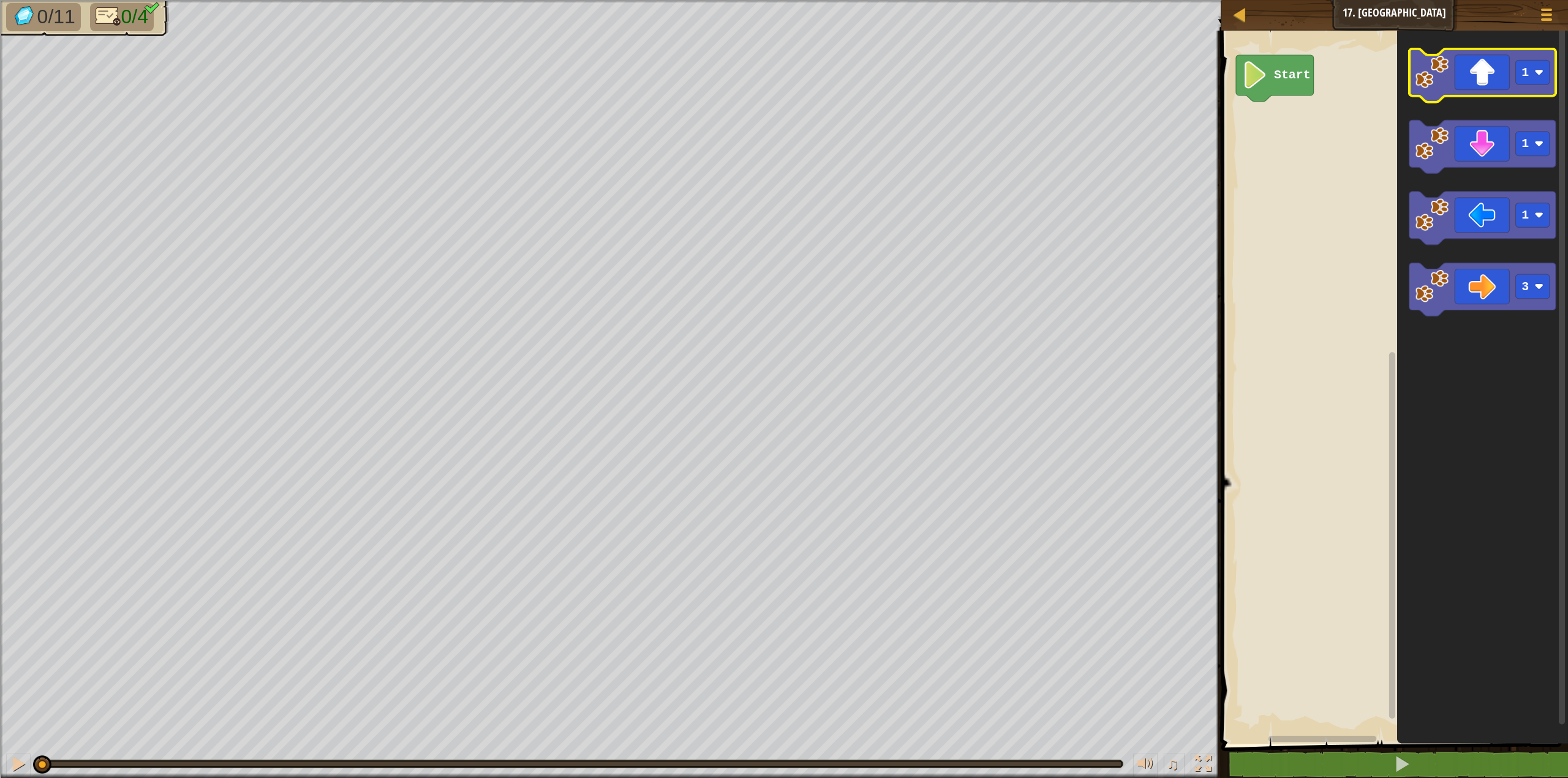
click at [1544, 86] on icon "Blockly Workspace" at bounding box center [1482, 75] width 146 height 53
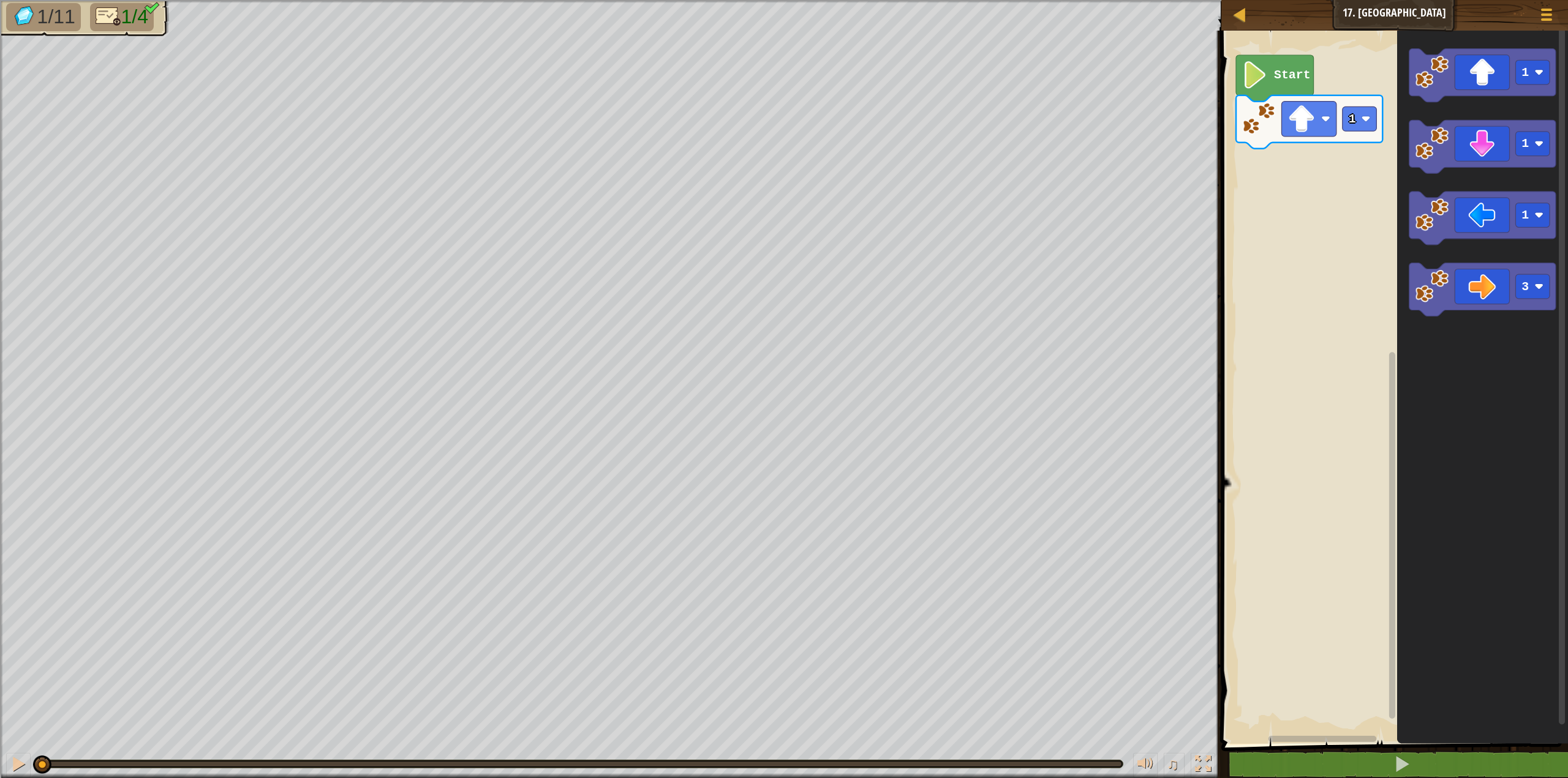
drag, startPoint x: 276, startPoint y: 763, endPoint x: 16, endPoint y: 755, distance: 260.1
click at [1, 759] on div "♫" at bounding box center [610, 761] width 1221 height 37
click at [27, 762] on button at bounding box center [18, 766] width 24 height 25
drag, startPoint x: 116, startPoint y: 762, endPoint x: 58, endPoint y: 759, distance: 58.1
click at [107, 760] on div at bounding box center [117, 765] width 19 height 19
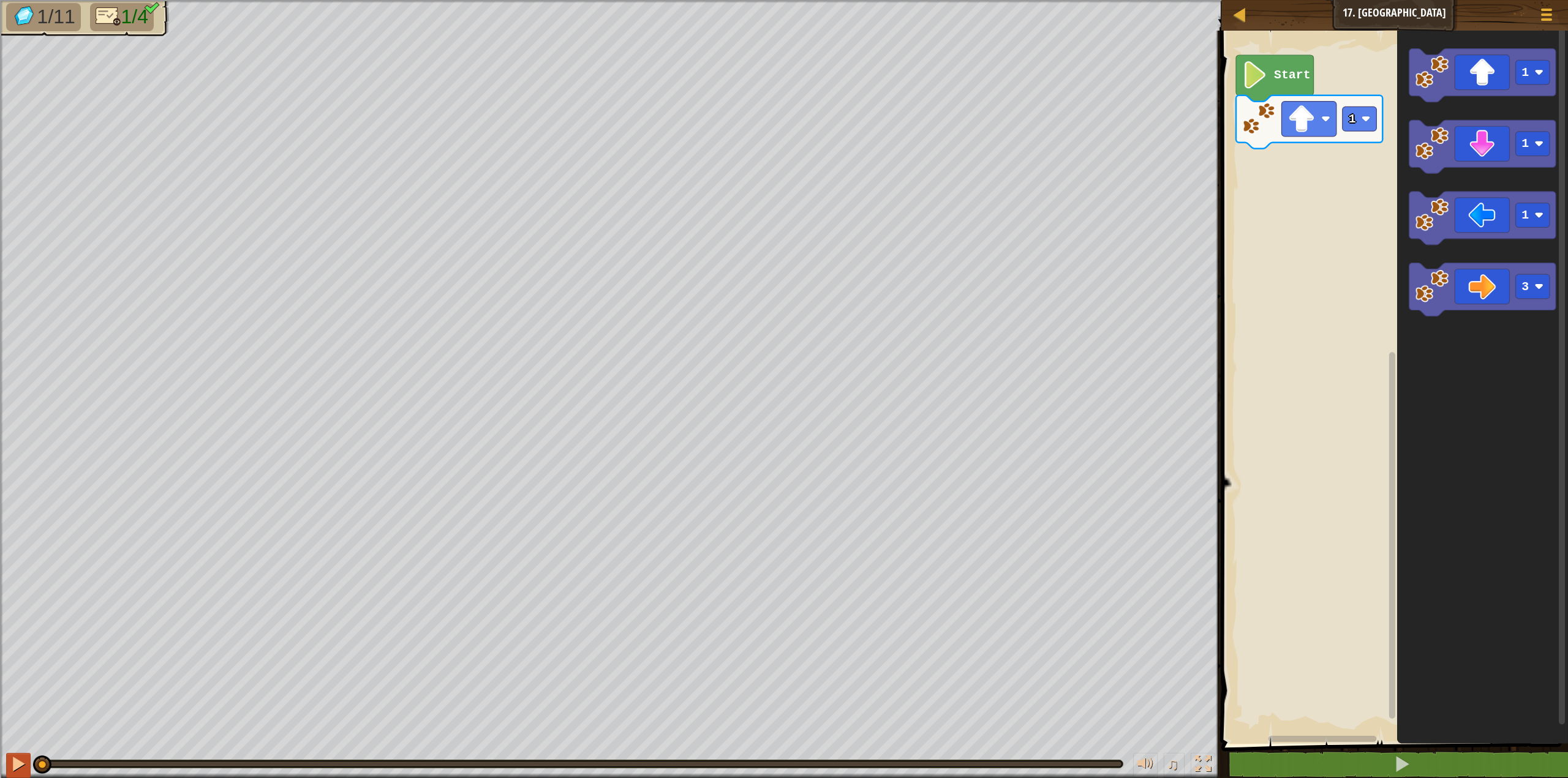
drag, startPoint x: 65, startPoint y: 761, endPoint x: 22, endPoint y: 766, distance: 43.3
click at [22, 766] on div "♫" at bounding box center [610, 761] width 1221 height 37
drag, startPoint x: 39, startPoint y: 763, endPoint x: 47, endPoint y: 745, distance: 19.7
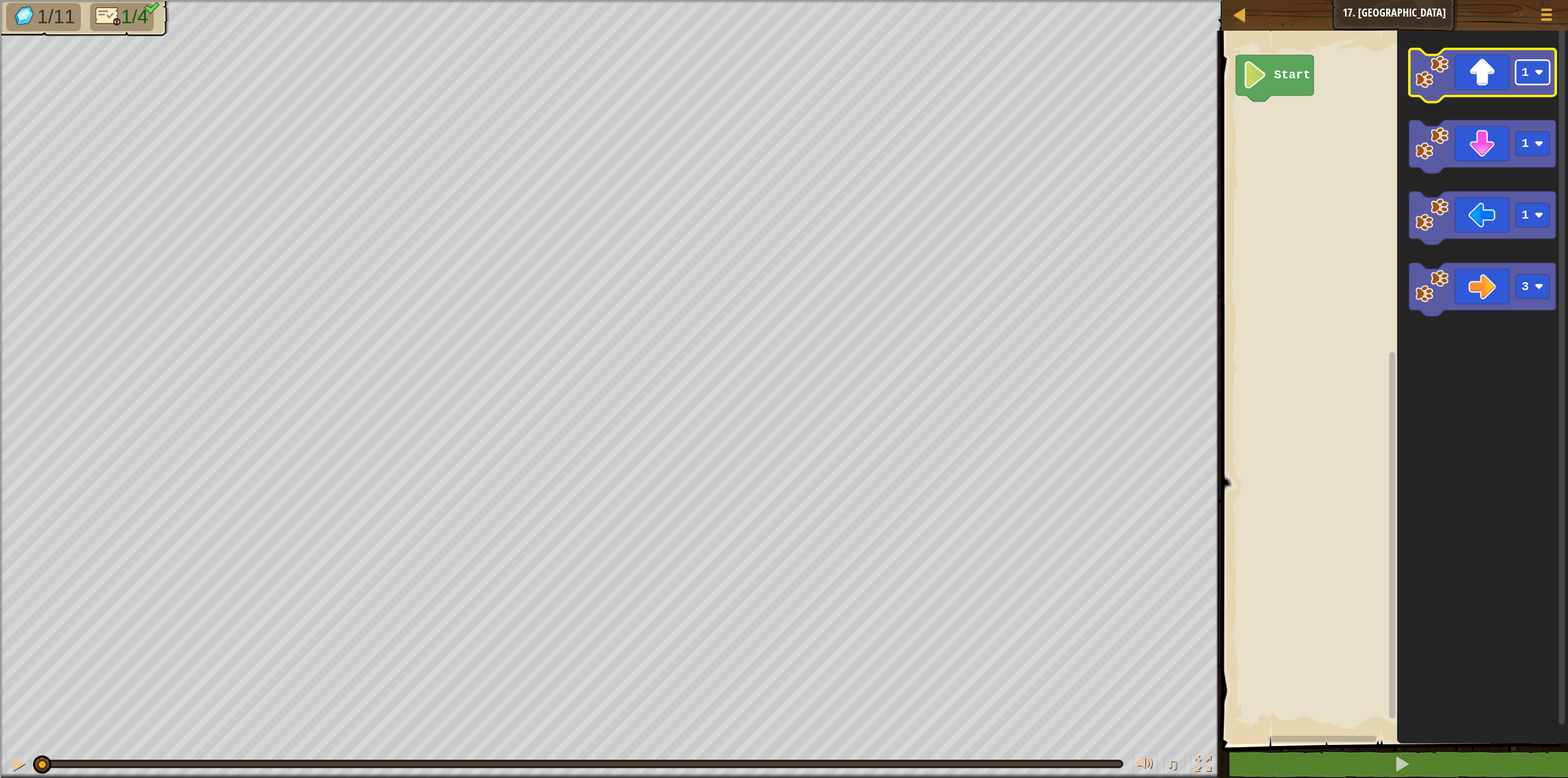
click at [1539, 73] on image "Blockly Workspace" at bounding box center [1539, 72] width 9 height 9
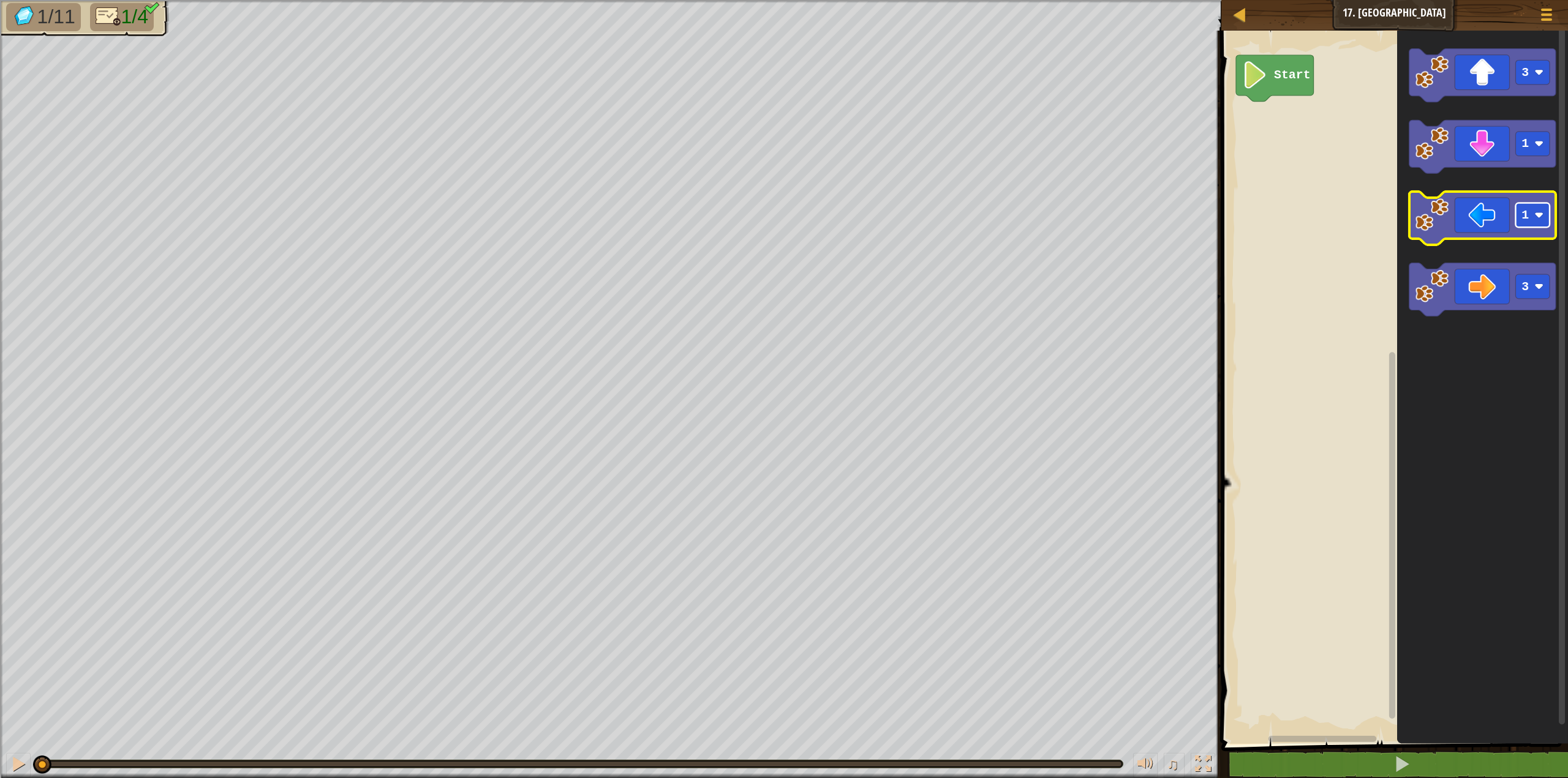
click at [1531, 214] on rect "Blockly Workspace" at bounding box center [1532, 215] width 34 height 24
click at [1535, 158] on icon "Blockly Workspace" at bounding box center [1482, 146] width 146 height 53
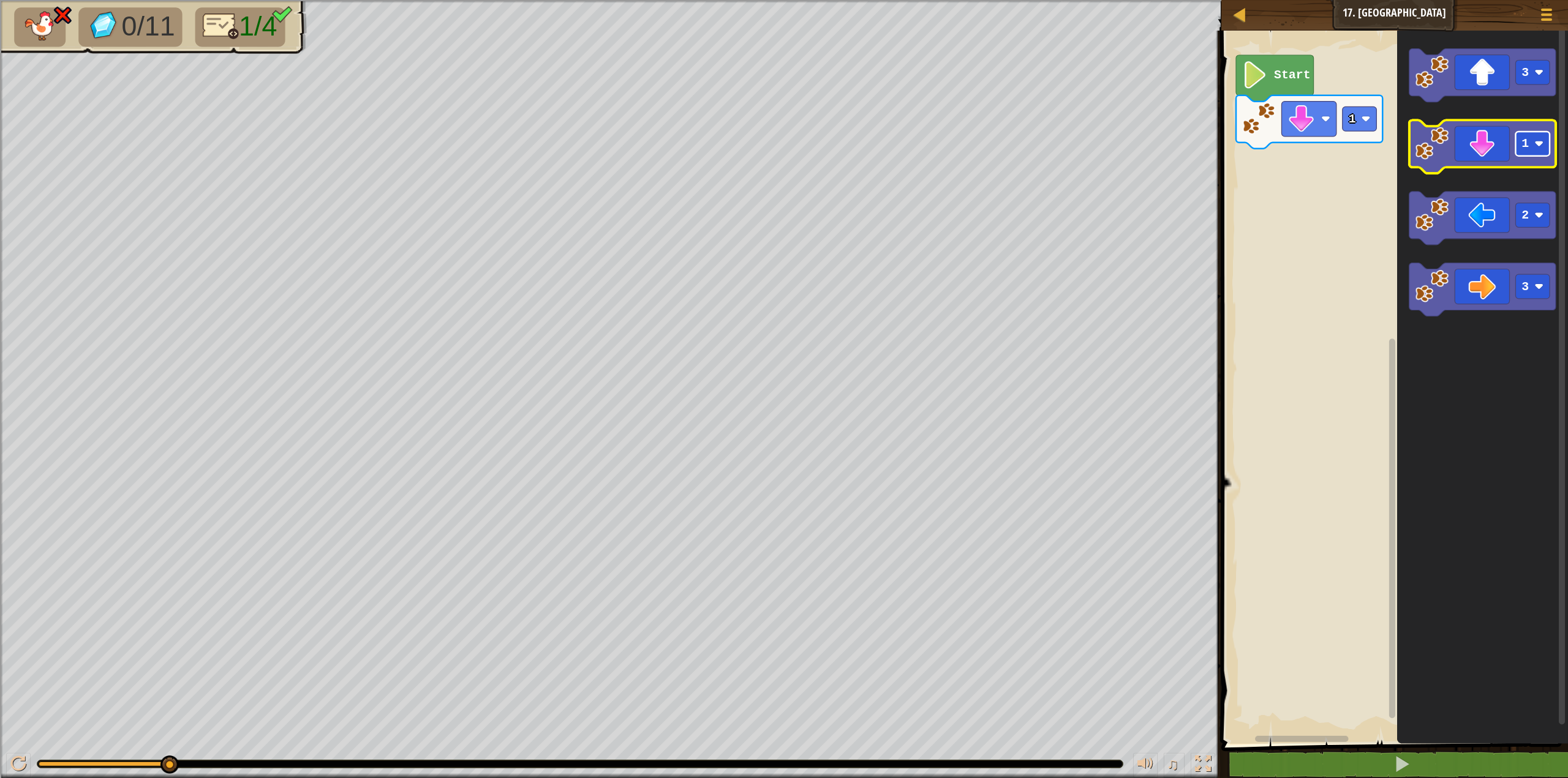
click at [1538, 154] on rect "Blockly Workspace" at bounding box center [1532, 143] width 34 height 24
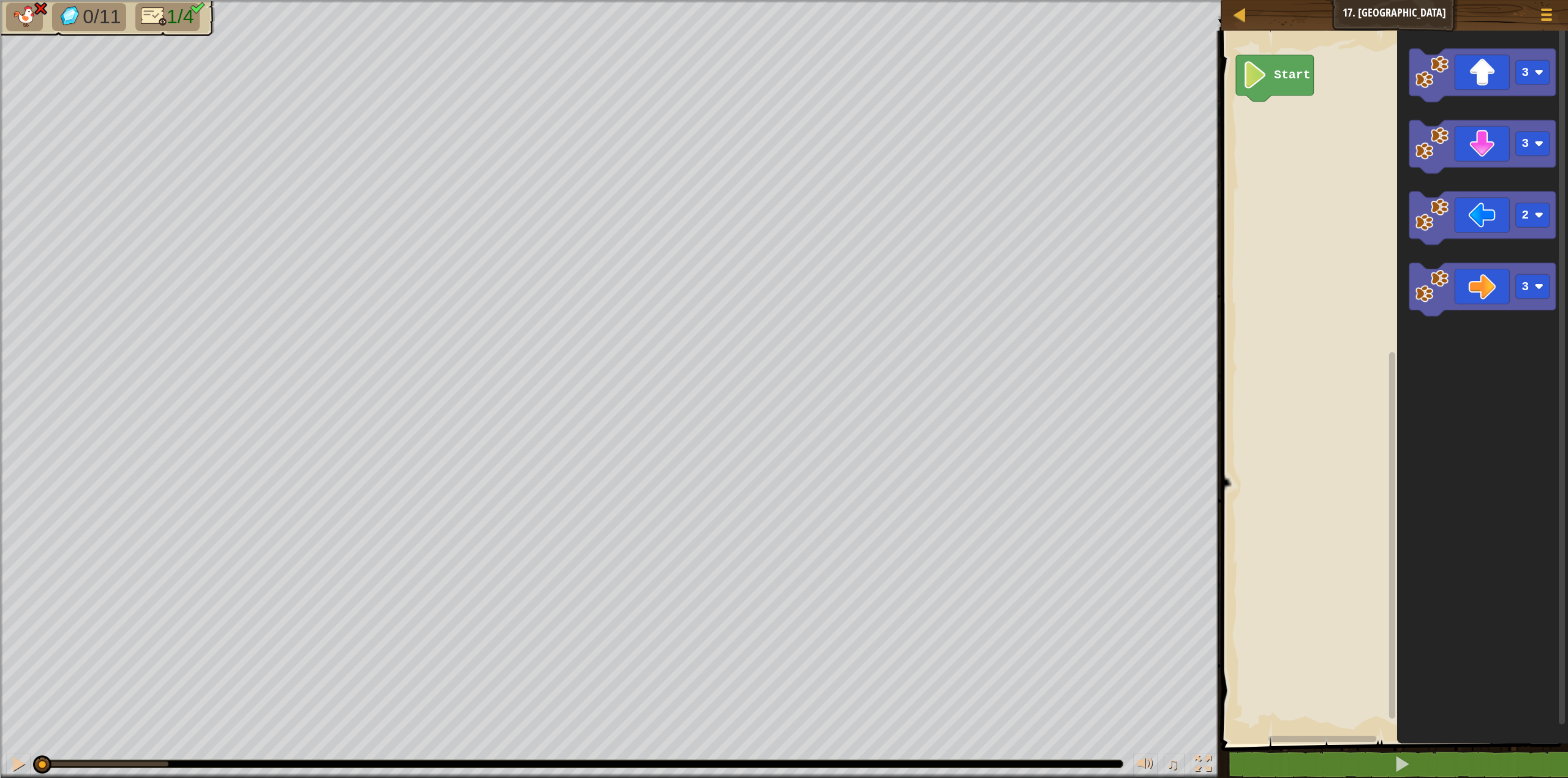
drag, startPoint x: 154, startPoint y: 756, endPoint x: 0, endPoint y: 766, distance: 154.3
click at [0, 766] on div "♫" at bounding box center [610, 761] width 1221 height 37
click at [1253, 132] on div "Start 3 3 3 2 3 3" at bounding box center [1393, 384] width 350 height 720
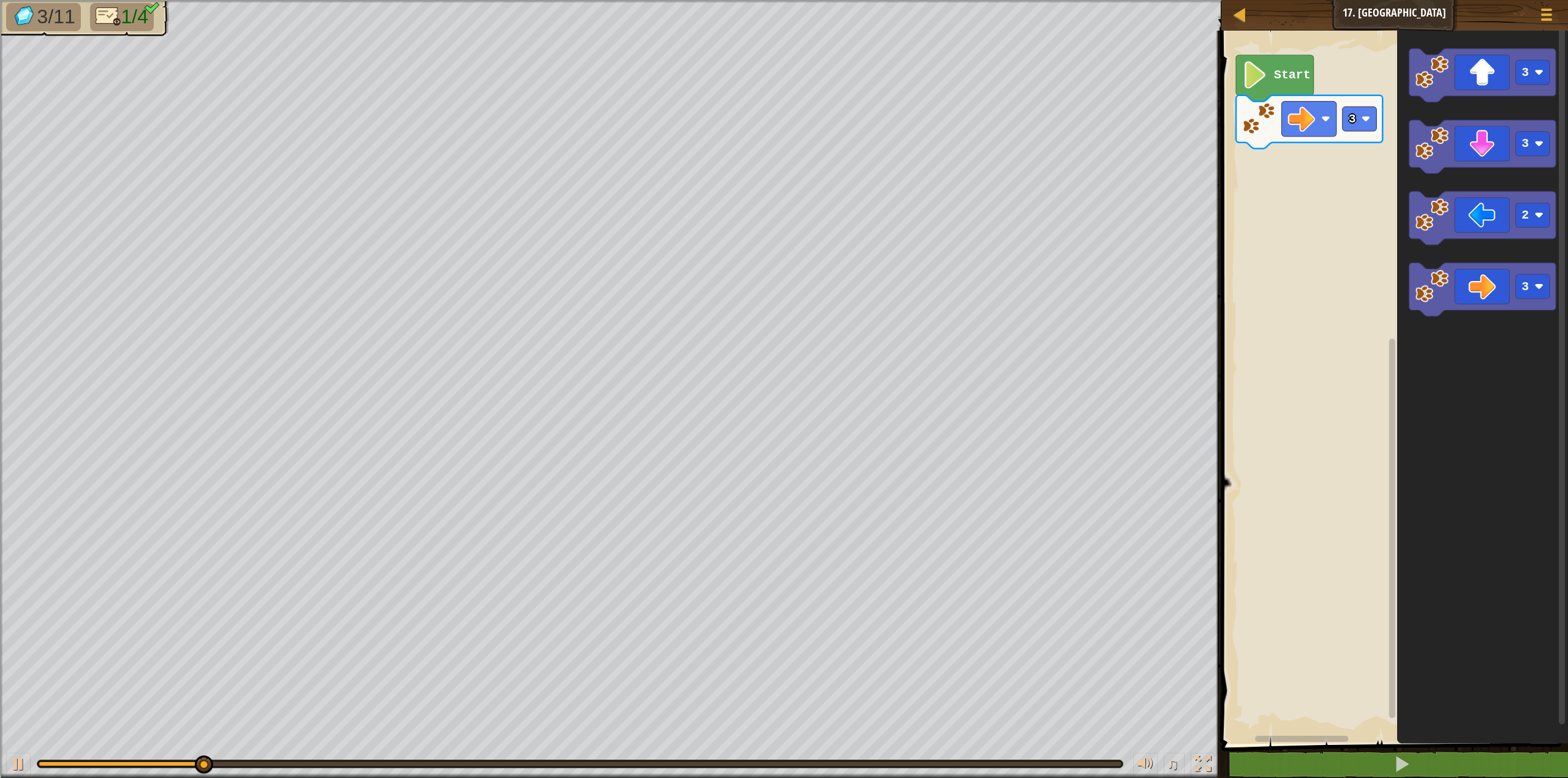
click at [1363, 146] on div "3 Start 3 3 2 3" at bounding box center [1393, 384] width 350 height 720
click at [1255, 193] on div "3 3 Start 3 3 2 3 3" at bounding box center [1393, 384] width 350 height 720
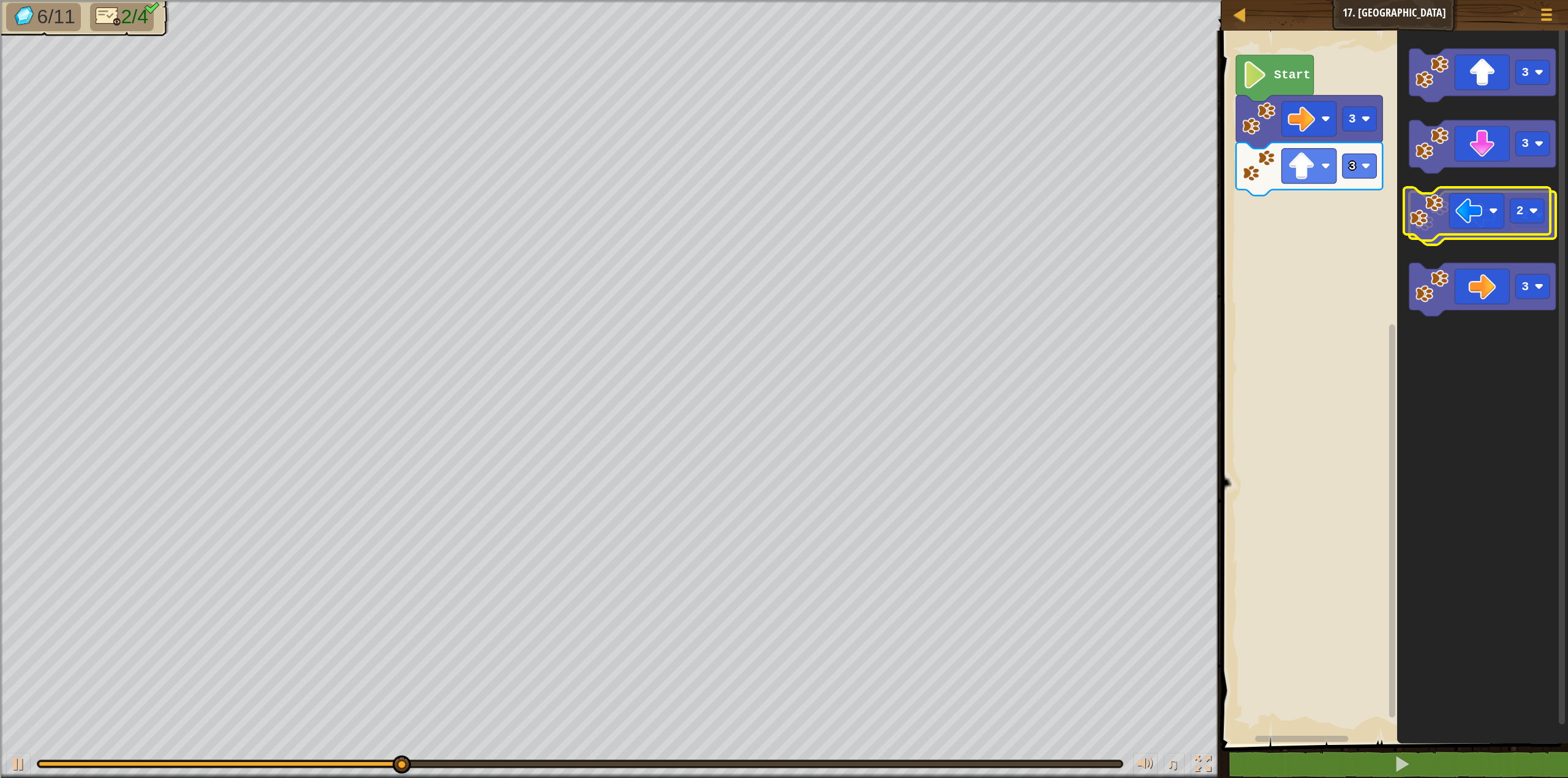
click at [1426, 216] on image "Blockly Workspace" at bounding box center [1432, 215] width 33 height 33
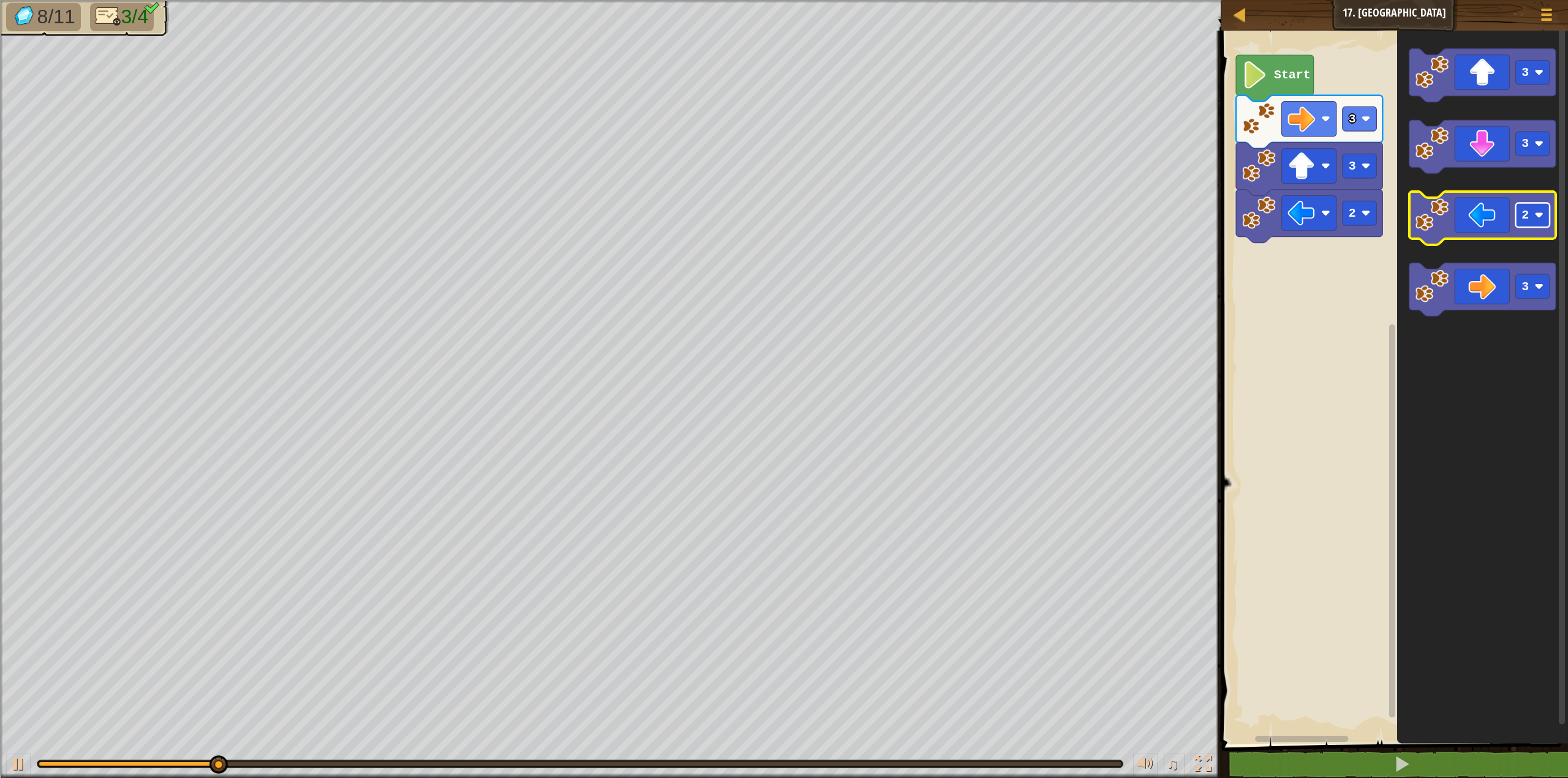
click at [1524, 217] on text "2" at bounding box center [1524, 216] width 7 height 14
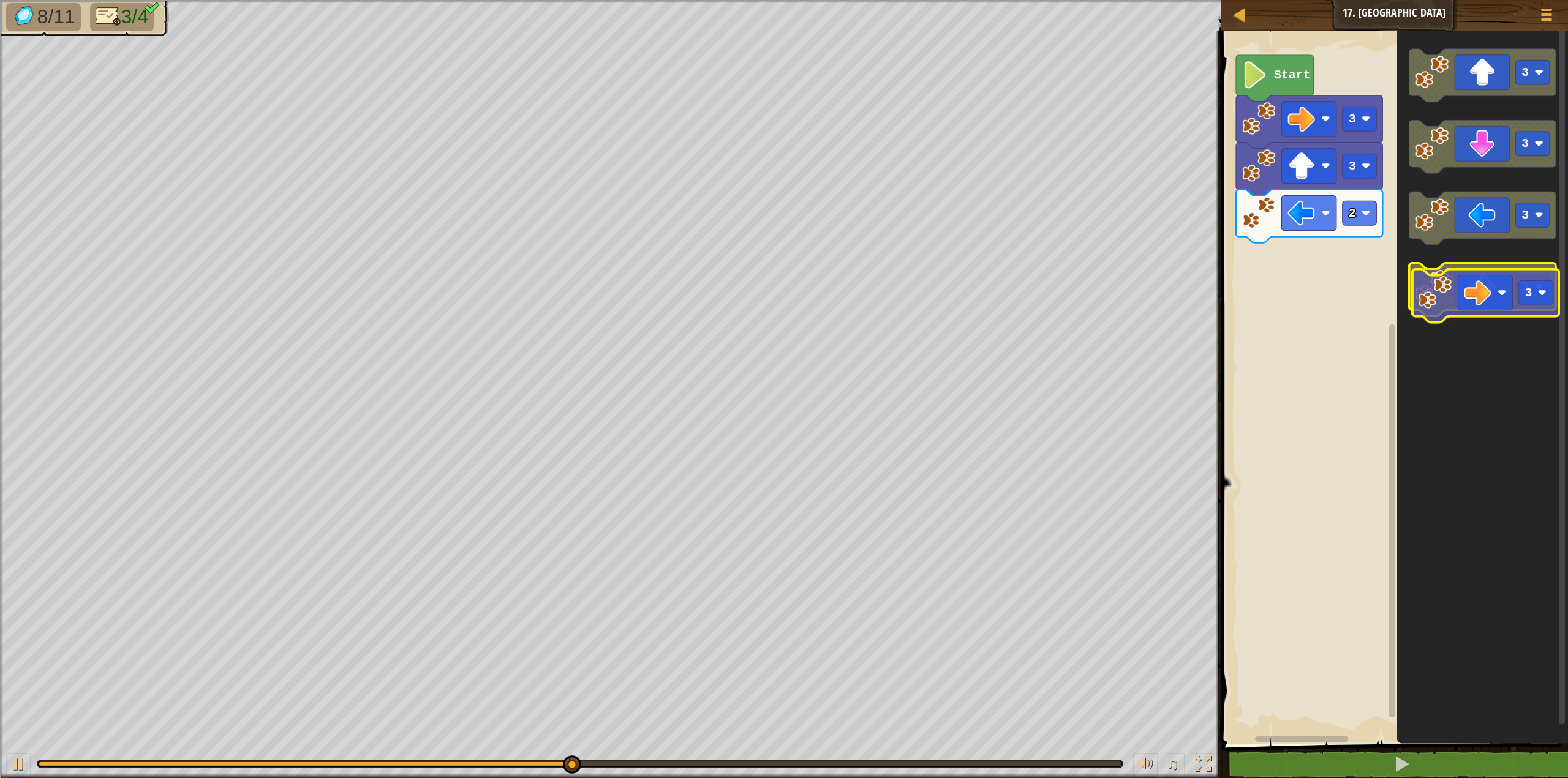
click at [1424, 296] on image "Blockly Workspace" at bounding box center [1432, 286] width 33 height 33
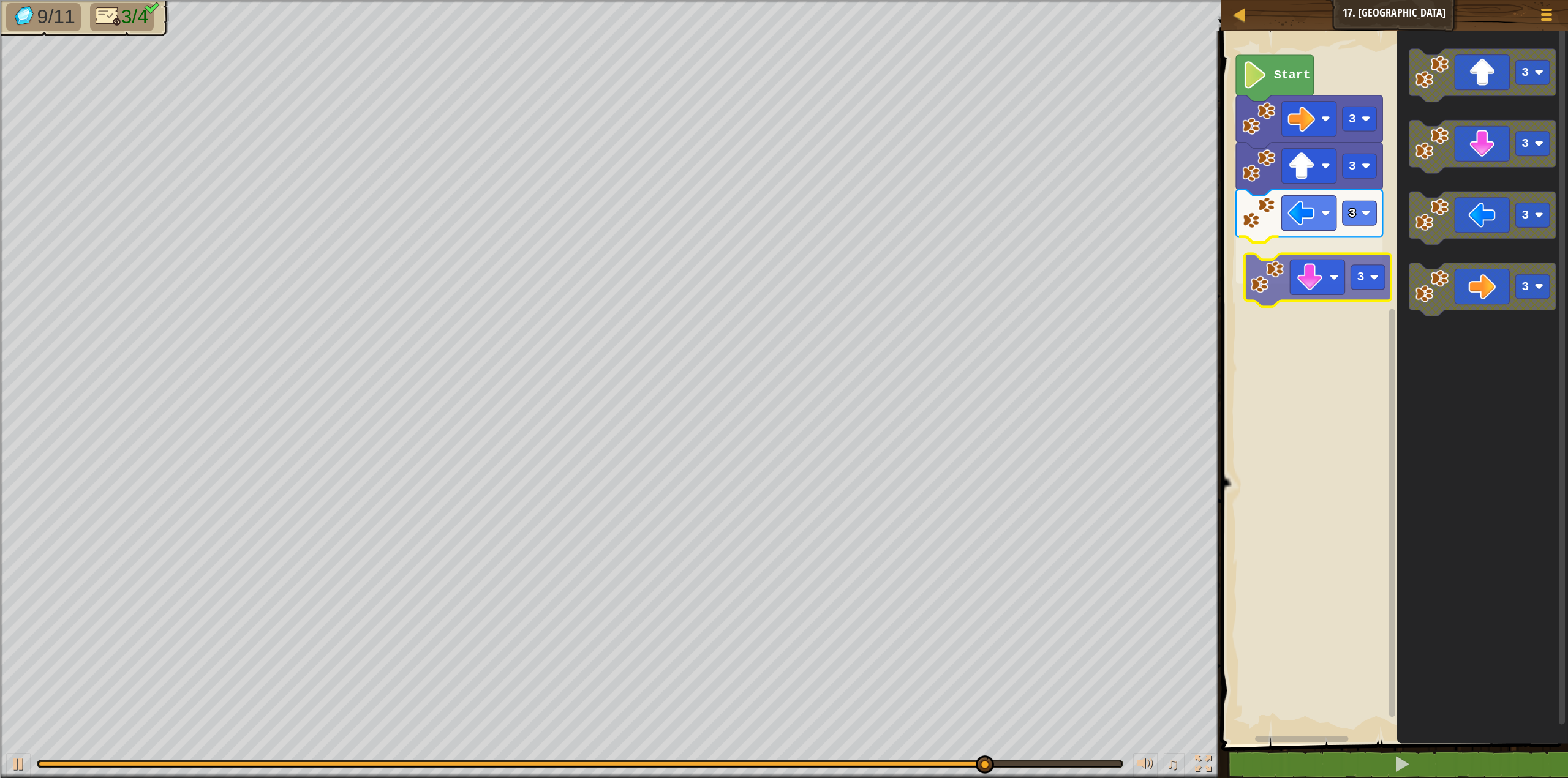
click at [1272, 285] on div "Start 3 3 3 3 3 3 3 3 3" at bounding box center [1393, 384] width 350 height 720
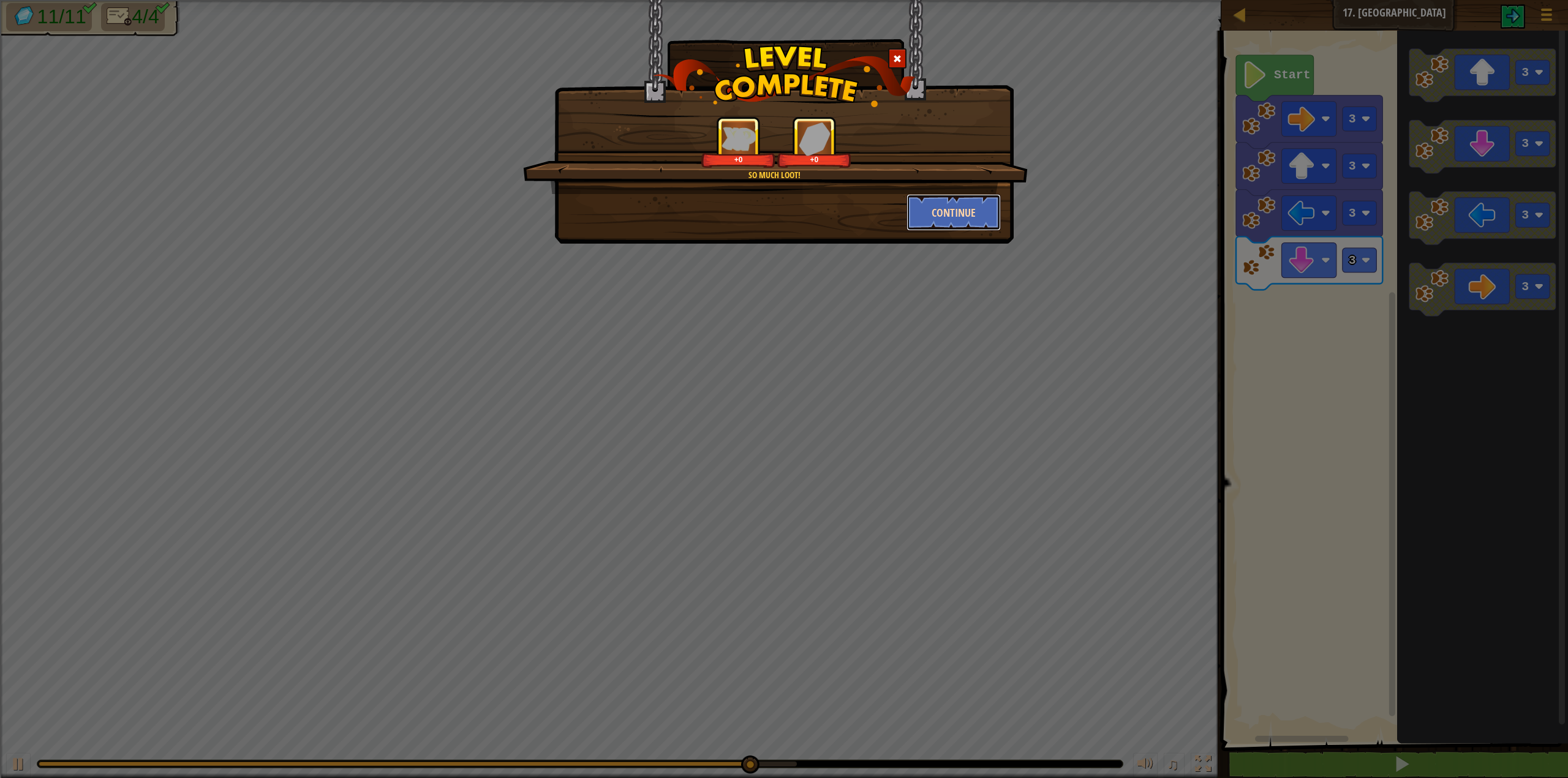
click at [989, 217] on button "Continue" at bounding box center [954, 212] width 95 height 37
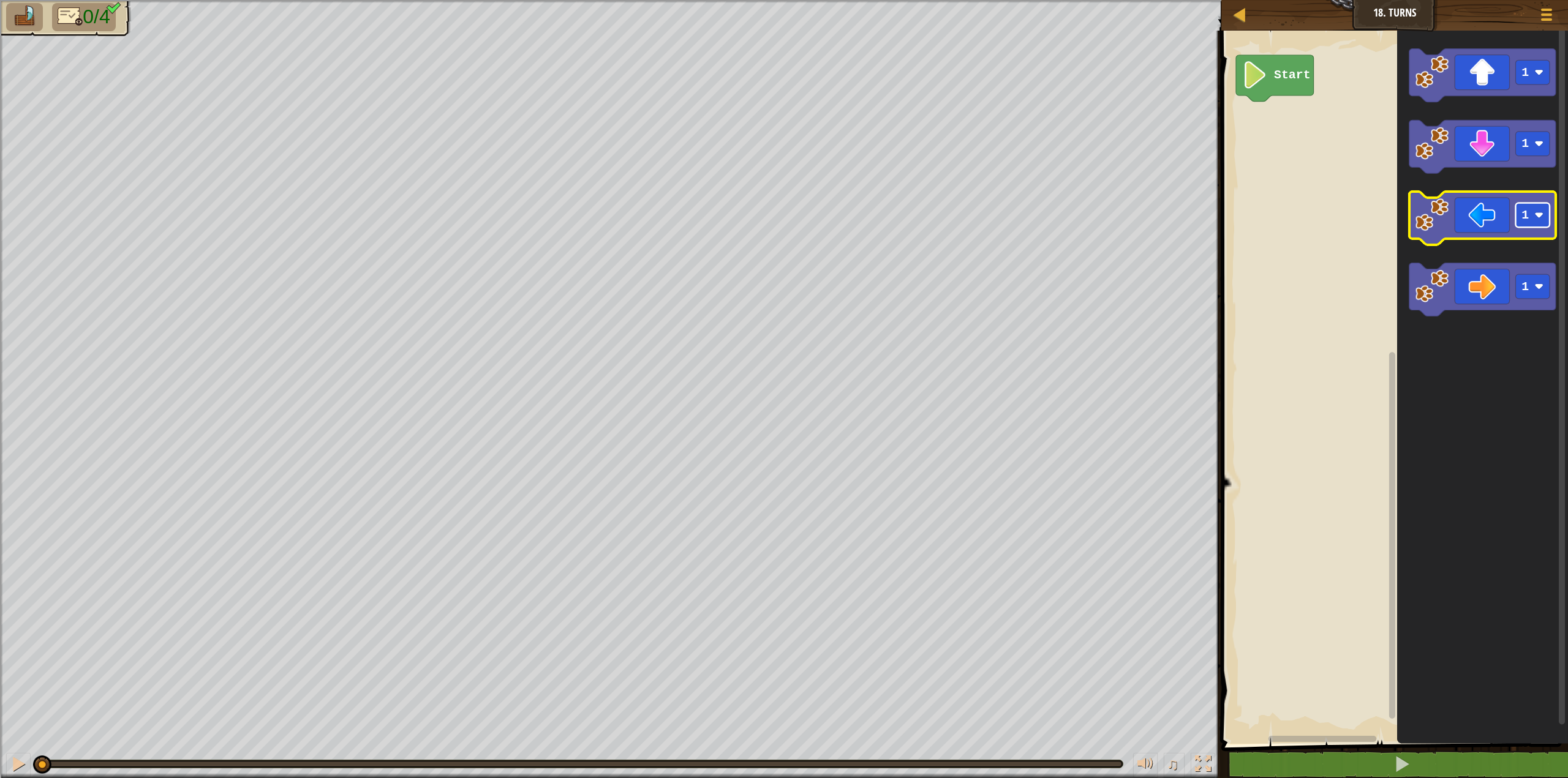
click at [1540, 225] on rect "Blockly Workspace" at bounding box center [1532, 215] width 34 height 24
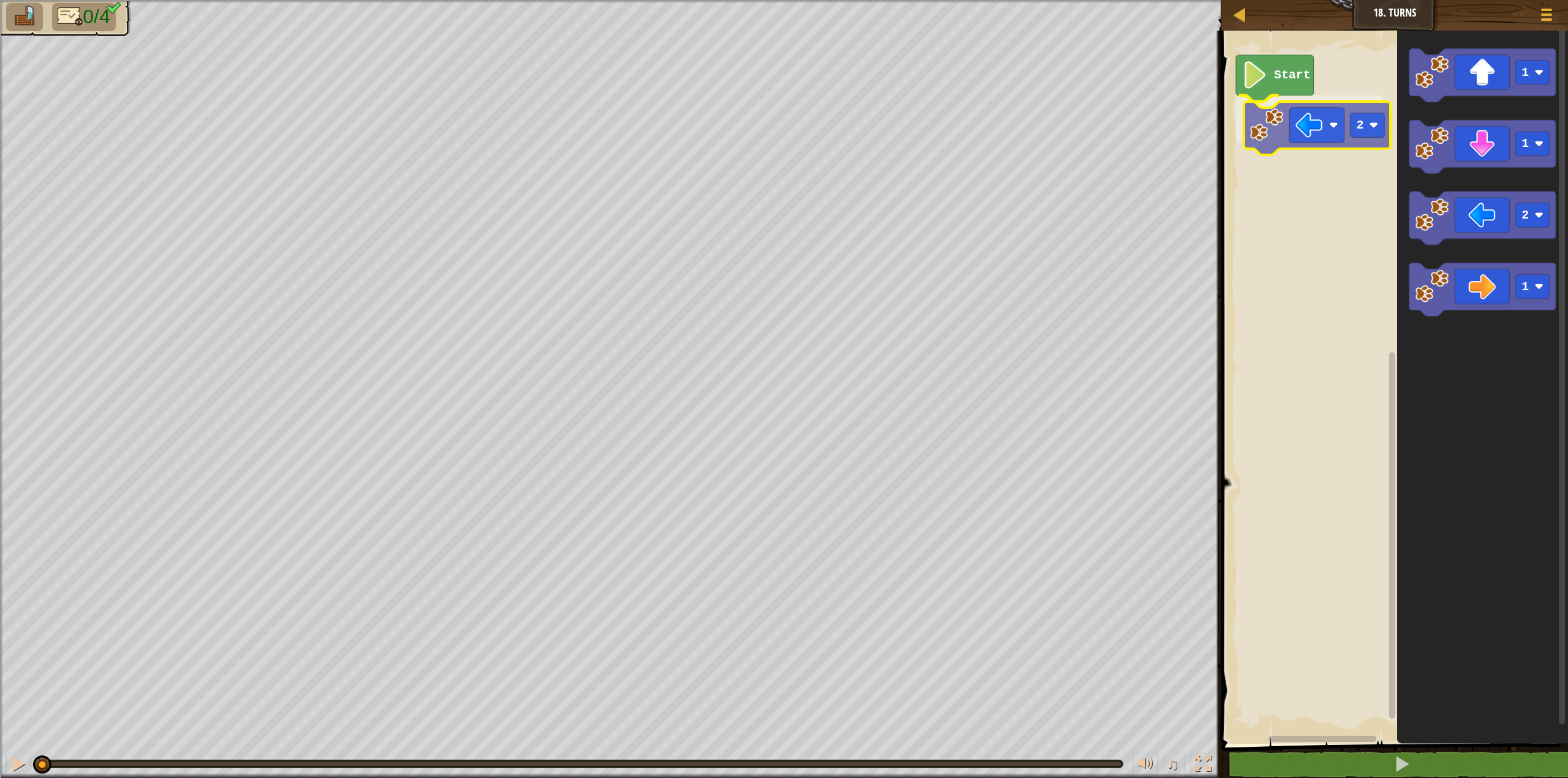
click at [1281, 134] on div "Start 2 1 1 2 1 2" at bounding box center [1393, 384] width 350 height 720
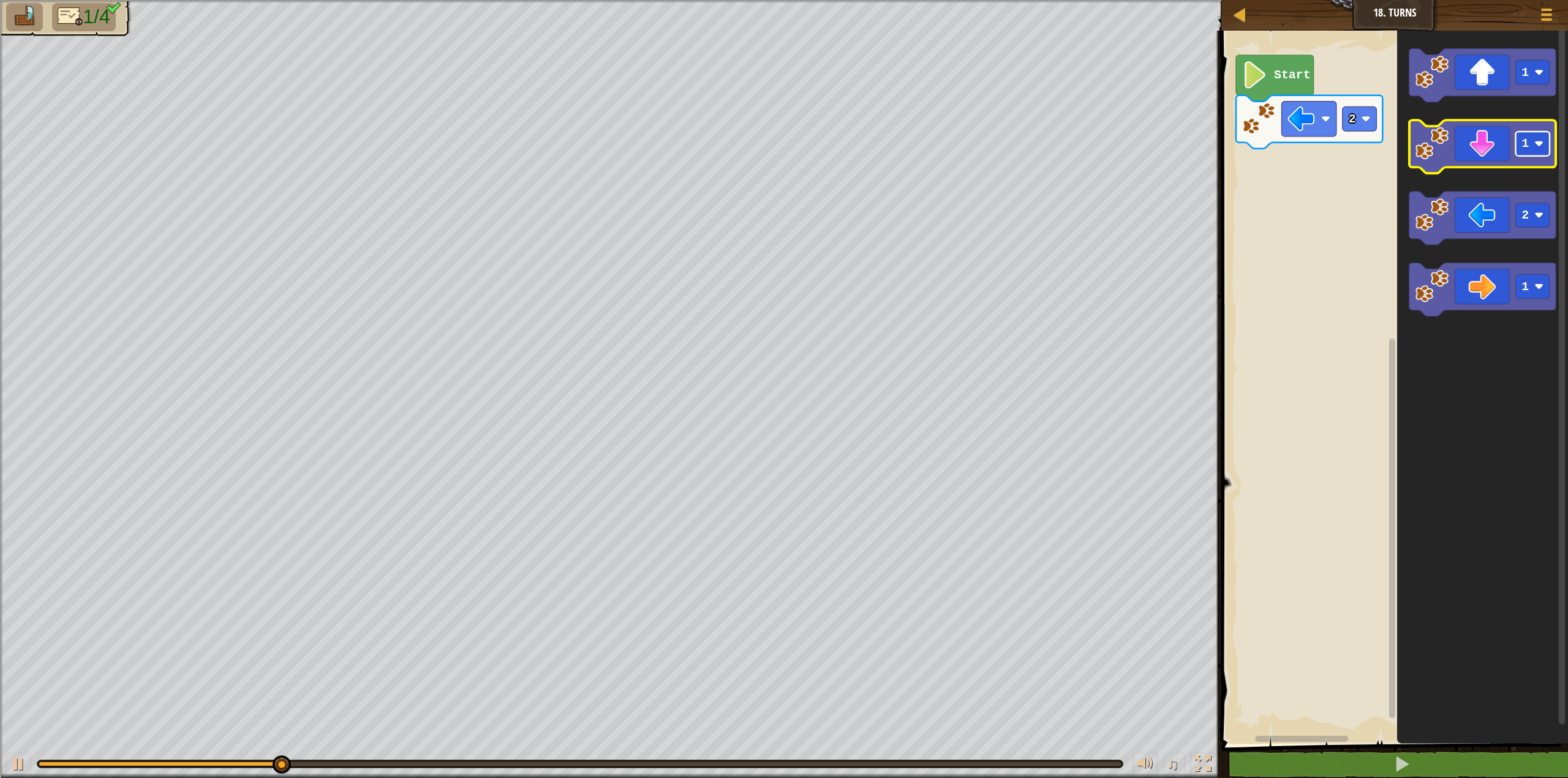
click at [1529, 147] on rect "Blockly Workspace" at bounding box center [1532, 143] width 34 height 24
drag, startPoint x: 1531, startPoint y: 186, endPoint x: 1512, endPoint y: 184, distance: 19.1
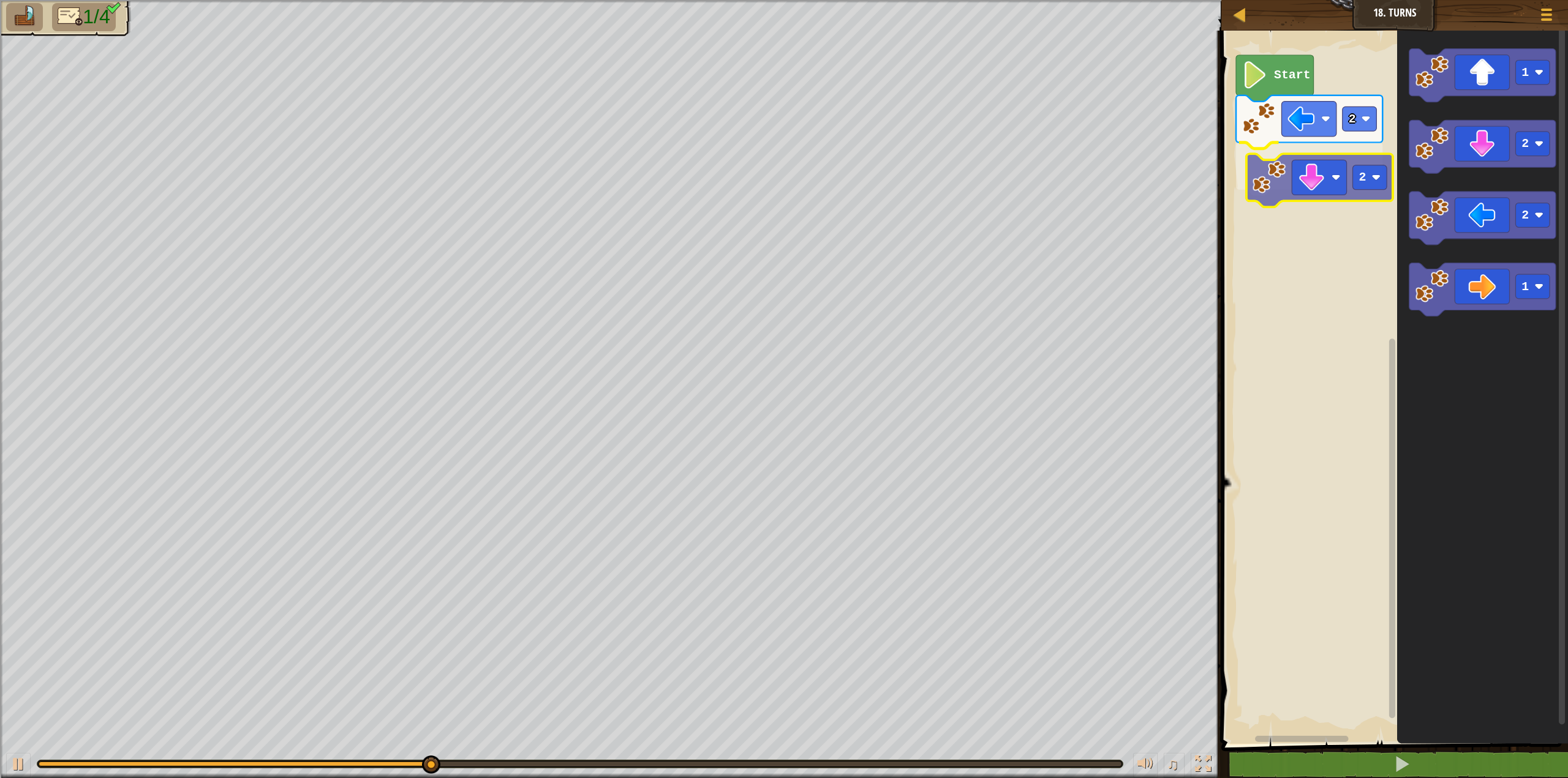
click at [1272, 185] on div "2 2 Start 1 2 2 1 2" at bounding box center [1393, 384] width 350 height 720
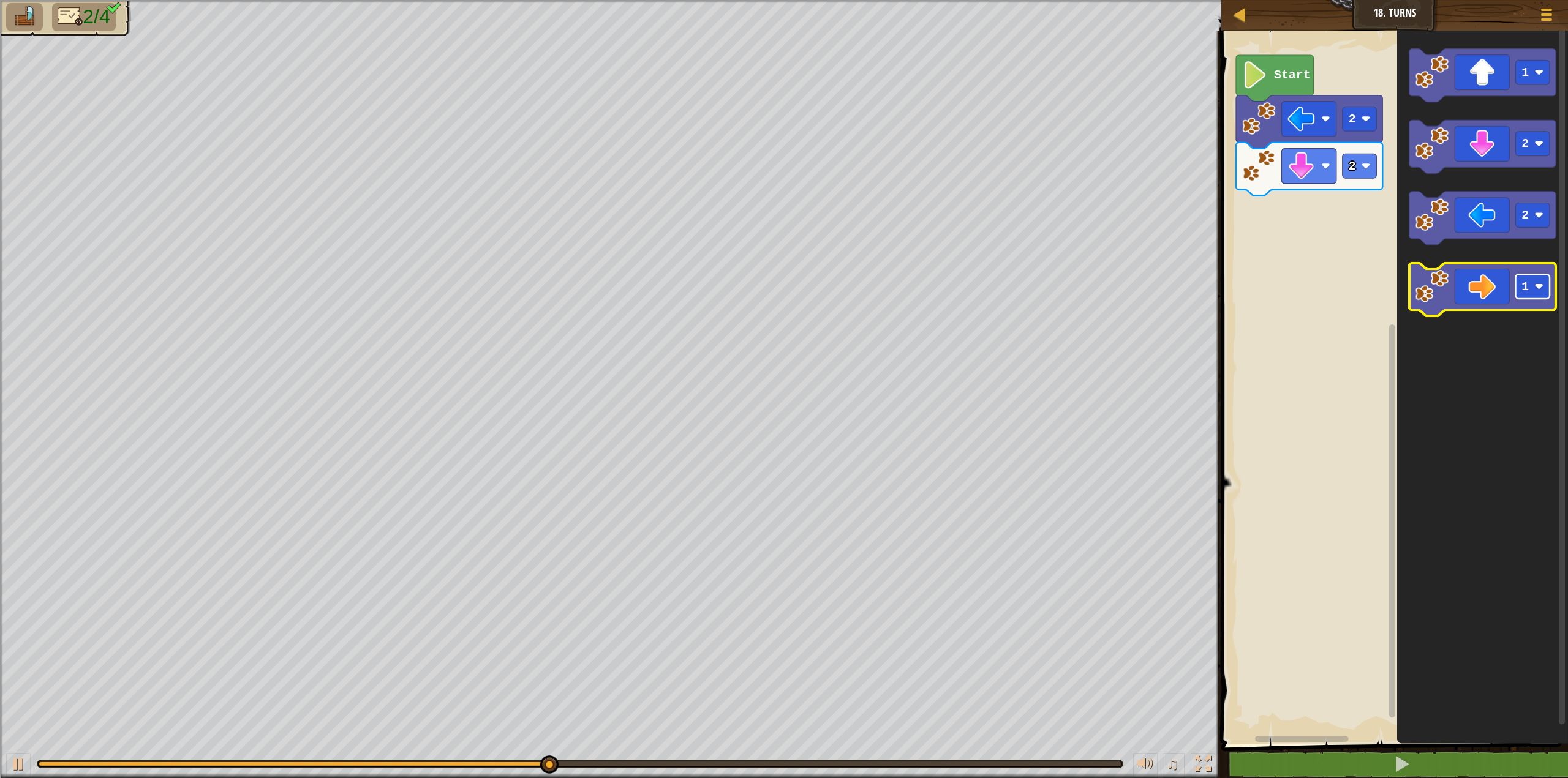
click at [1535, 293] on rect "Blockly Workspace" at bounding box center [1532, 286] width 34 height 24
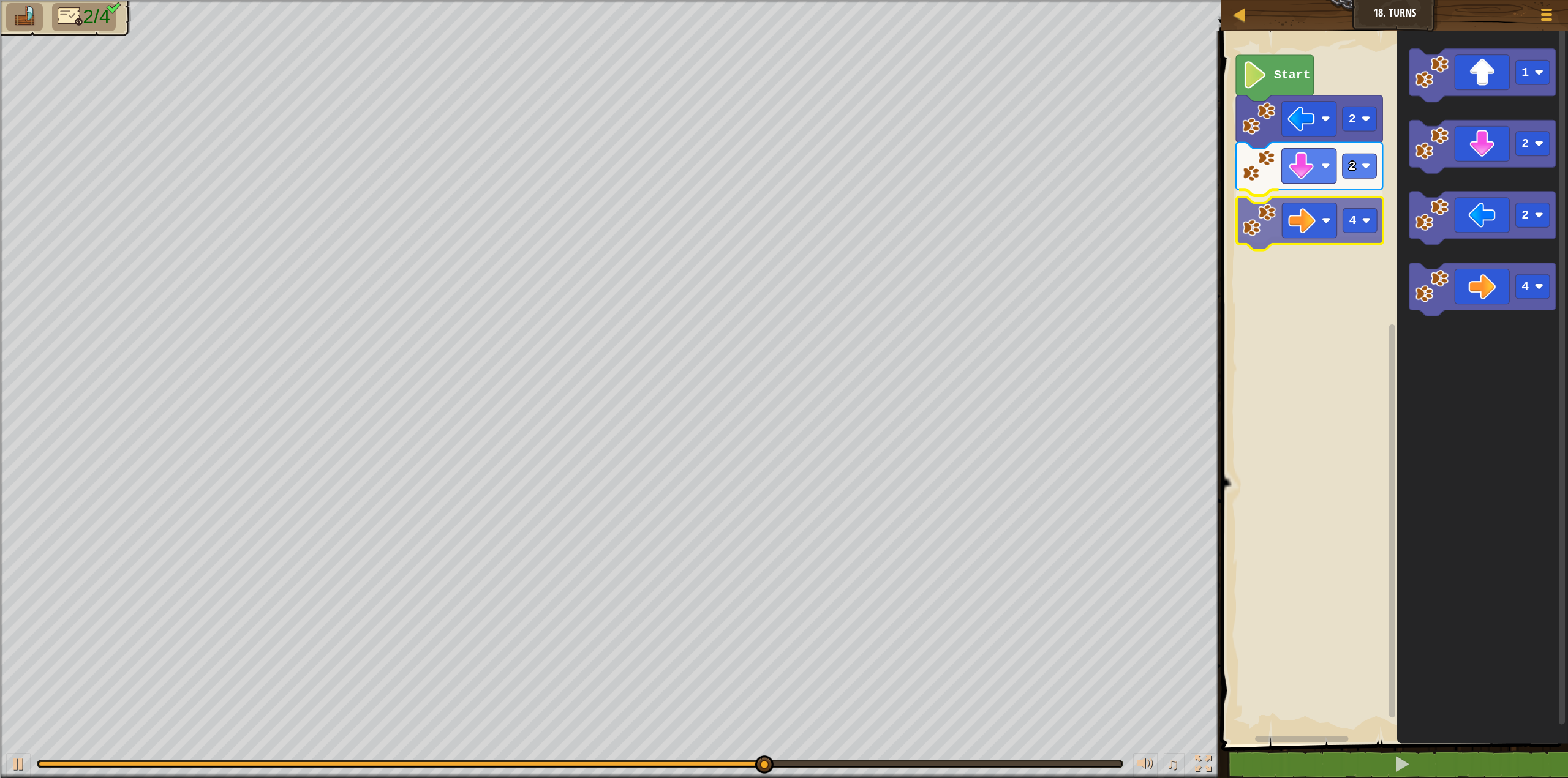
click at [1249, 237] on div "2 2 4 Start 1 2 2 4 4" at bounding box center [1393, 384] width 350 height 720
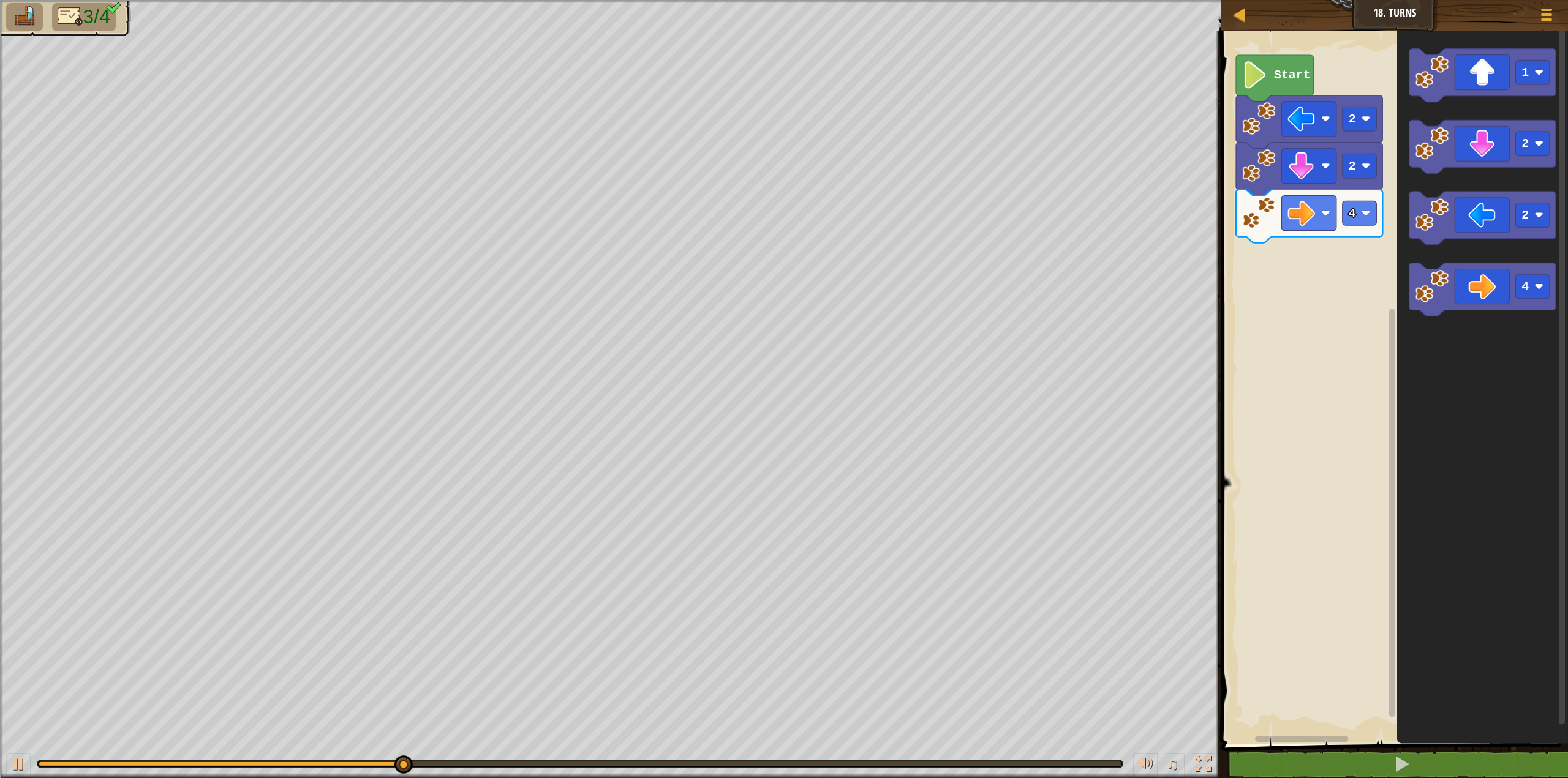
click at [1365, 197] on div "2 2 4 Start 1 2 2 4" at bounding box center [1393, 384] width 350 height 720
click at [1536, 68] on g "1" at bounding box center [1532, 72] width 34 height 24
click at [1405, 166] on icon "2 2 2 4" at bounding box center [1482, 384] width 171 height 720
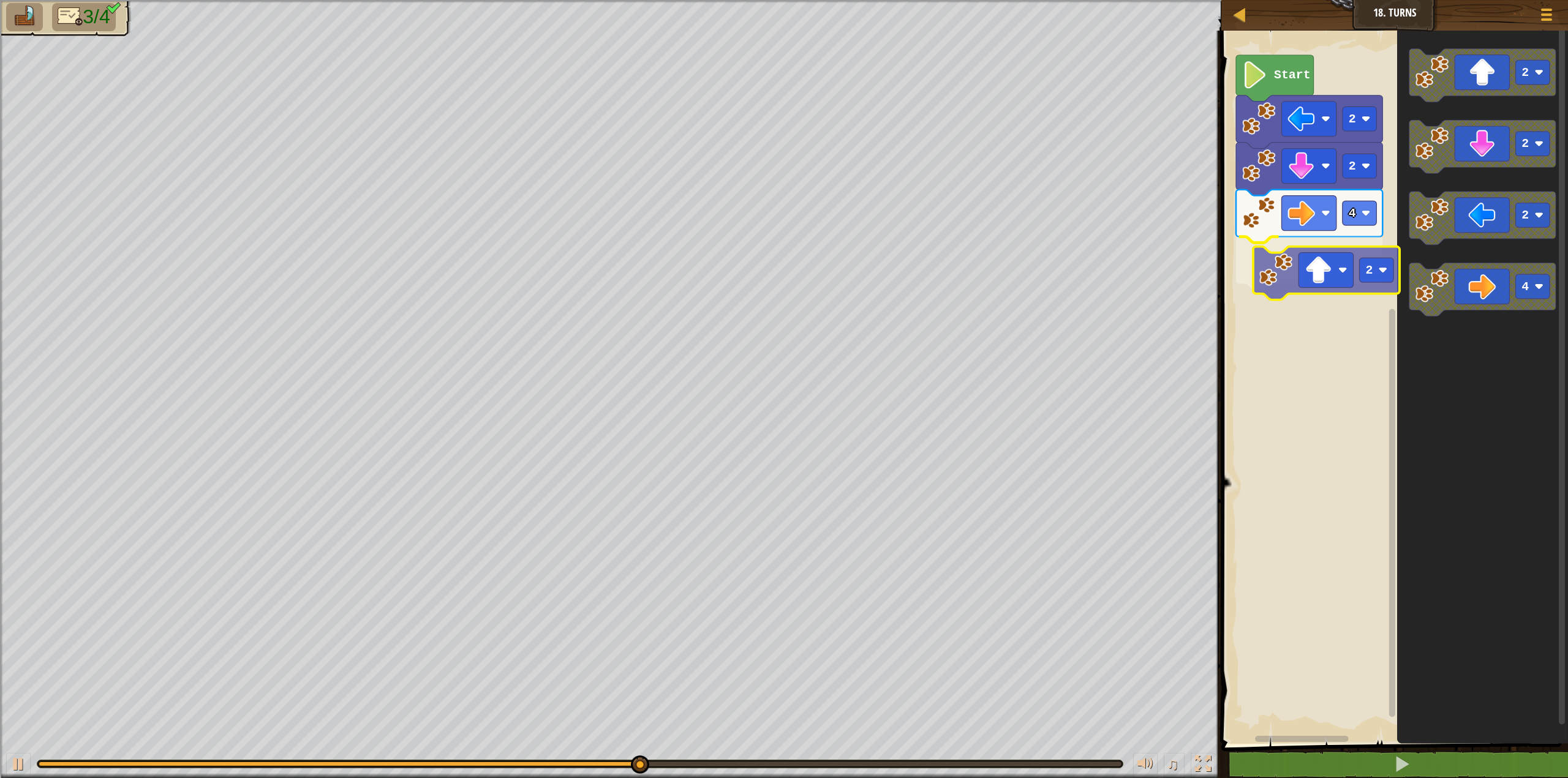
click at [1269, 278] on div "2 2 4 2 Start 2 2 2 4 2" at bounding box center [1393, 384] width 350 height 720
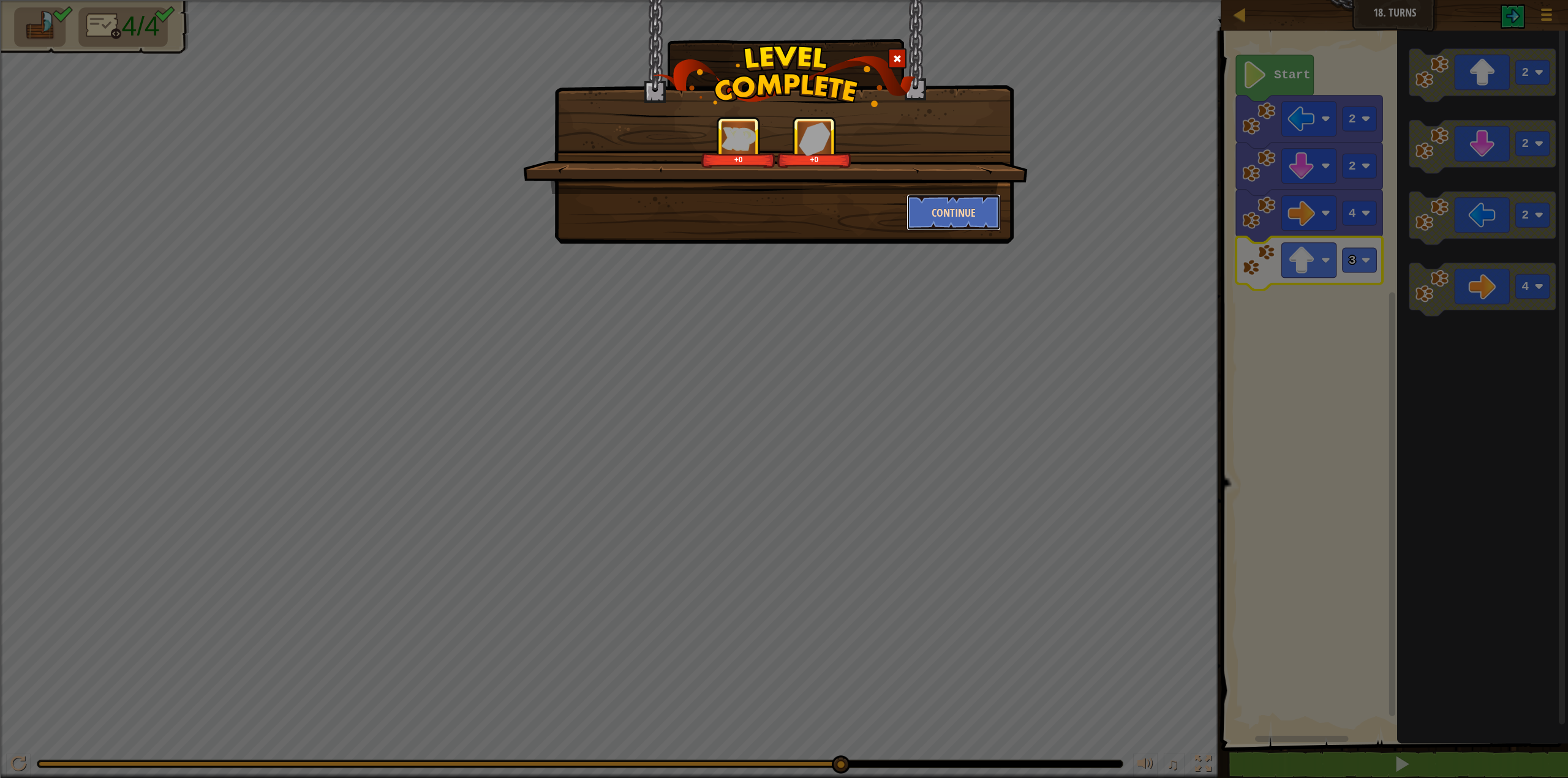
click at [963, 209] on button "Continue" at bounding box center [954, 212] width 95 height 37
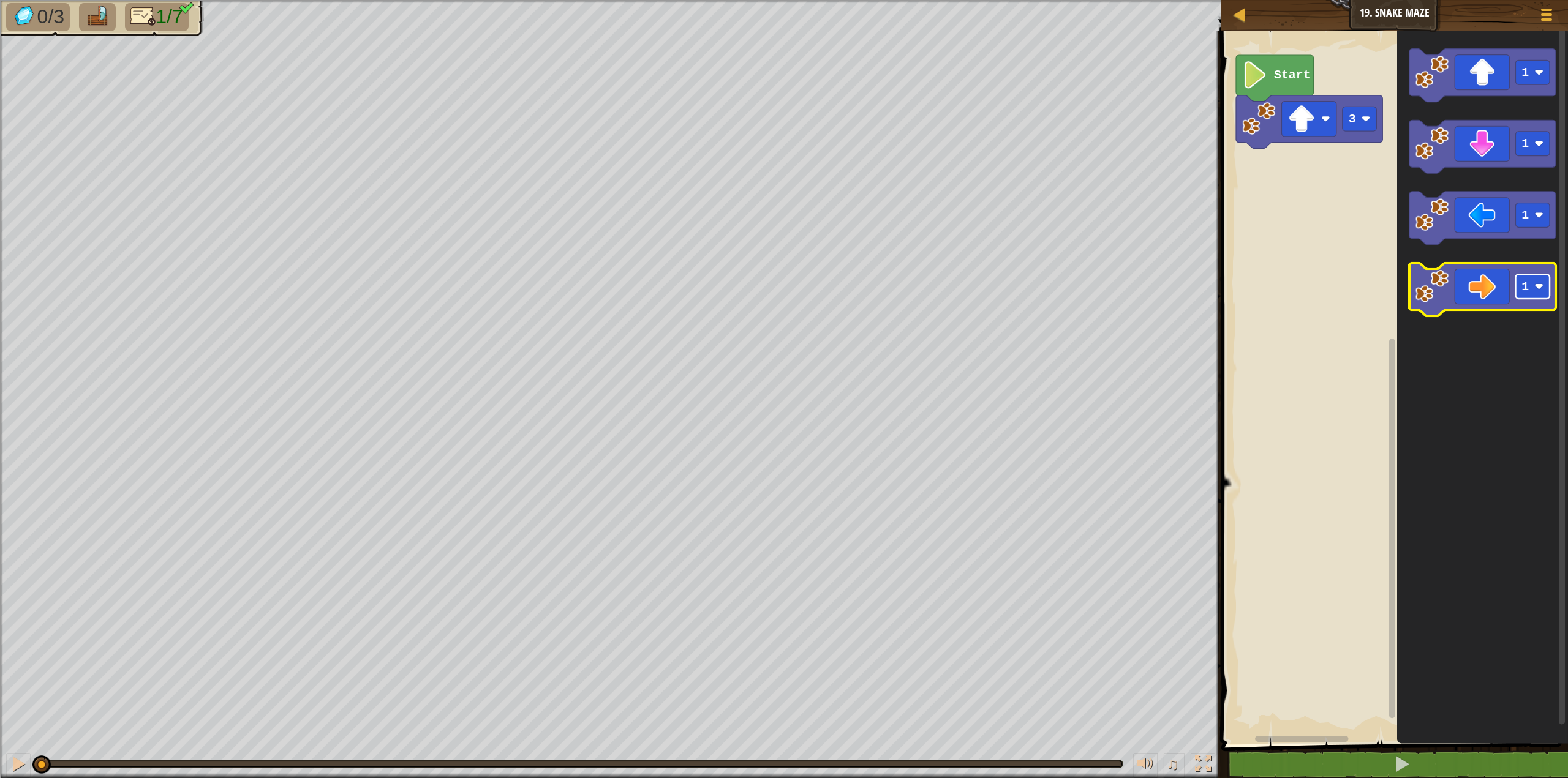
click at [1540, 289] on image "Blockly Workspace" at bounding box center [1539, 287] width 9 height 9
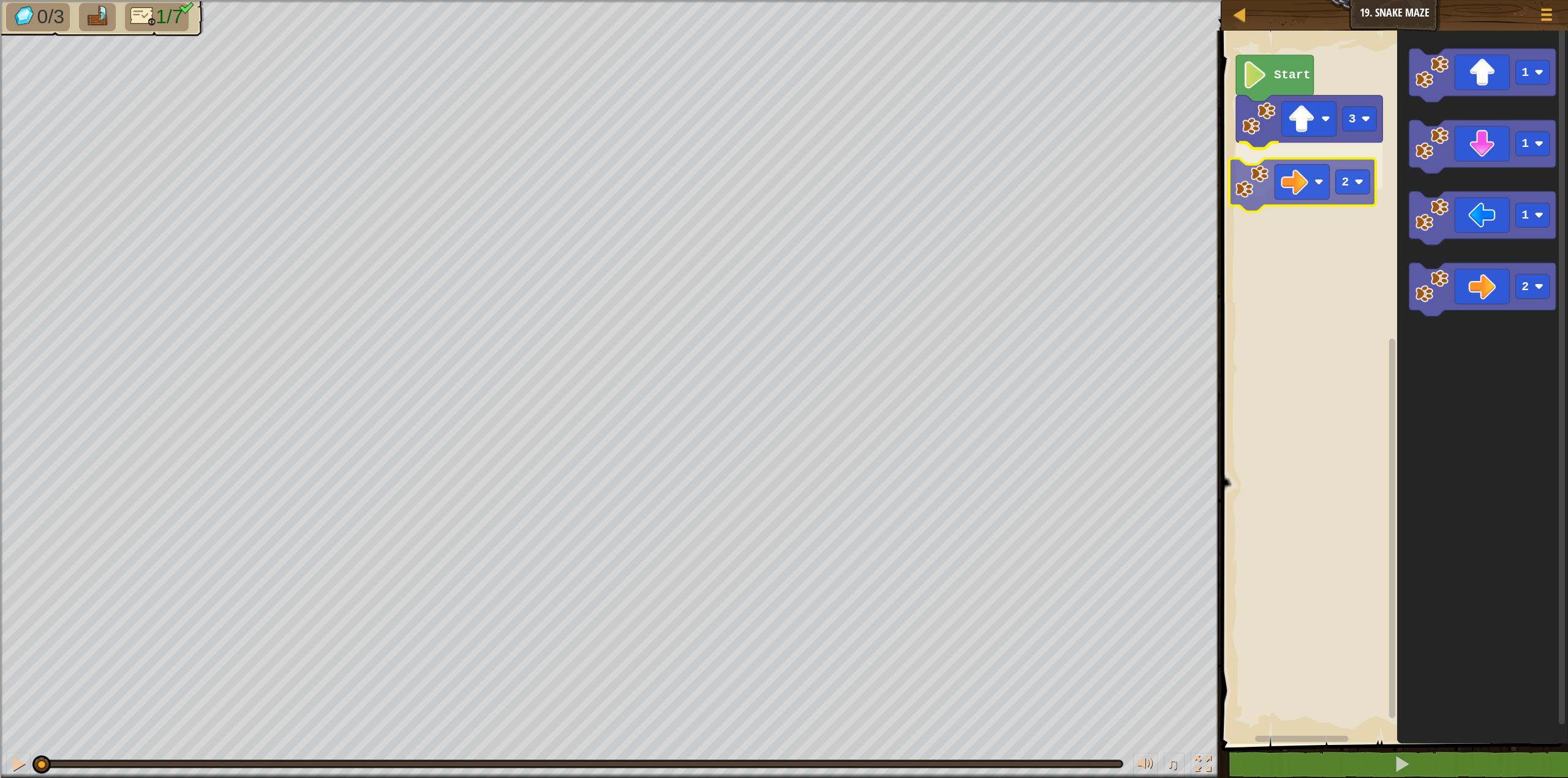
click at [1272, 183] on div "3 2 Start 1 1 1 2 2" at bounding box center [1393, 384] width 350 height 720
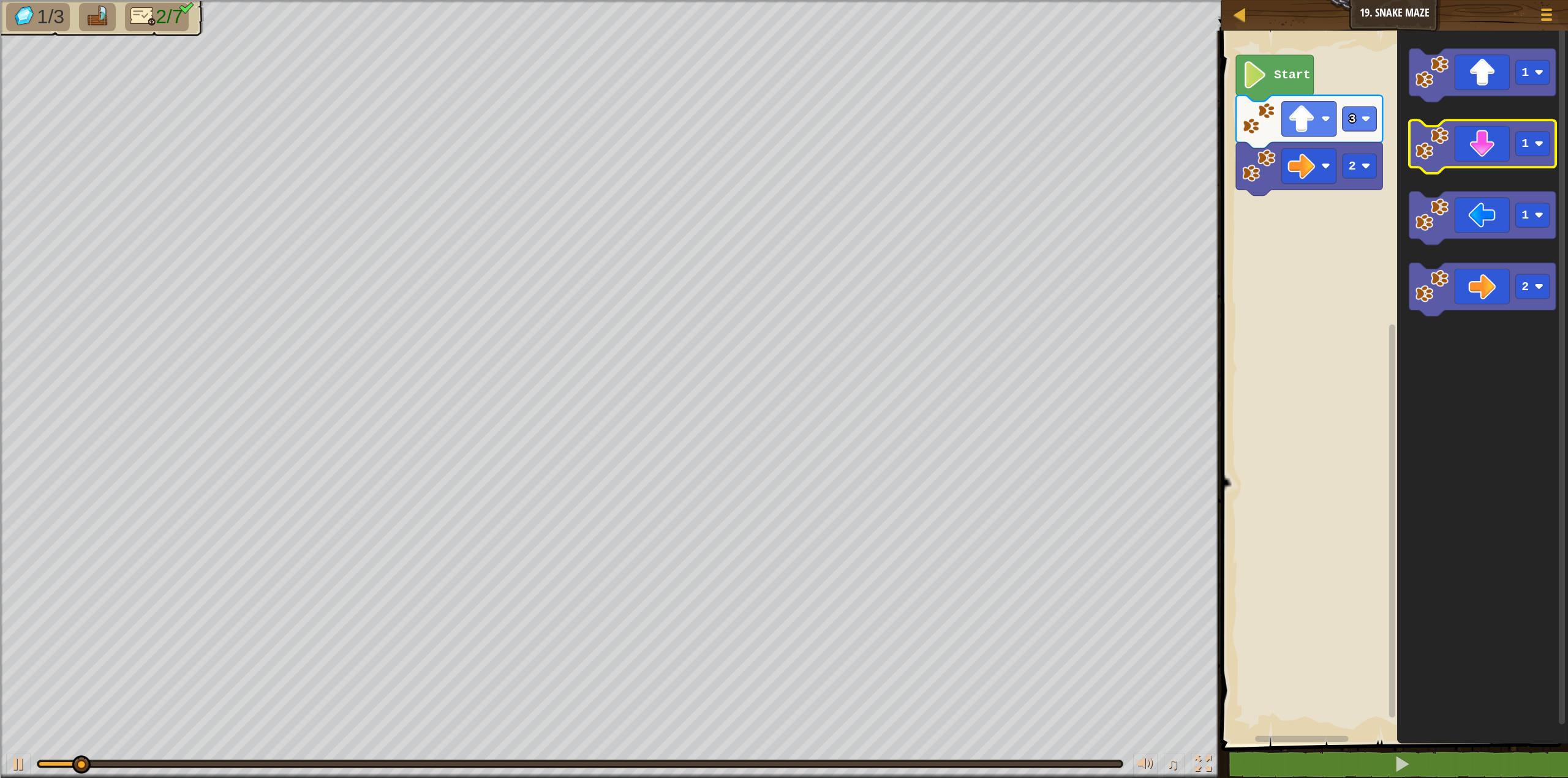
click at [1422, 141] on g "1 1 1 2" at bounding box center [1482, 183] width 146 height 268
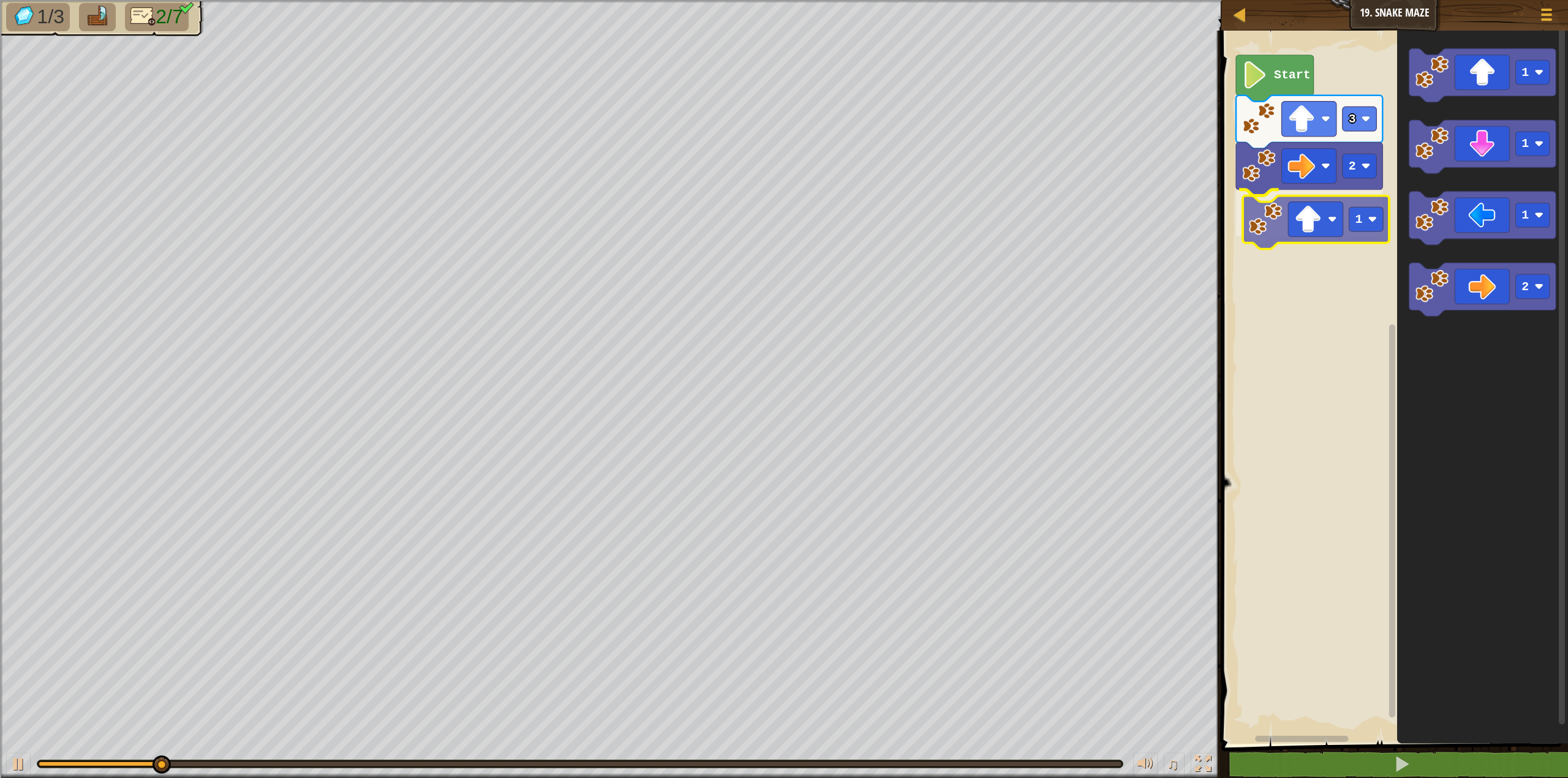
click at [1258, 230] on div "3 2 1 Start 1 1 1 2 1" at bounding box center [1393, 384] width 350 height 720
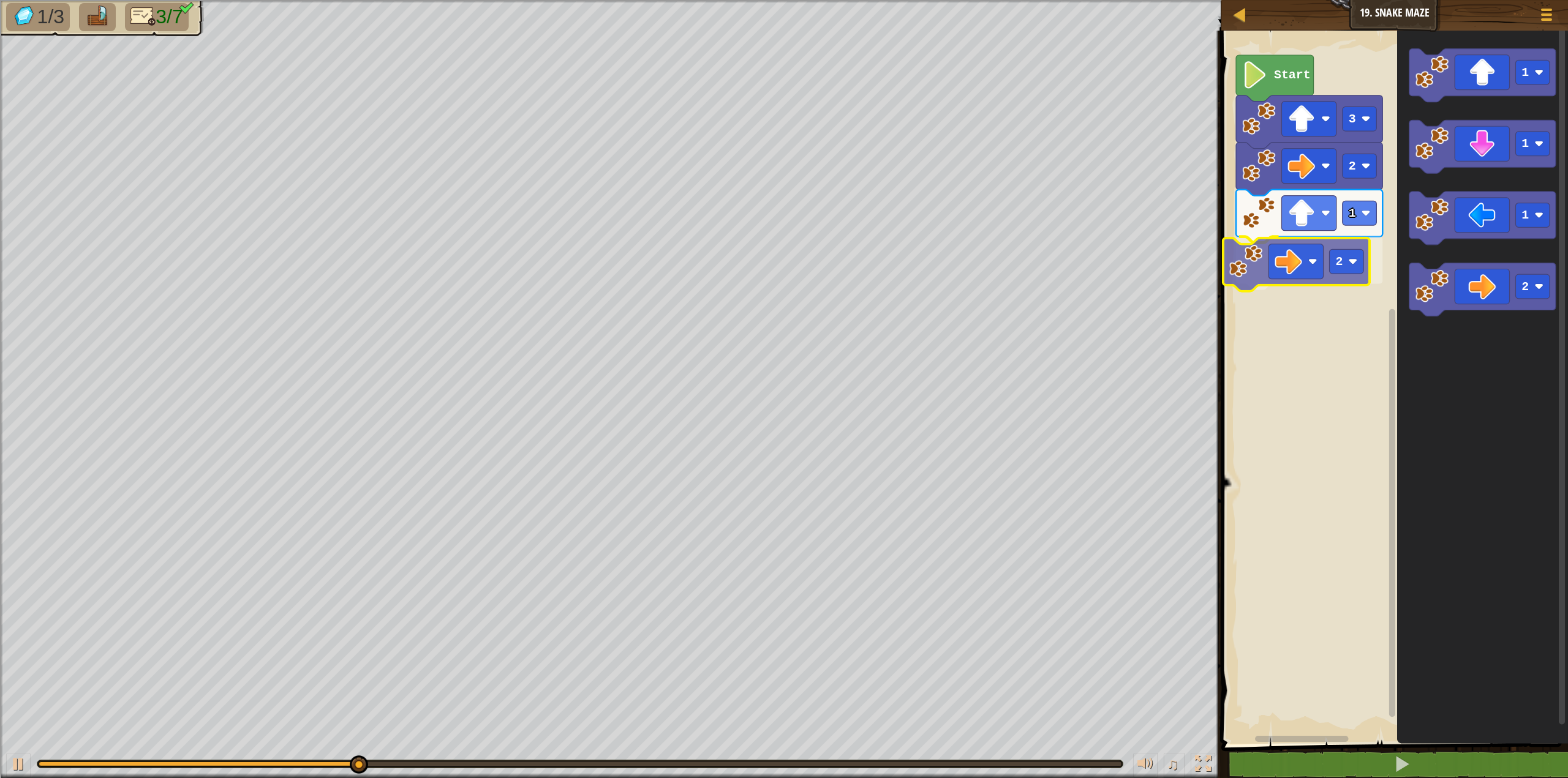
click at [1253, 262] on div "3 2 1 2 Start 1 1 1 2 2" at bounding box center [1393, 384] width 350 height 720
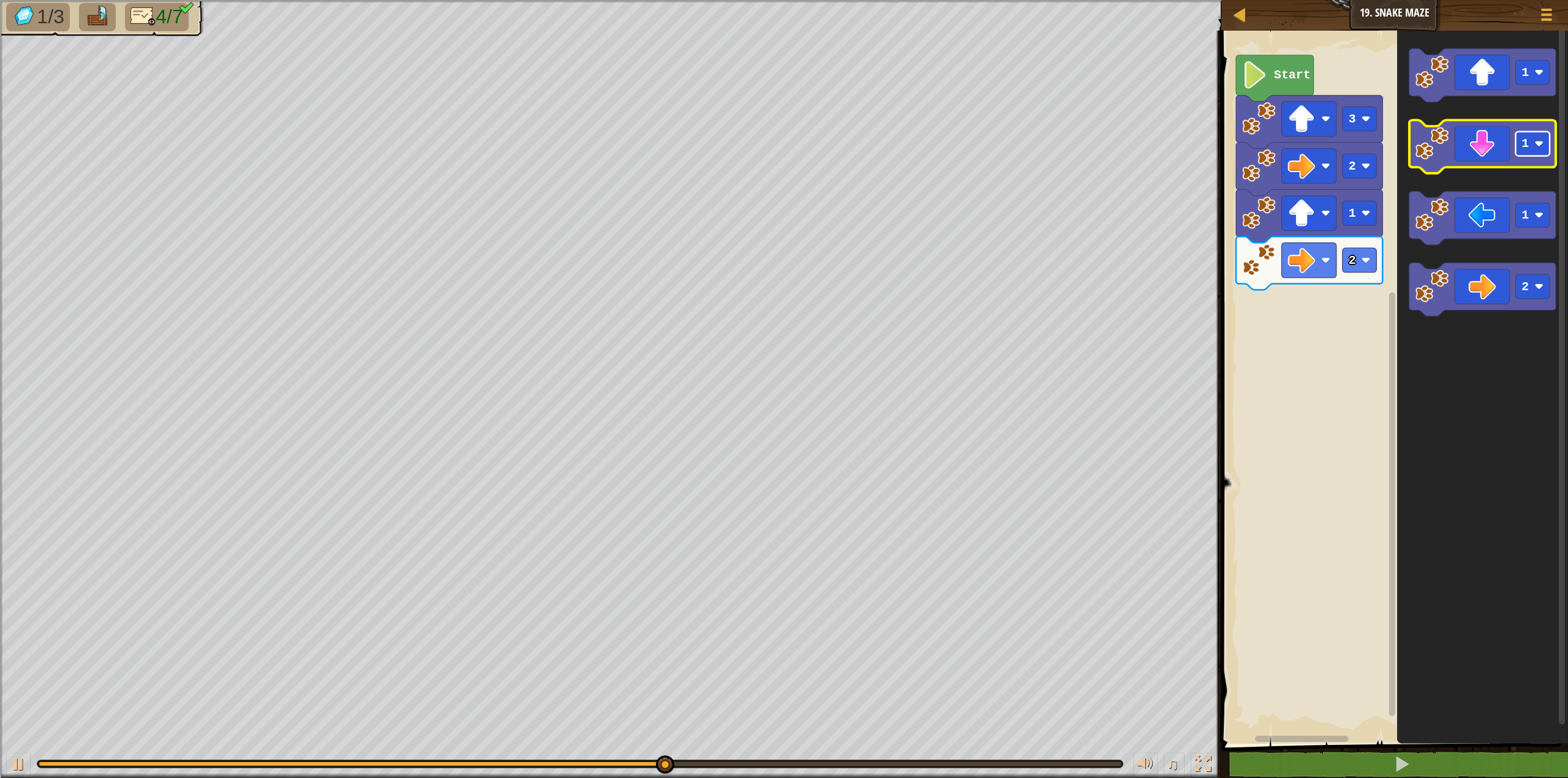
click at [1546, 153] on rect "Blockly Workspace" at bounding box center [1532, 143] width 34 height 24
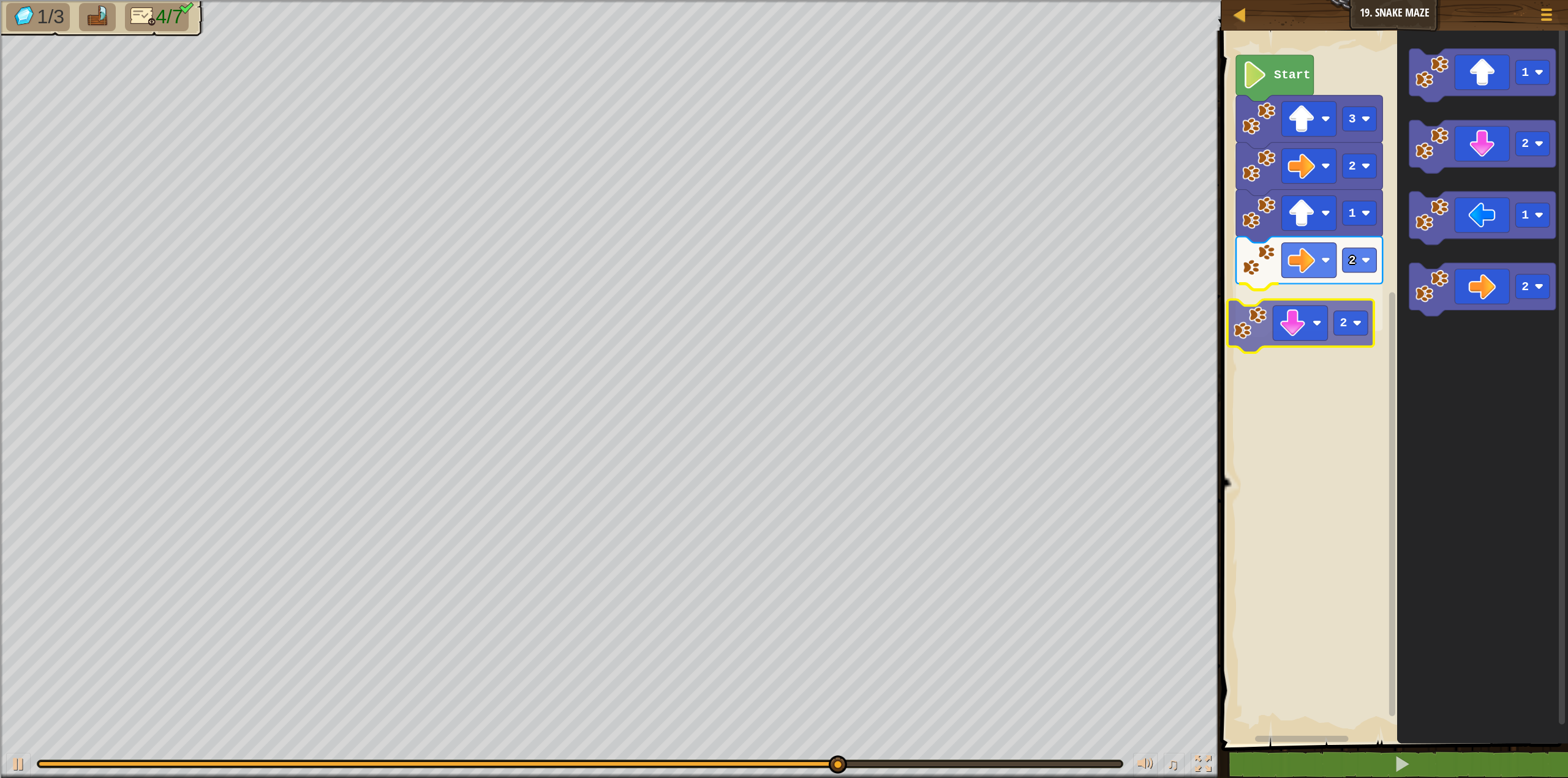
click at [1250, 332] on div "3 2 1 2 2 Start 1 2 1 2 2" at bounding box center [1393, 384] width 350 height 720
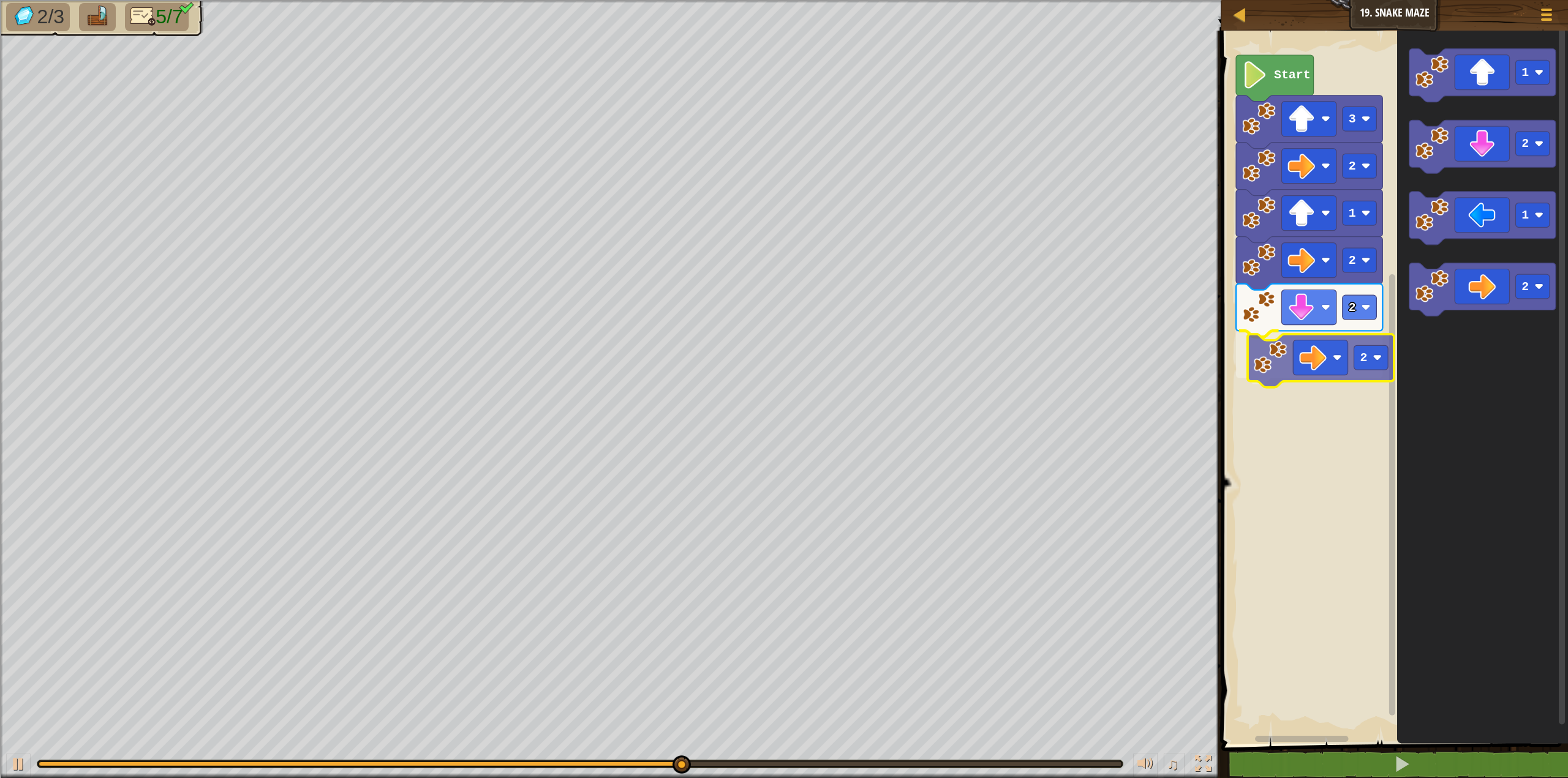
click at [1280, 358] on div "3 2 1 2 2 2 Start 1 2 1 2 2" at bounding box center [1393, 384] width 350 height 720
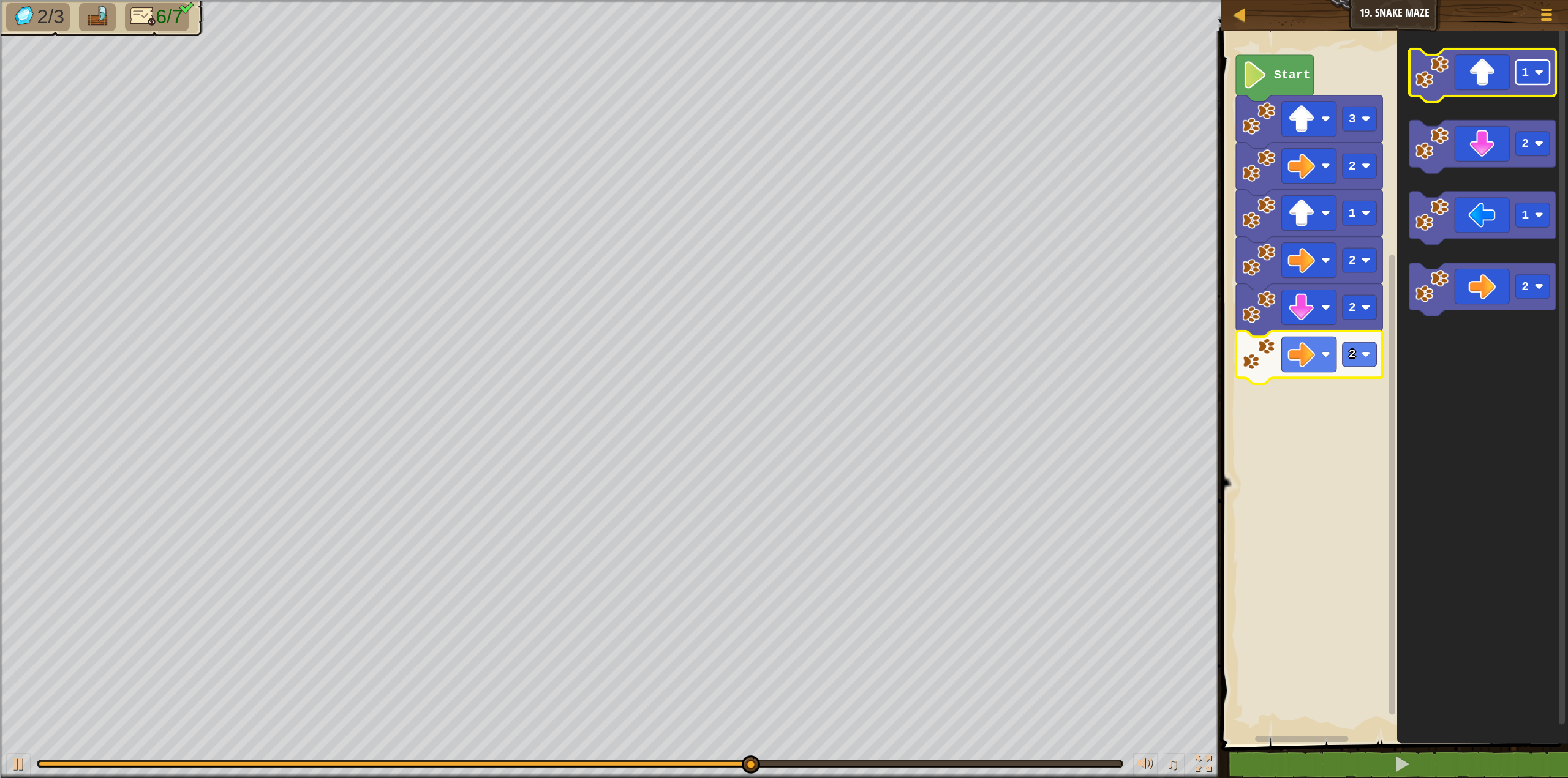
click at [1546, 75] on rect "Blockly Workspace" at bounding box center [1532, 72] width 34 height 24
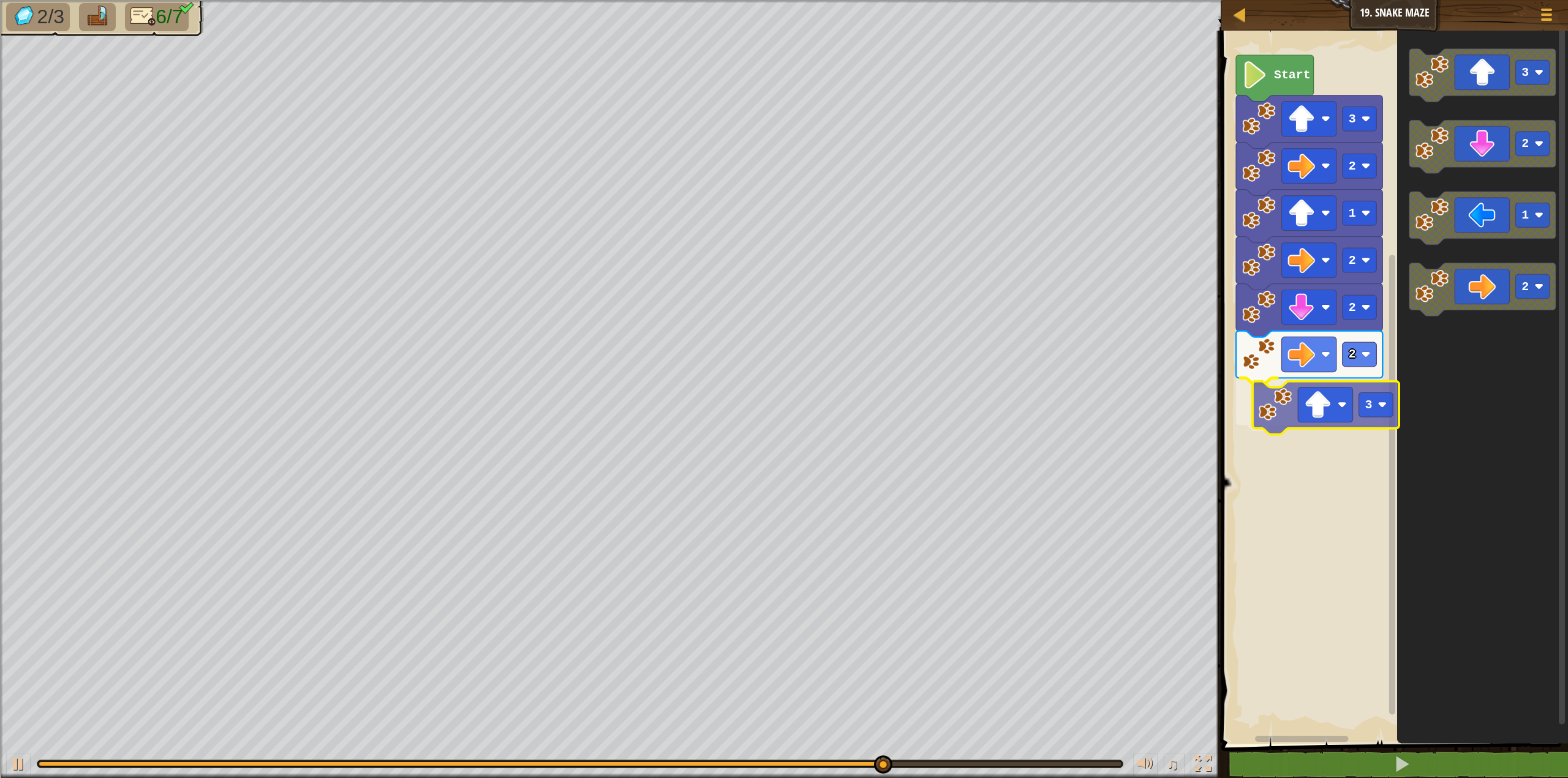
click at [1289, 412] on div "3 2 1 2 2 2 3 Start 3 2 1 2 3" at bounding box center [1393, 384] width 350 height 720
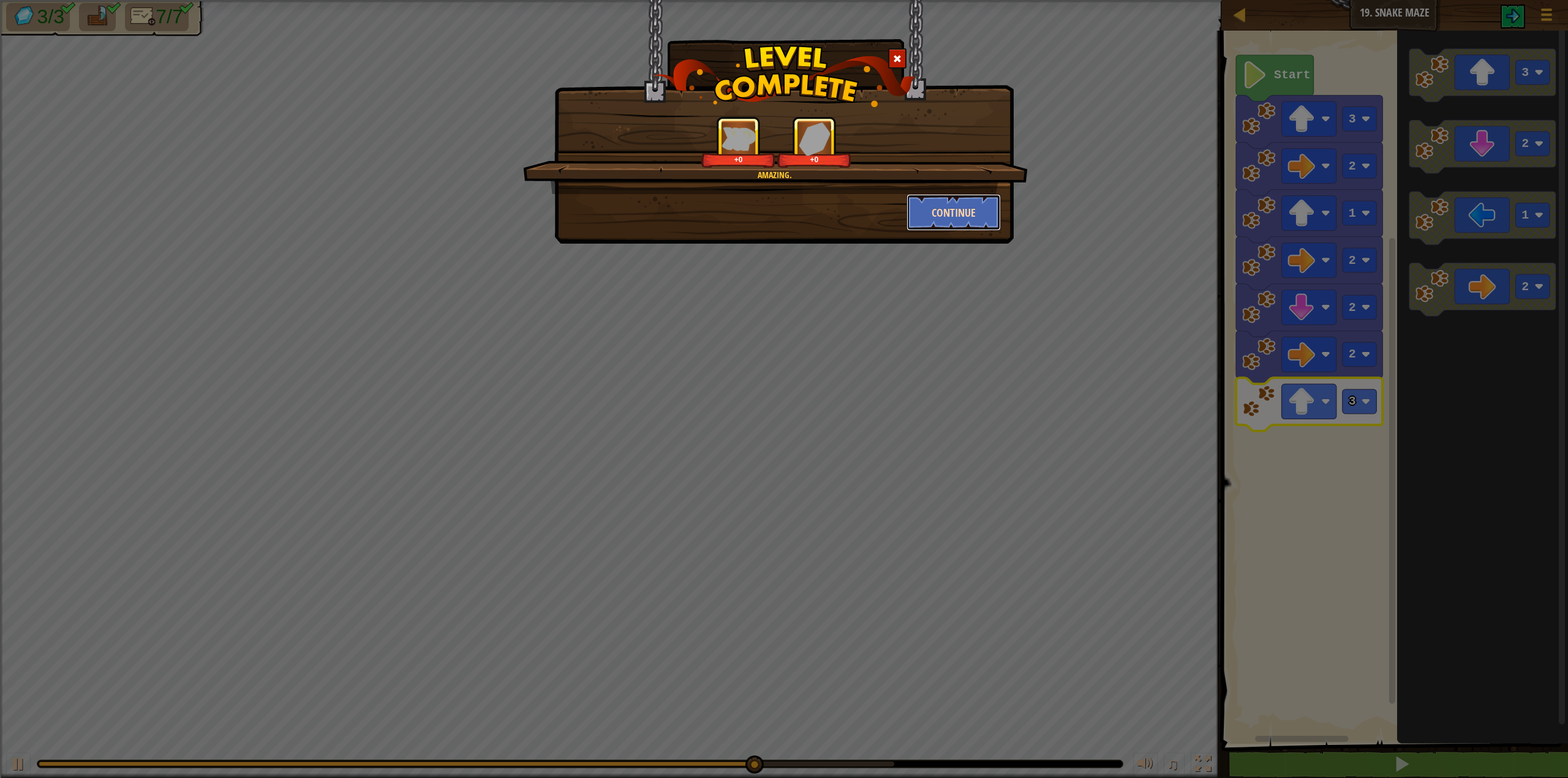
click at [957, 215] on button "Continue" at bounding box center [954, 212] width 95 height 37
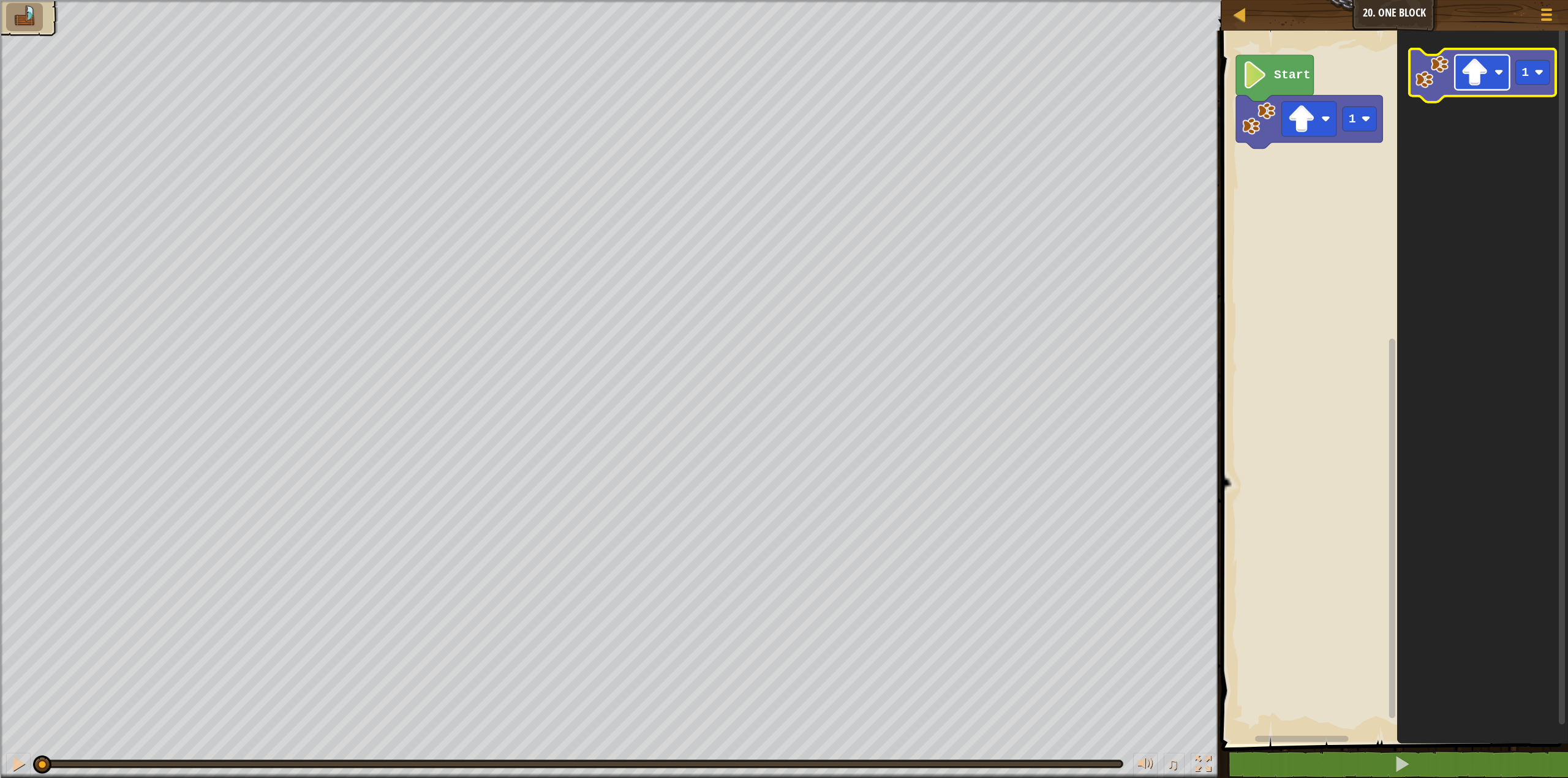
click at [1483, 76] on image "Blockly Workspace" at bounding box center [1474, 72] width 27 height 27
click at [1486, 72] on image "Blockly Workspace" at bounding box center [1474, 72] width 27 height 27
click at [1475, 85] on image "Blockly Workspace" at bounding box center [1474, 72] width 27 height 27
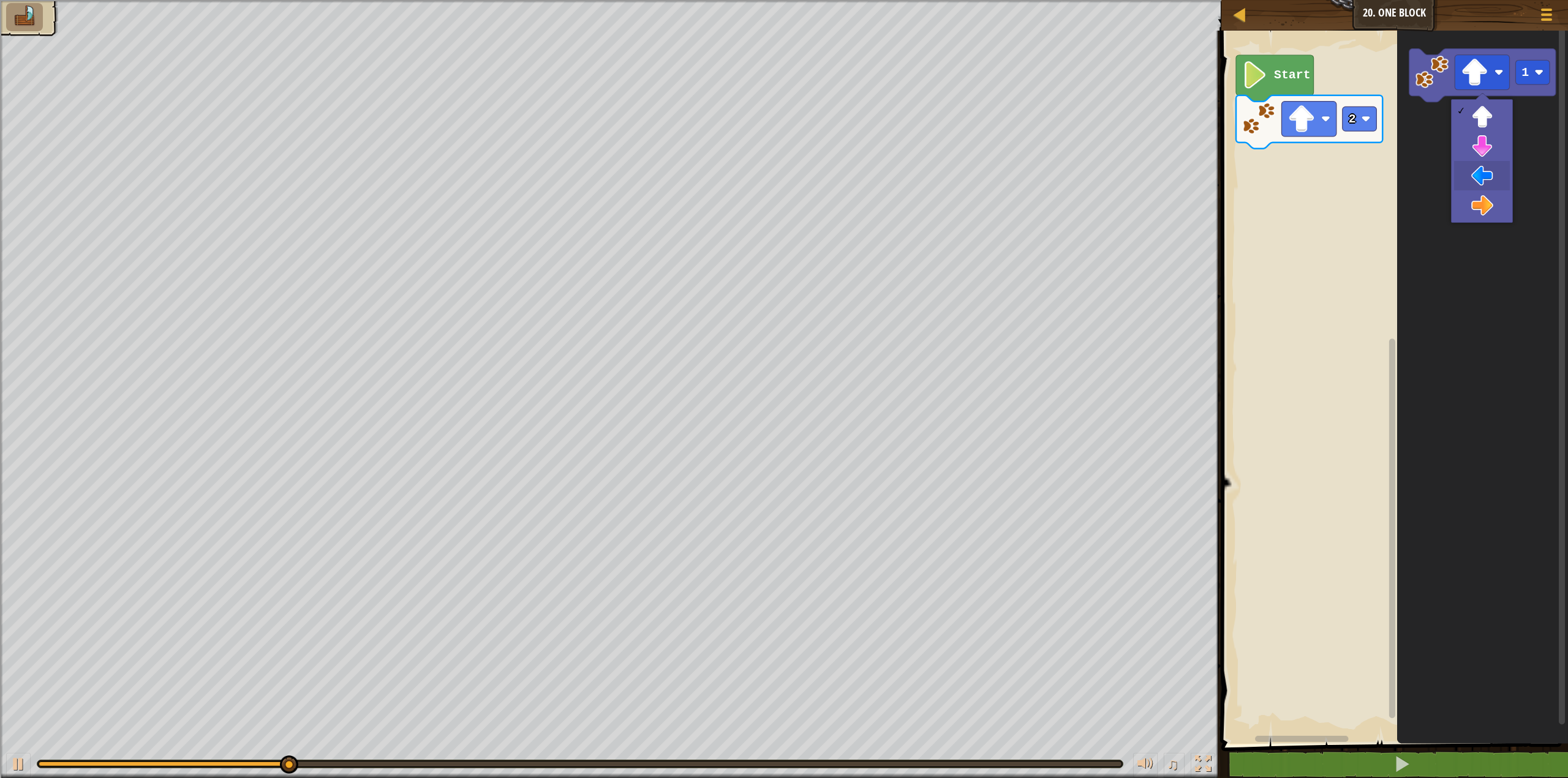
drag, startPoint x: 1492, startPoint y: 174, endPoint x: 1492, endPoint y: 149, distance: 25.0
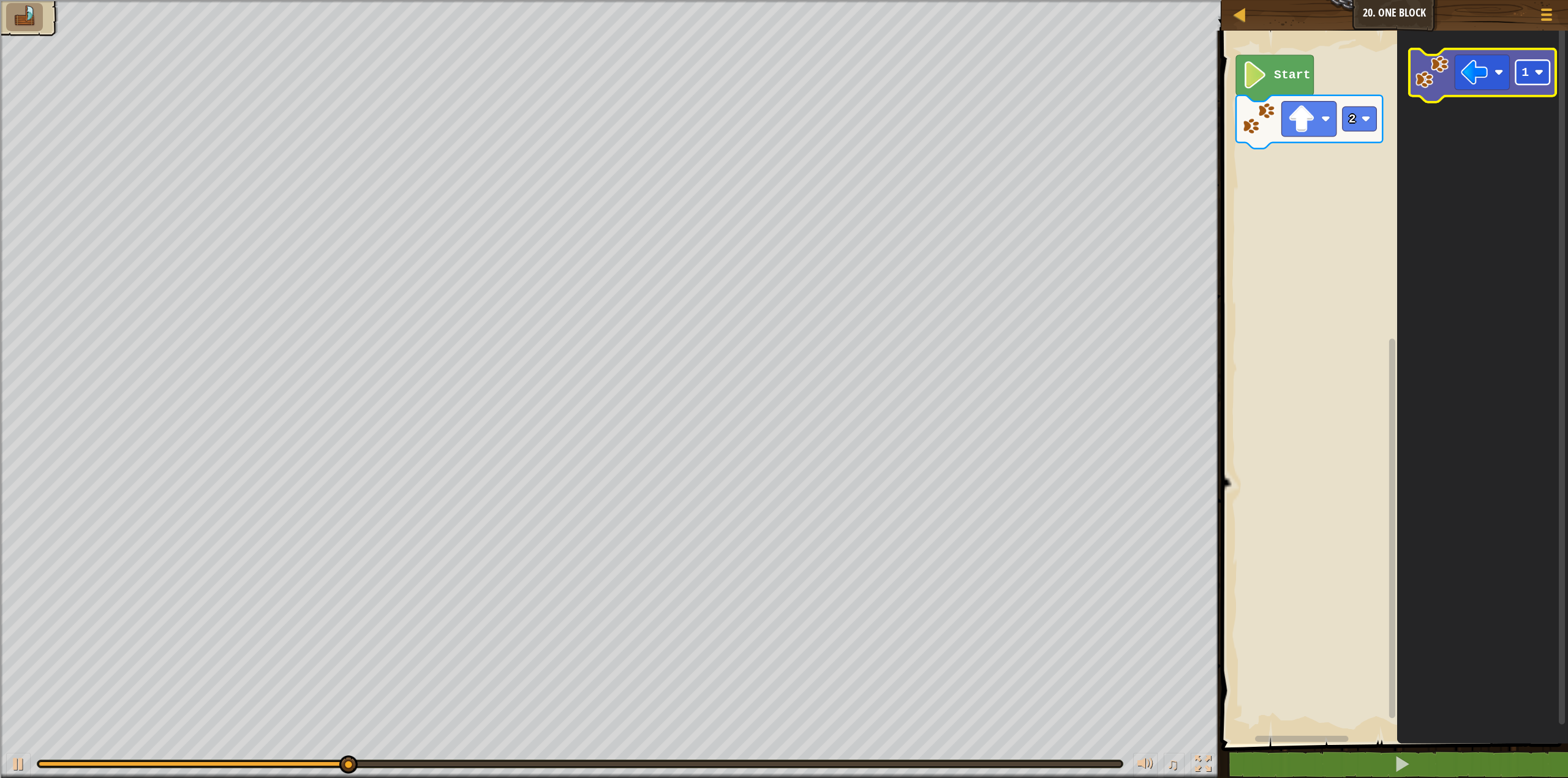
click at [1523, 75] on text "1" at bounding box center [1524, 72] width 7 height 14
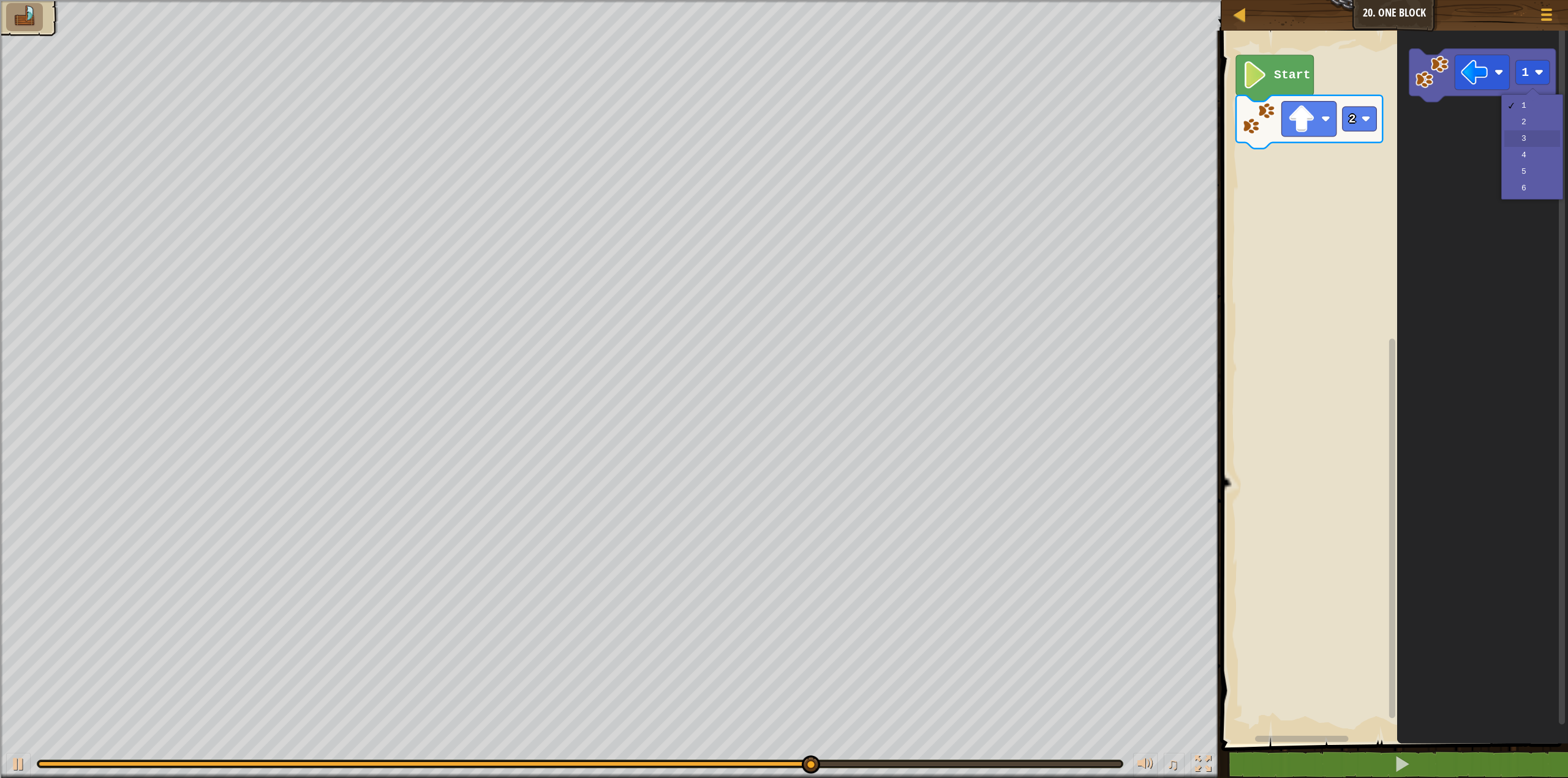
drag, startPoint x: 1529, startPoint y: 131, endPoint x: 1522, endPoint y: 117, distance: 15.7
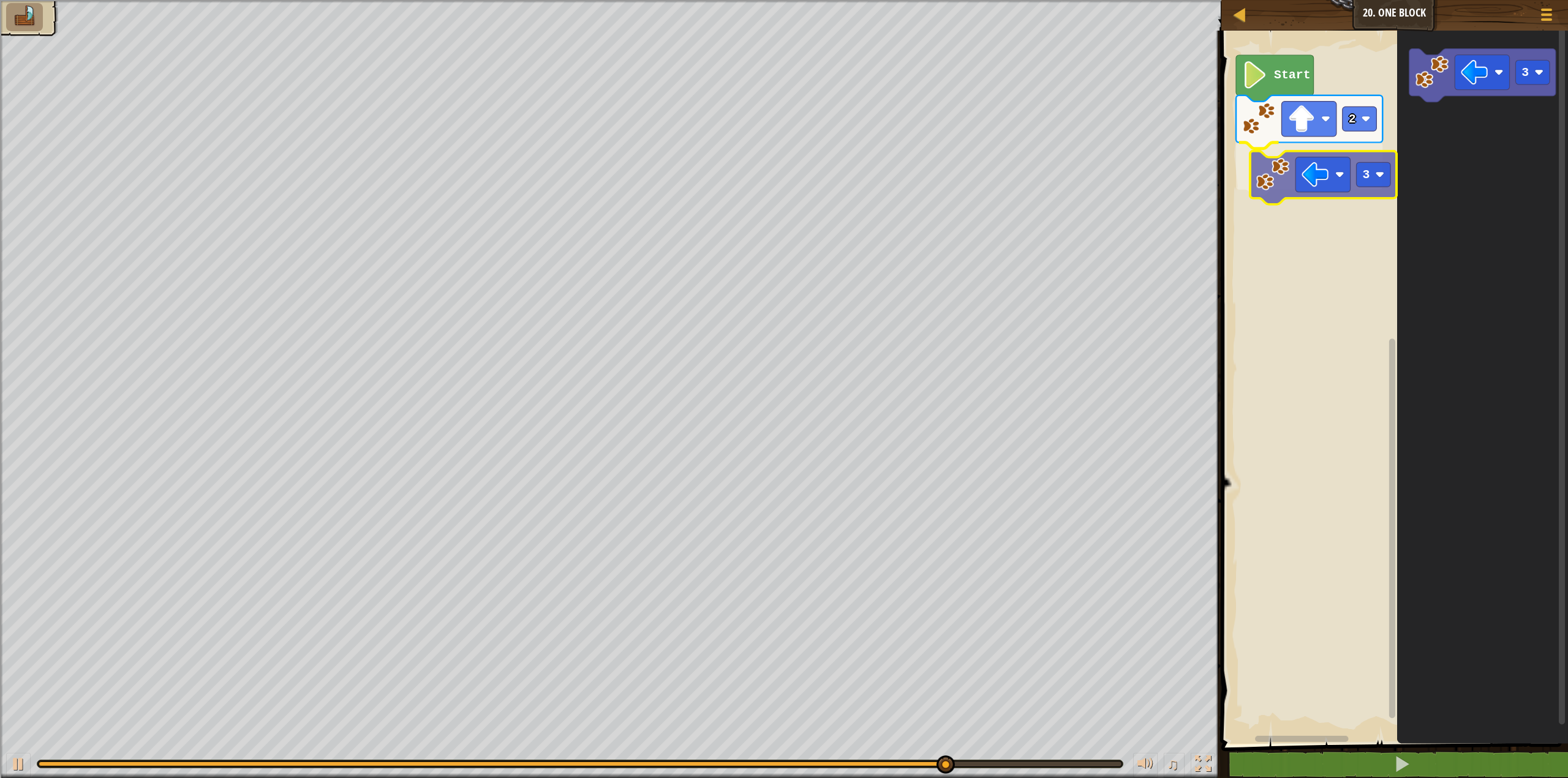
click at [1266, 187] on div "Start 2 3 3 3" at bounding box center [1393, 384] width 350 height 720
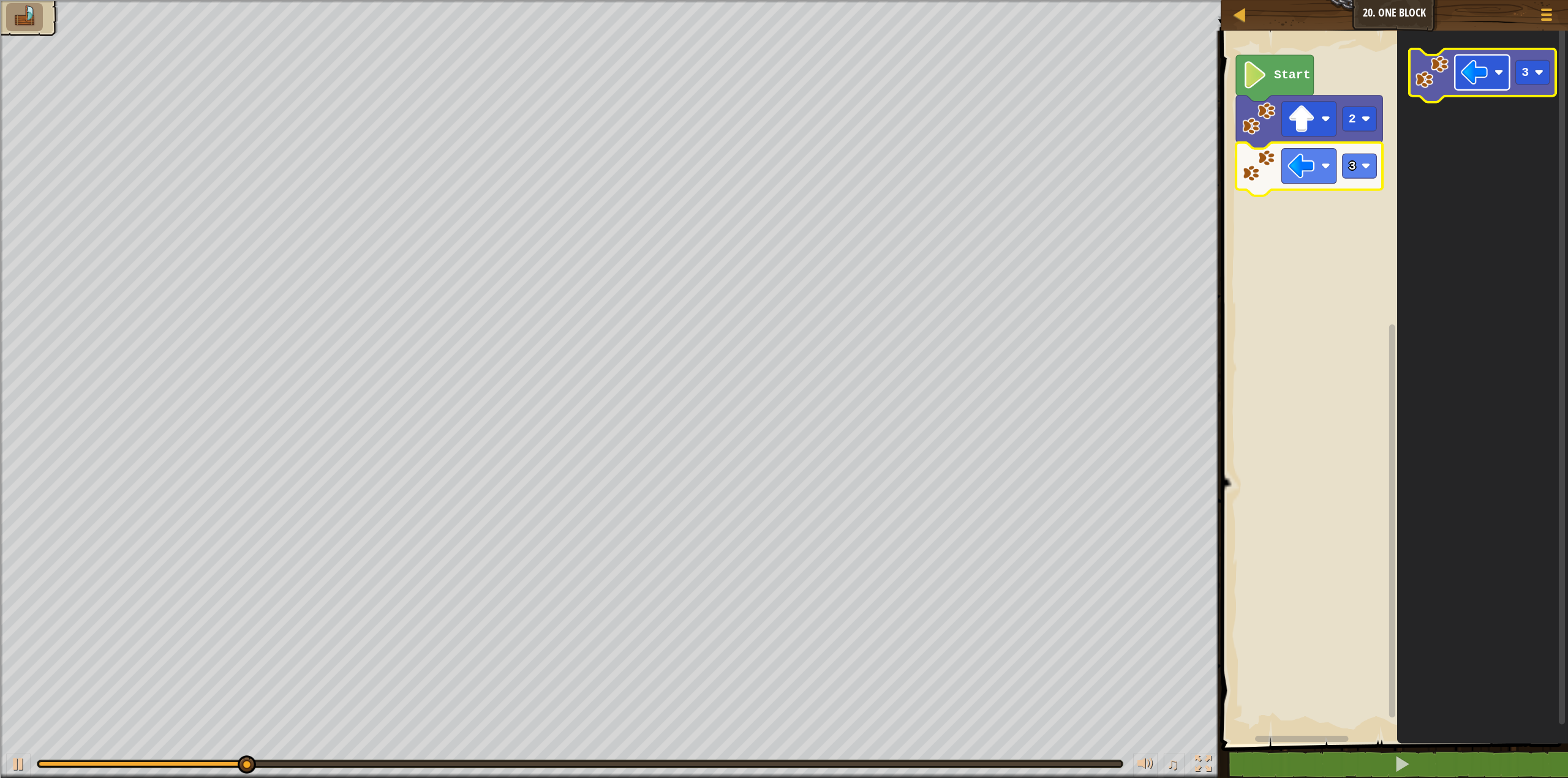
click at [1464, 72] on image "Blockly Workspace" at bounding box center [1474, 72] width 27 height 27
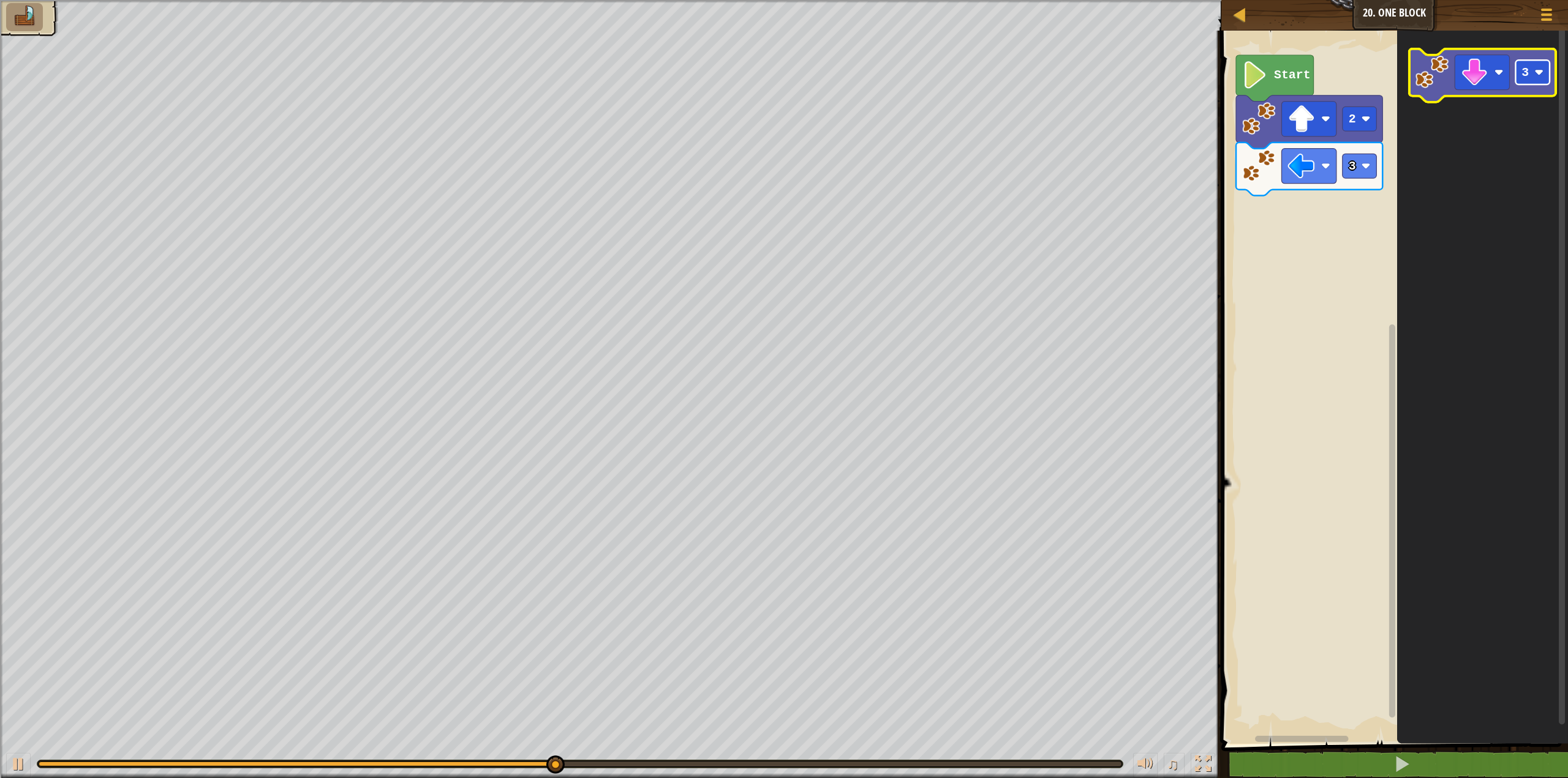
click at [1534, 79] on rect "Blockly Workspace" at bounding box center [1532, 72] width 34 height 24
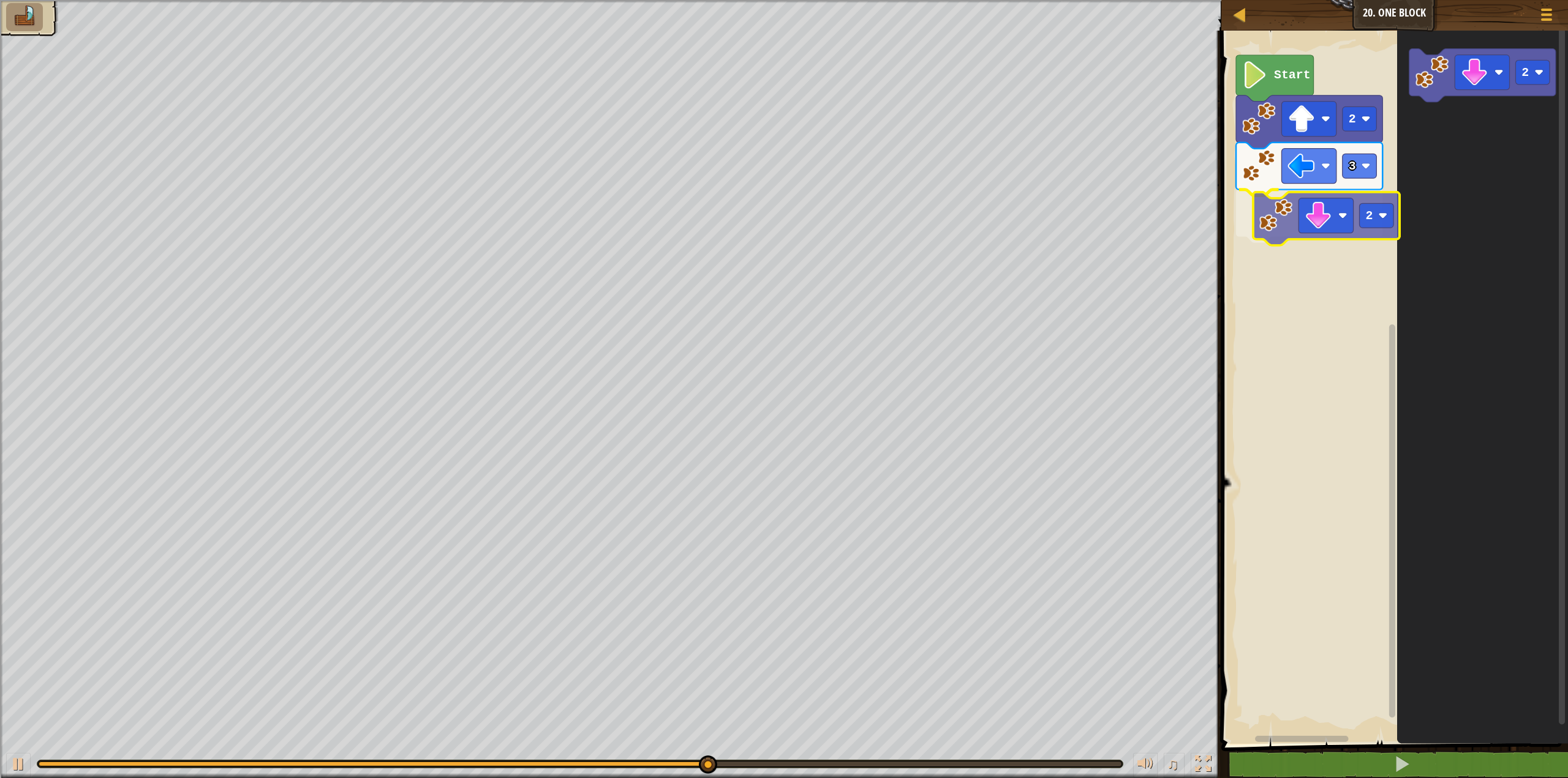
click at [1279, 216] on div "Start 2 3 2 2 2" at bounding box center [1393, 384] width 350 height 720
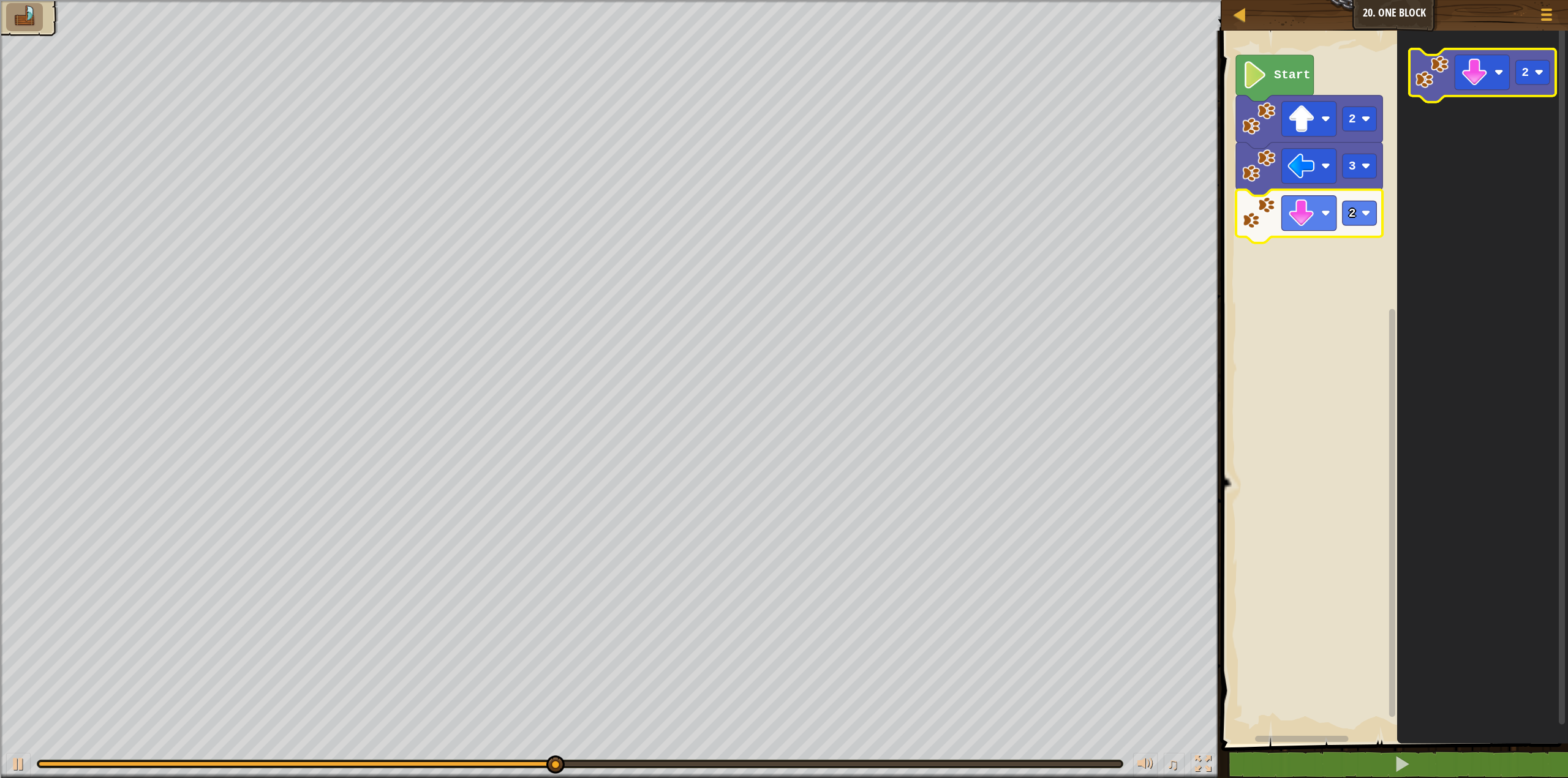
click at [1476, 93] on icon "Blockly Workspace" at bounding box center [1482, 75] width 146 height 53
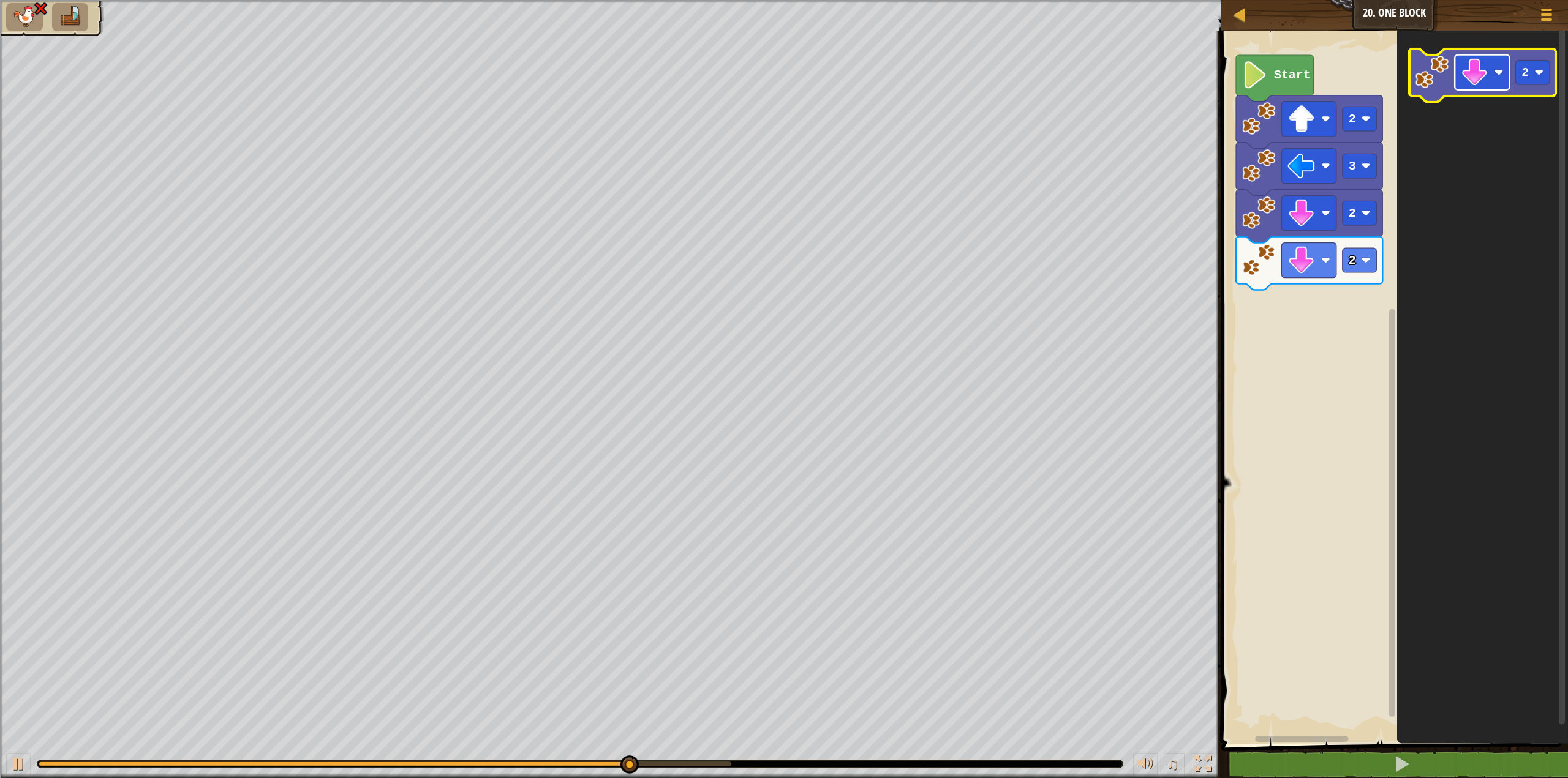
click at [1469, 71] on image "Blockly Workspace" at bounding box center [1474, 72] width 27 height 27
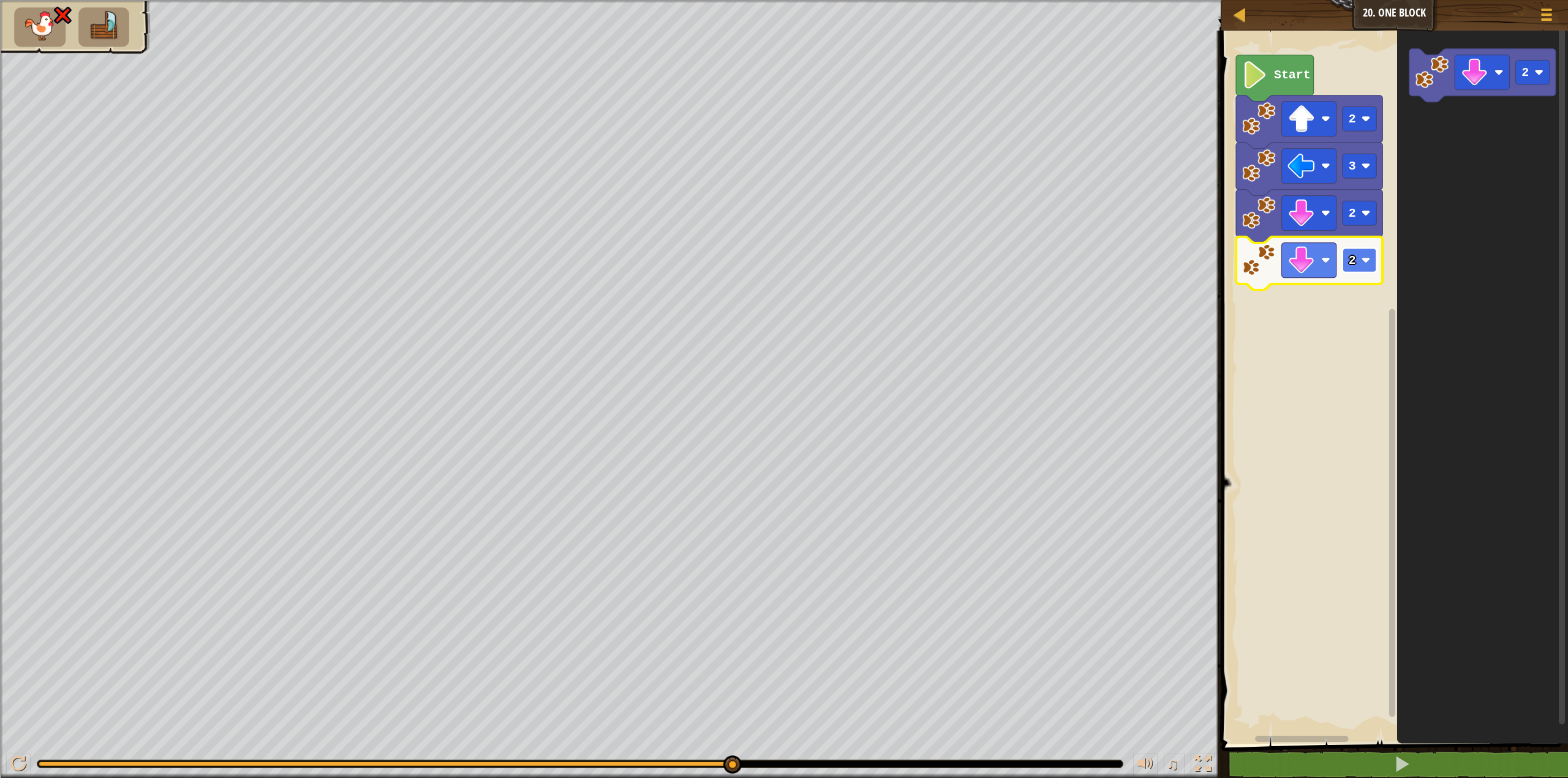
click at [1363, 263] on image "Blockly Workspace" at bounding box center [1366, 261] width 9 height 9
click at [1313, 268] on image "Blockly Workspace" at bounding box center [1300, 260] width 27 height 27
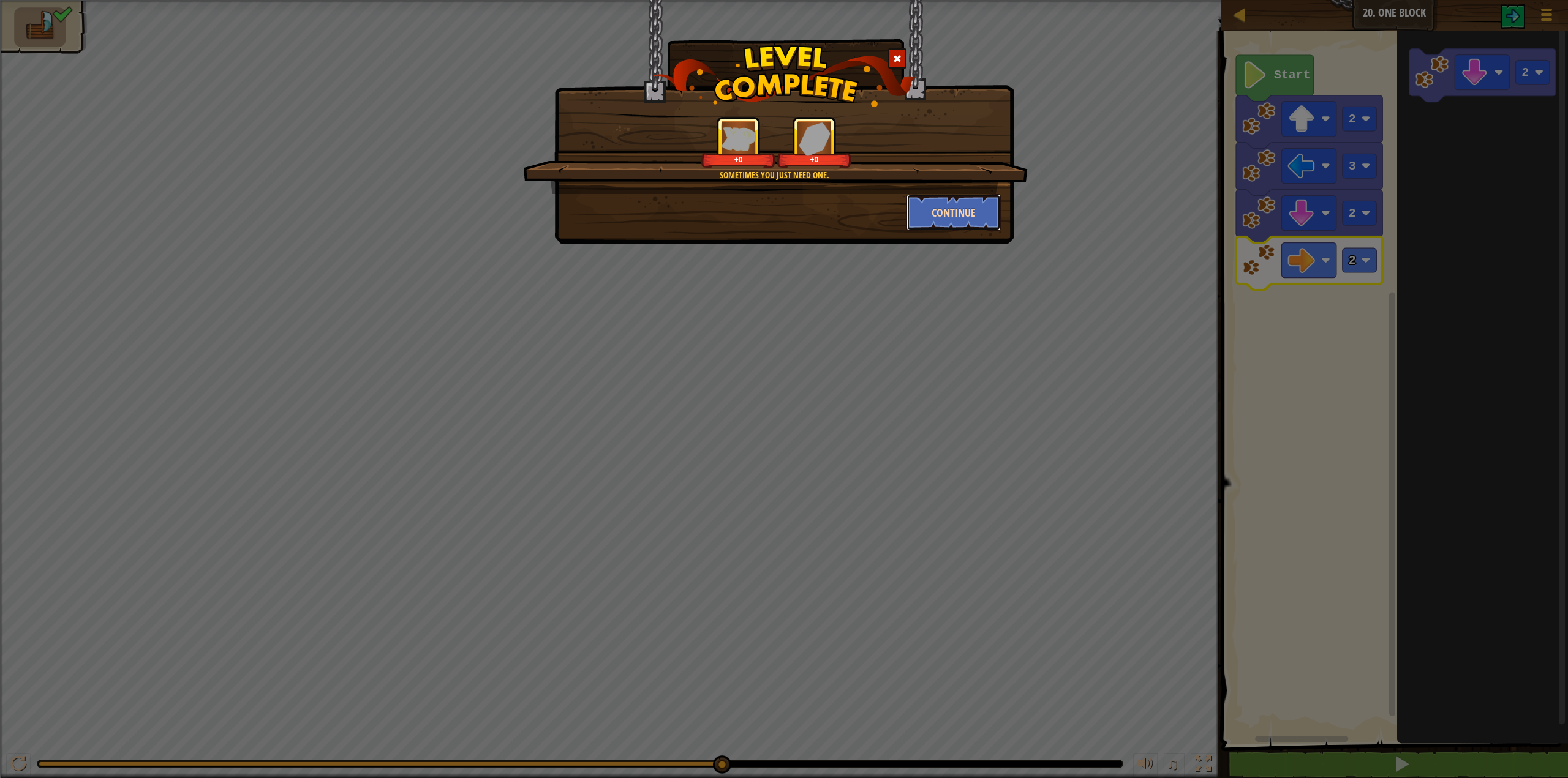
click at [941, 199] on button "Continue" at bounding box center [954, 212] width 95 height 37
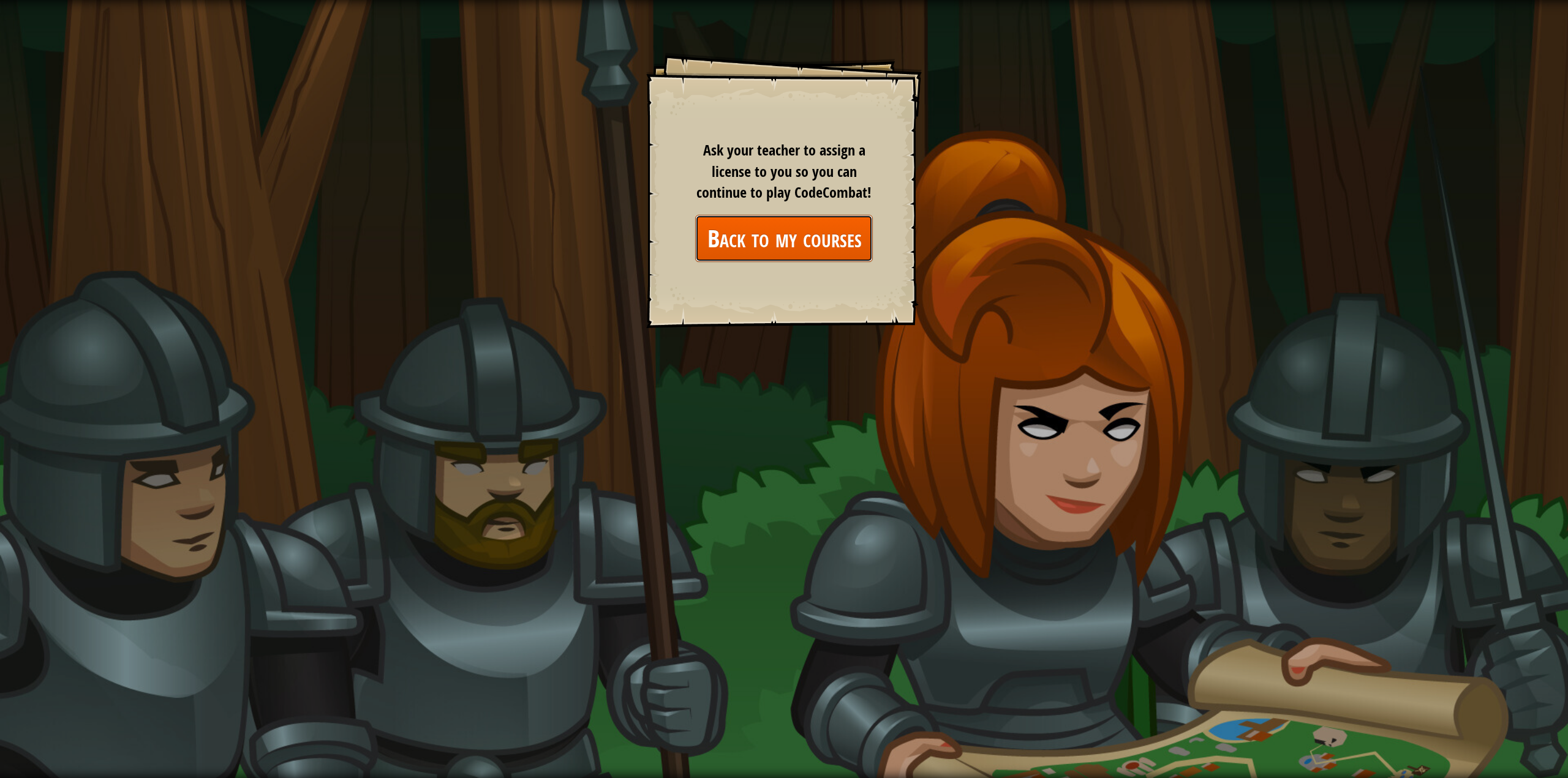
click at [865, 243] on link "Back to my courses" at bounding box center [784, 238] width 177 height 47
